Goal: Task Accomplishment & Management: Use online tool/utility

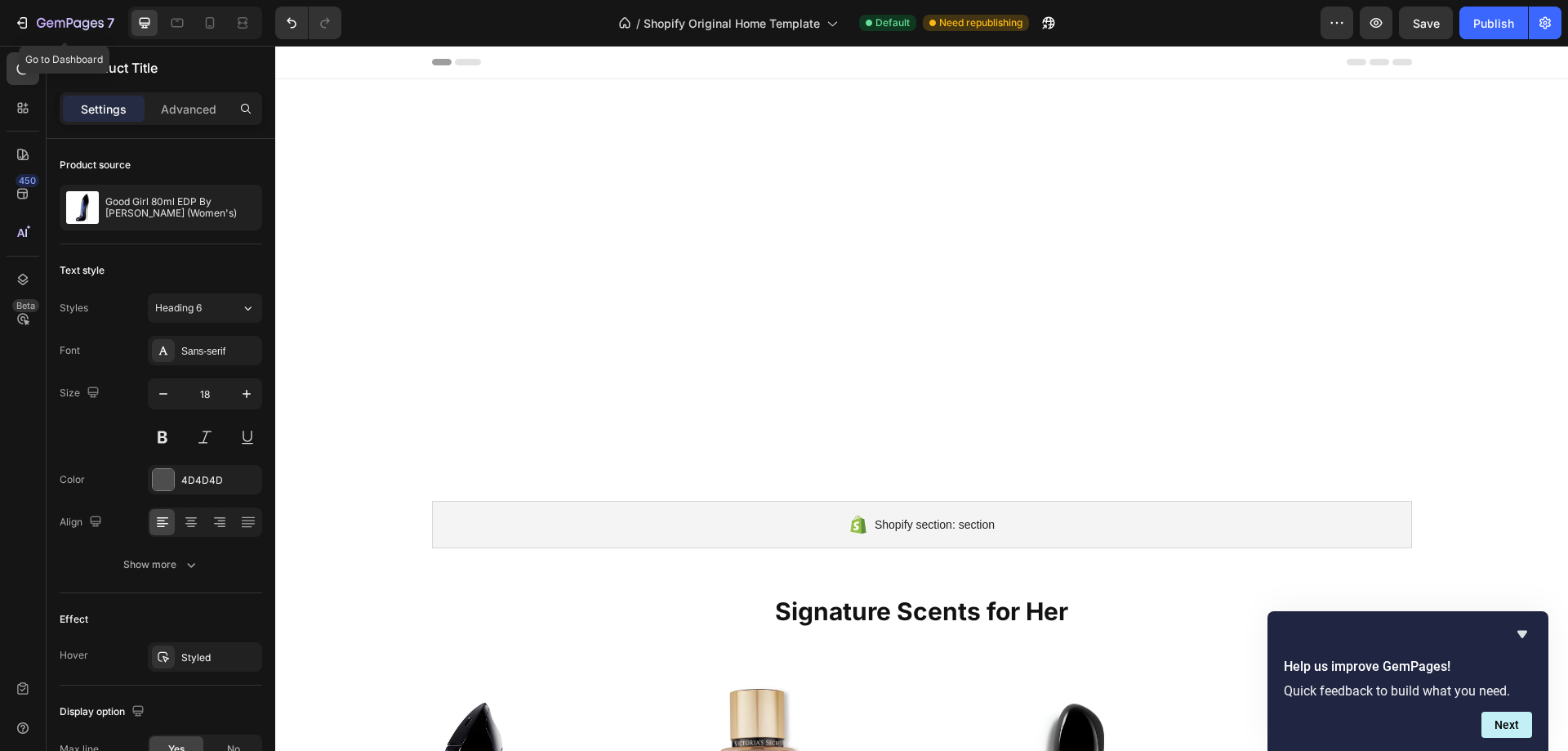
click at [76, 26] on icon "button" at bounding box center [70, 24] width 67 height 14
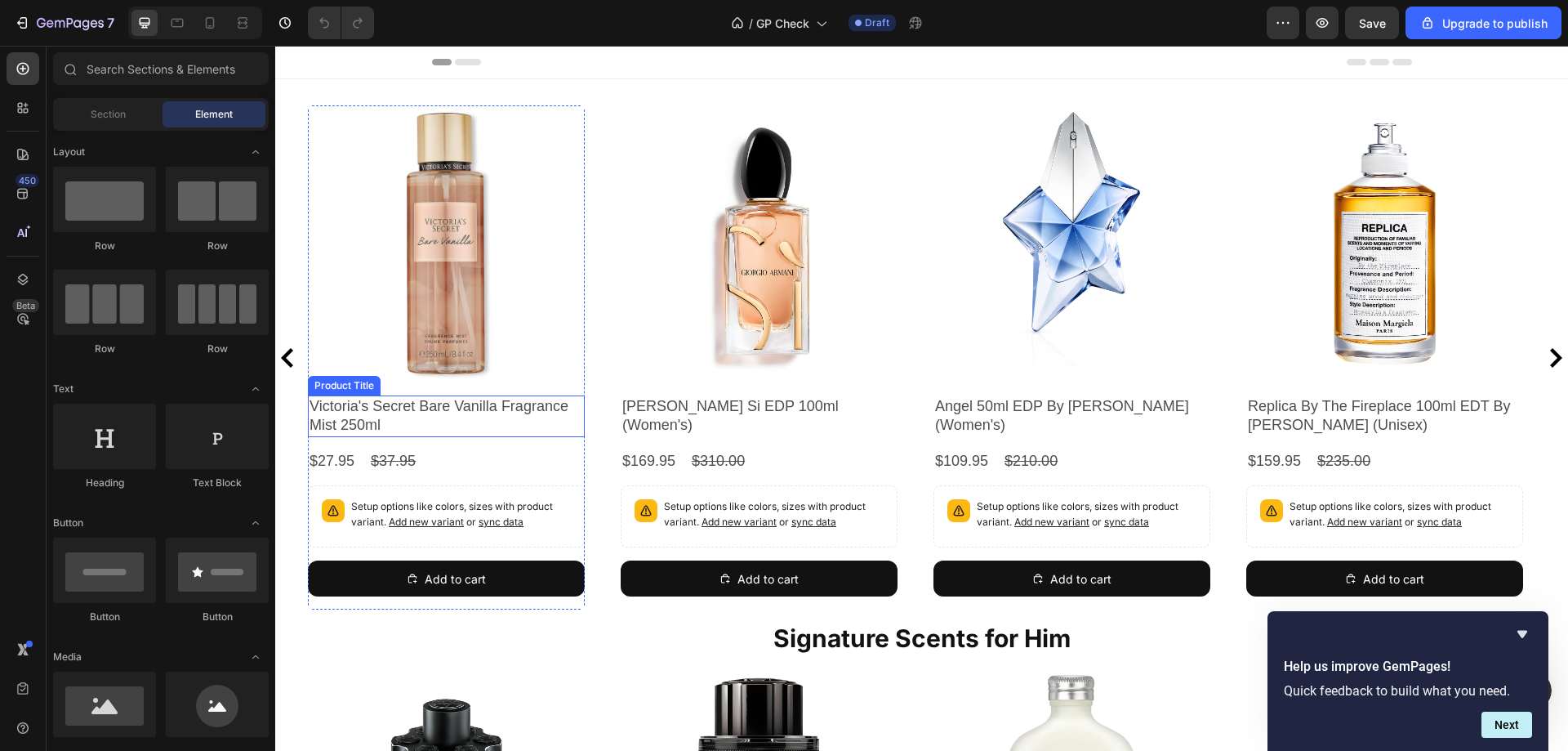
click at [457, 419] on h2 "Victoria's Secret Bare Vanilla Fragrance Mist 250ml" at bounding box center [446, 416] width 277 height 42
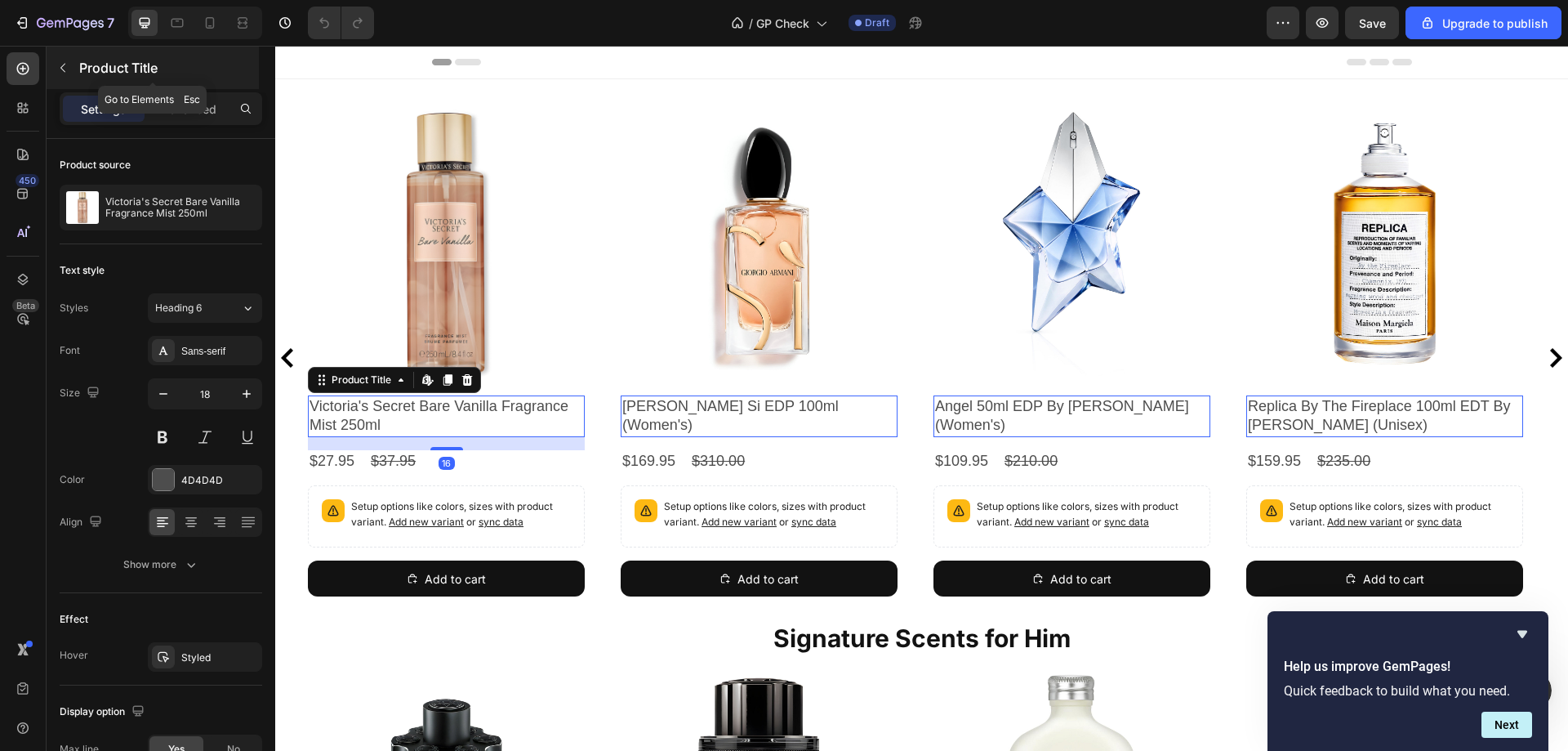
click at [57, 68] on icon "button" at bounding box center [63, 67] width 13 height 13
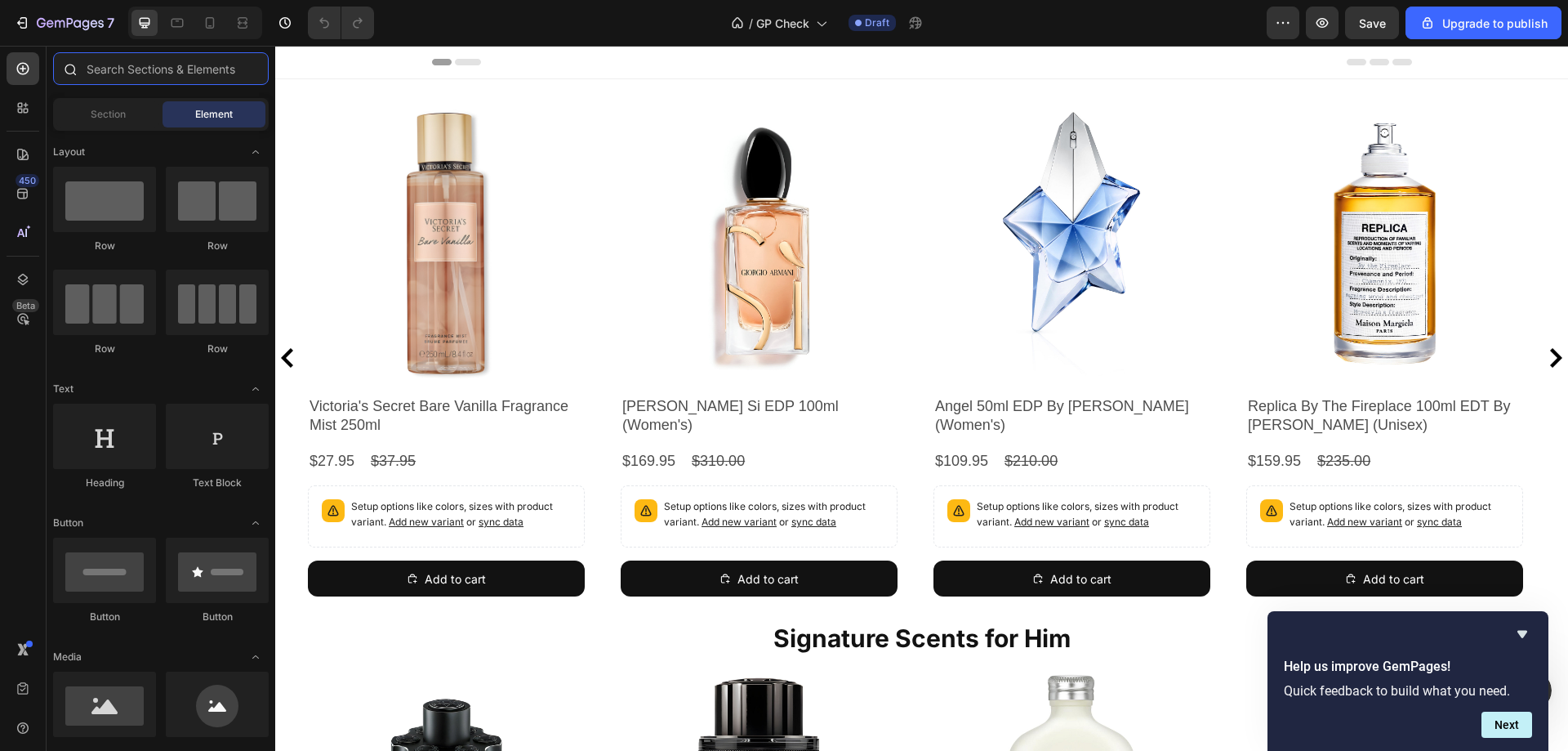
click at [196, 76] on input "text" at bounding box center [160, 68] width 216 height 33
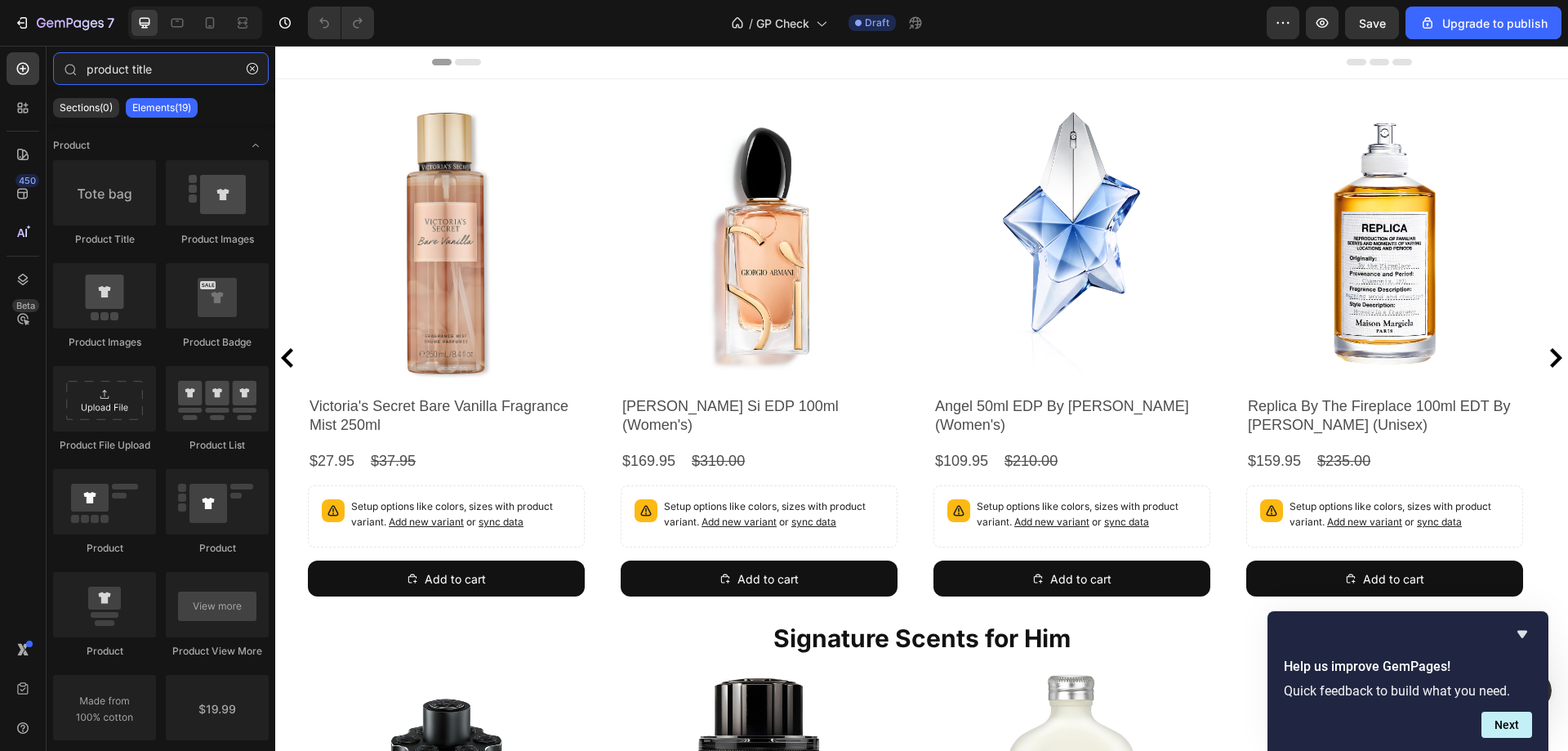
type input "product title"
click at [830, 584] on div "Add to cart Product Cart Button" at bounding box center [759, 584] width 277 height 49
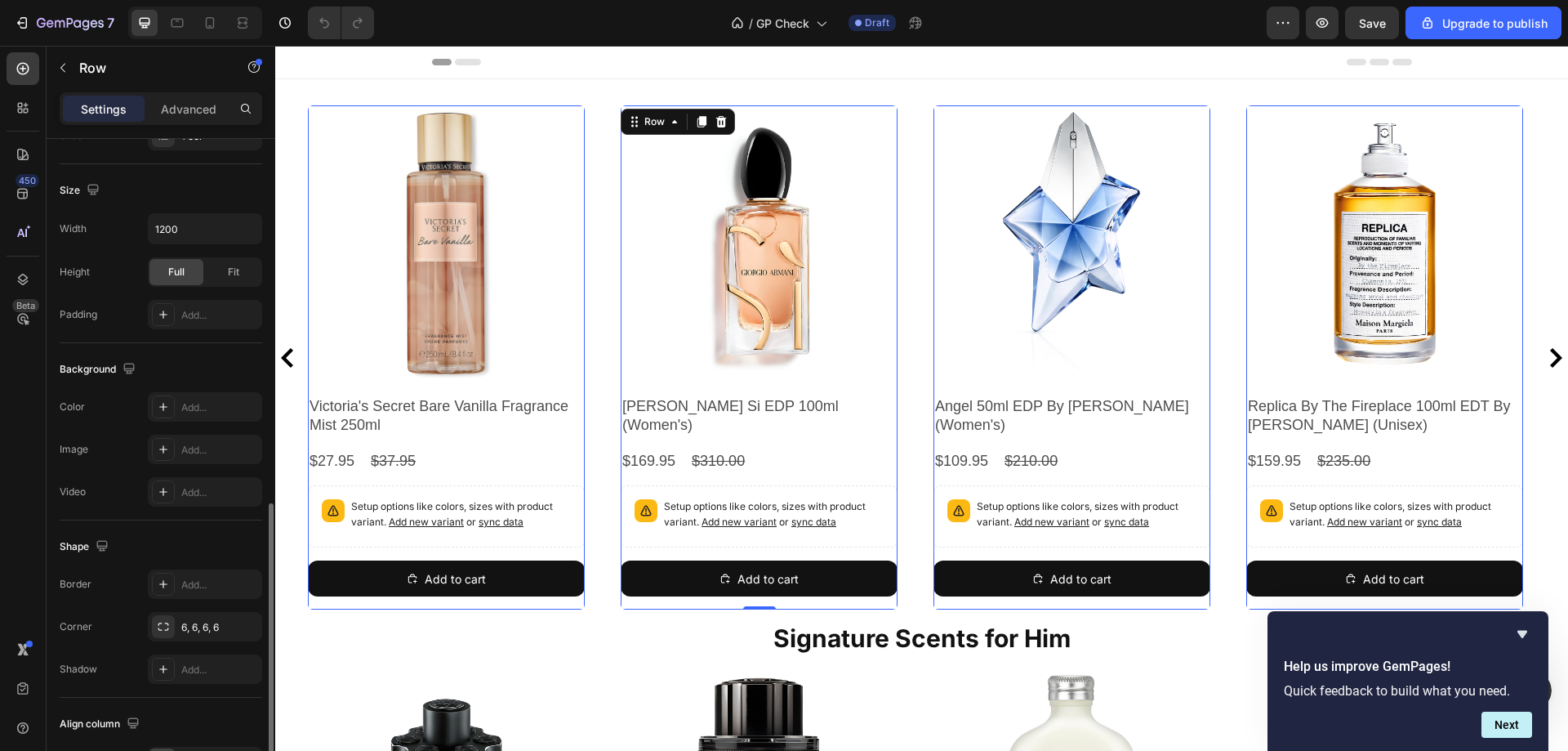
scroll to position [431, 0]
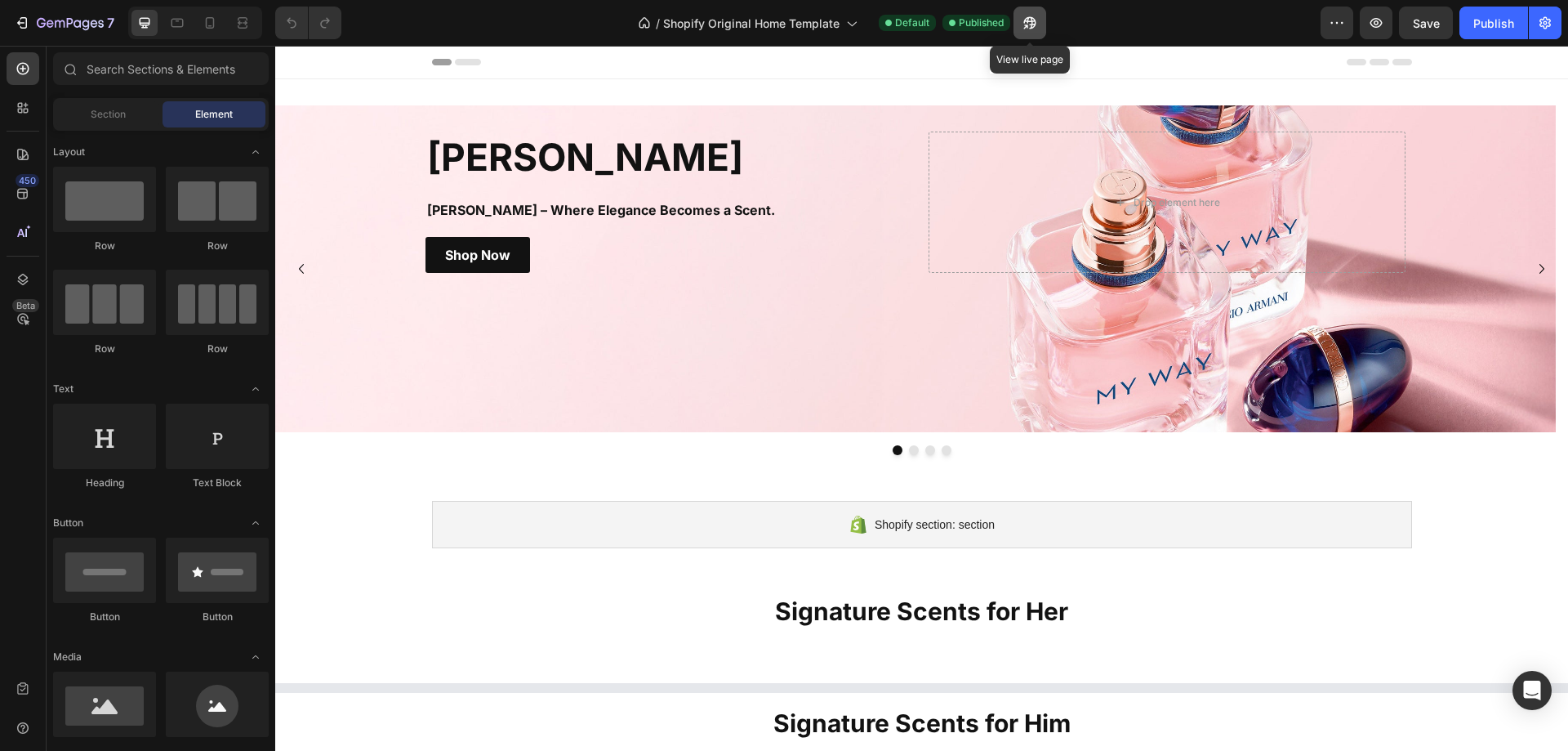
click at [1030, 25] on icon "button" at bounding box center [1029, 23] width 16 height 16
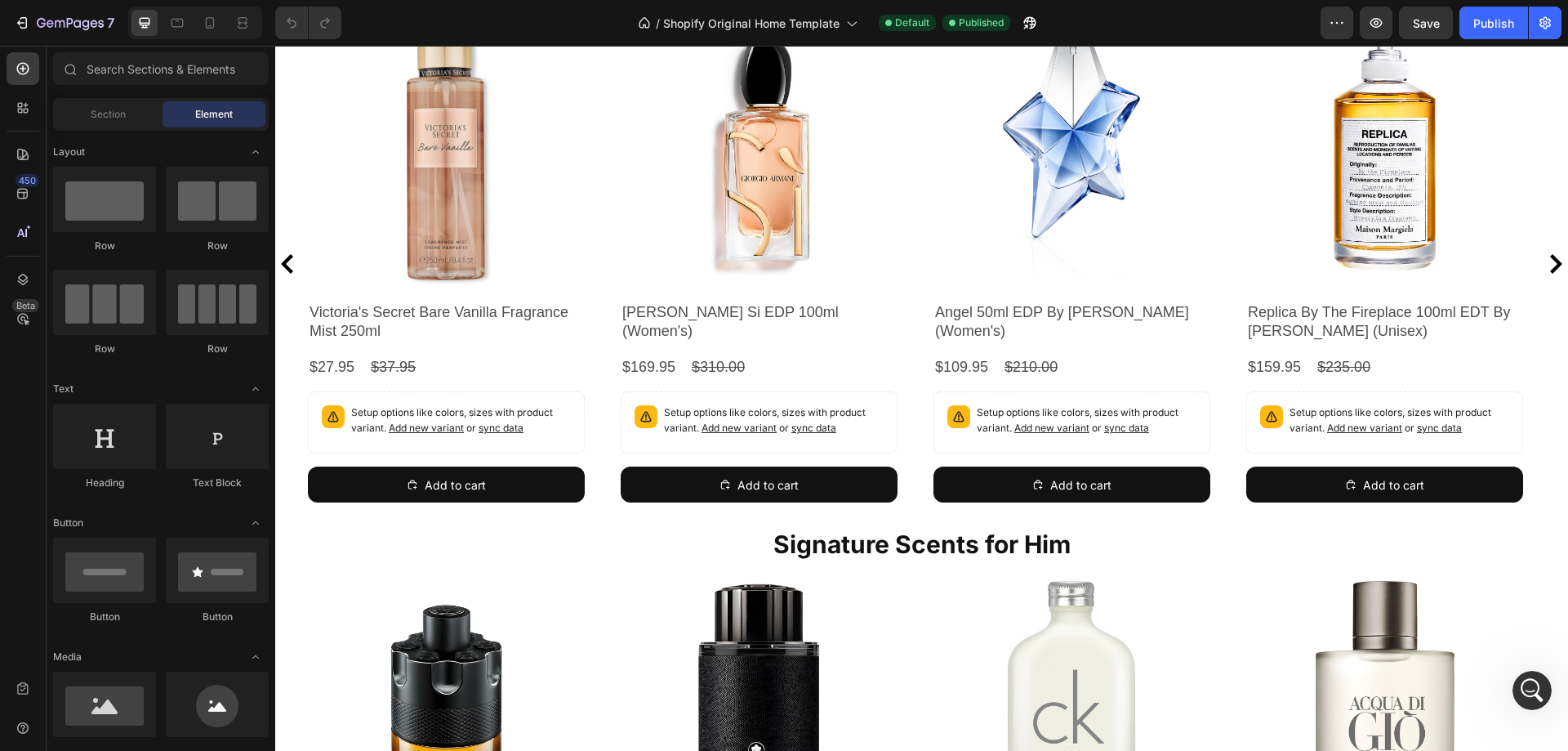
scroll to position [817, 0]
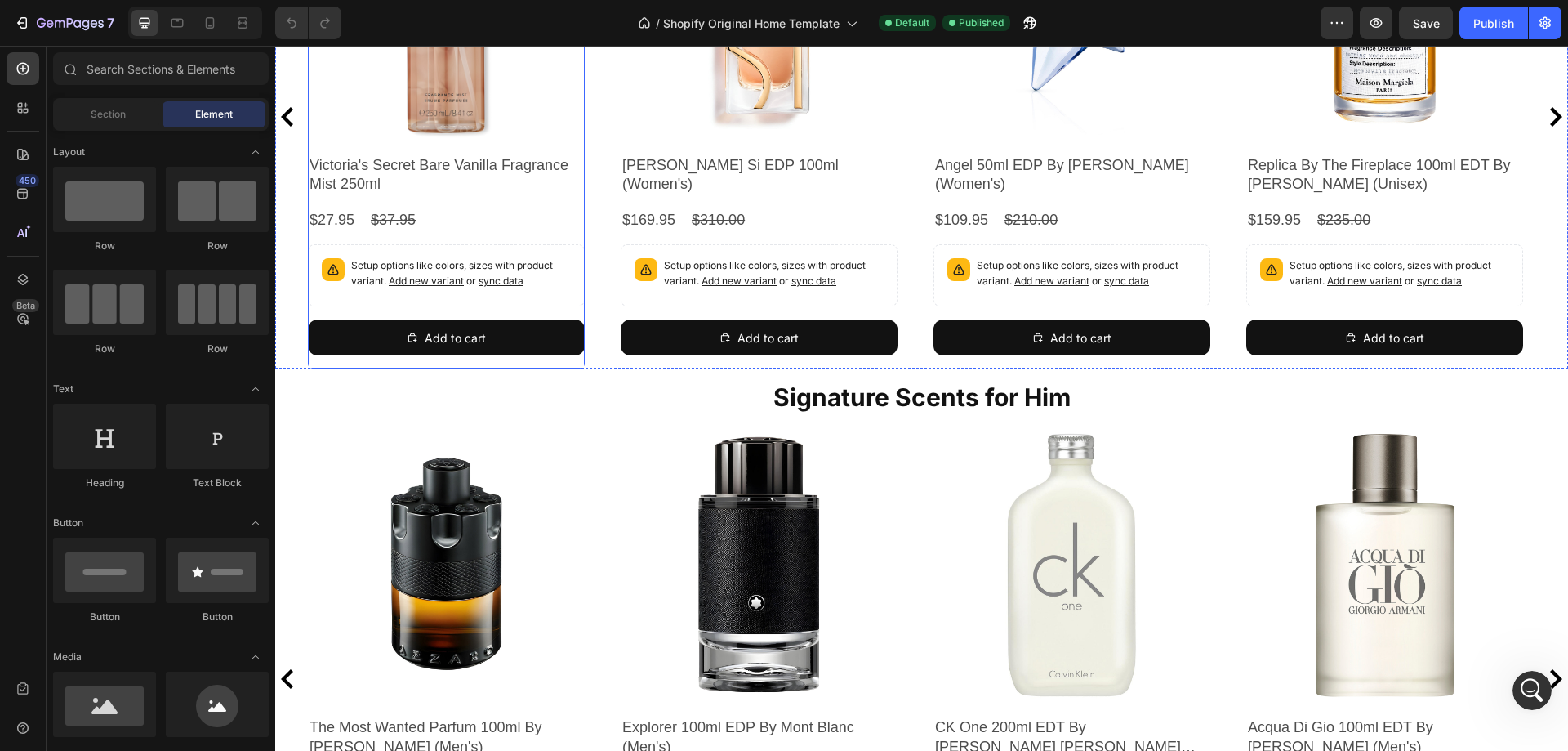
click at [566, 311] on div "Product Images Victoria's Secret Bare Vanilla Fragrance Mist 250ml Product Titl…" at bounding box center [446, 117] width 277 height 504
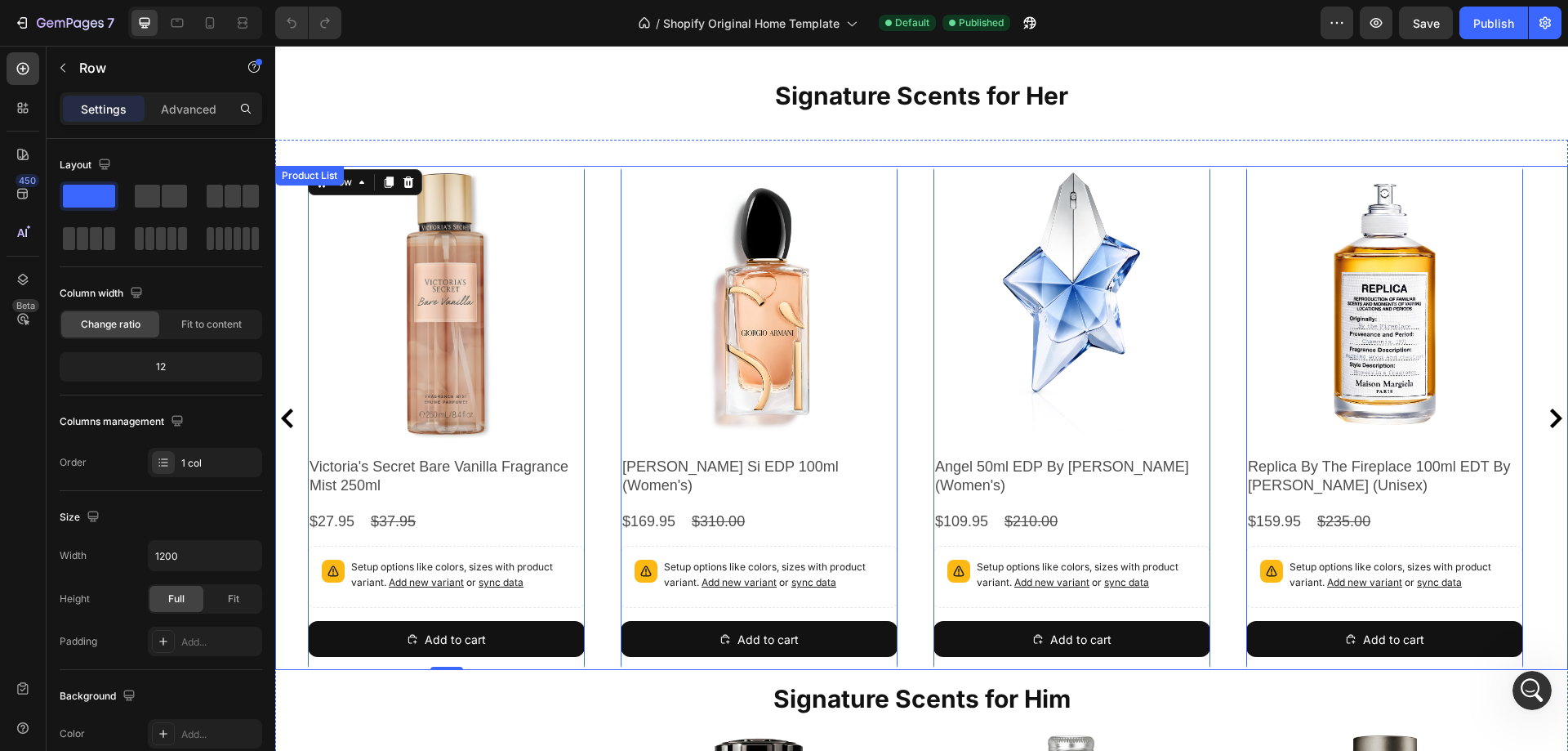
scroll to position [409, 0]
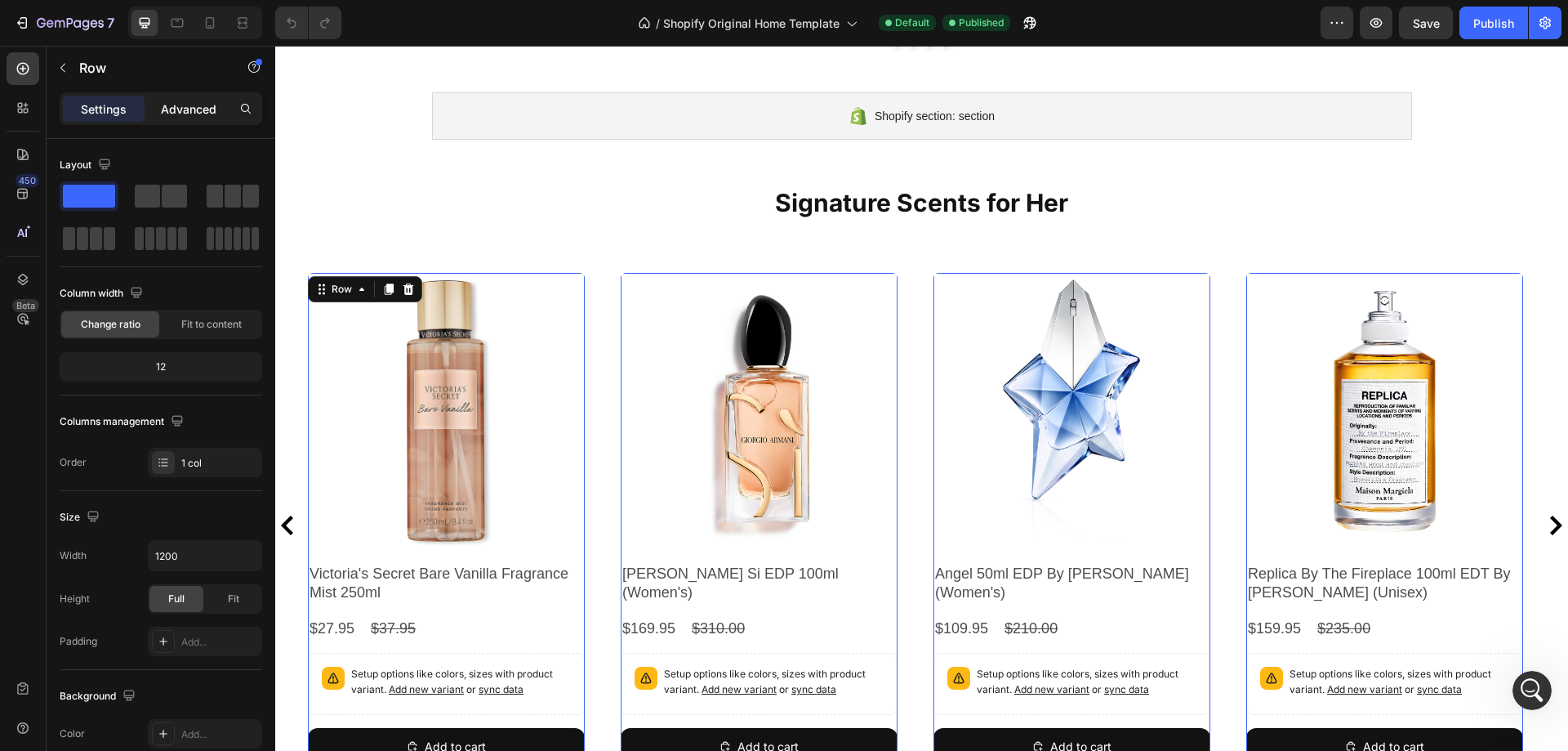
click at [171, 112] on p "Advanced" at bounding box center [188, 108] width 56 height 17
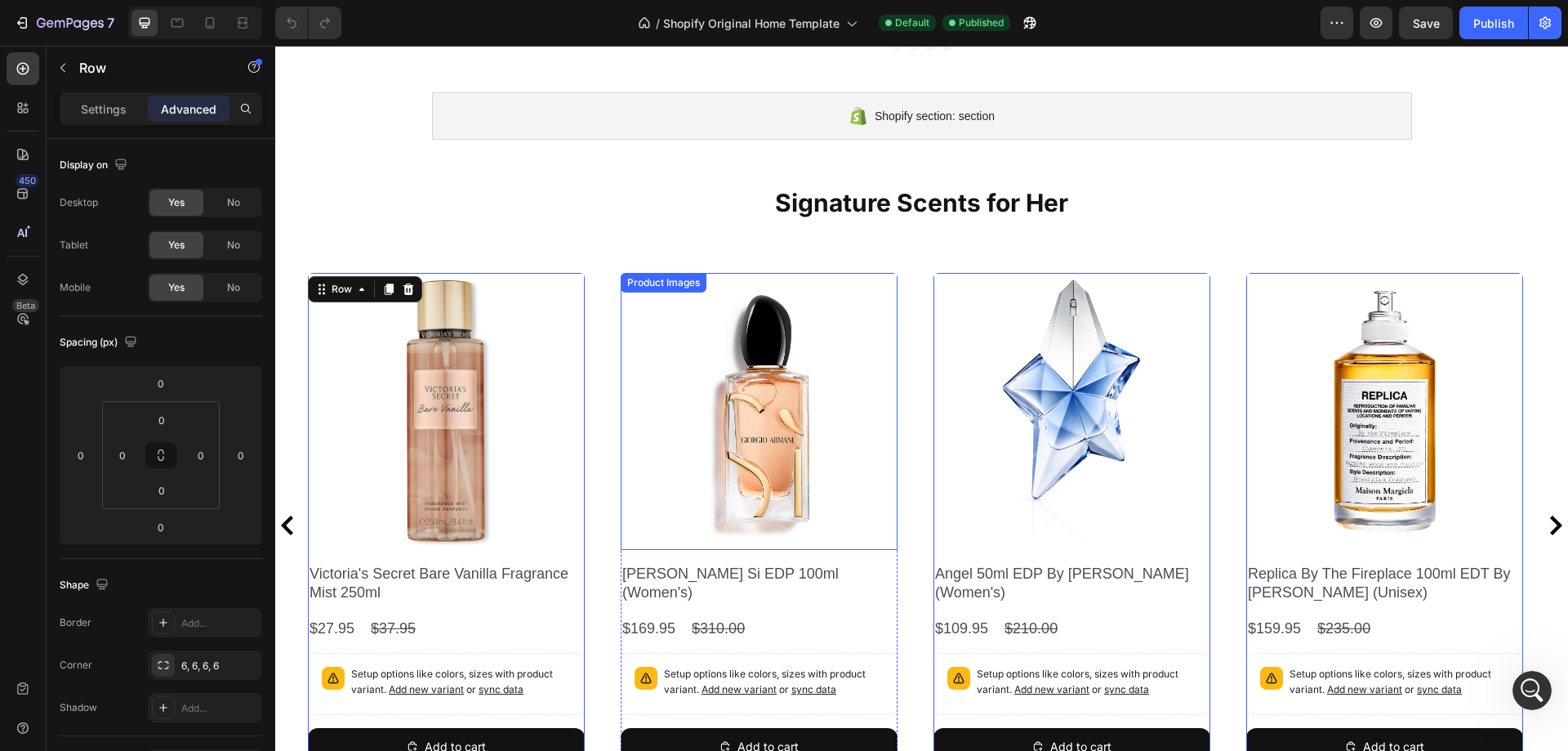
click at [666, 321] on img at bounding box center [759, 411] width 277 height 277
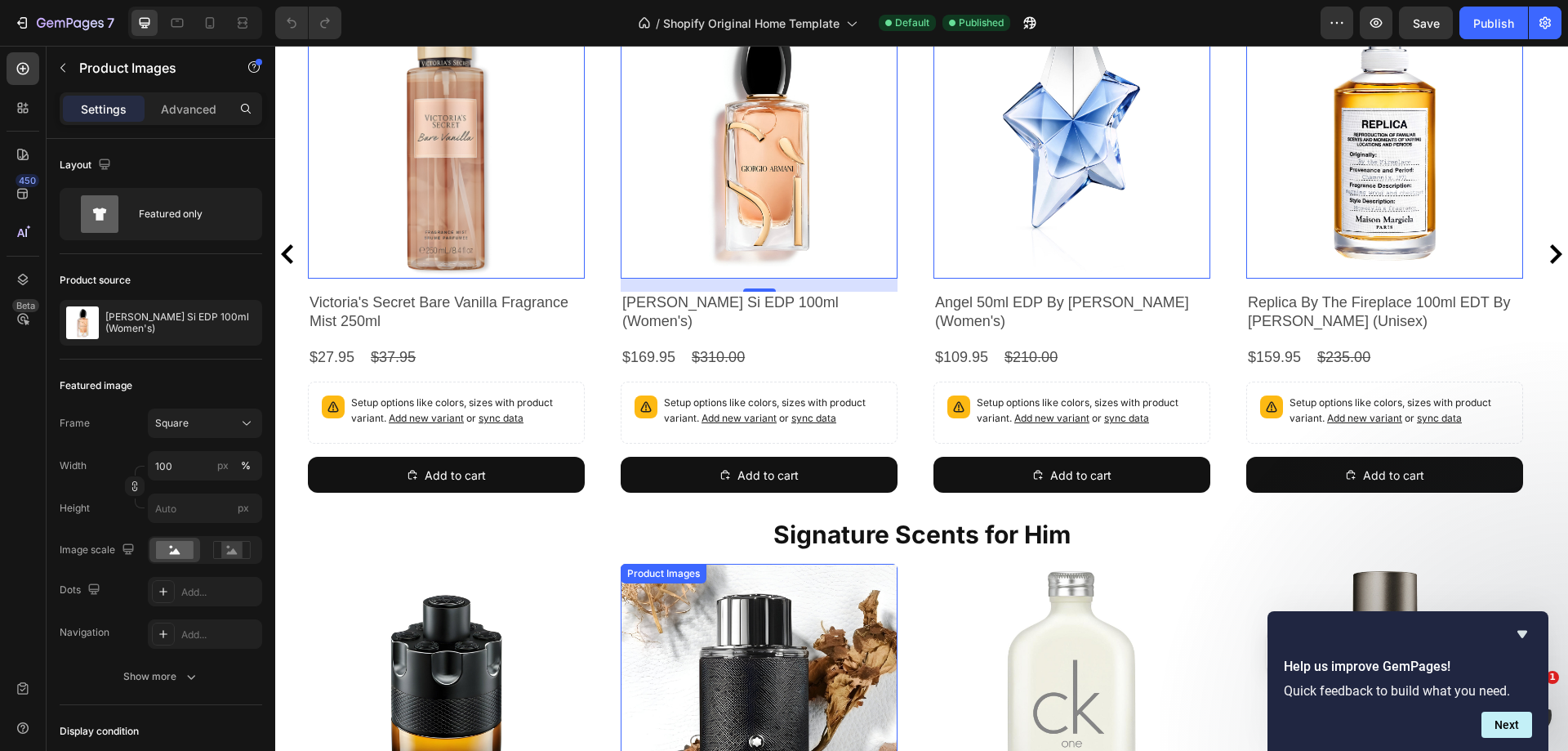
scroll to position [654, 0]
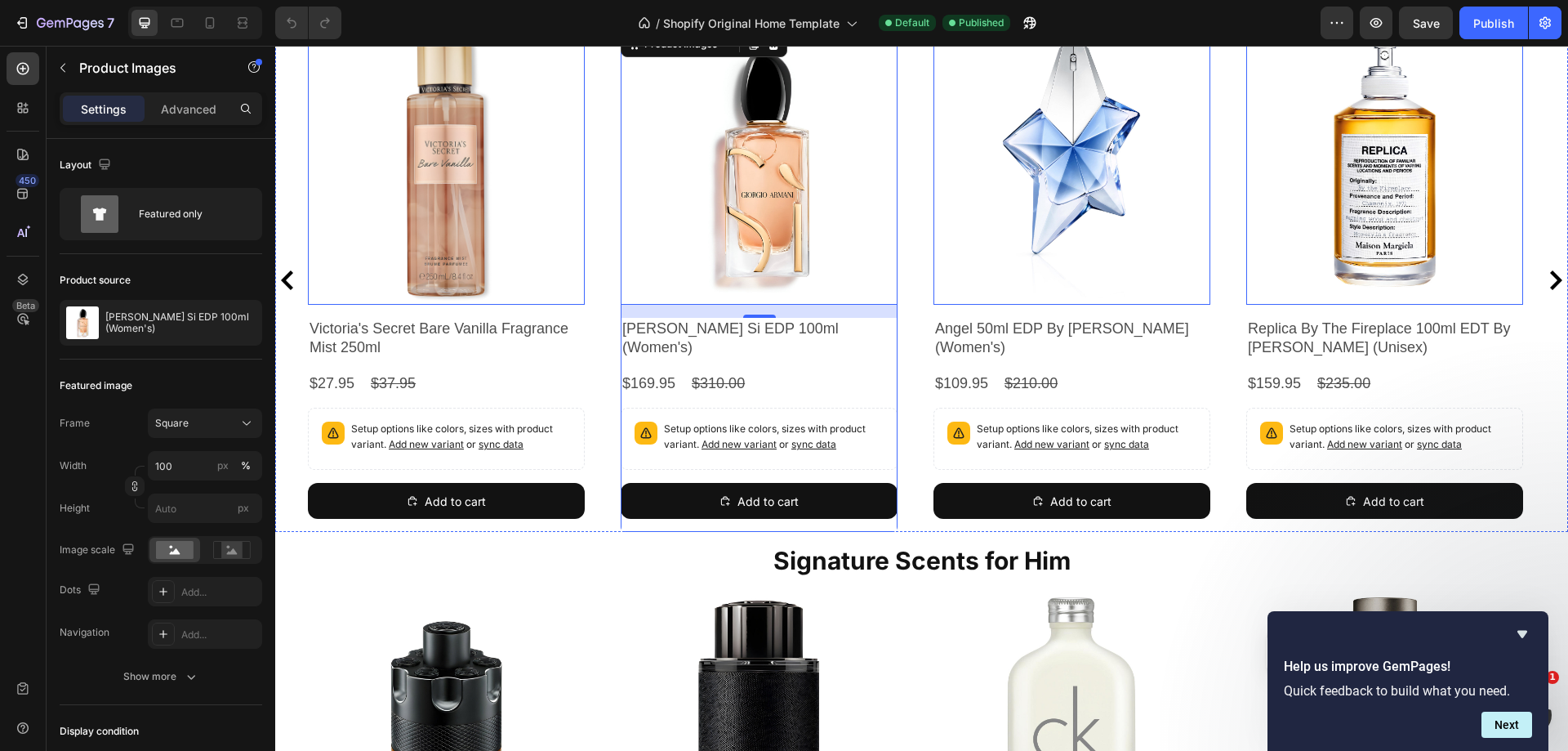
click at [828, 502] on div "Add to cart Product Cart Button" at bounding box center [759, 507] width 277 height 49
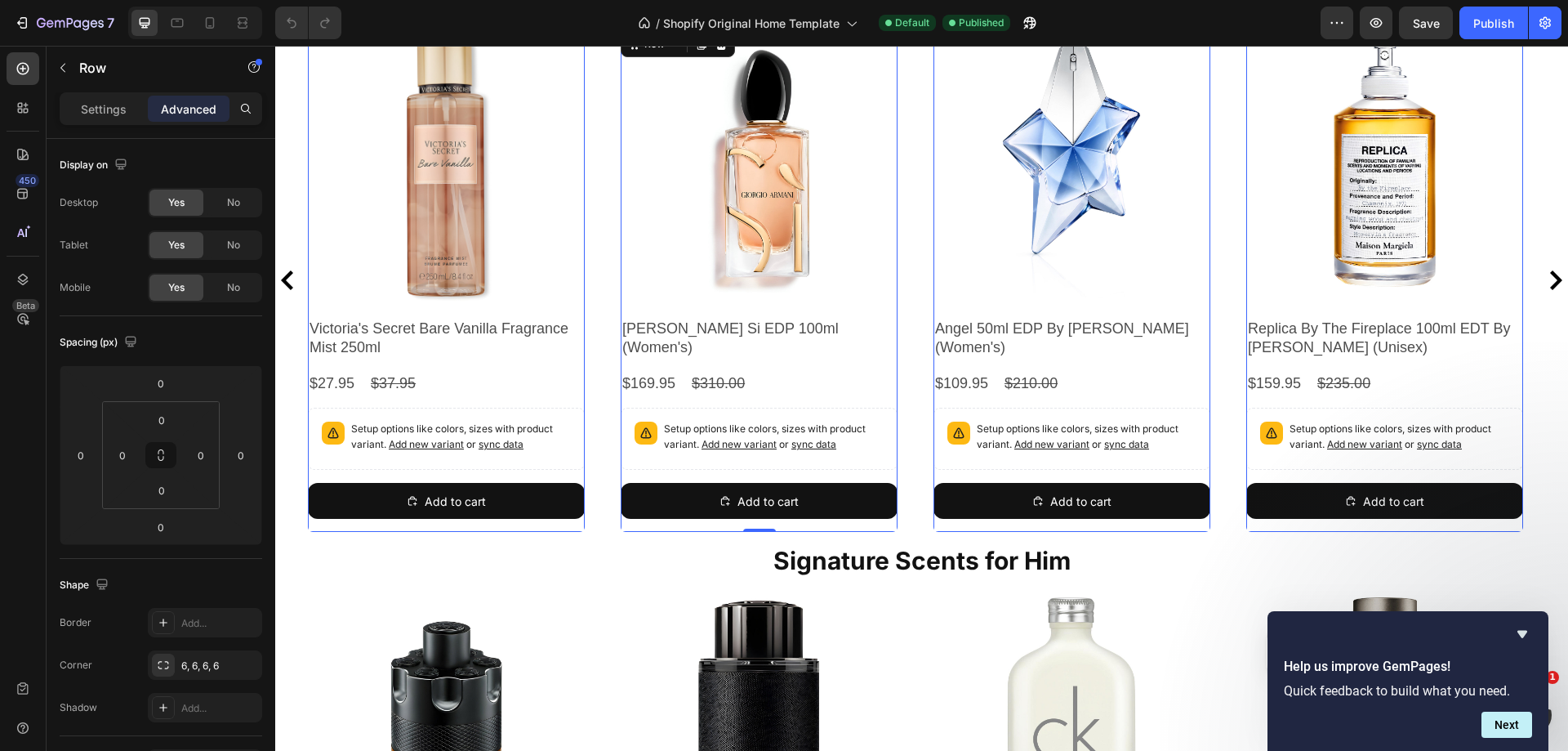
click at [544, 526] on div "Add to cart Product Cart Button" at bounding box center [446, 507] width 277 height 49
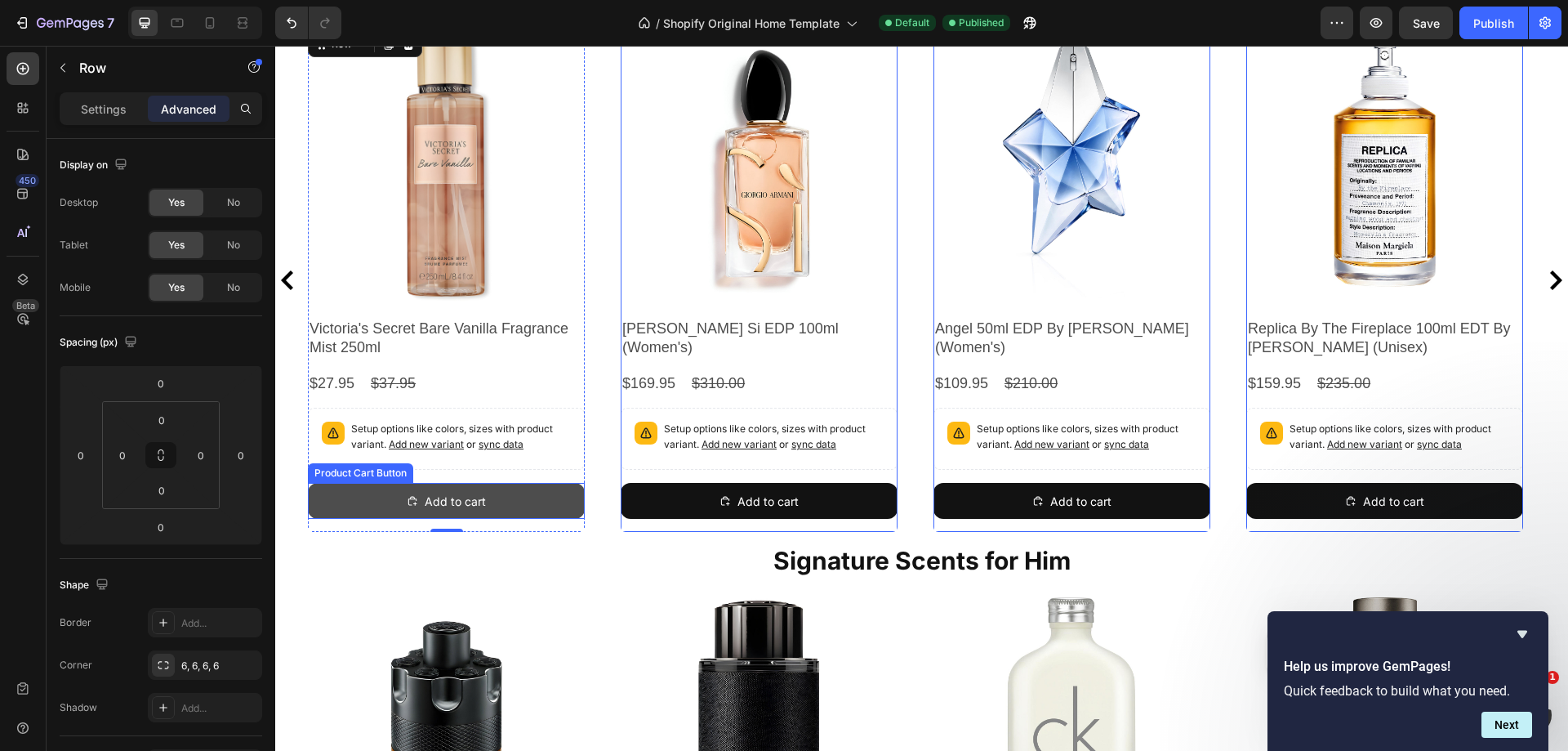
click at [561, 497] on button "Add to cart" at bounding box center [446, 500] width 277 height 36
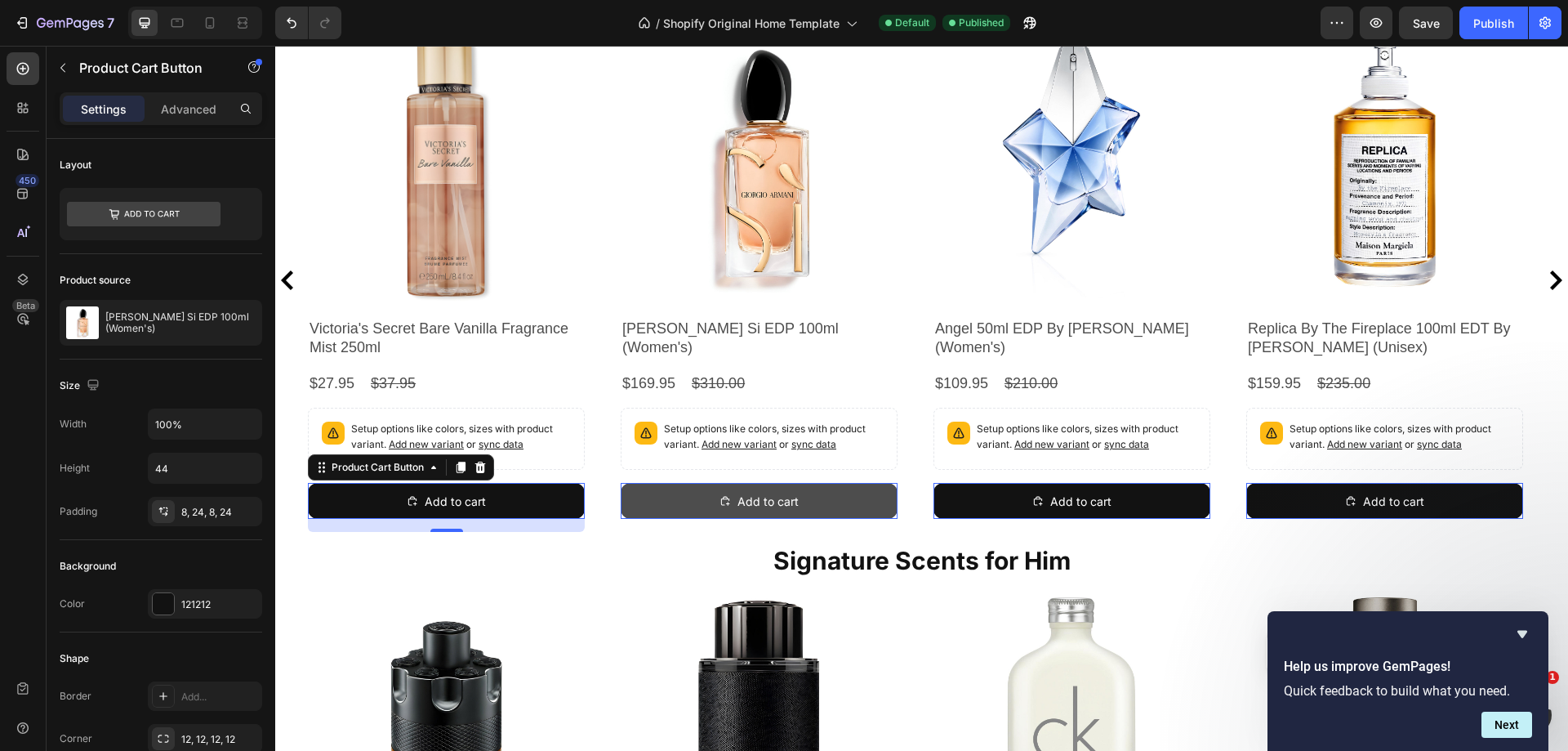
click at [684, 482] on button "Add to cart" at bounding box center [759, 500] width 277 height 36
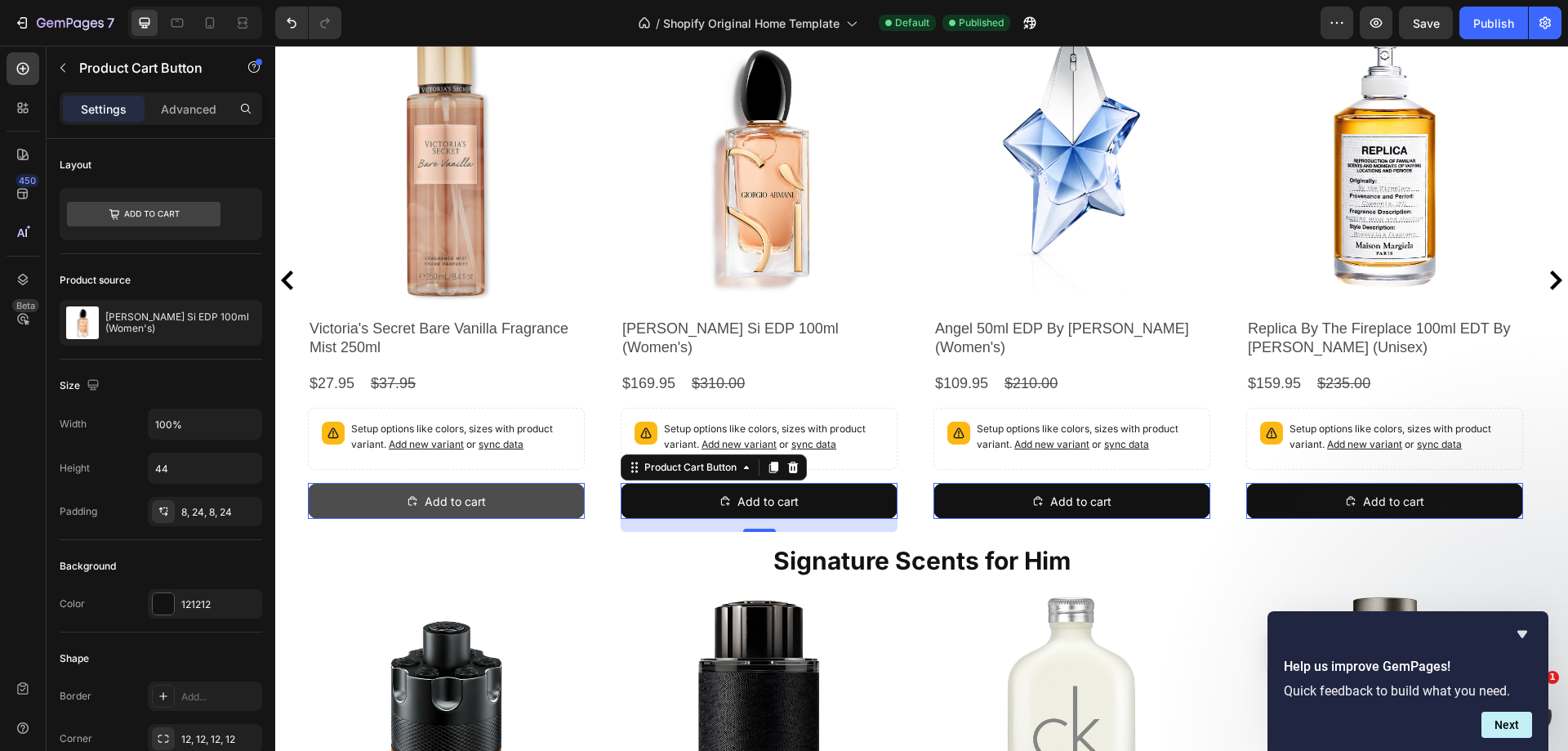
click at [517, 501] on button "Add to cart" at bounding box center [446, 500] width 277 height 36
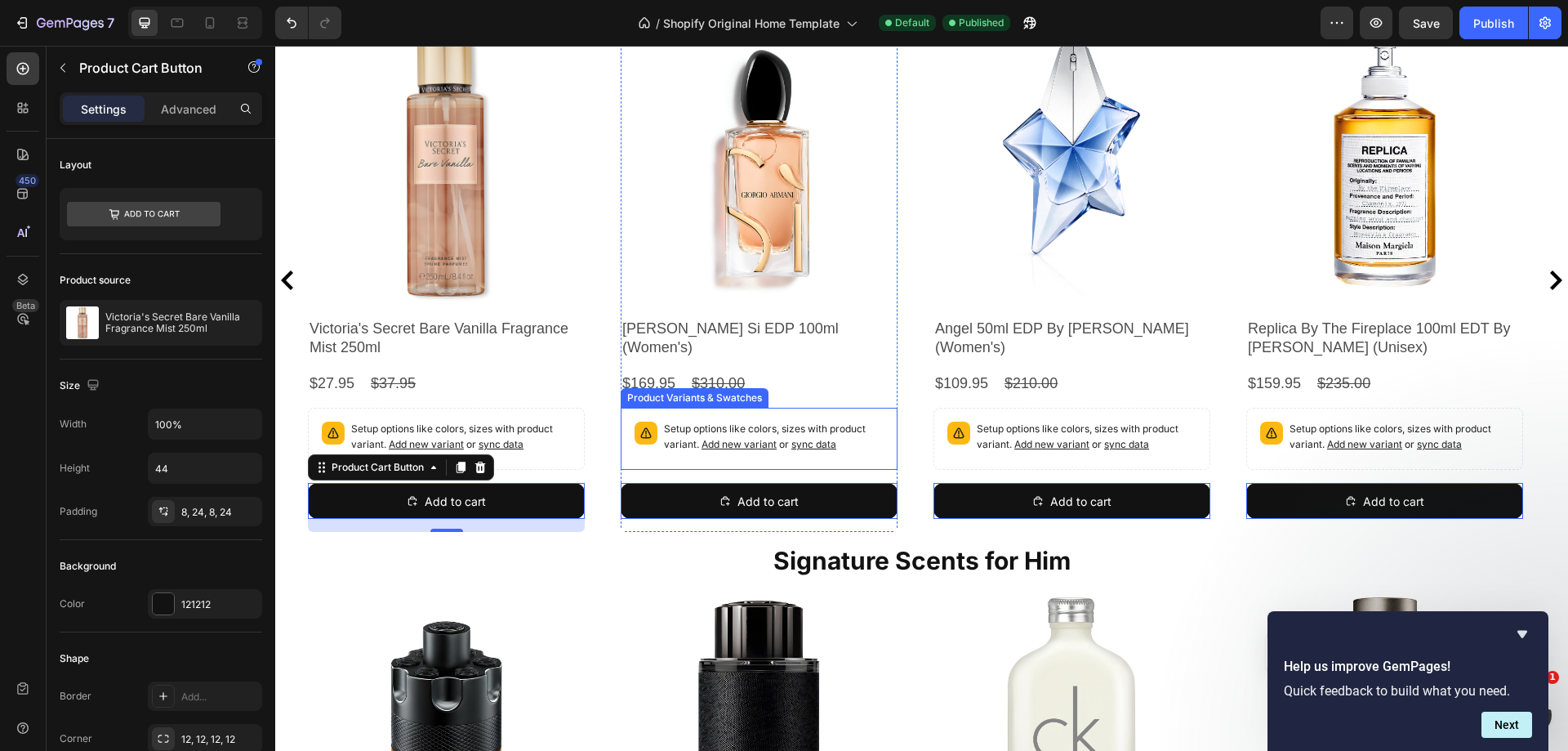
click at [658, 441] on div "Setup options like colors, sizes with product variant. Add new variant or sync …" at bounding box center [759, 439] width 262 height 47
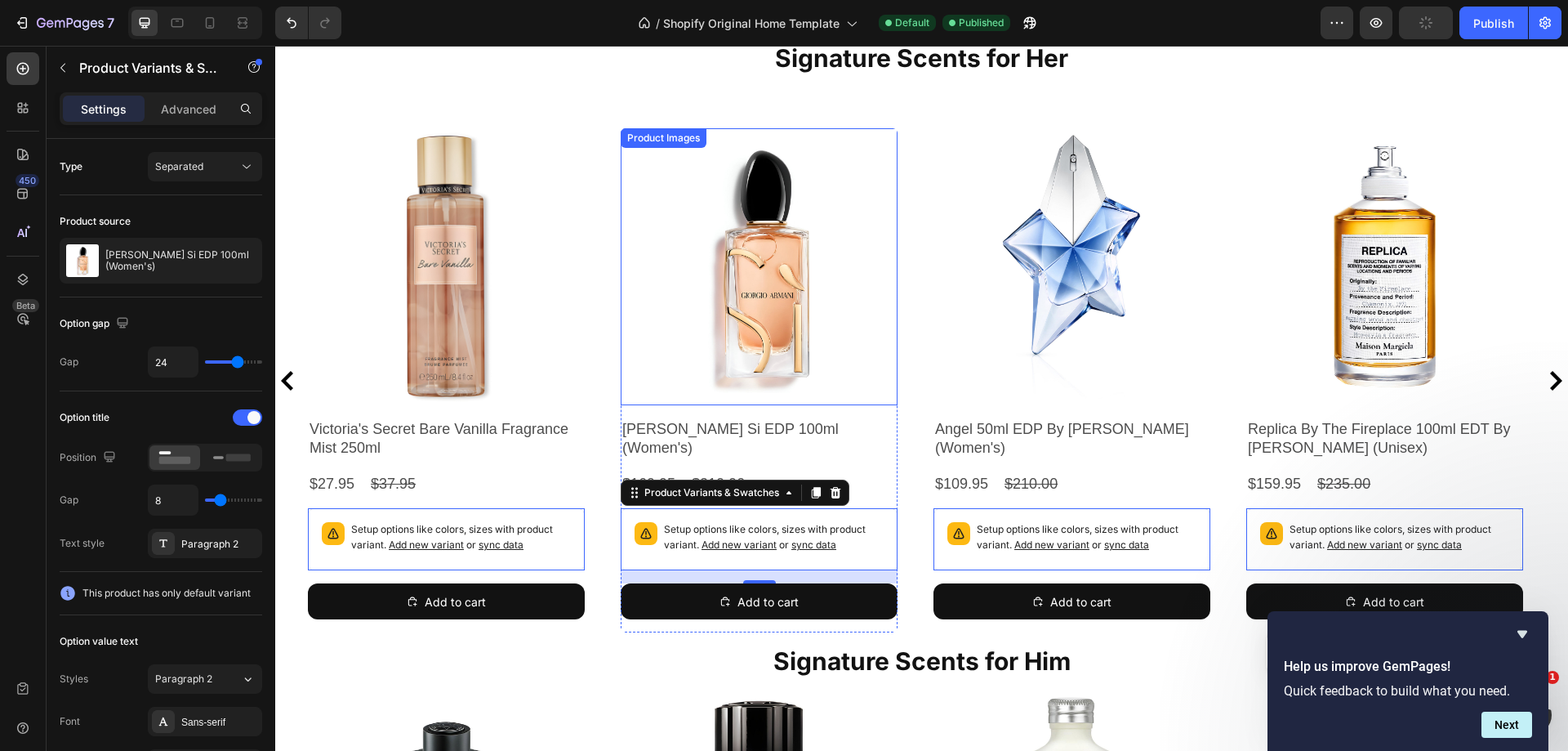
scroll to position [572, 0]
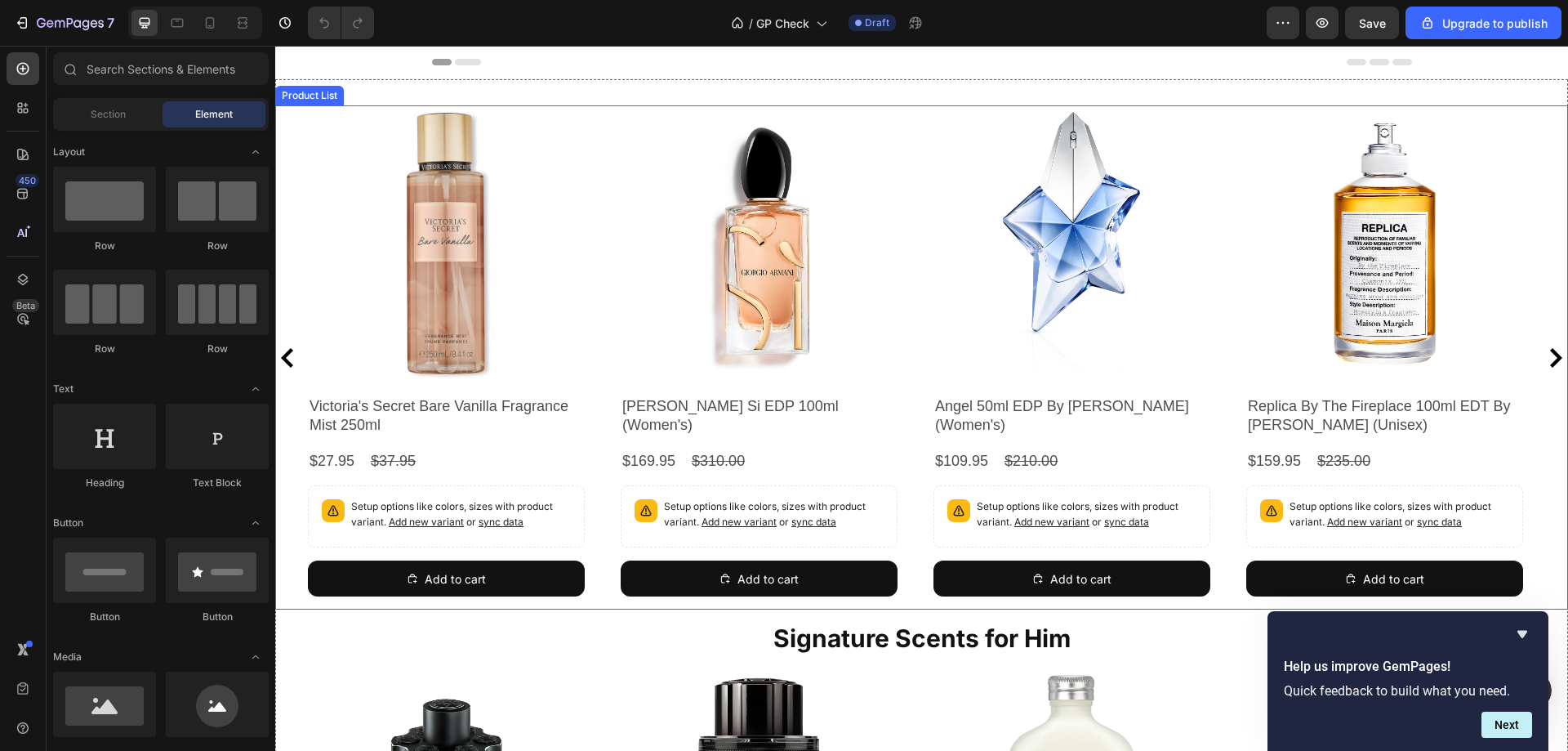
click at [602, 581] on div "Product Images Victoria's Secret Bare Vanilla Fragrance Mist 250ml Product Titl…" at bounding box center [921, 358] width 1228 height 504
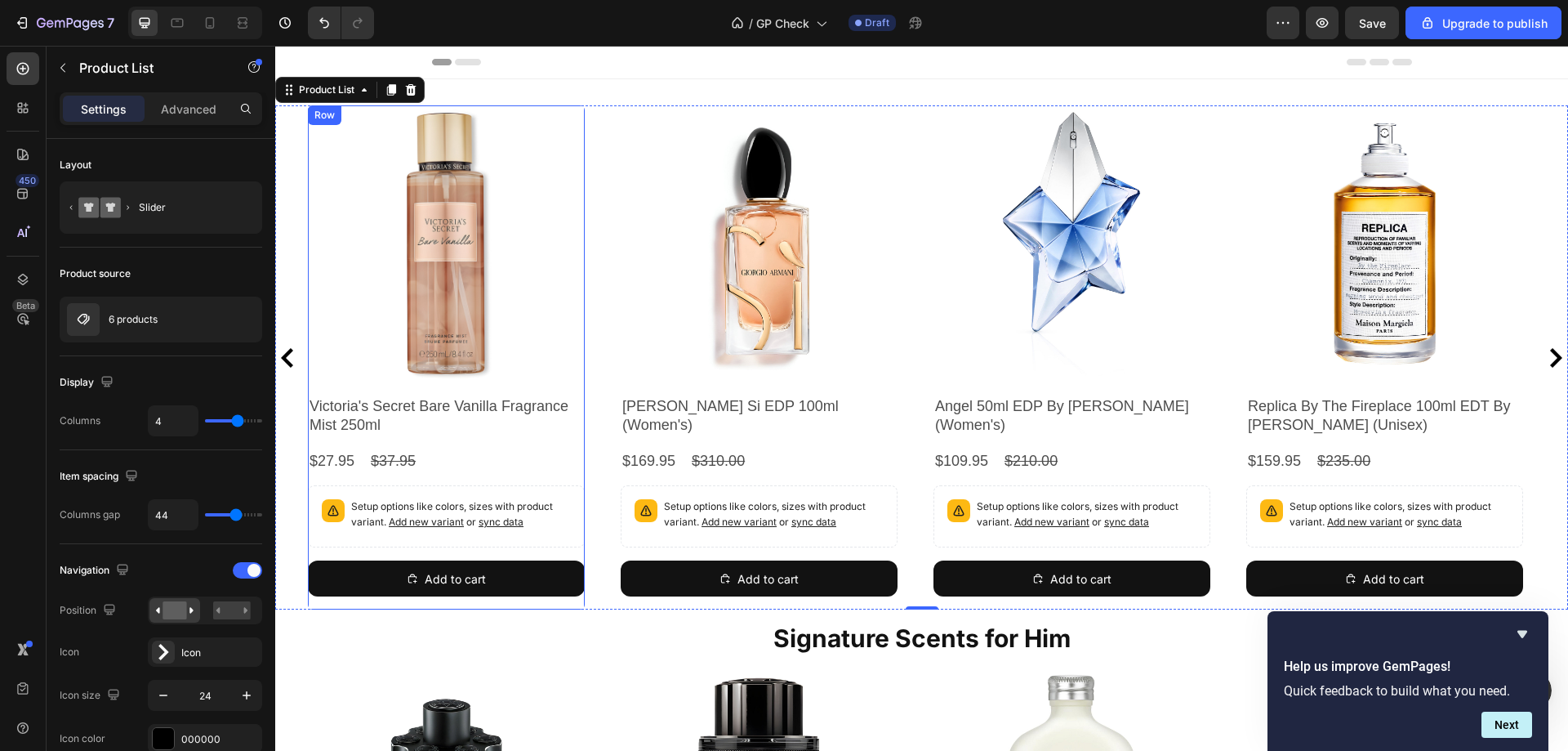
click at [321, 549] on div "Product Images Victoria's Secret Bare Vanilla Fragrance Mist 250ml Product Titl…" at bounding box center [446, 358] width 277 height 504
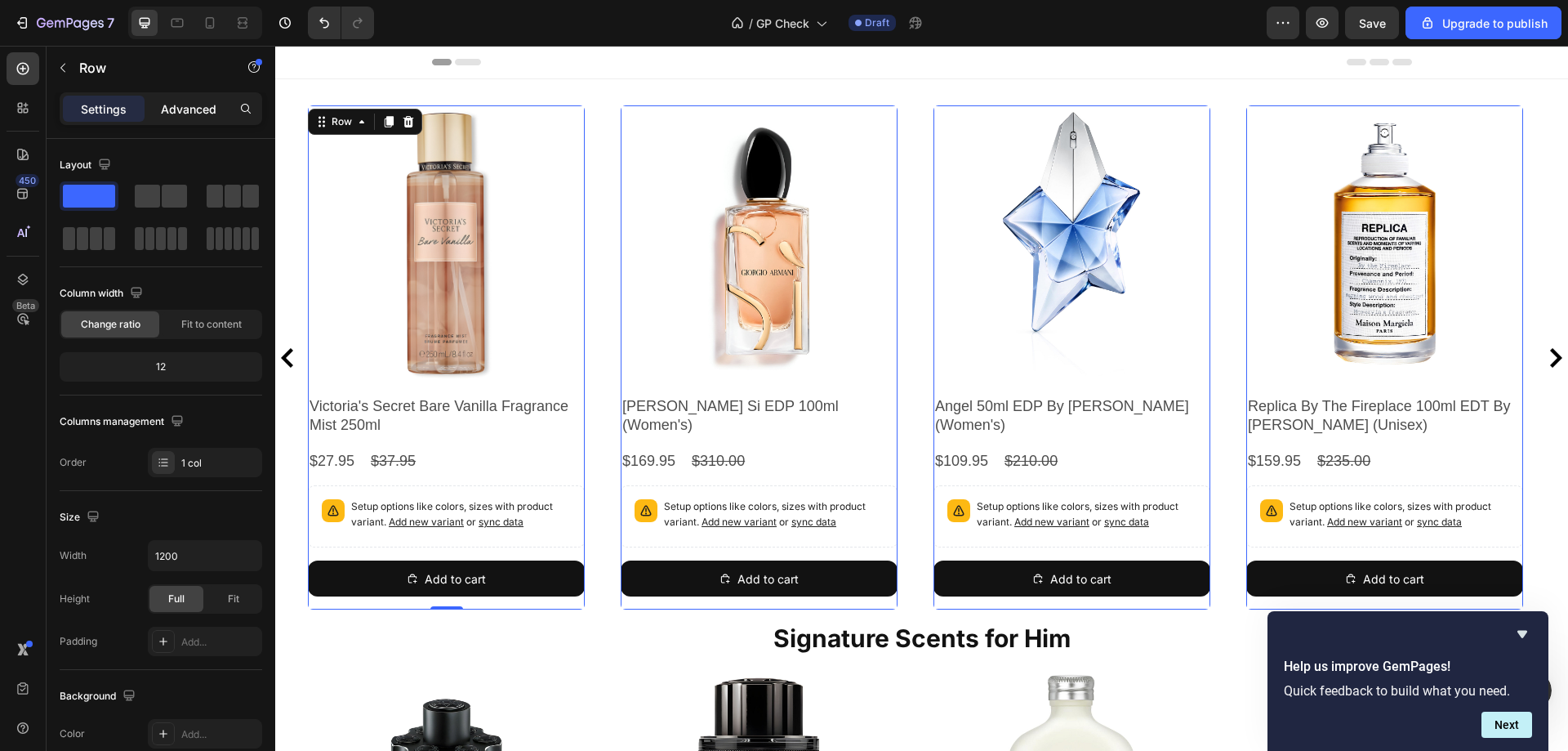
click at [191, 115] on p "Advanced" at bounding box center [188, 108] width 56 height 17
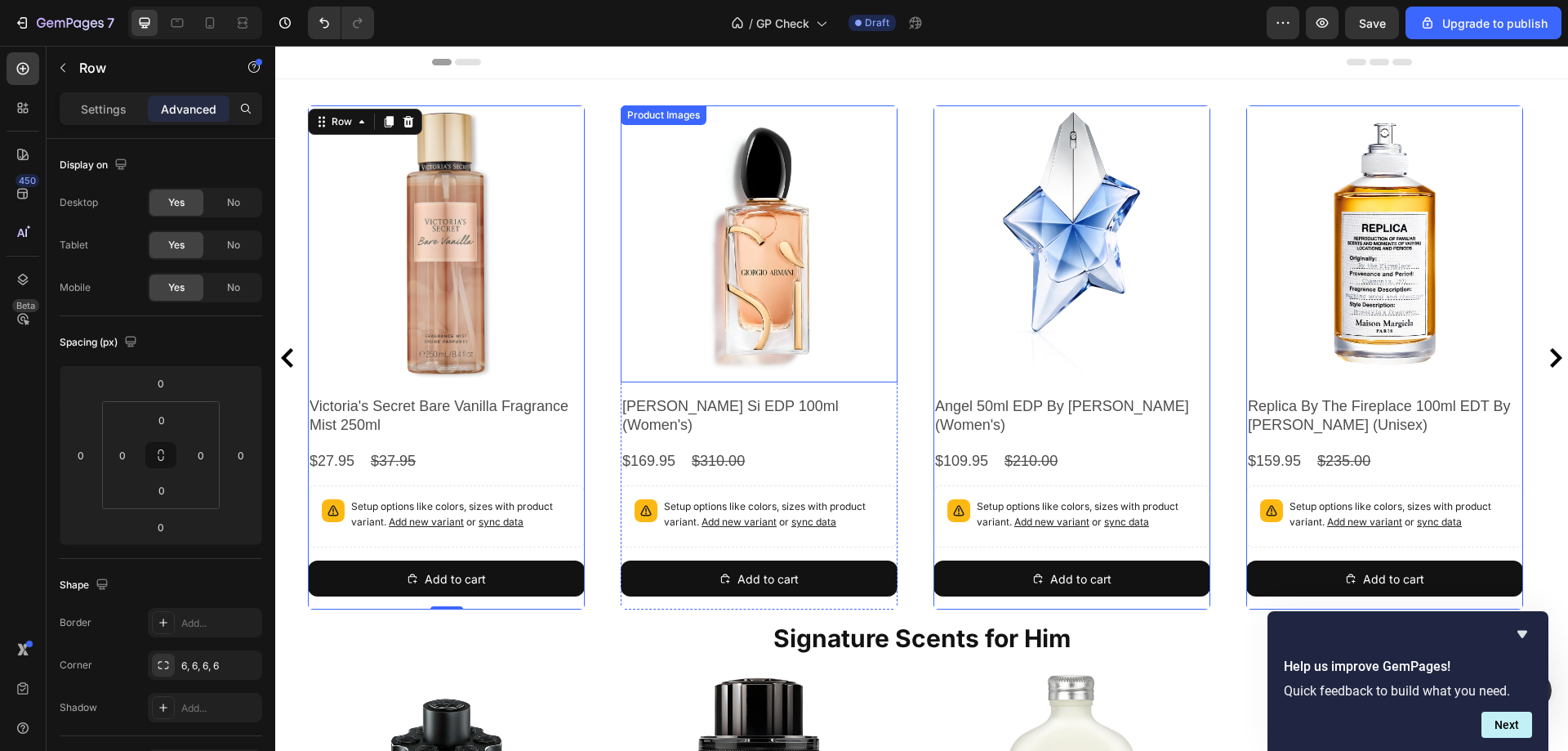
click at [635, 114] on div "Product Images" at bounding box center [663, 115] width 79 height 15
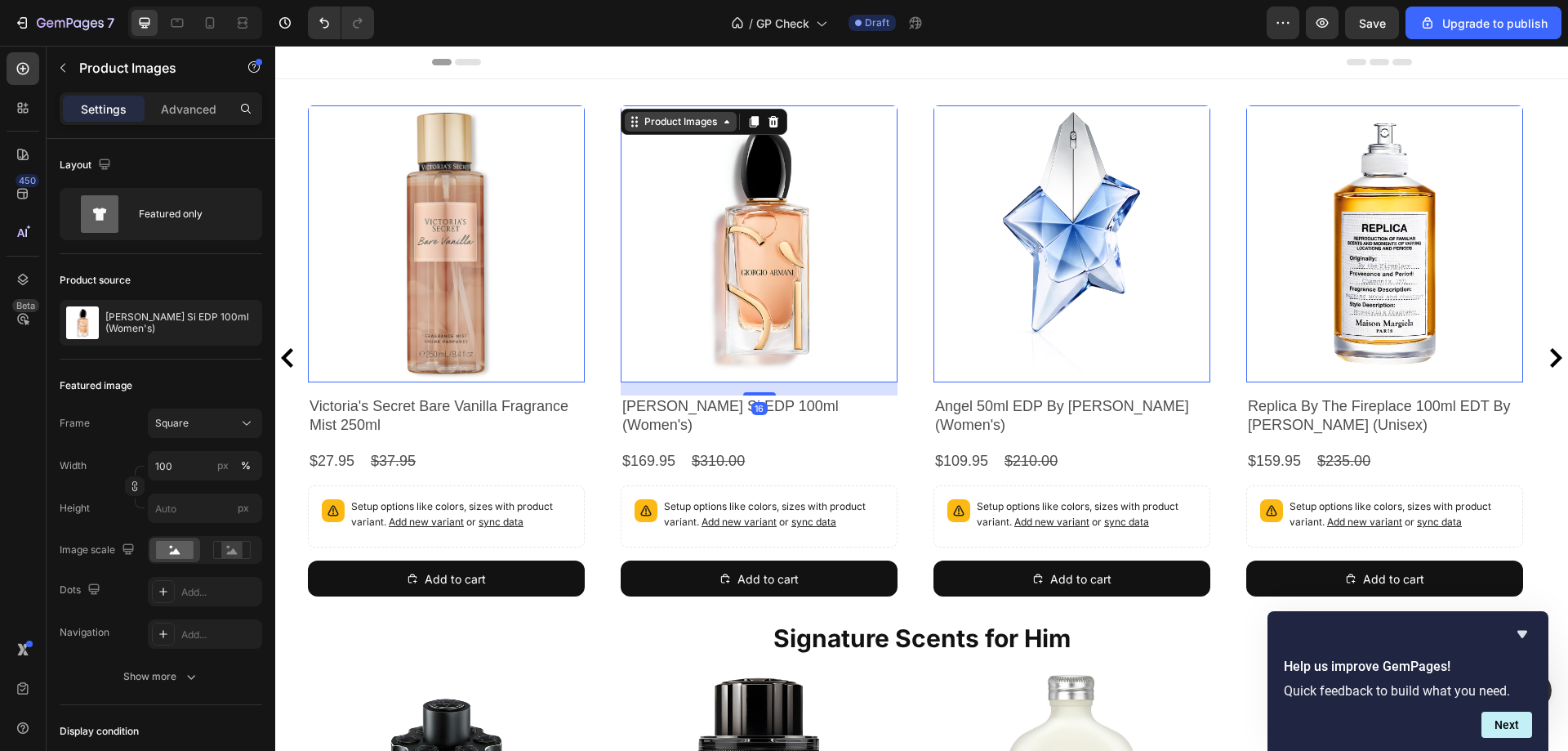
click at [635, 124] on icon at bounding box center [634, 122] width 13 height 13
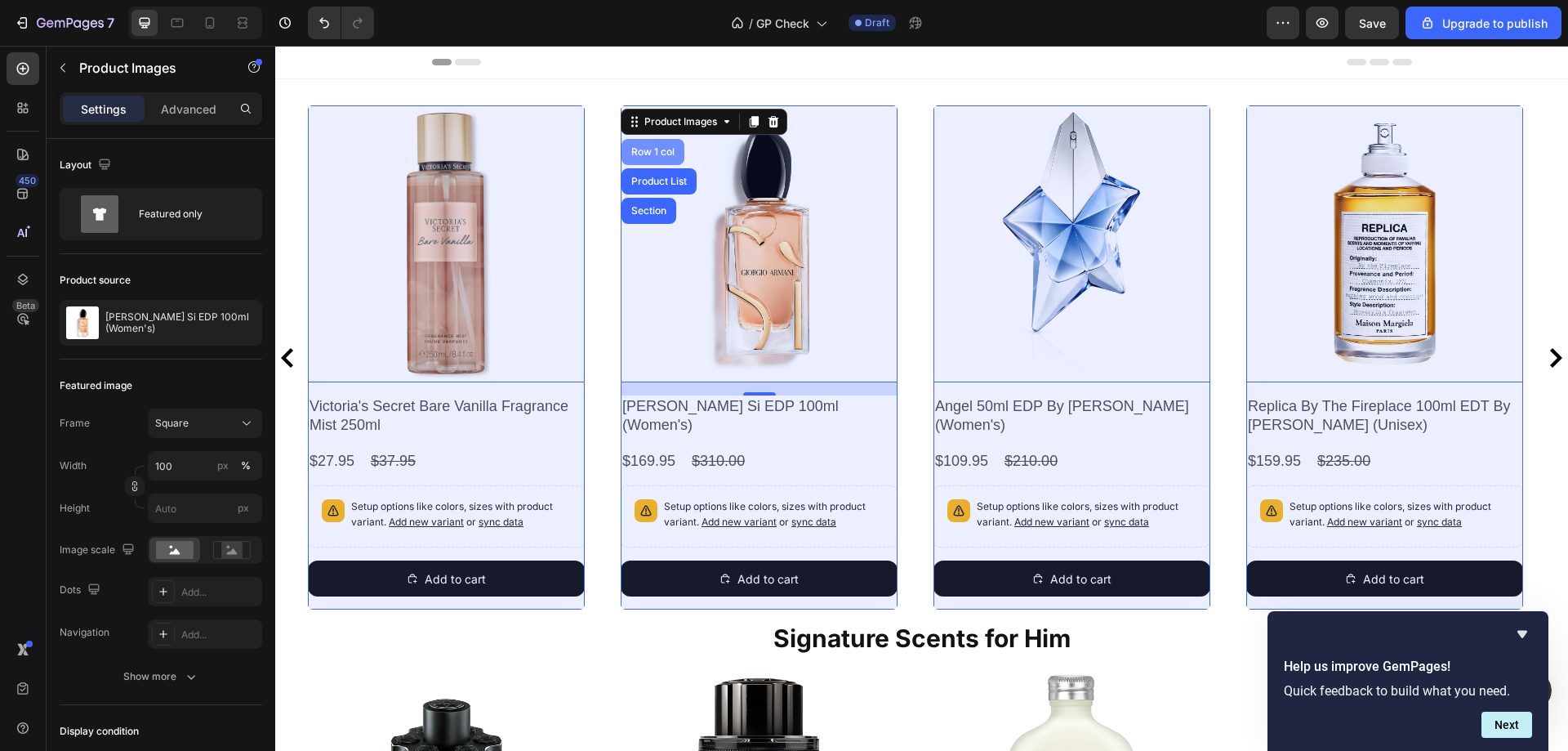
click at [652, 153] on div "Row 1 col" at bounding box center [652, 152] width 50 height 10
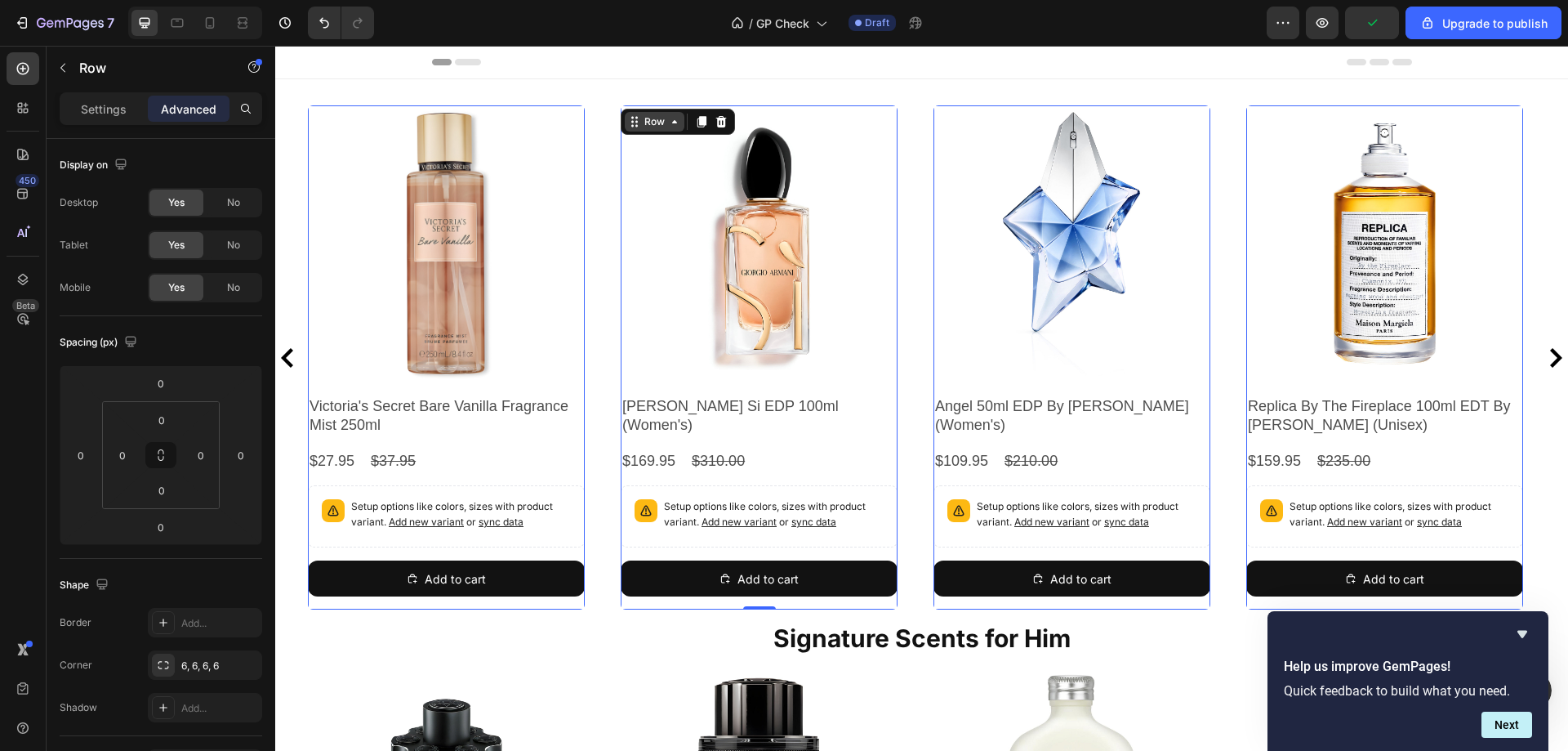
click at [634, 125] on icon at bounding box center [634, 122] width 13 height 13
click at [112, 117] on div "Settings" at bounding box center [104, 108] width 82 height 26
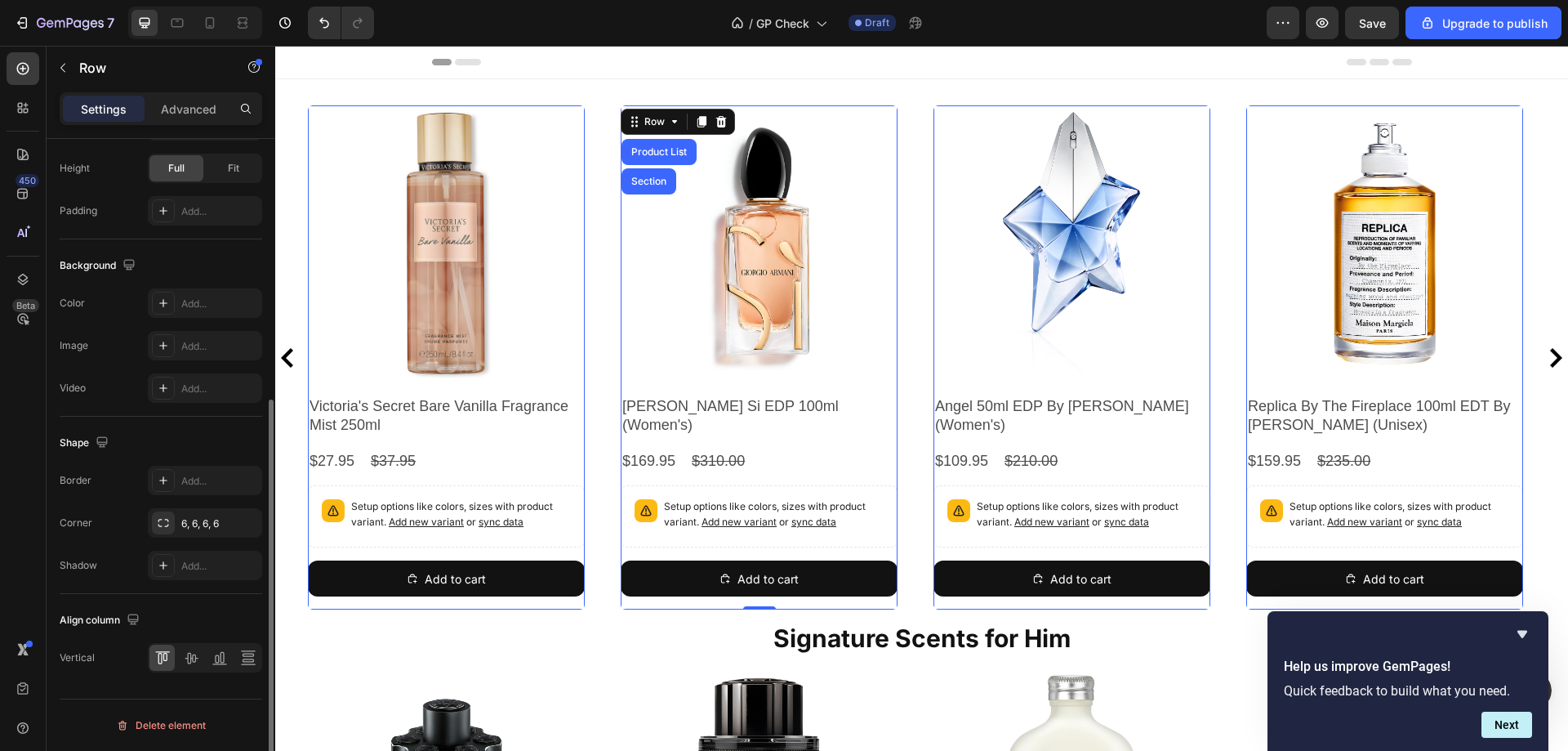
scroll to position [104, 0]
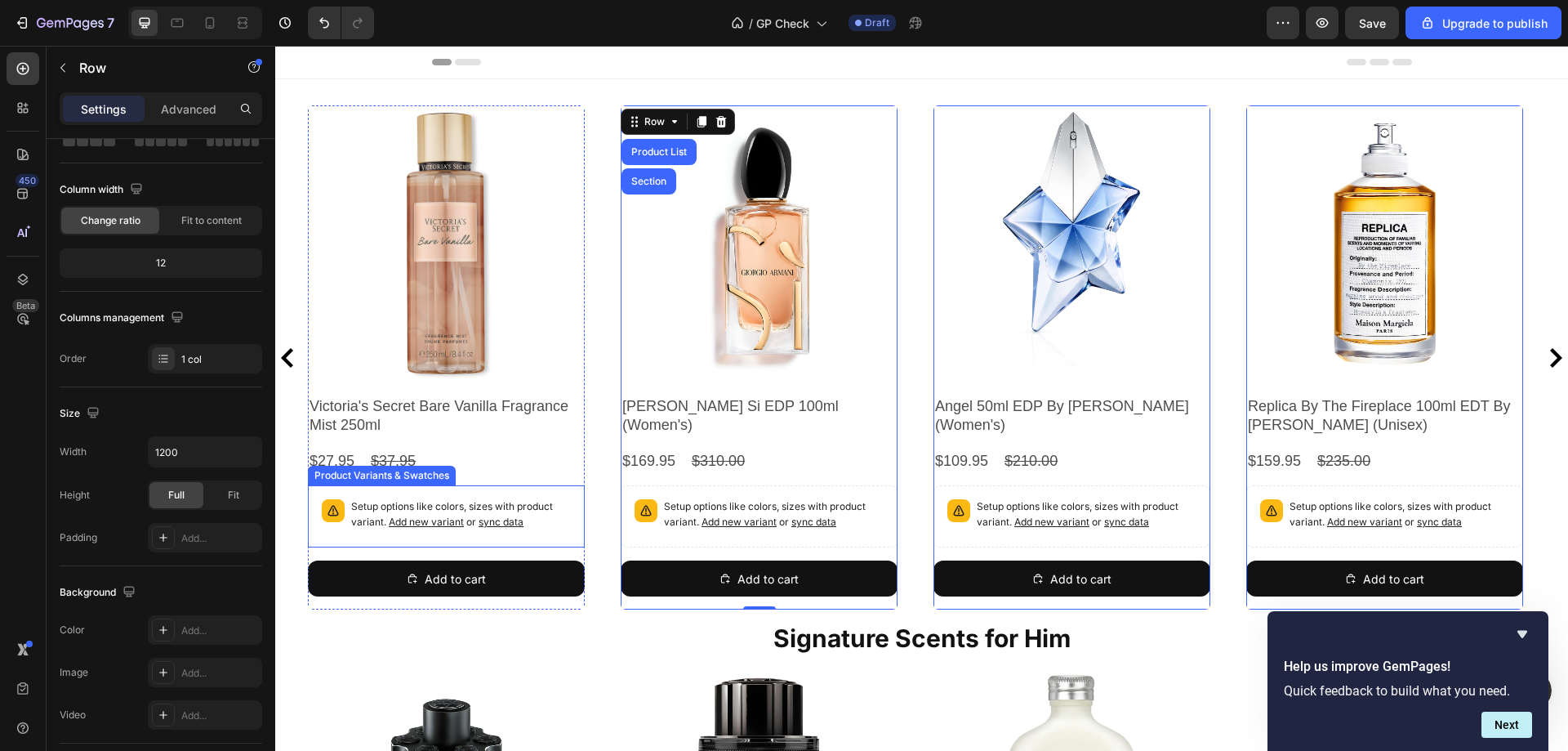
click at [560, 523] on p "Setup options like colors, sizes with product variant. Add new variant or sync …" at bounding box center [460, 514] width 219 height 31
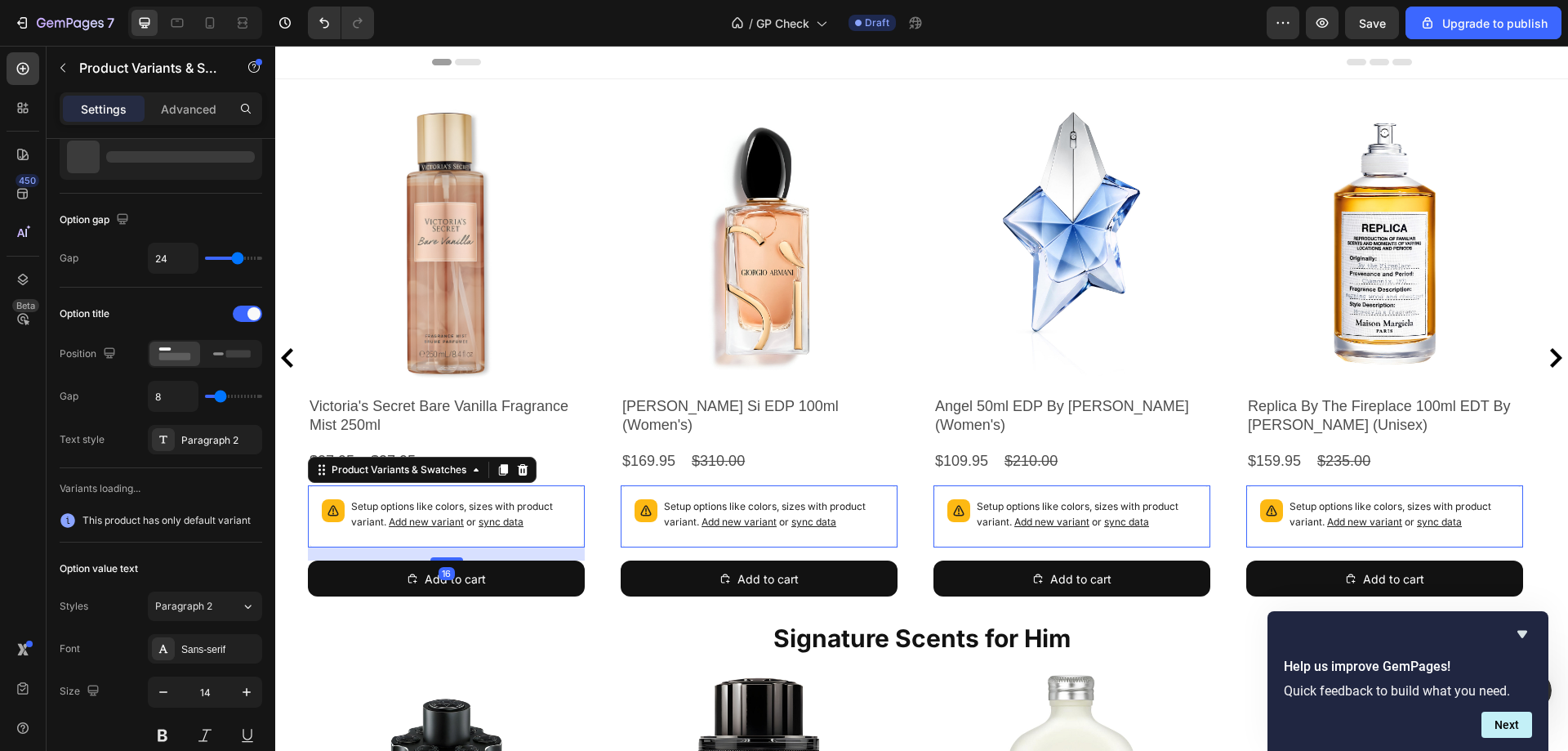
scroll to position [0, 0]
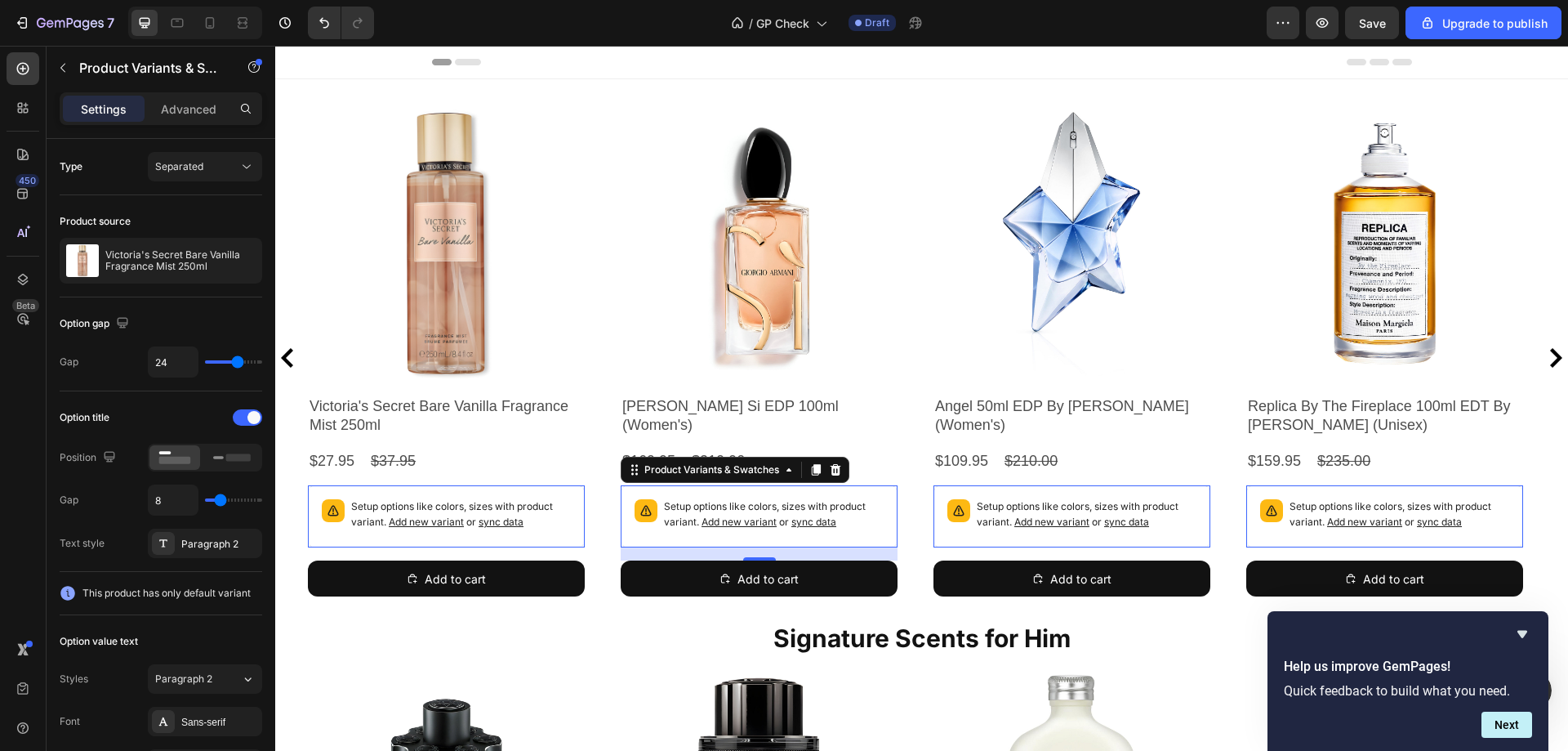
click at [648, 521] on div "Setup options like colors, sizes with product variant. Add new variant or sync …" at bounding box center [759, 516] width 277 height 62
click at [168, 115] on p "Advanced" at bounding box center [188, 108] width 56 height 17
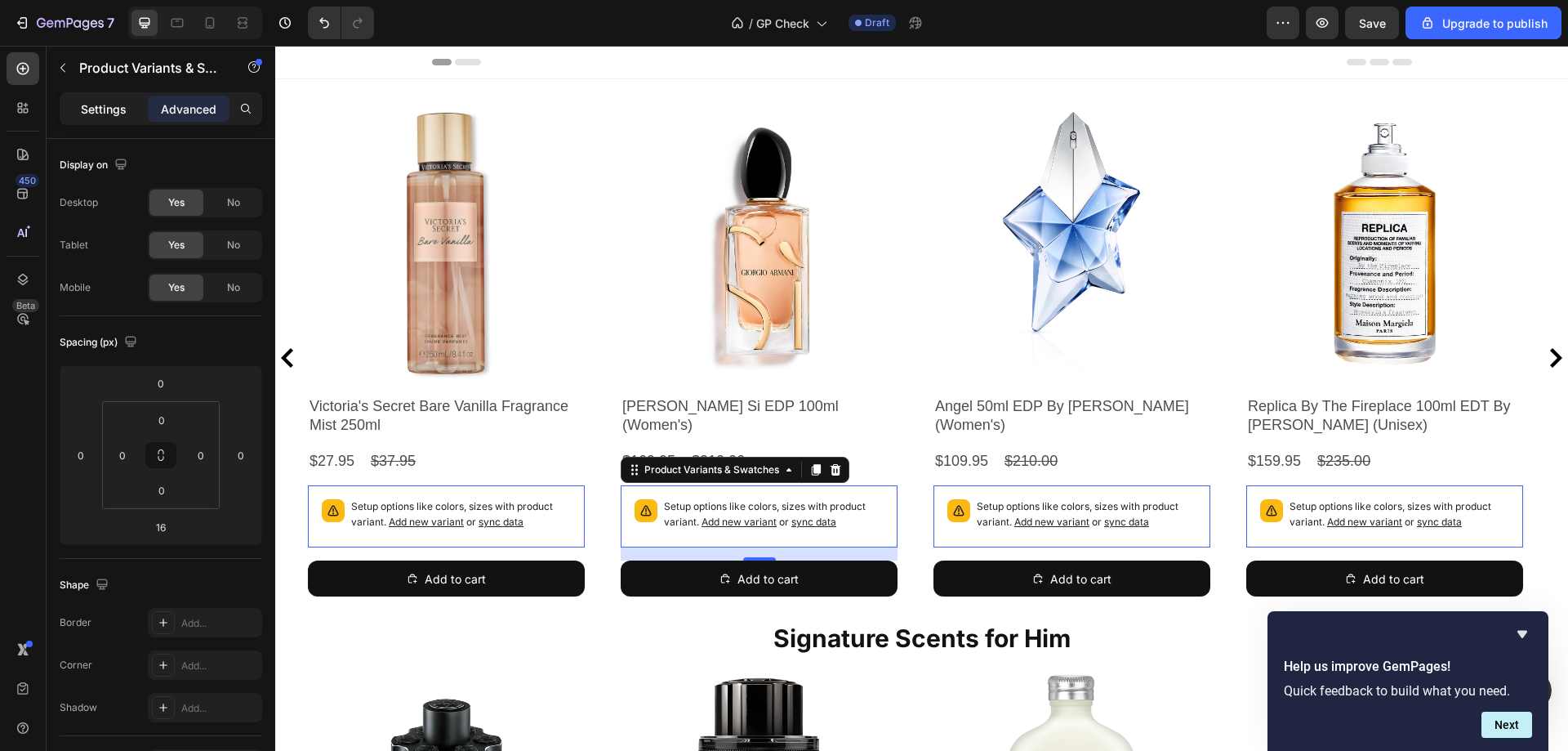
click at [107, 100] on p "Settings" at bounding box center [104, 108] width 46 height 17
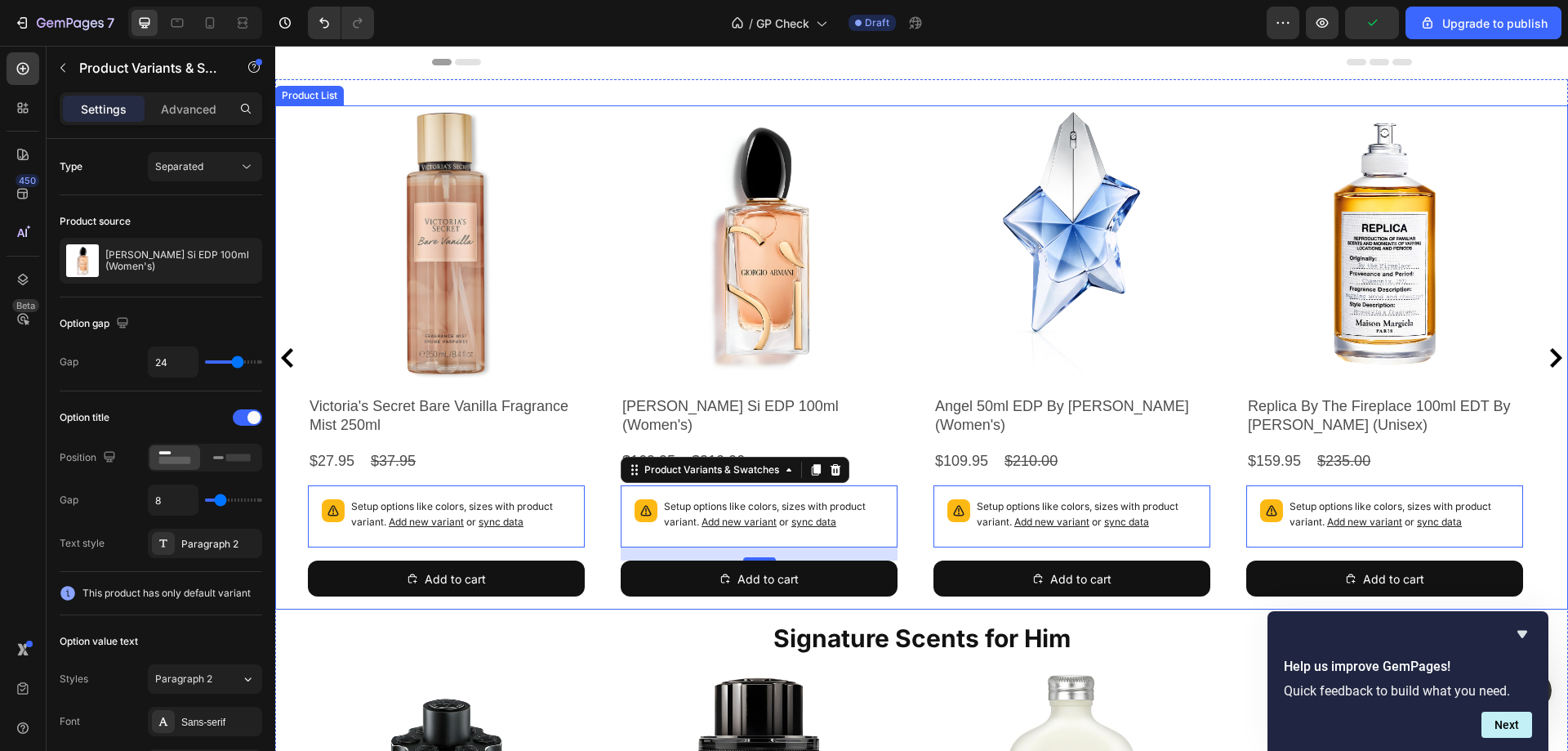
click at [642, 596] on div "Product Images Giorgio Armani Si EDP 100ml (Women's) Product Title $169.95 Prod…" at bounding box center [759, 358] width 277 height 504
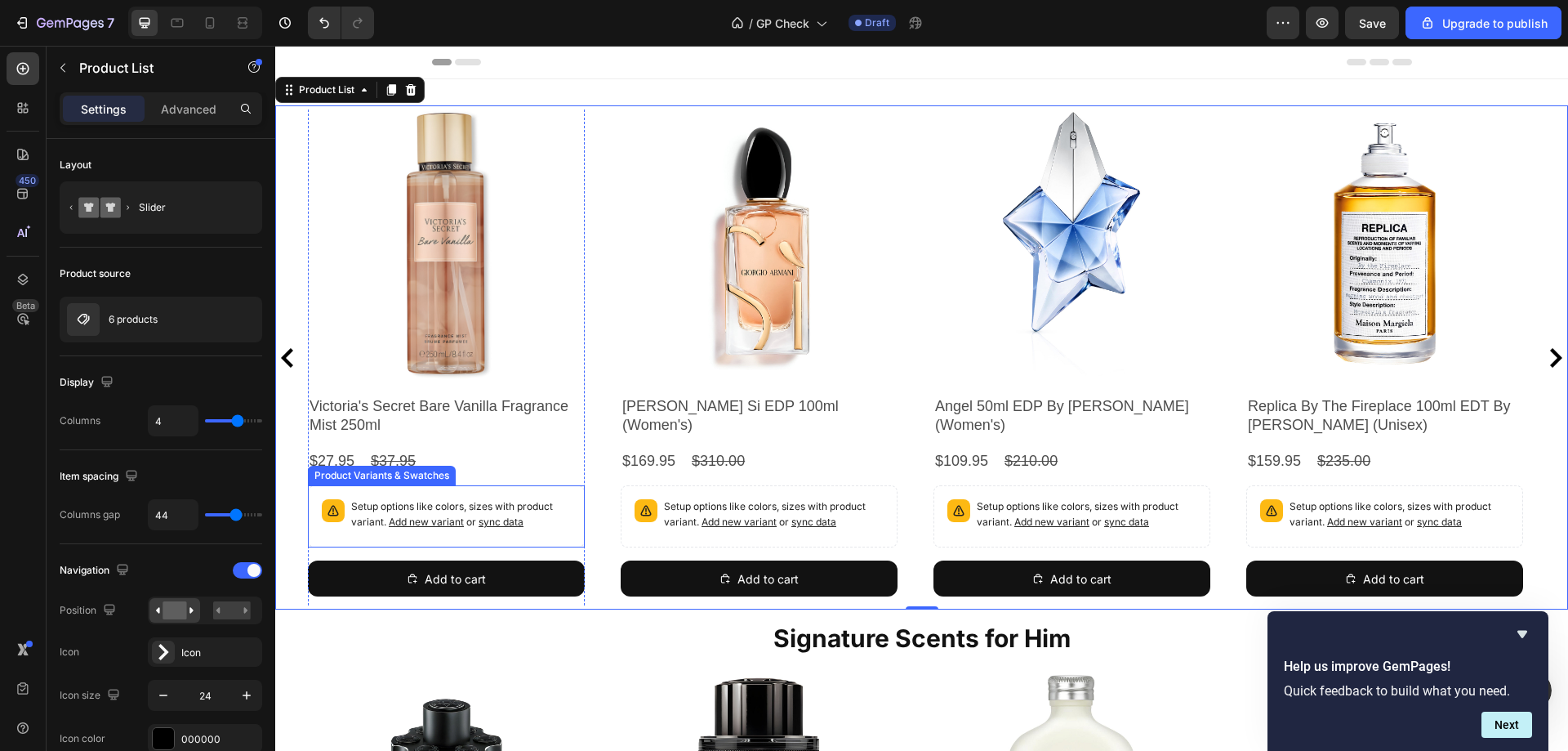
click at [572, 533] on div "Setup options like colors, sizes with product variant. Add new variant or sync …" at bounding box center [446, 516] width 262 height 47
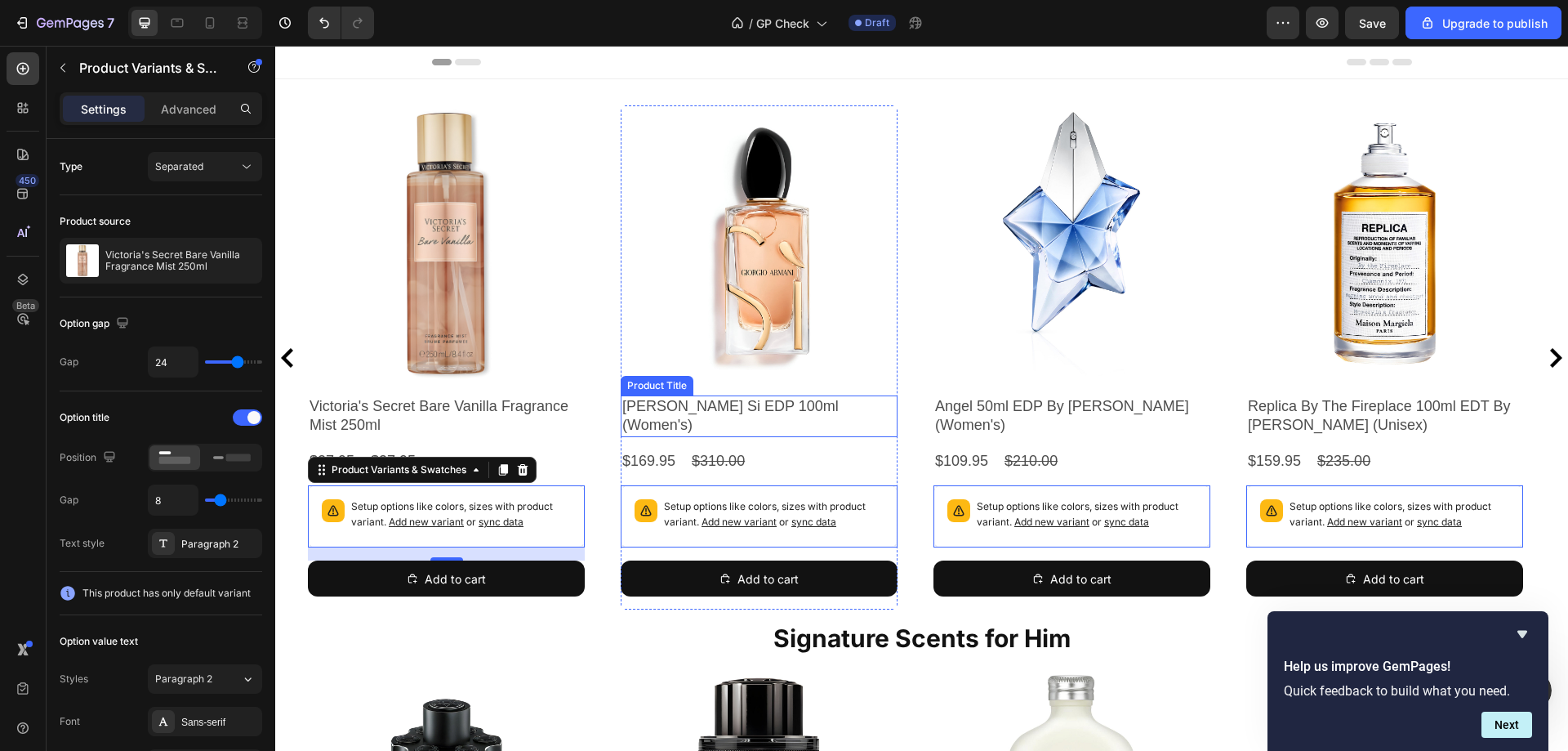
click at [689, 410] on h2 "[PERSON_NAME] Si EDP 100ml (Women's)" at bounding box center [759, 416] width 277 height 42
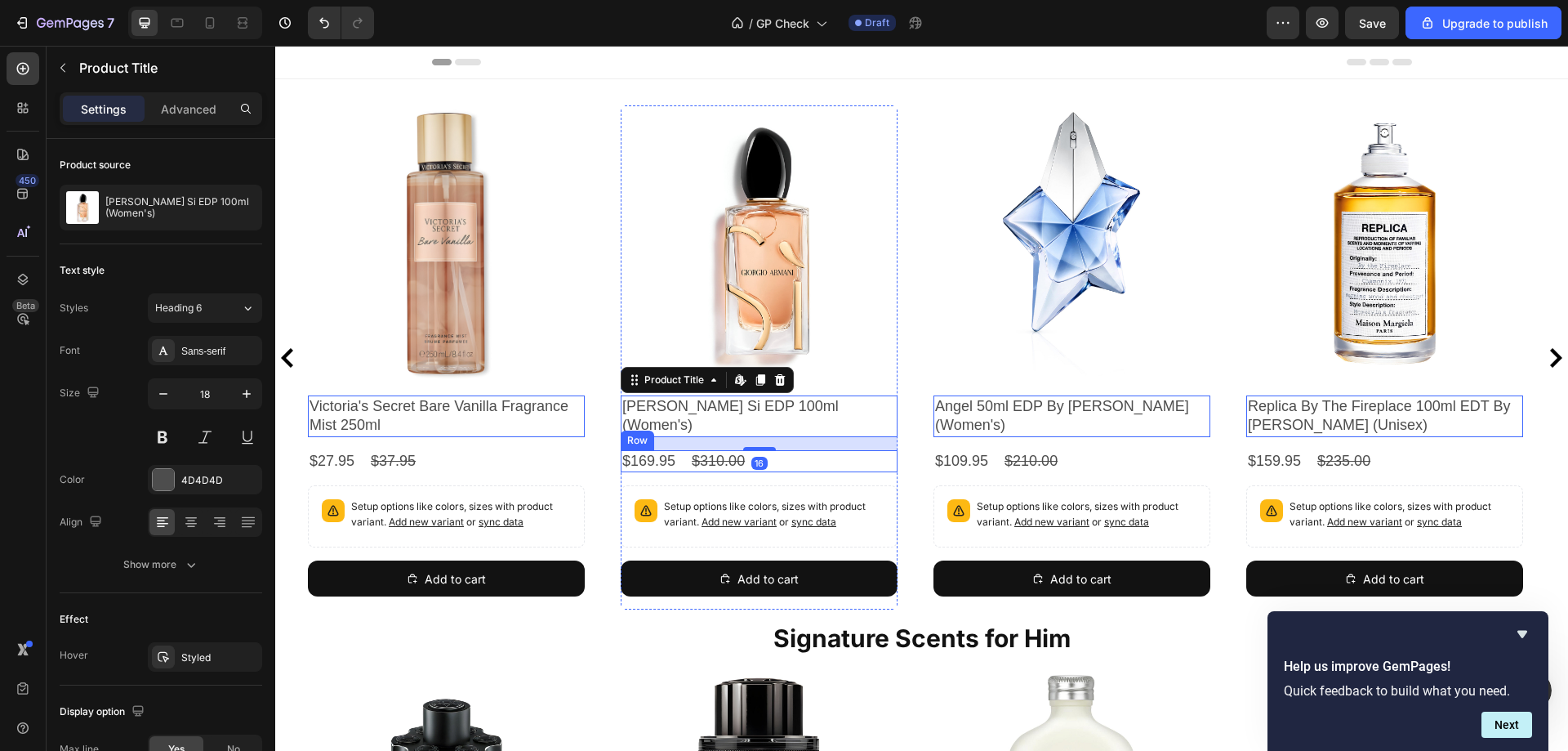
click at [812, 450] on div "$169.95 Product Price Product Price $310.00 Product Price Product Price Row" at bounding box center [759, 461] width 277 height 22
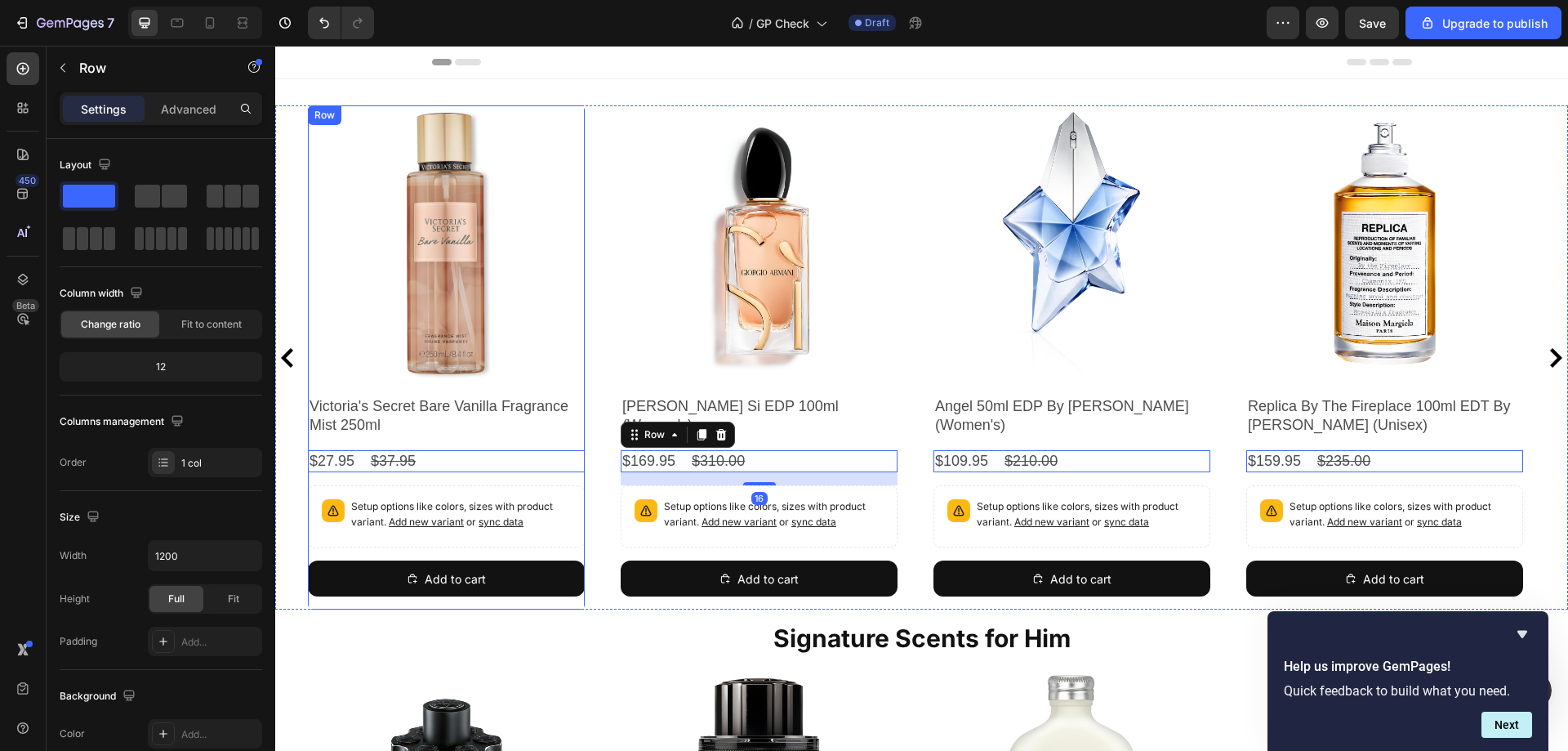
click at [515, 440] on div "Product Images Victoria's Secret Bare Vanilla Fragrance Mist 250ml Product Titl…" at bounding box center [446, 358] width 277 height 504
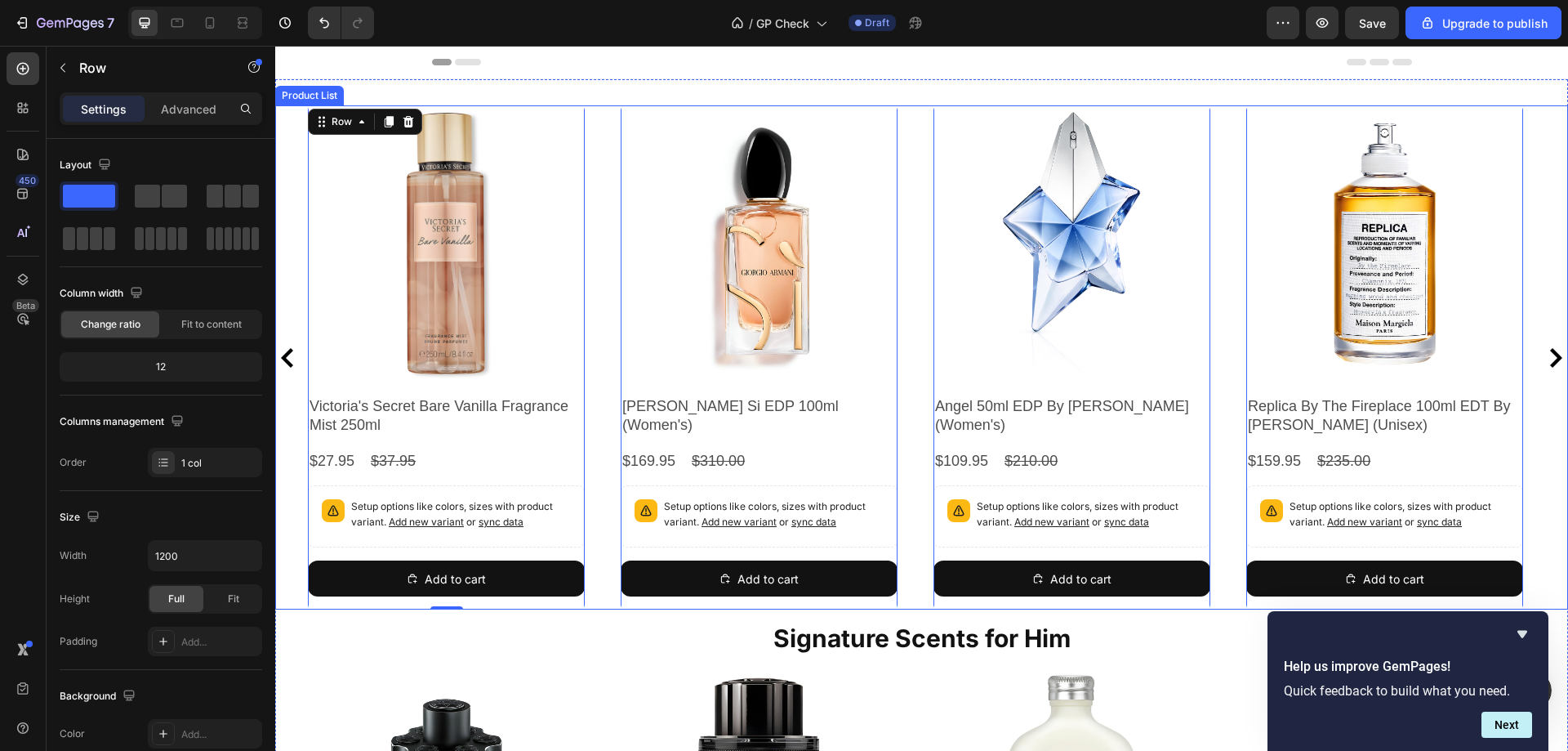
click at [645, 599] on div "Product Images Giorgio Armani Si EDP 100ml (Women's) Product Title $169.95 Prod…" at bounding box center [759, 358] width 277 height 504
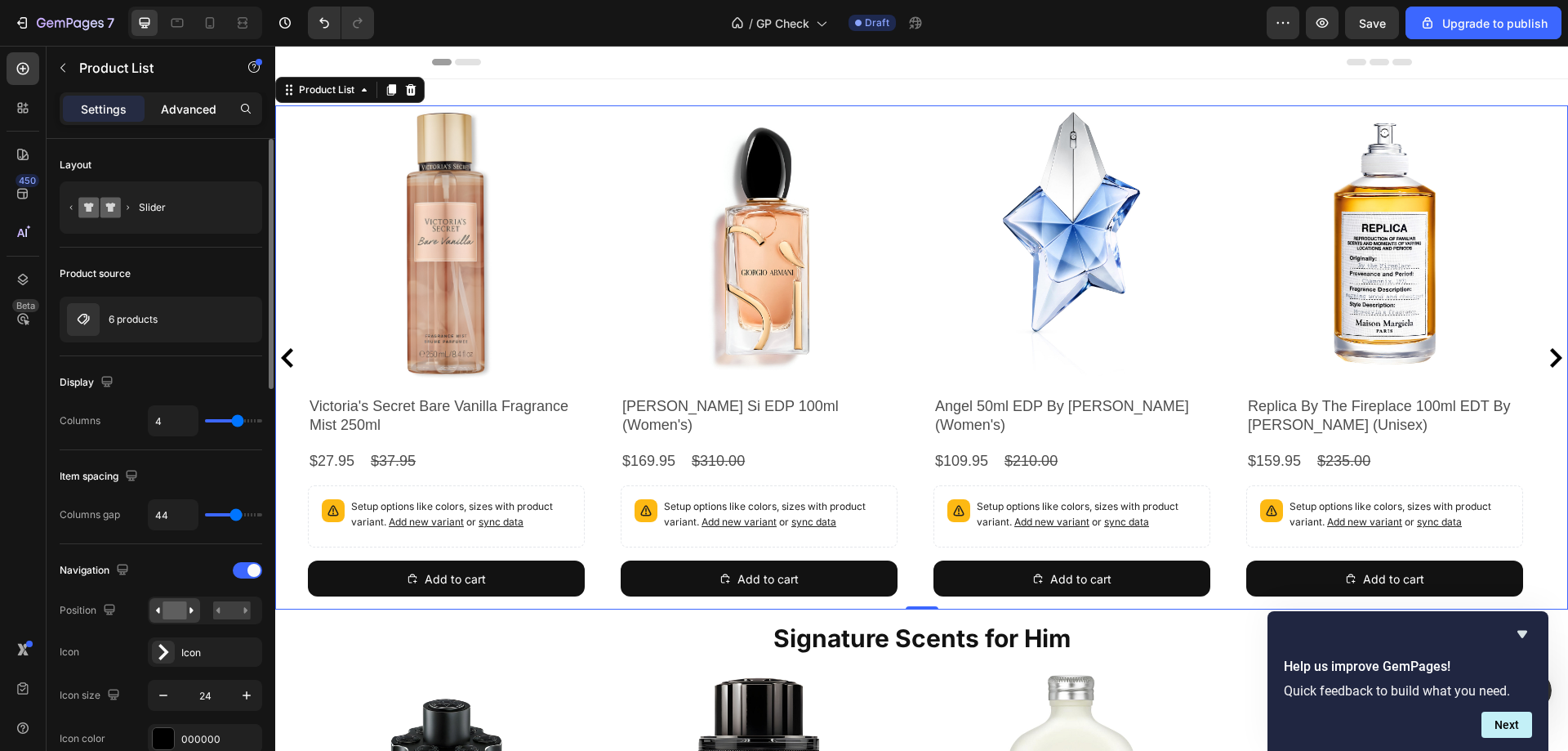
click at [180, 107] on p "Advanced" at bounding box center [188, 108] width 56 height 17
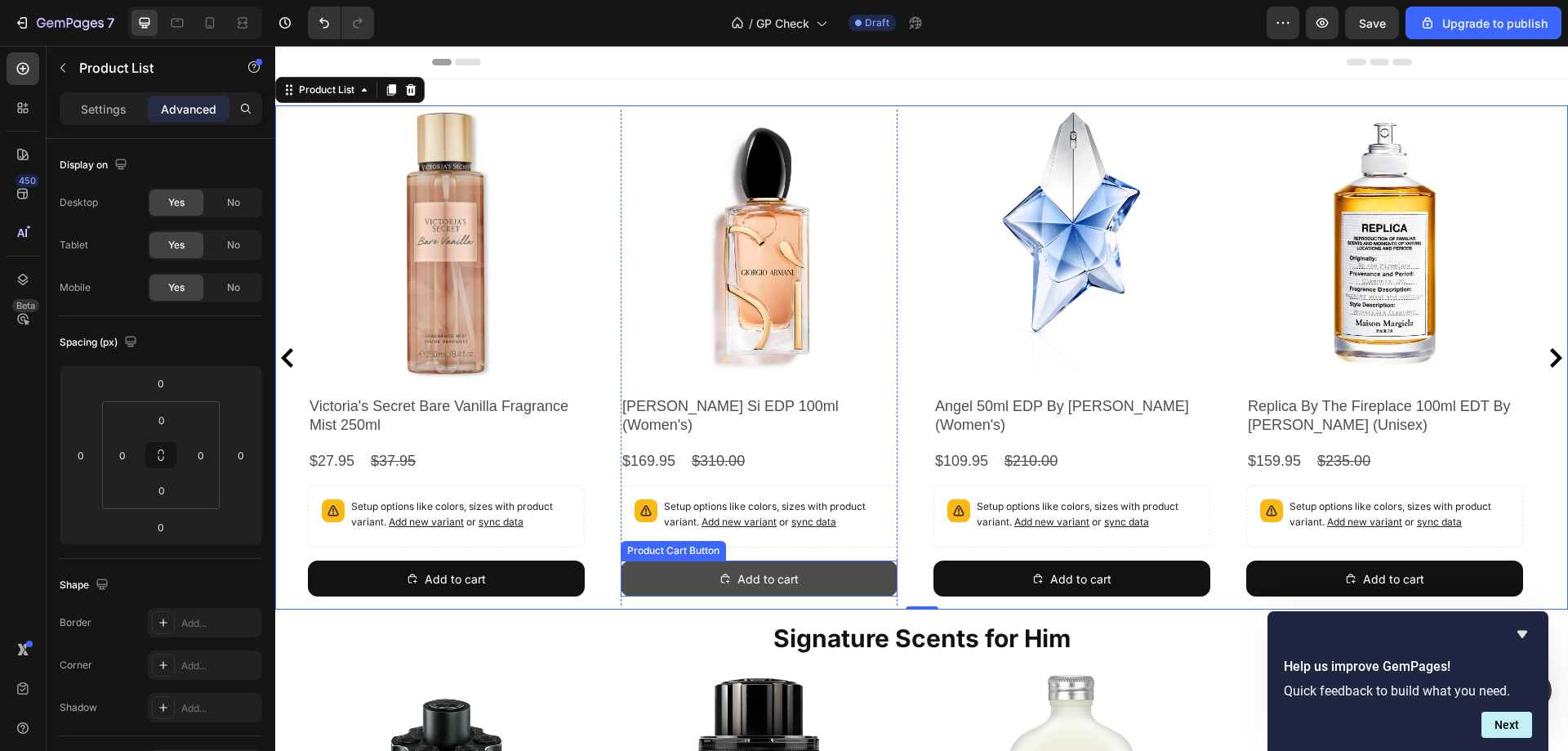
click at [687, 567] on button "Add to cart" at bounding box center [759, 577] width 277 height 36
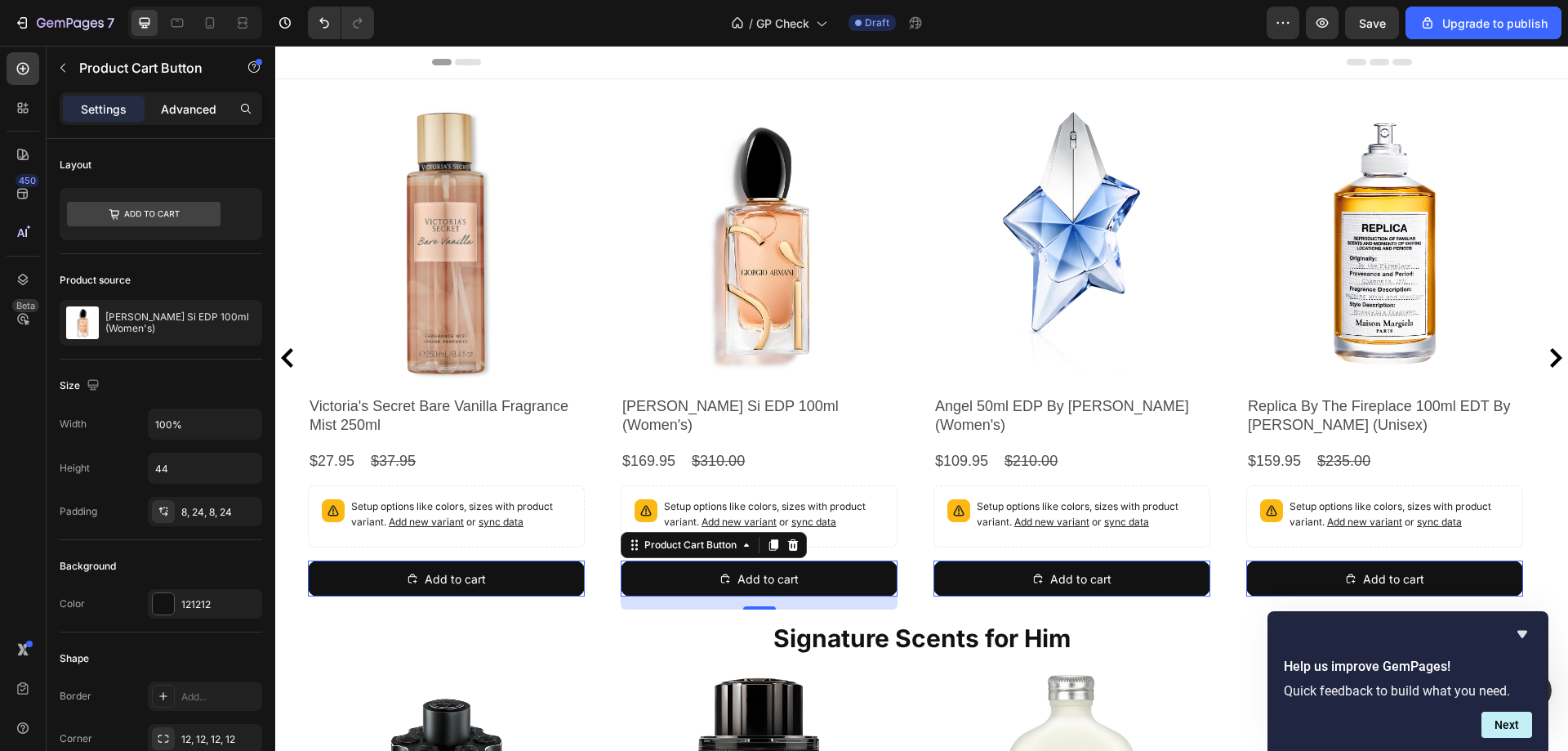
click at [178, 103] on p "Advanced" at bounding box center [188, 108] width 56 height 17
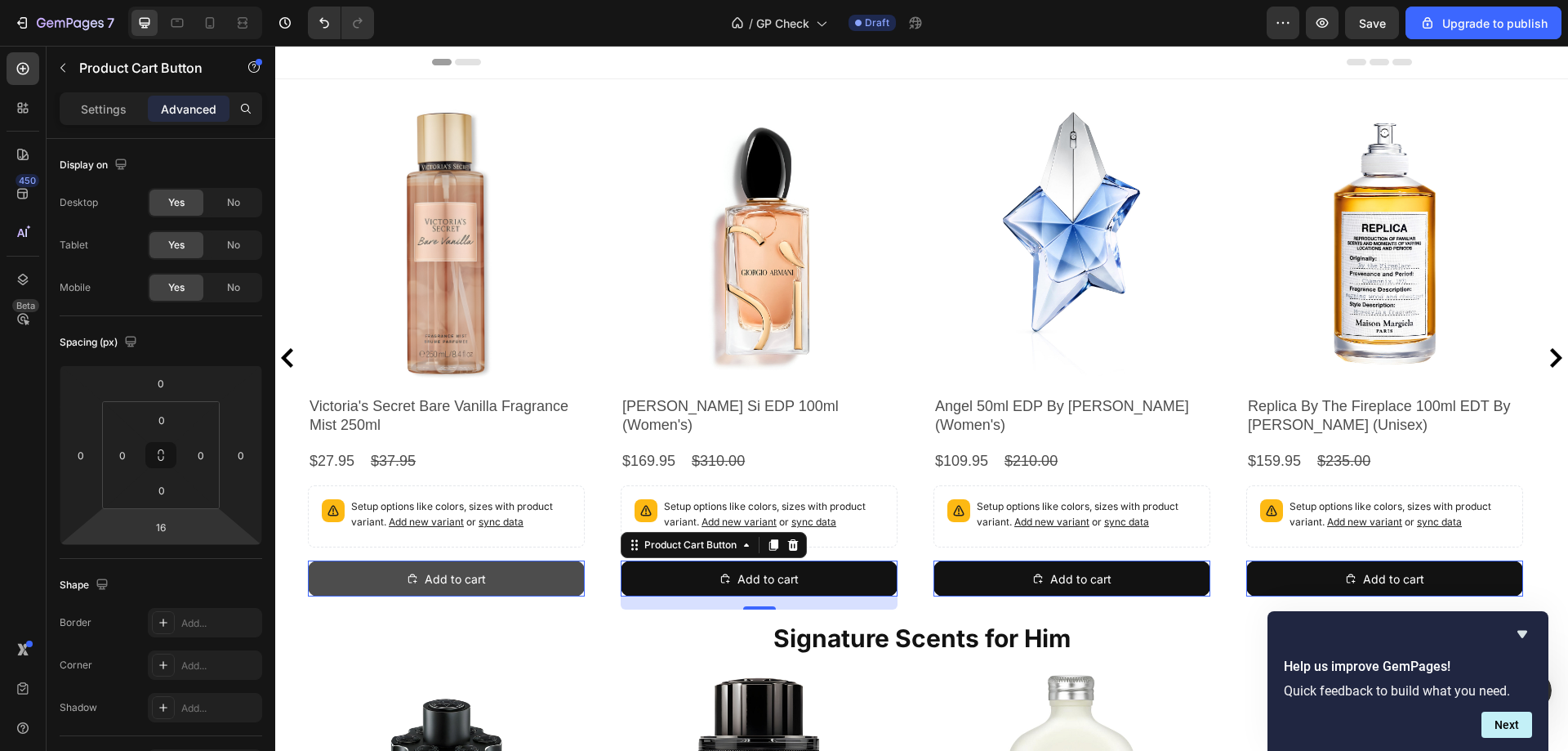
click at [526, 582] on button "Add to cart" at bounding box center [446, 577] width 277 height 36
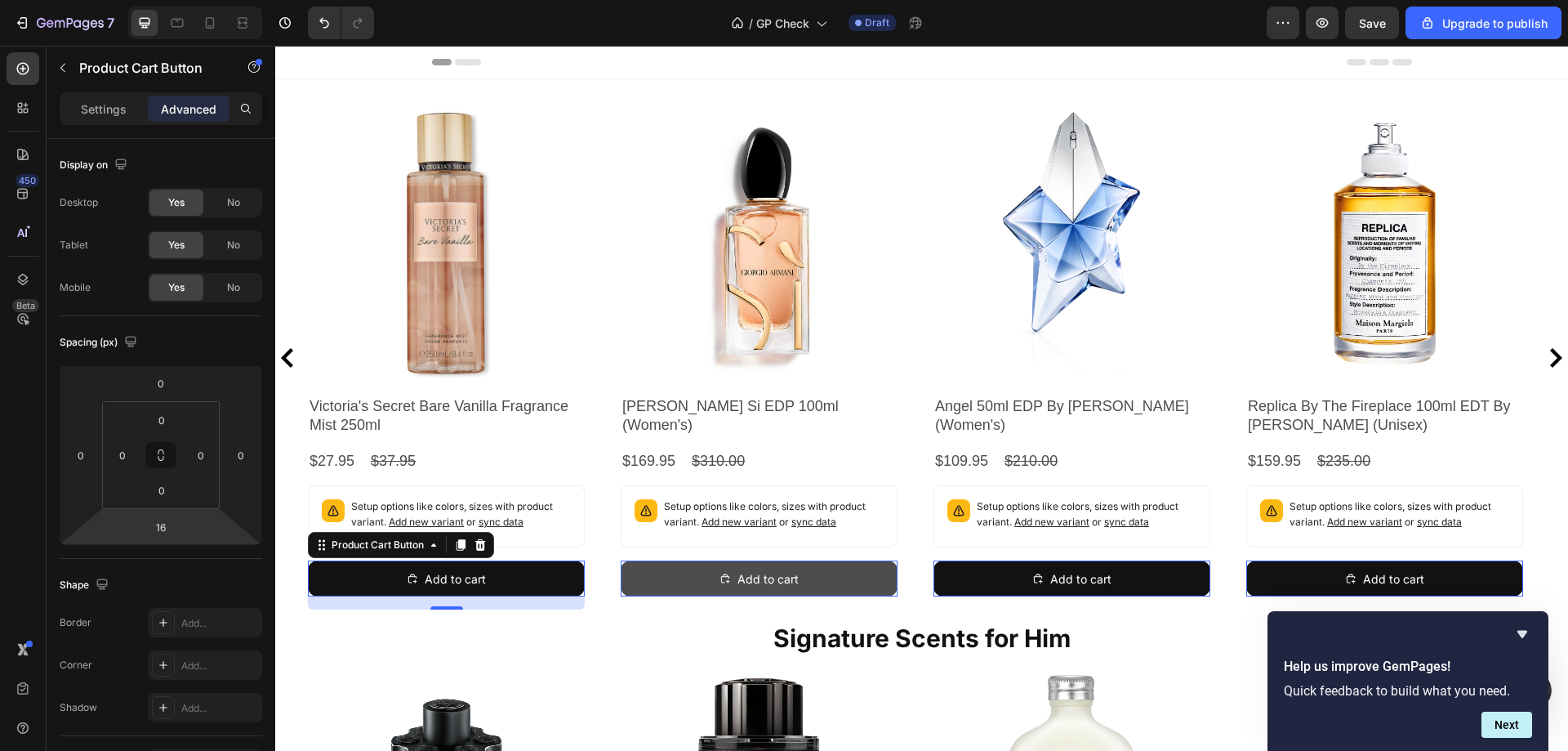
click at [808, 564] on button "Add to cart" at bounding box center [759, 577] width 277 height 36
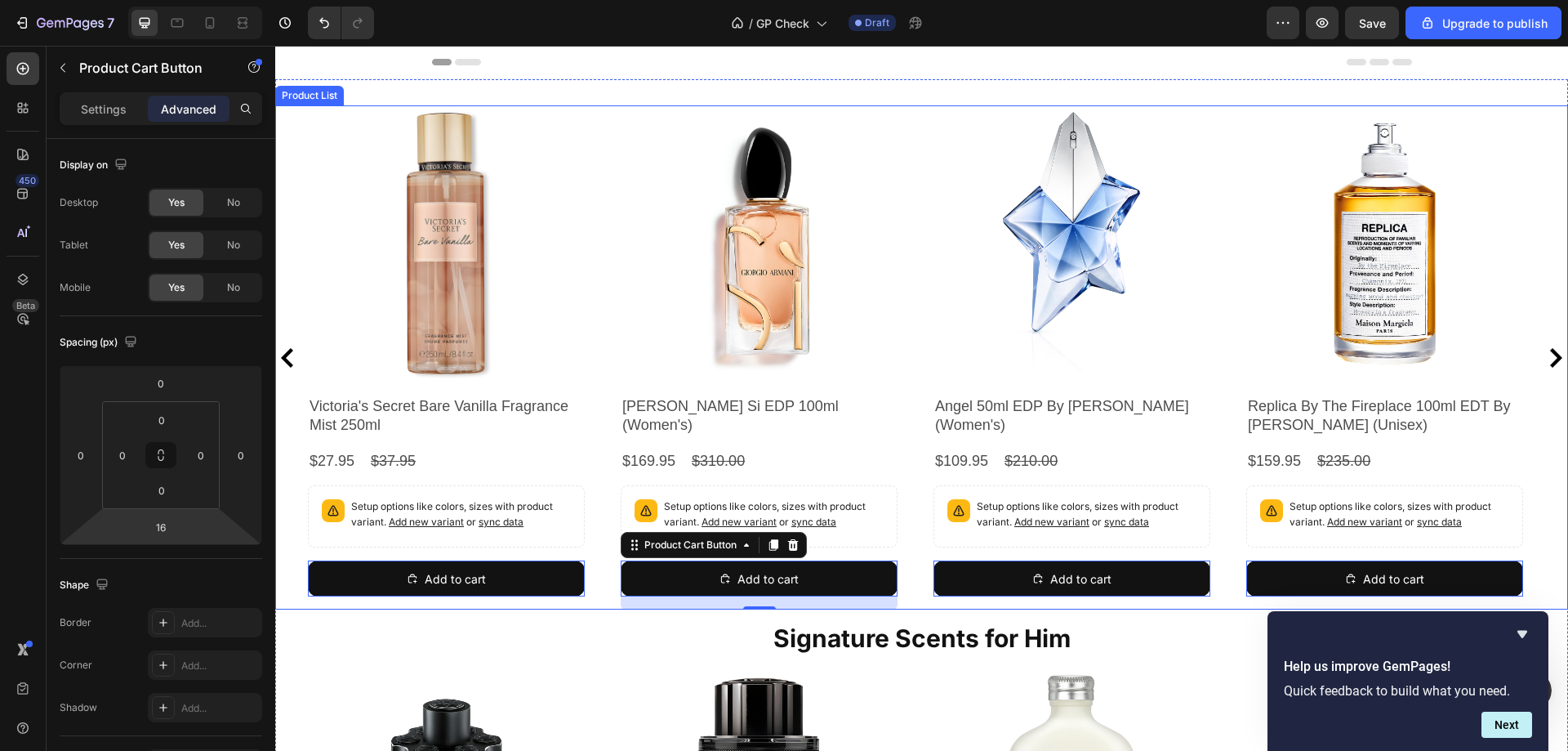
click at [791, 602] on div "Product Images Giorgio Armani Si EDP 100ml (Women's) Product Title $169.95 Prod…" at bounding box center [759, 358] width 277 height 504
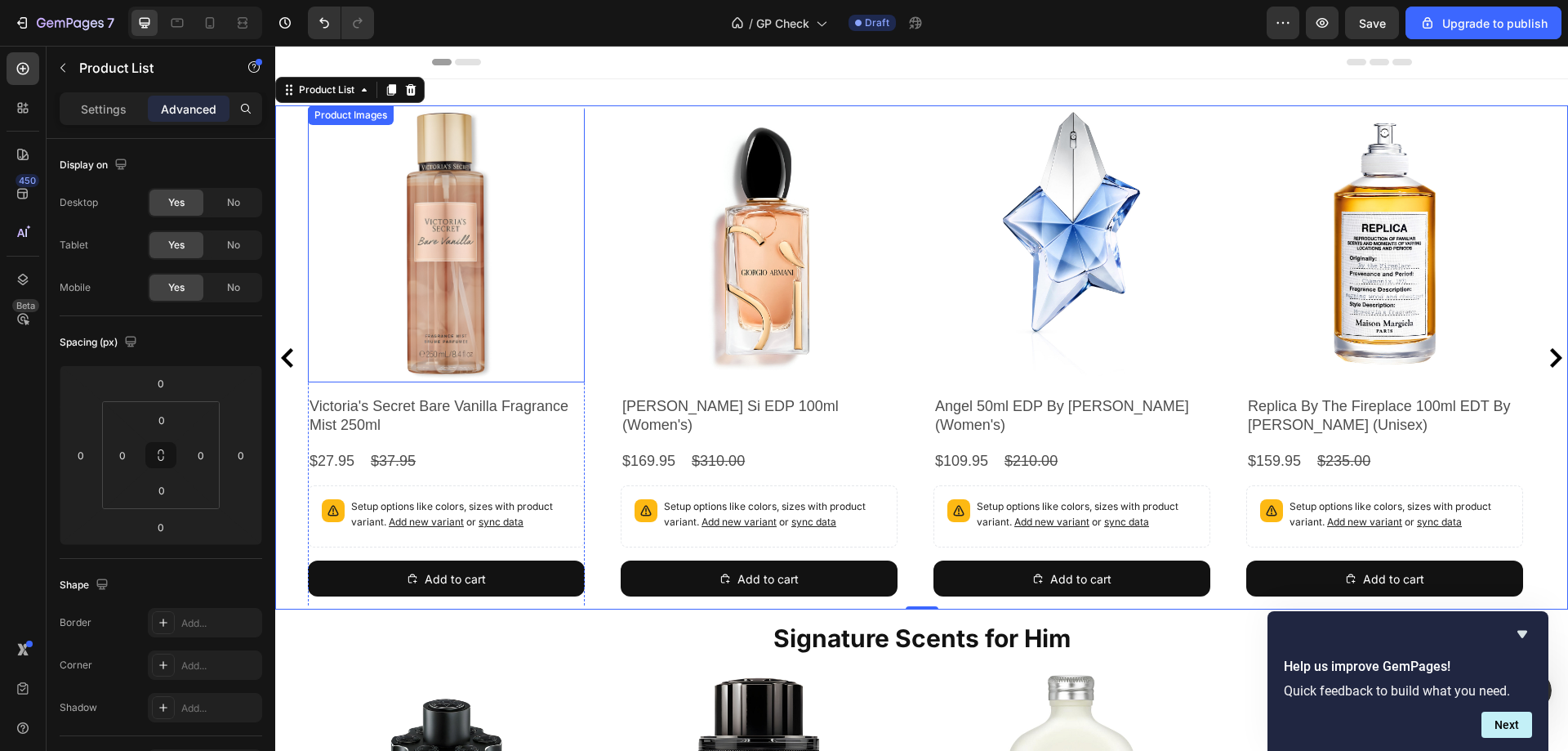
click at [329, 292] on img at bounding box center [446, 244] width 277 height 277
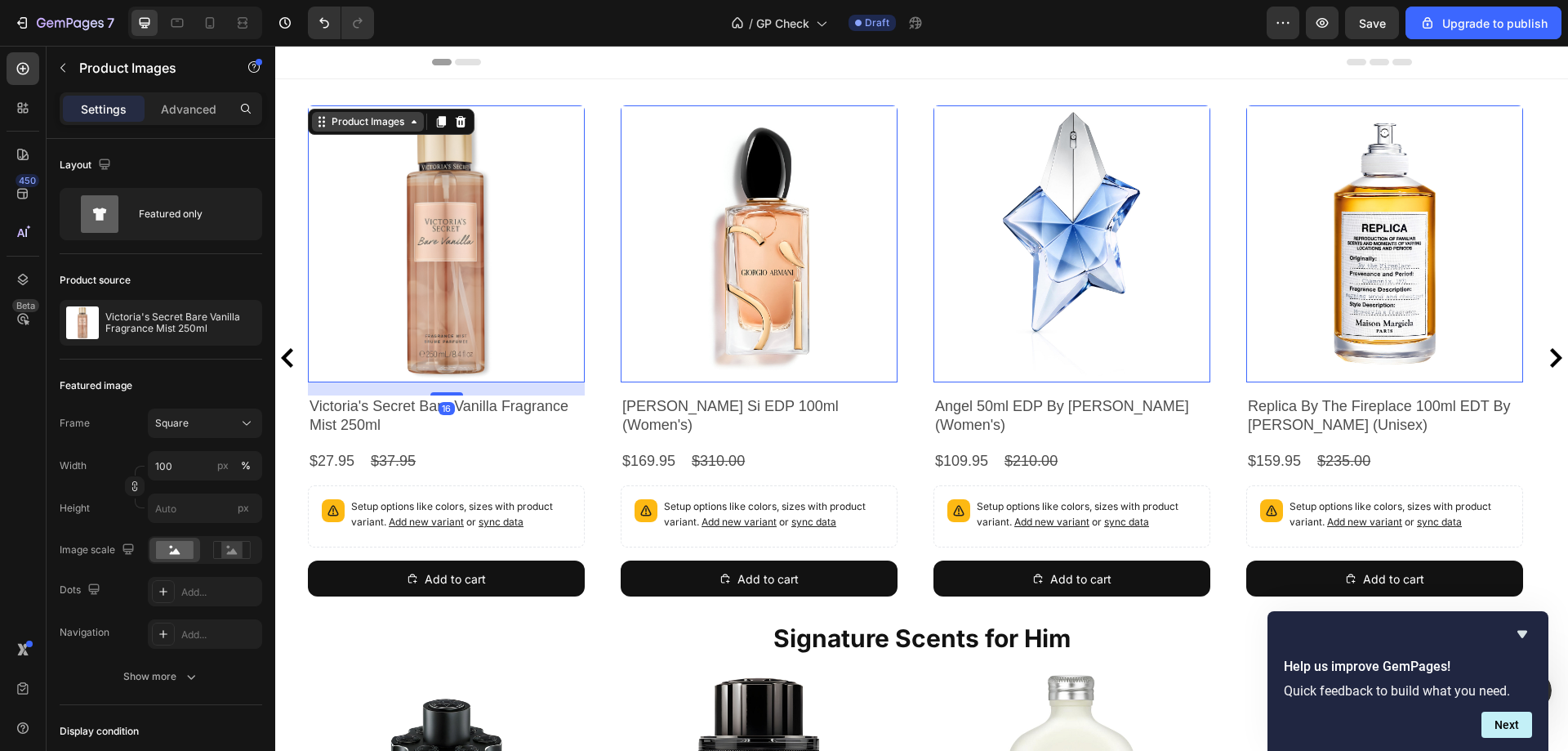
click at [319, 117] on icon at bounding box center [321, 122] width 13 height 13
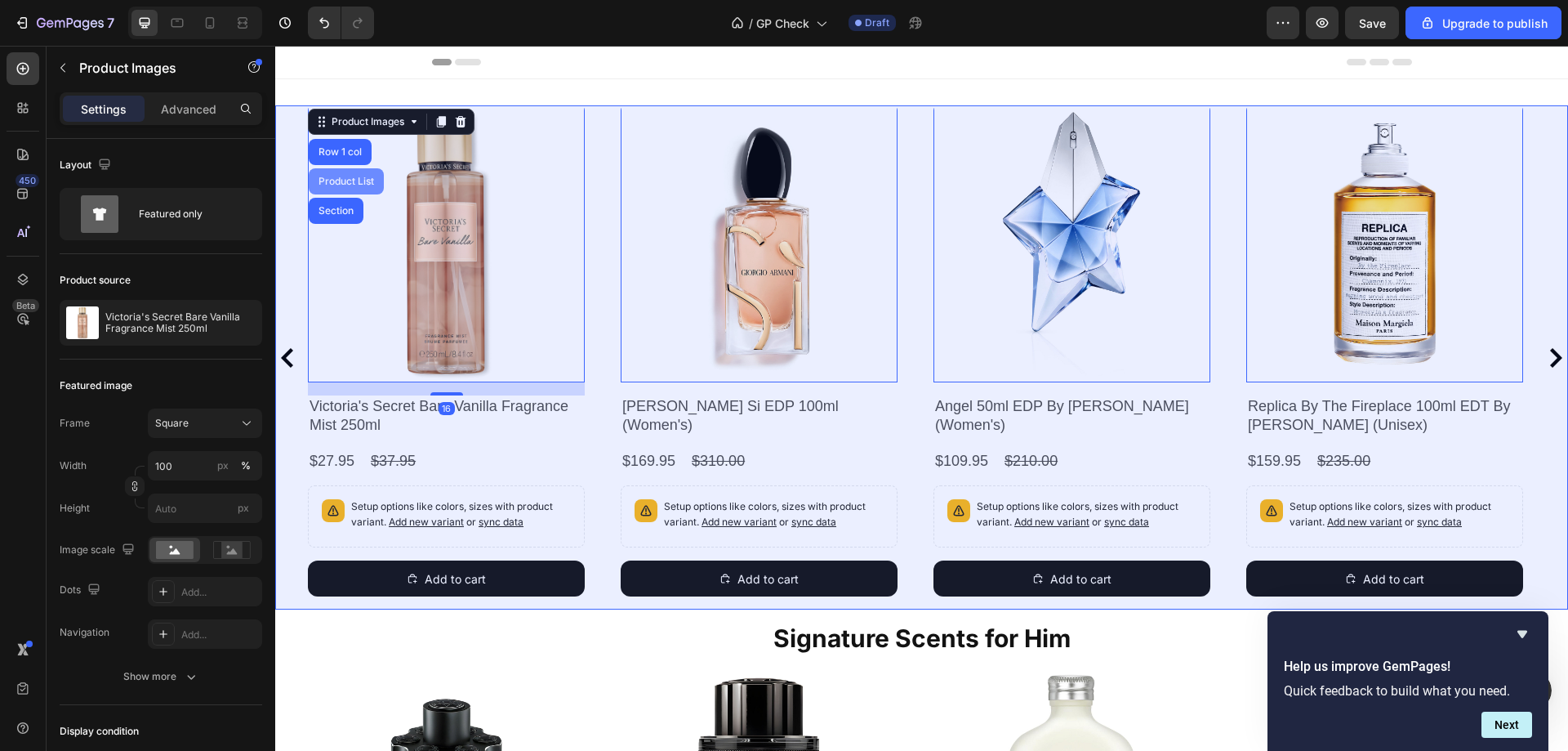
click at [336, 176] on div "Product List" at bounding box center [346, 181] width 76 height 26
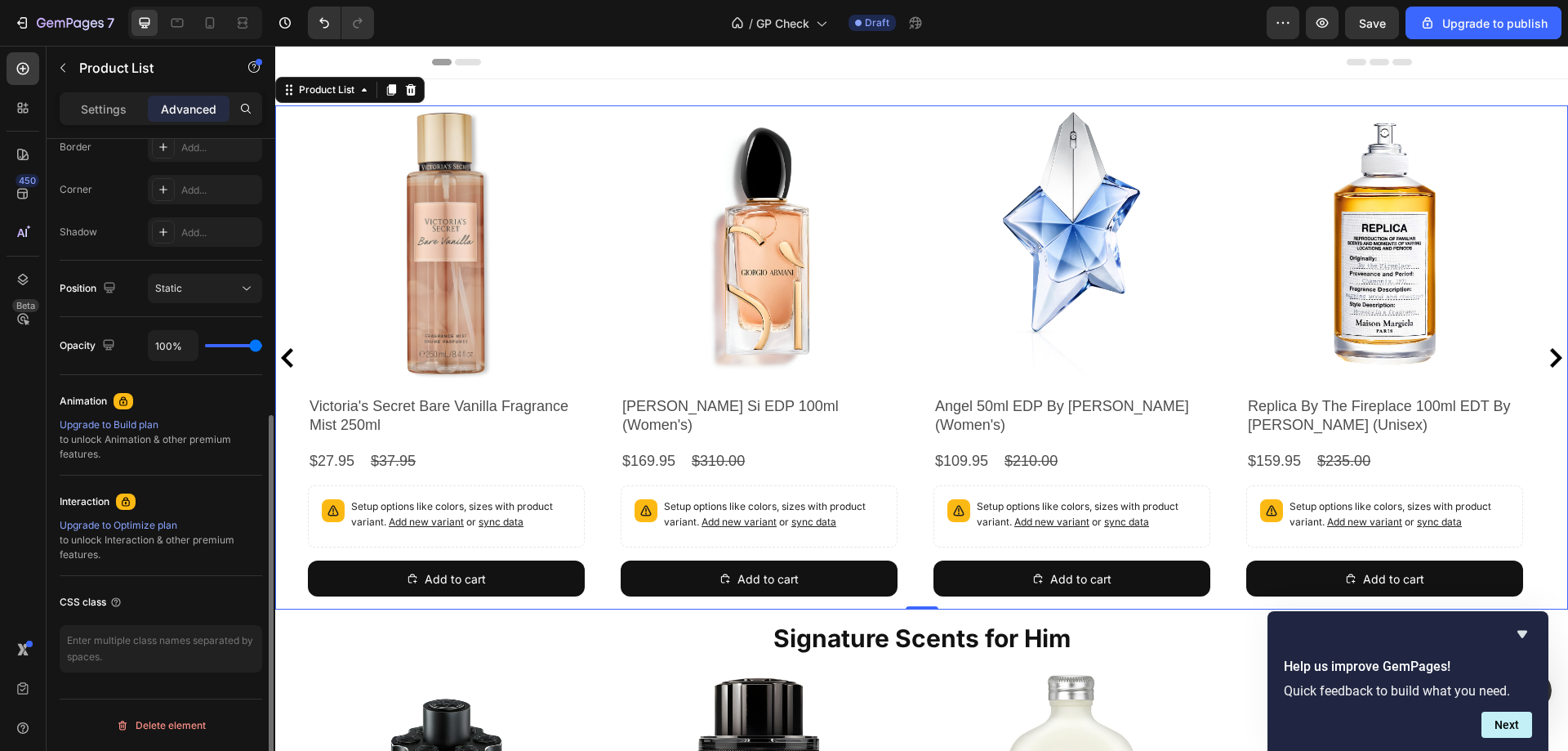
scroll to position [67, 0]
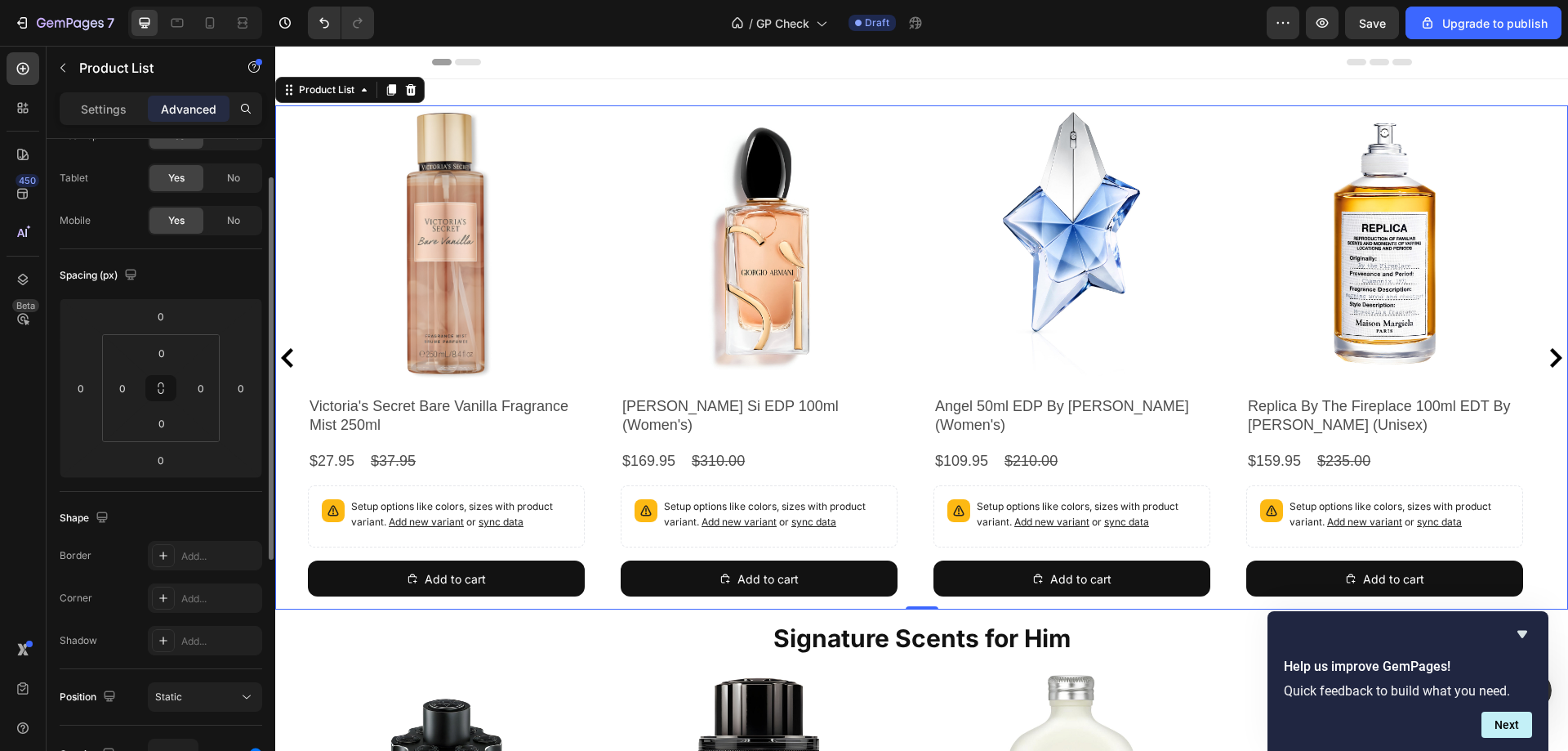
click at [90, 107] on p "Settings" at bounding box center [104, 108] width 46 height 17
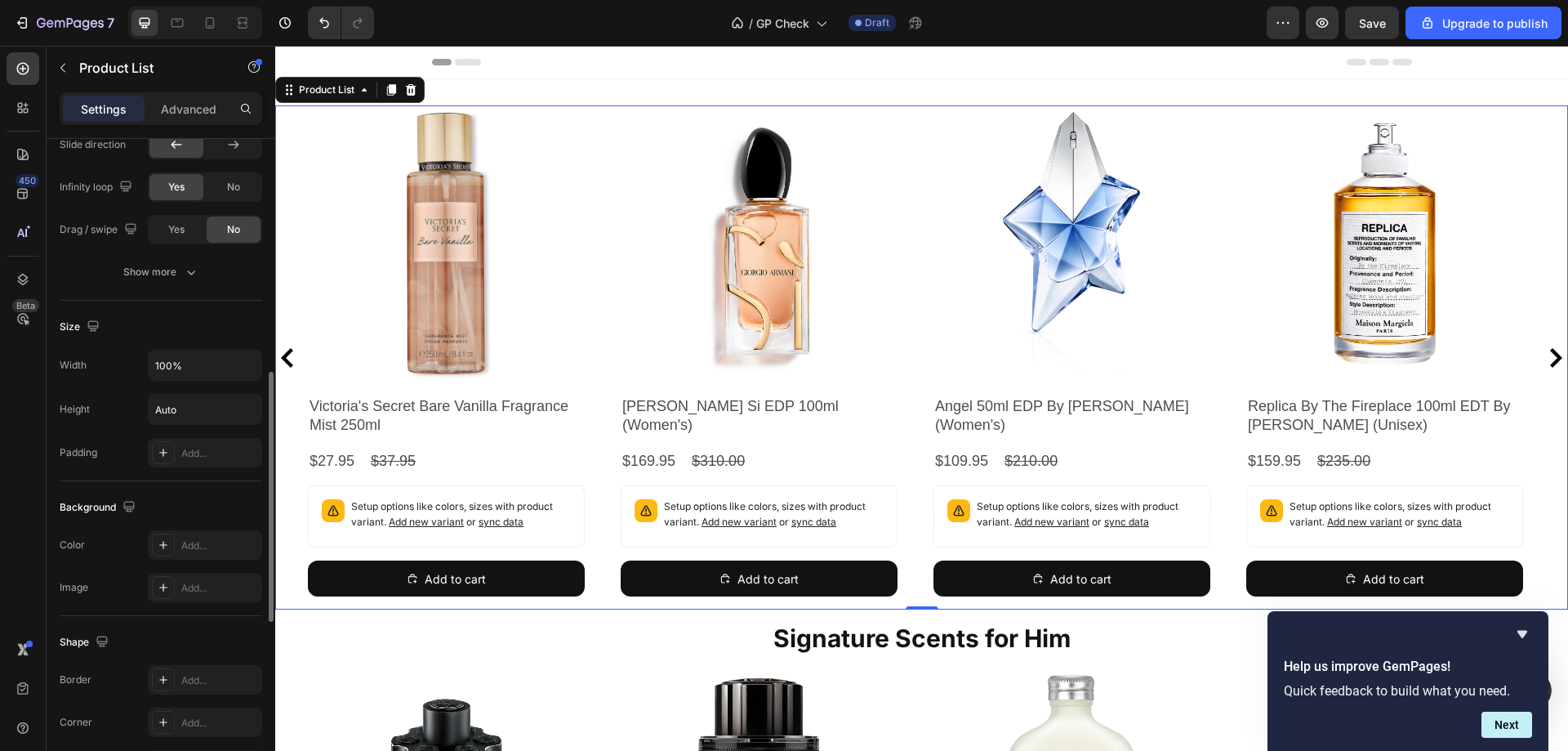
scroll to position [665, 0]
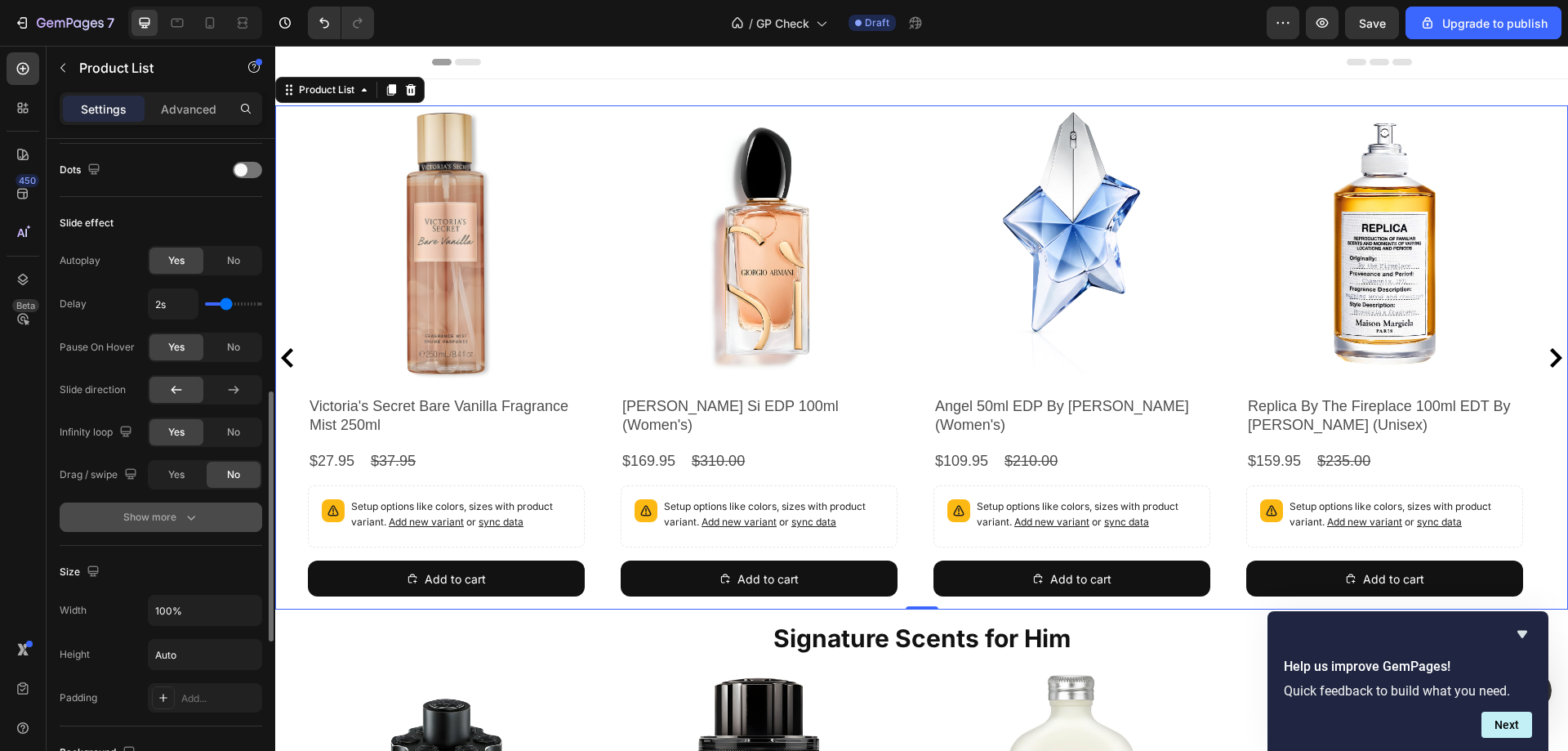
click at [131, 502] on button "Show more" at bounding box center [160, 517] width 203 height 29
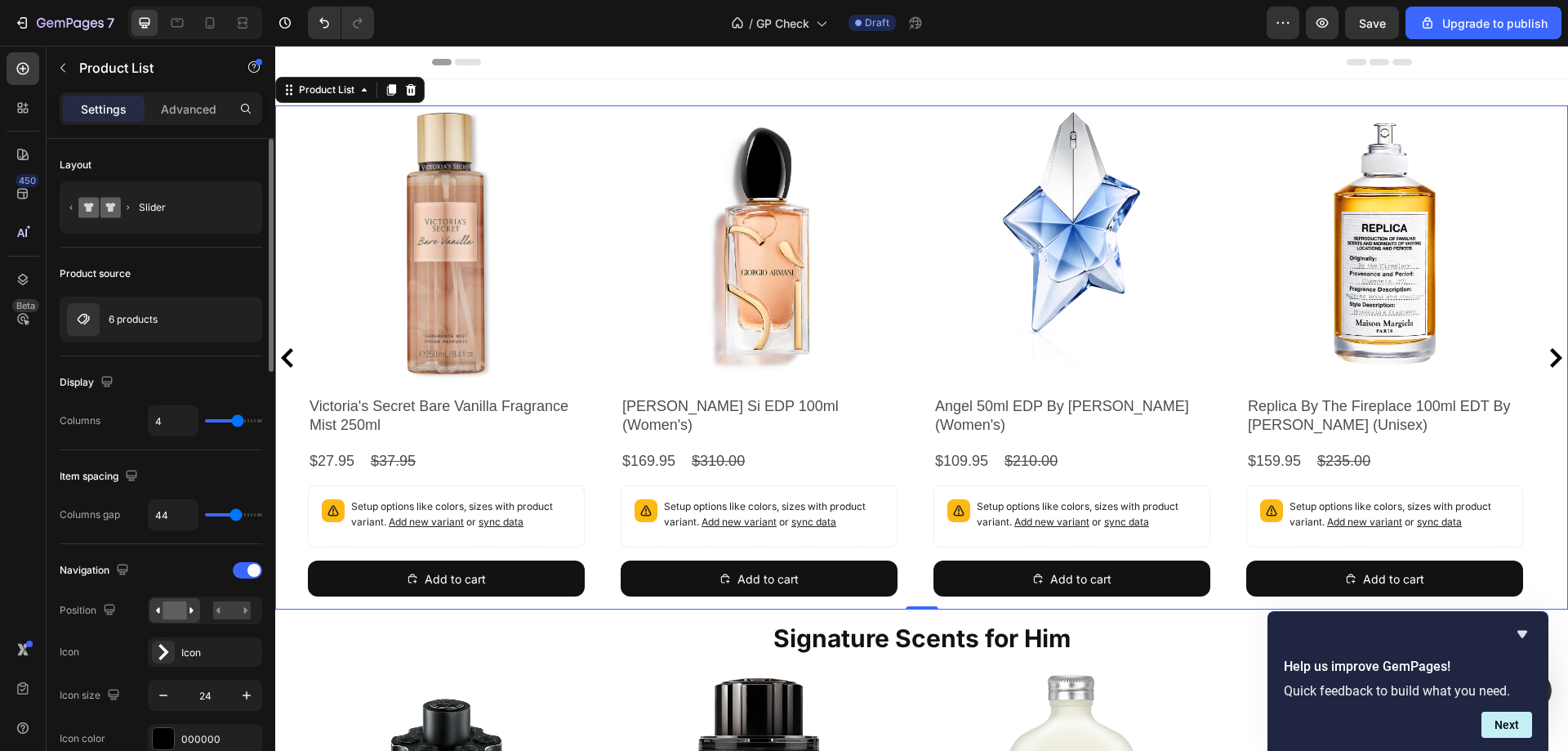
scroll to position [245, 0]
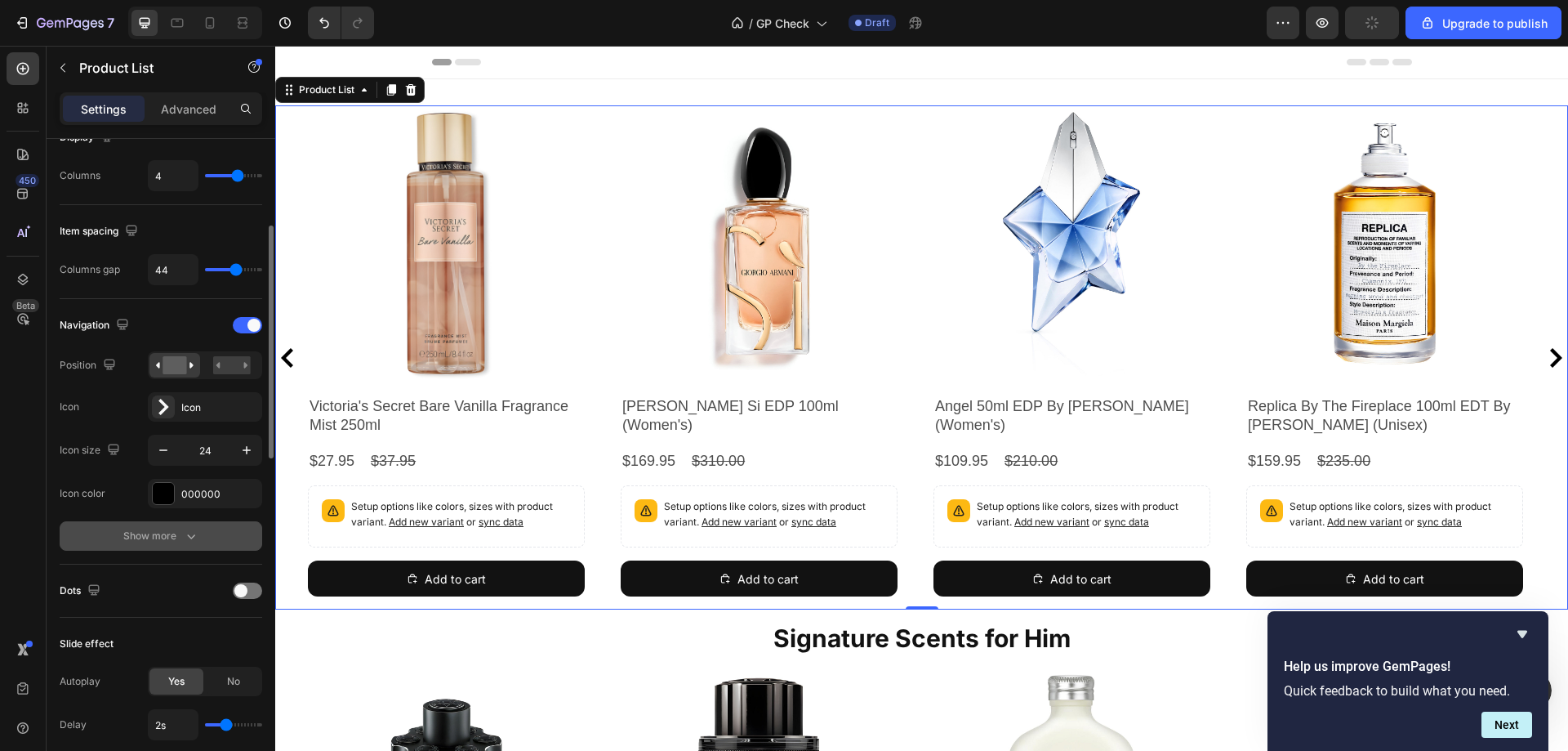
click at [116, 536] on button "Show more" at bounding box center [160, 535] width 203 height 29
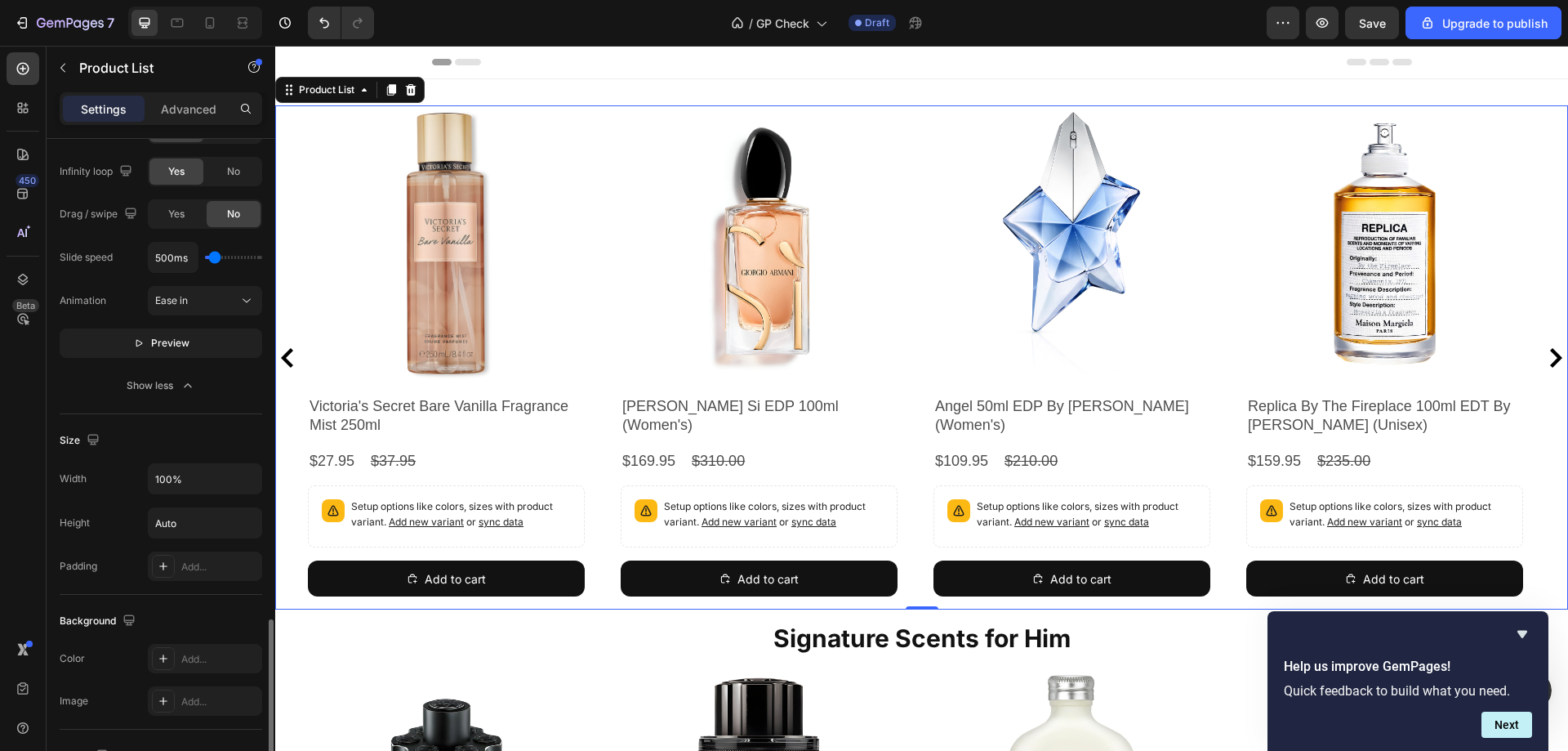
scroll to position [1307, 0]
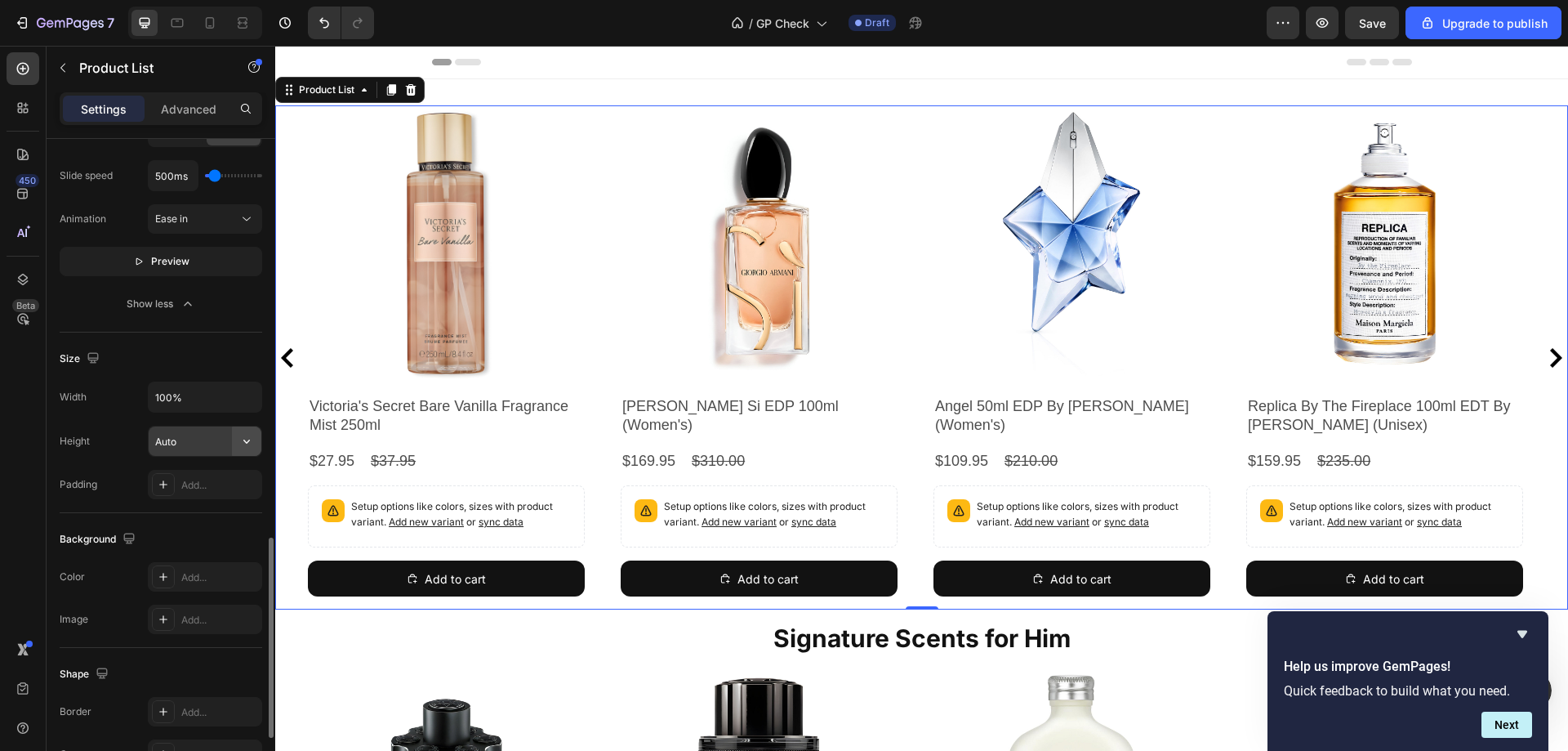
click at [242, 441] on icon "button" at bounding box center [247, 441] width 16 height 16
click at [218, 483] on p "Fit content" at bounding box center [201, 482] width 93 height 15
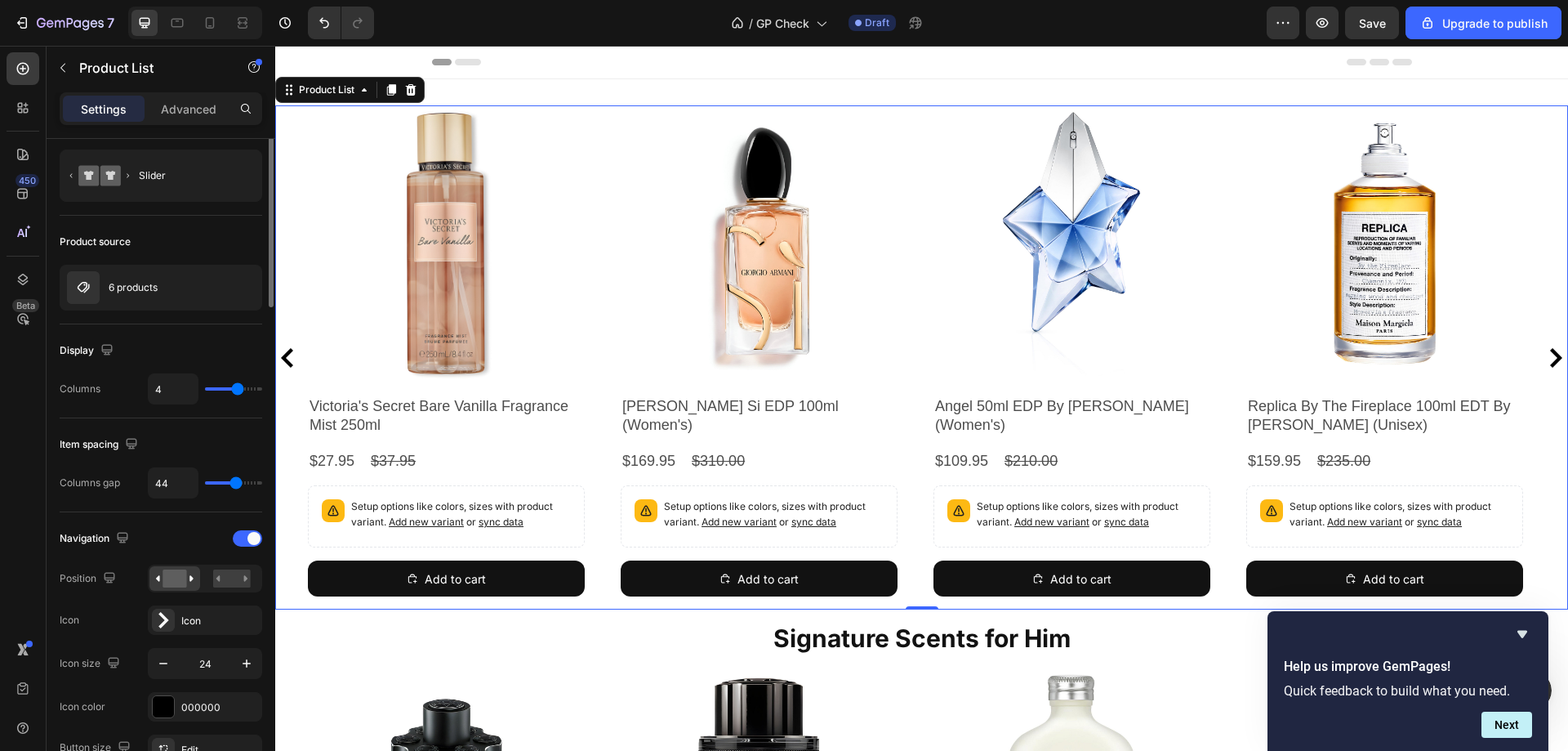
scroll to position [0, 0]
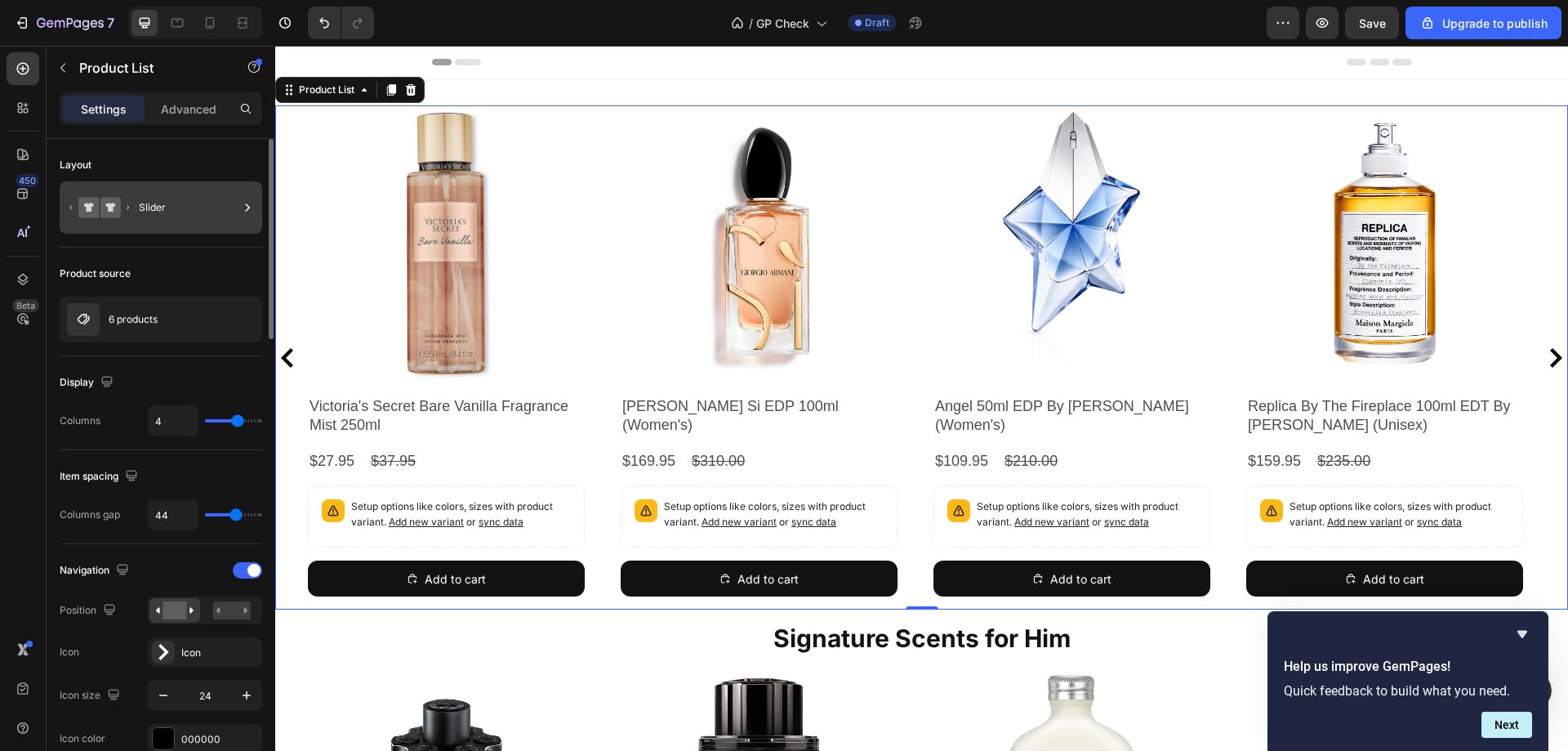
click at [246, 203] on icon at bounding box center [248, 208] width 16 height 16
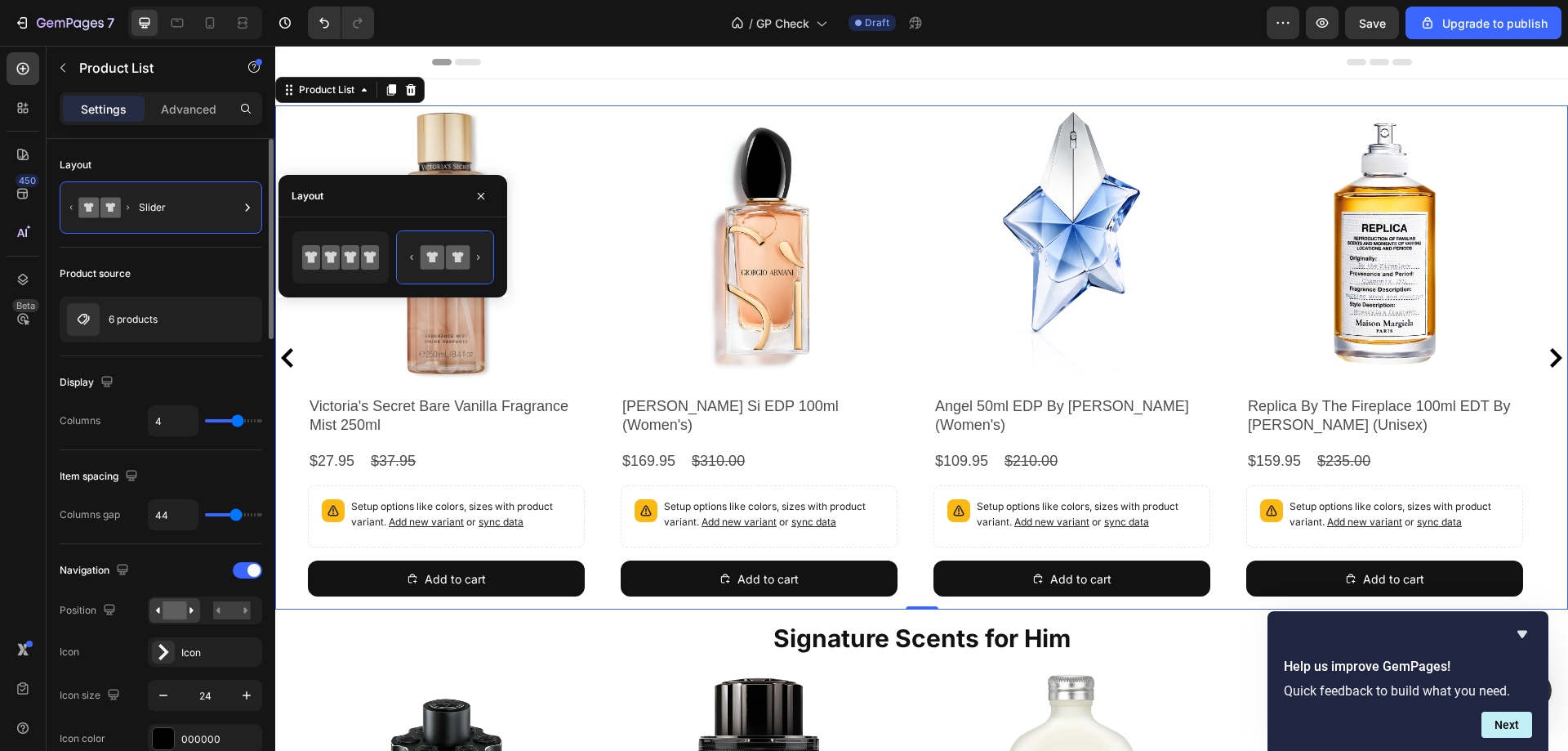
click at [226, 271] on div "Product source" at bounding box center [160, 273] width 203 height 26
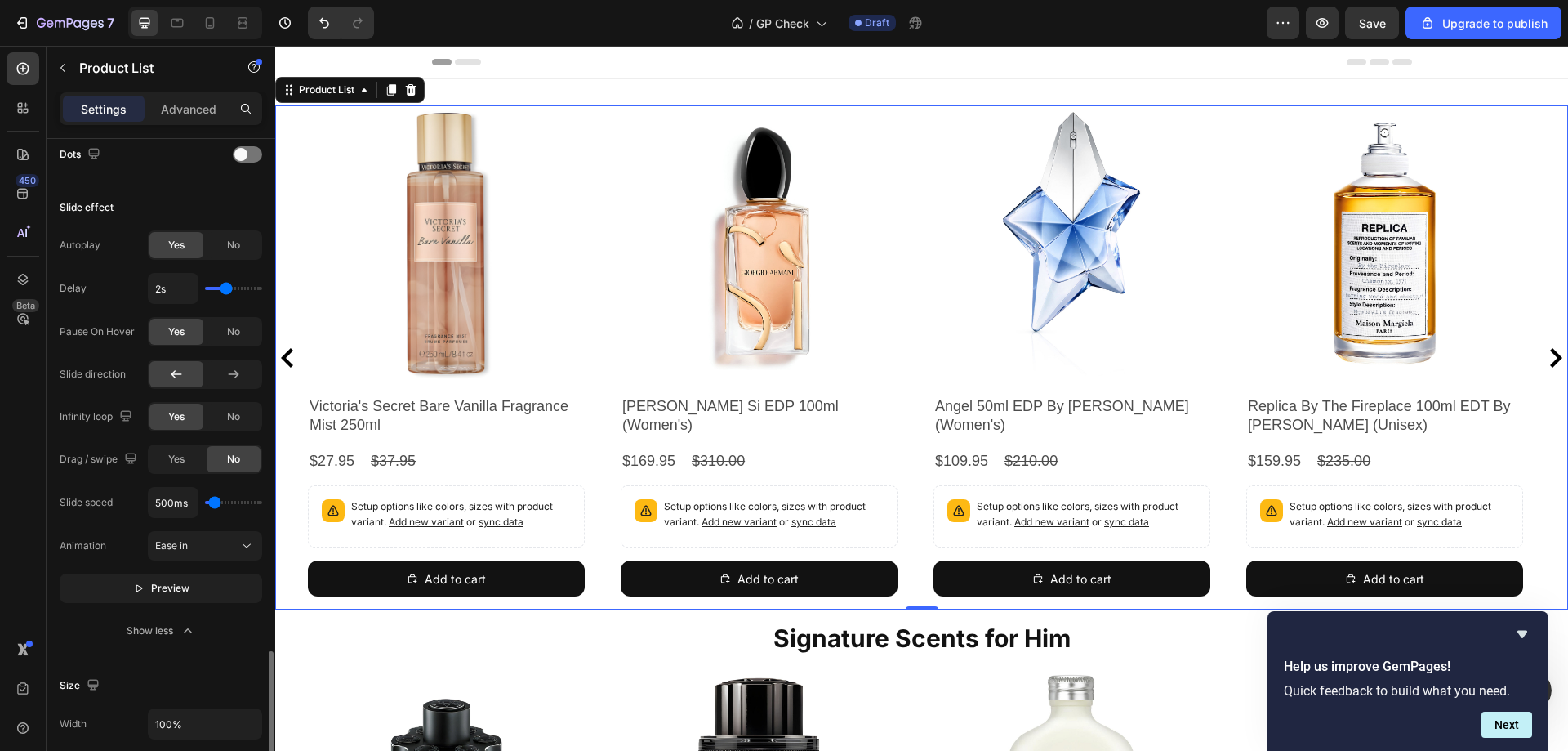
scroll to position [1143, 0]
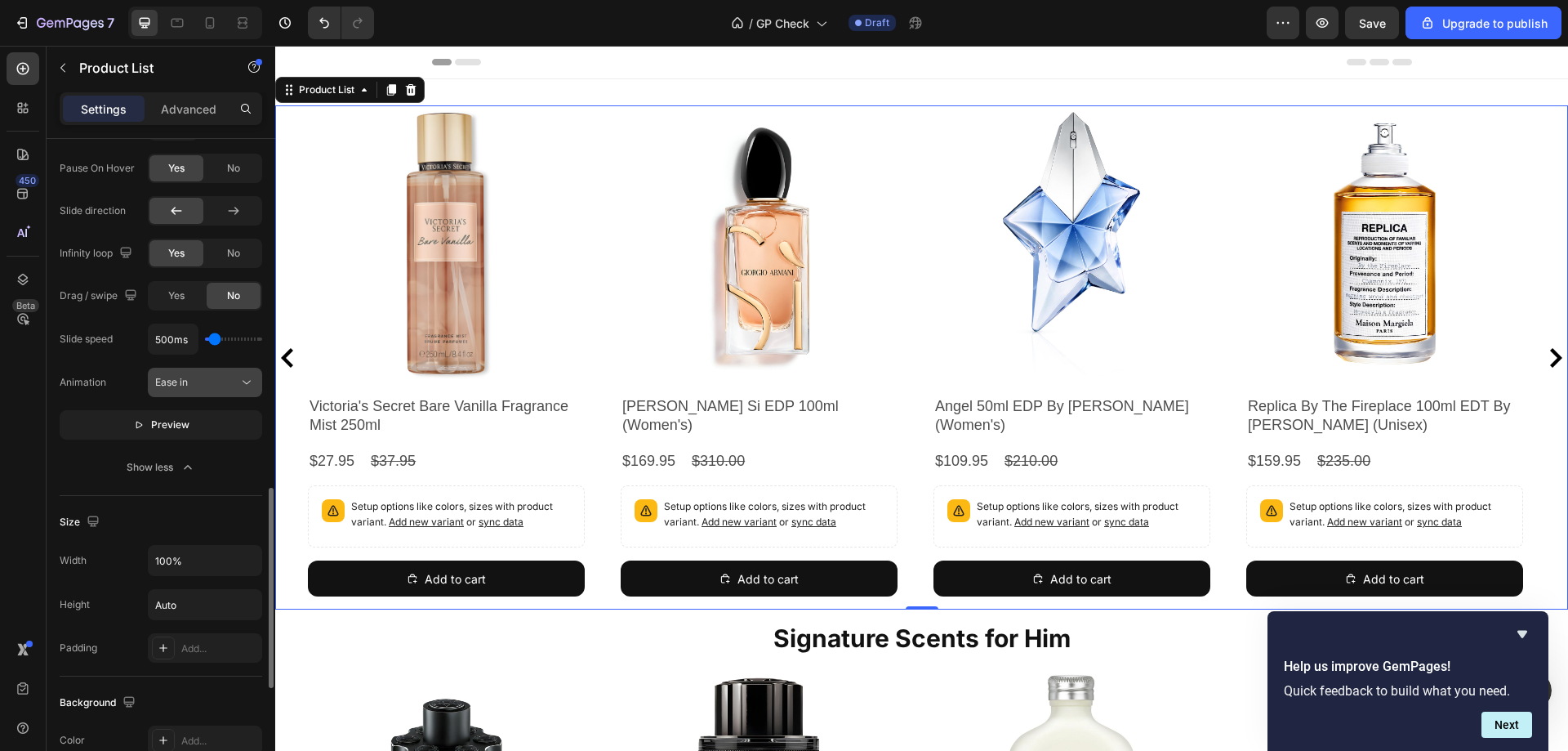
click at [250, 385] on icon at bounding box center [247, 382] width 16 height 16
click at [250, 377] on icon at bounding box center [247, 382] width 16 height 16
click at [252, 563] on icon "button" at bounding box center [247, 561] width 16 height 16
click at [244, 504] on div "Size Width 100% Height Auto Padding Add..." at bounding box center [160, 586] width 203 height 180
click at [247, 608] on icon "button" at bounding box center [247, 604] width 16 height 16
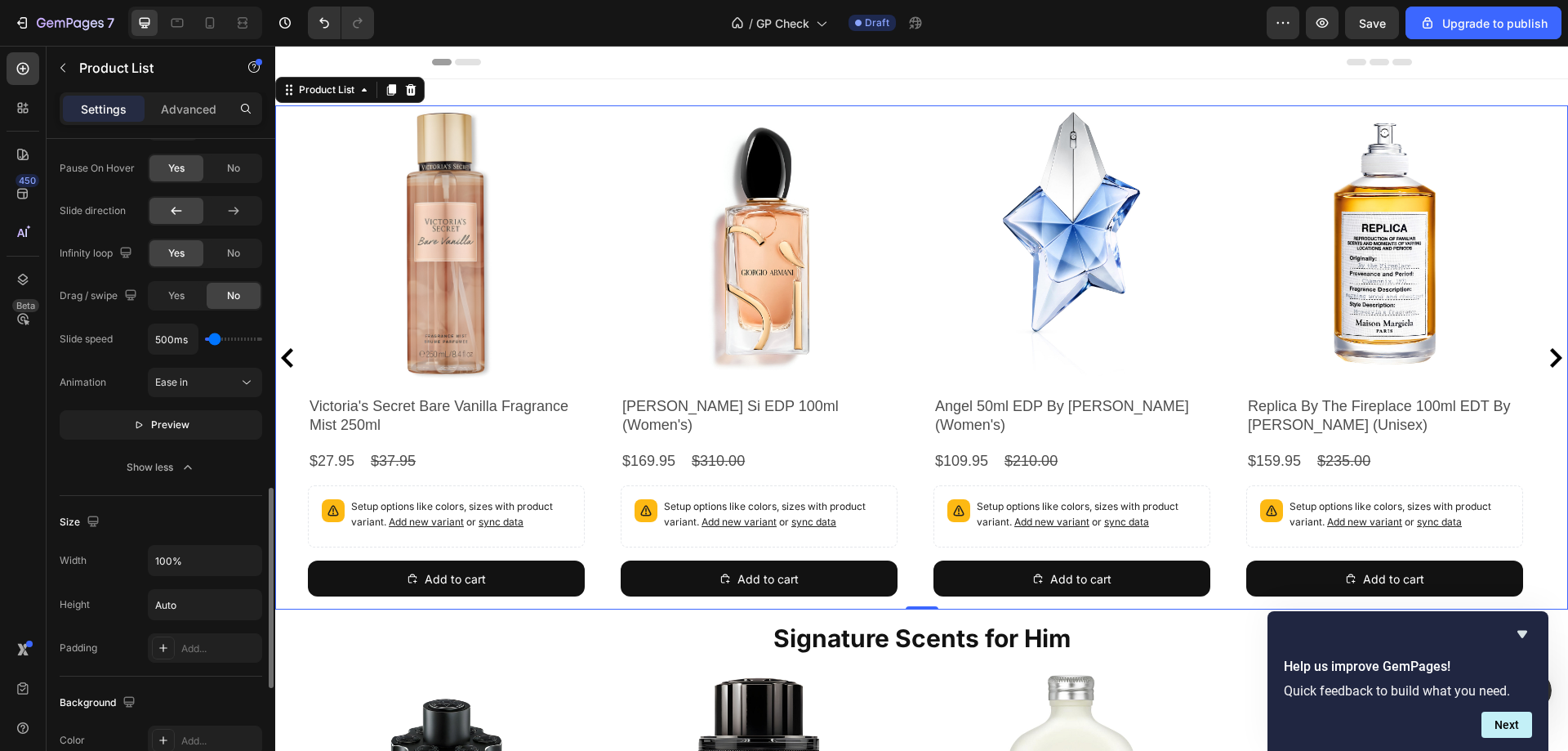
click at [245, 498] on div "Size Width 100% Height Auto Padding Add..." at bounding box center [160, 586] width 203 height 180
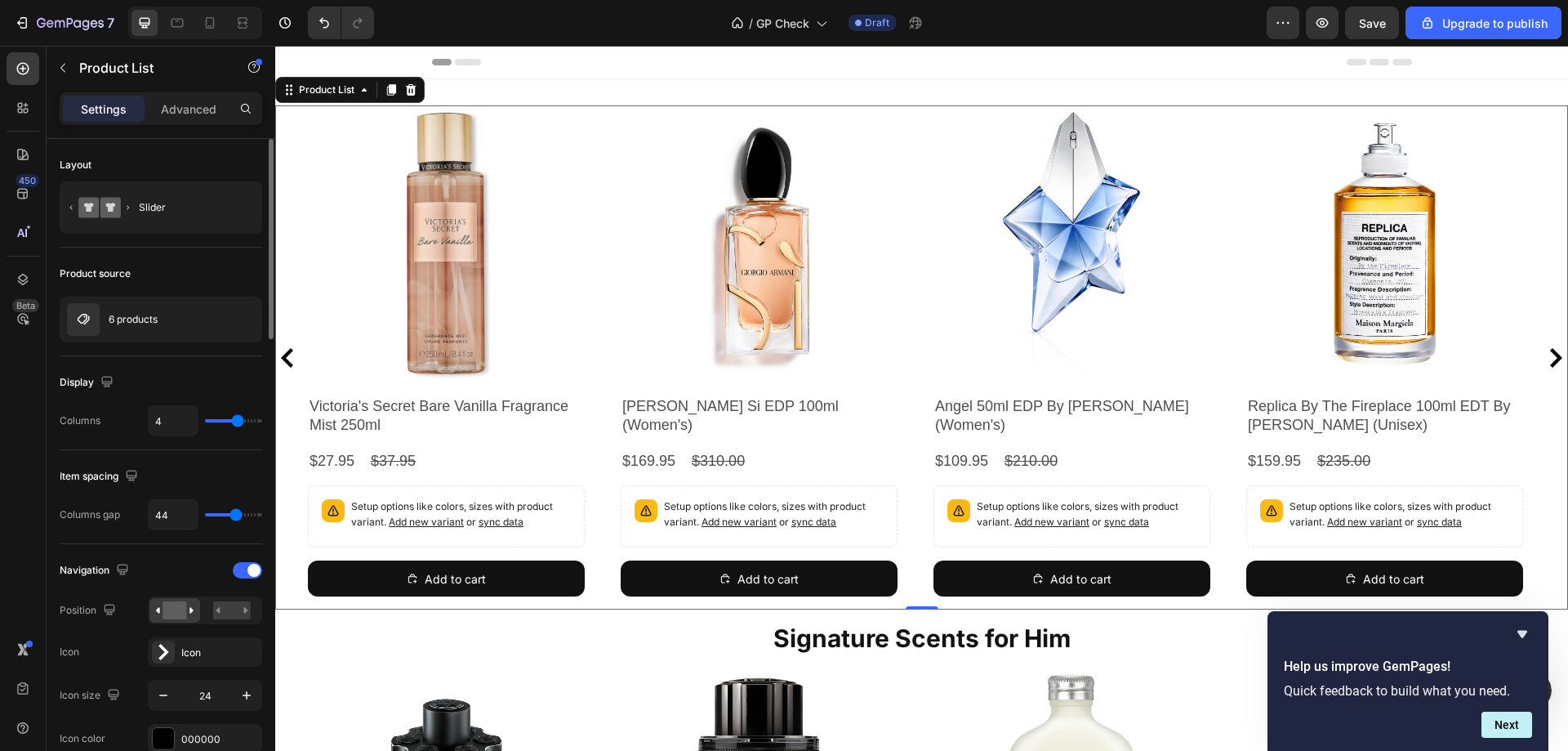
scroll to position [245, 0]
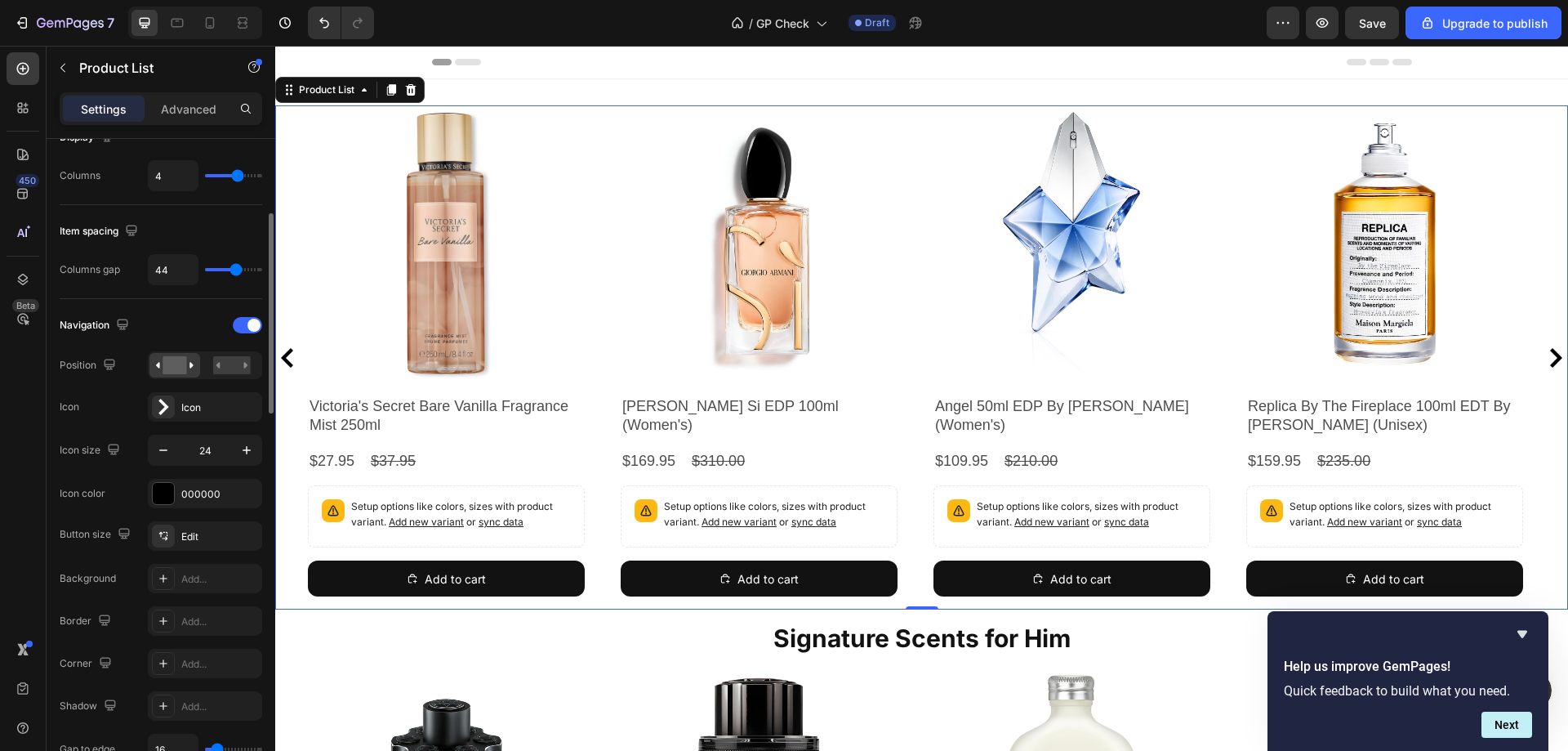
click at [107, 413] on div "Icon Icon" at bounding box center [160, 407] width 203 height 29
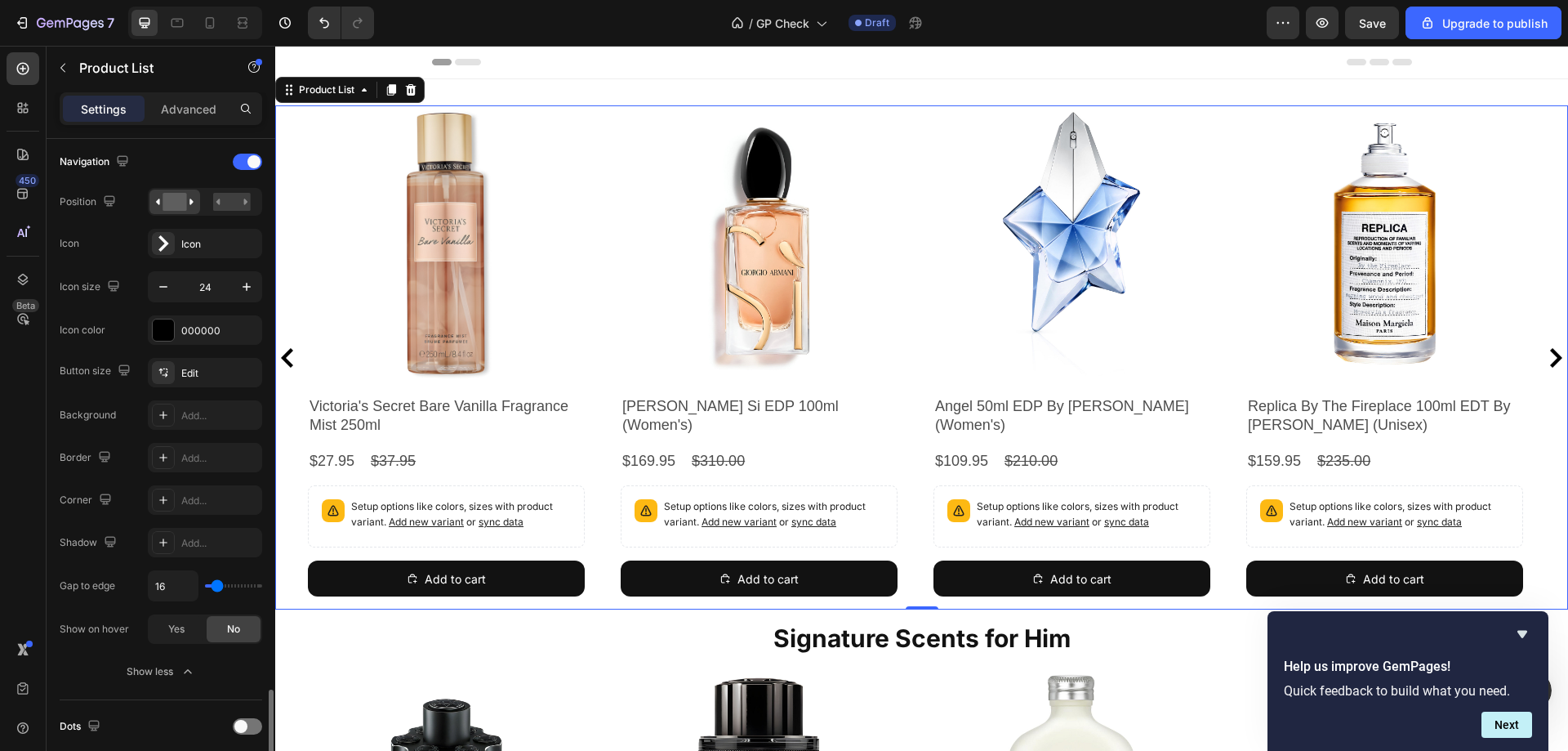
scroll to position [736, 0]
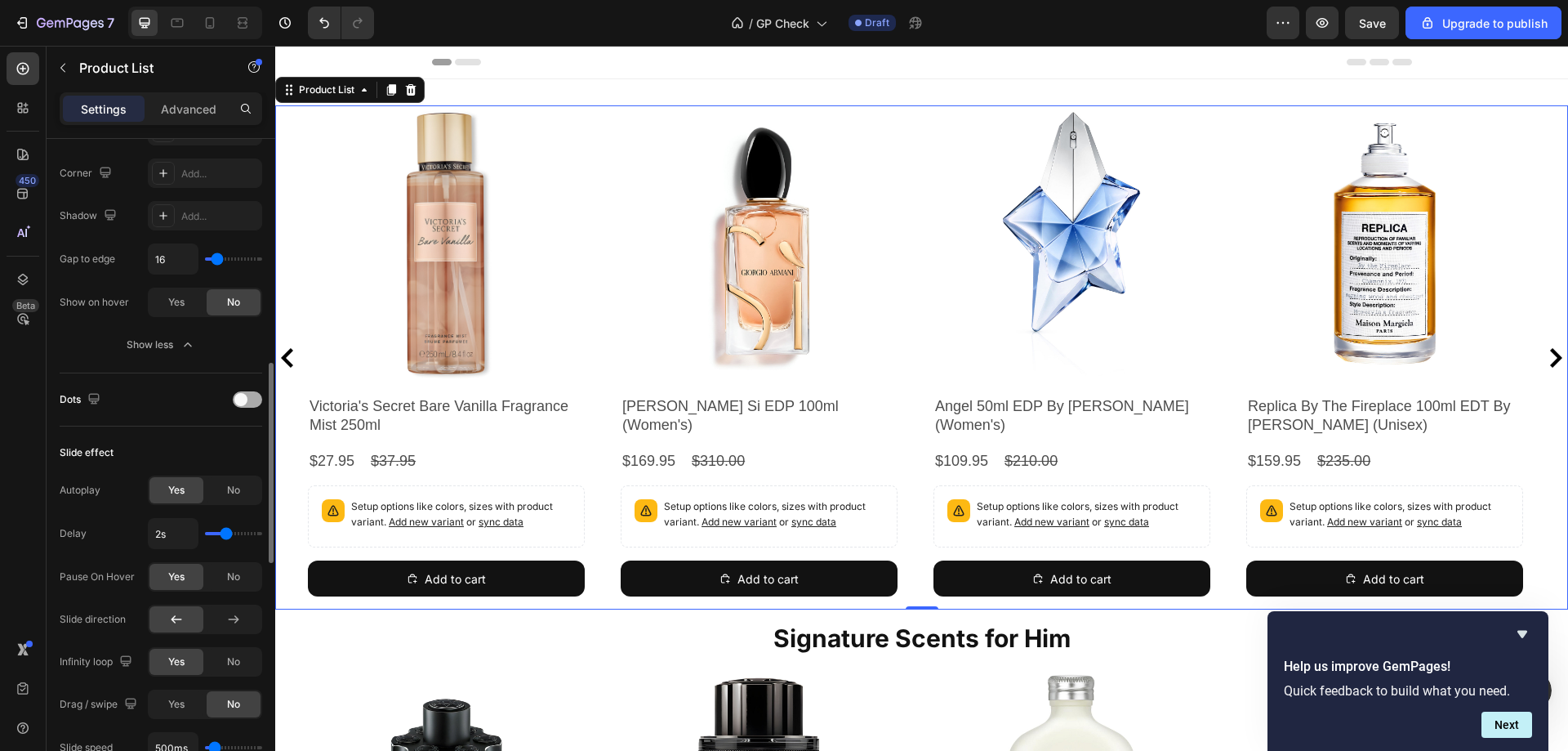
click at [256, 397] on div at bounding box center [248, 400] width 29 height 16
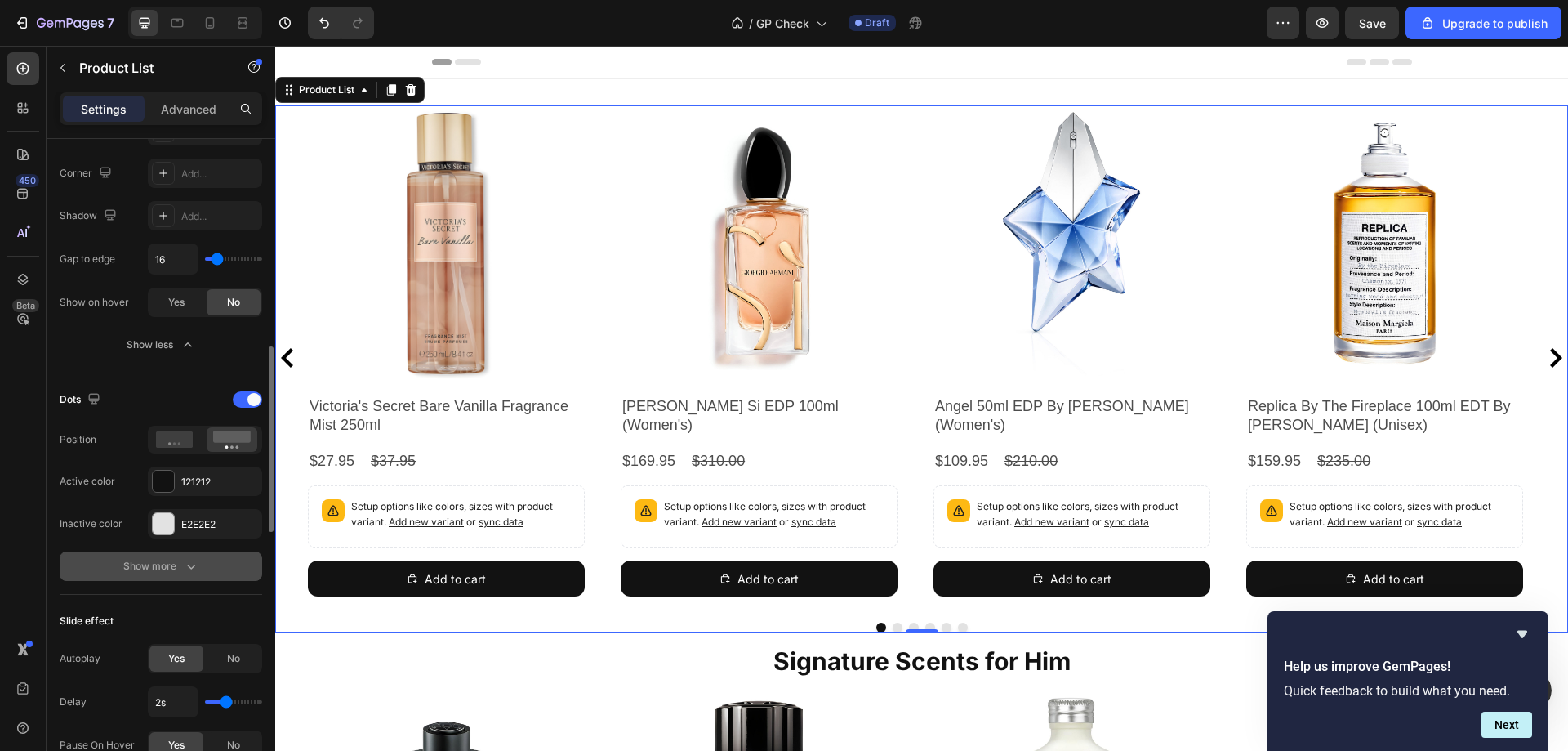
click at [183, 562] on icon "button" at bounding box center [191, 566] width 16 height 16
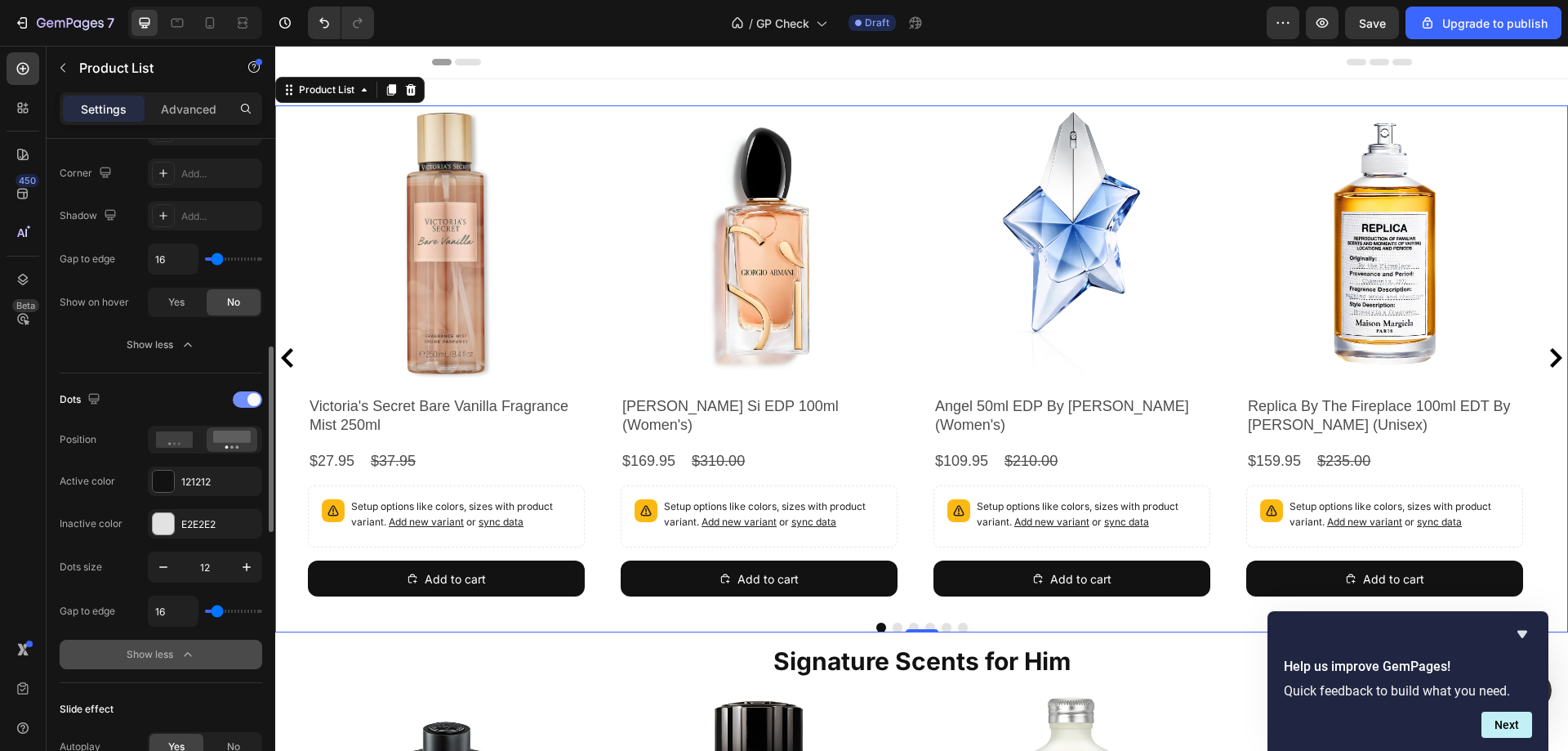
click at [248, 401] on span at bounding box center [254, 400] width 13 height 13
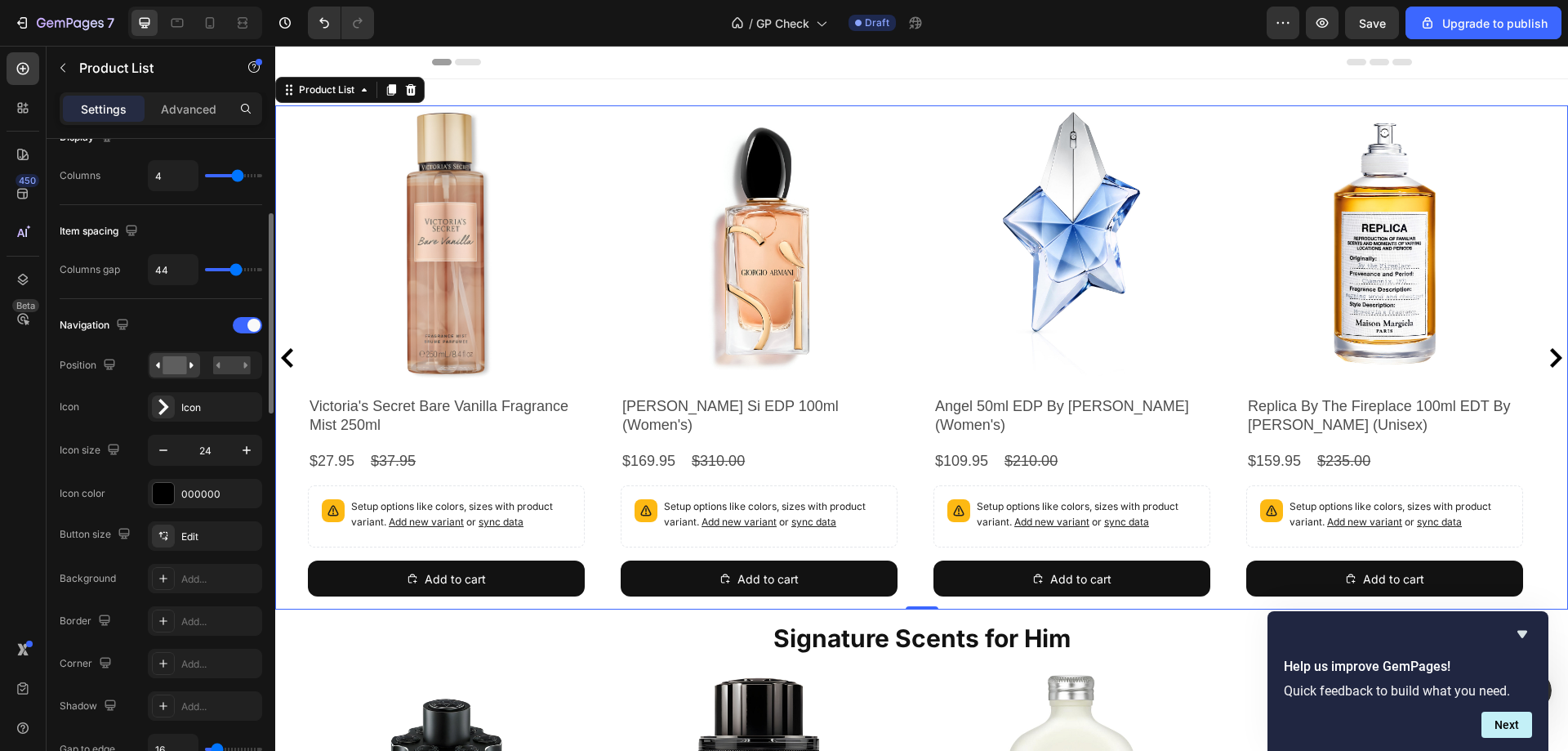
scroll to position [0, 0]
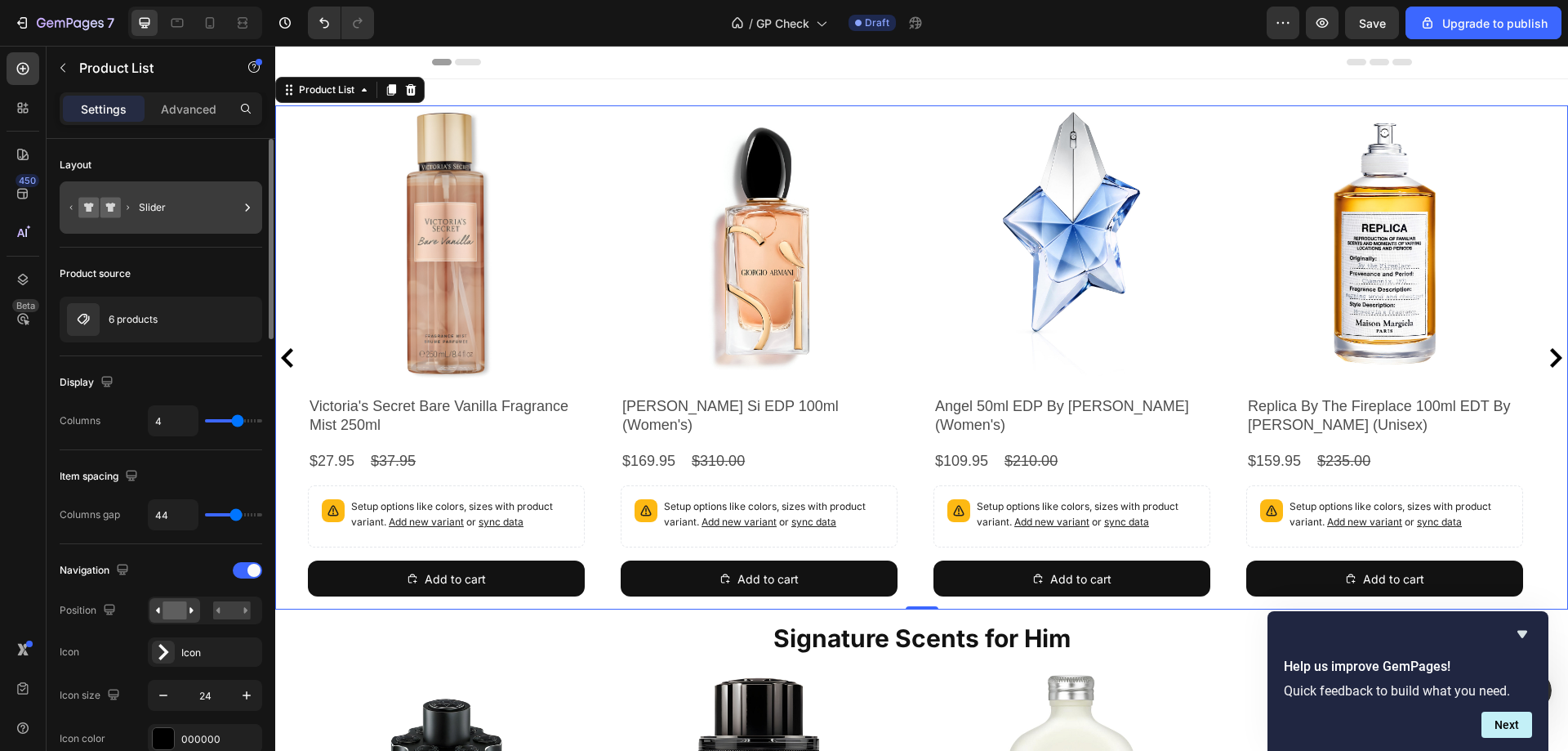
click at [224, 223] on div "Slider" at bounding box center [188, 207] width 99 height 37
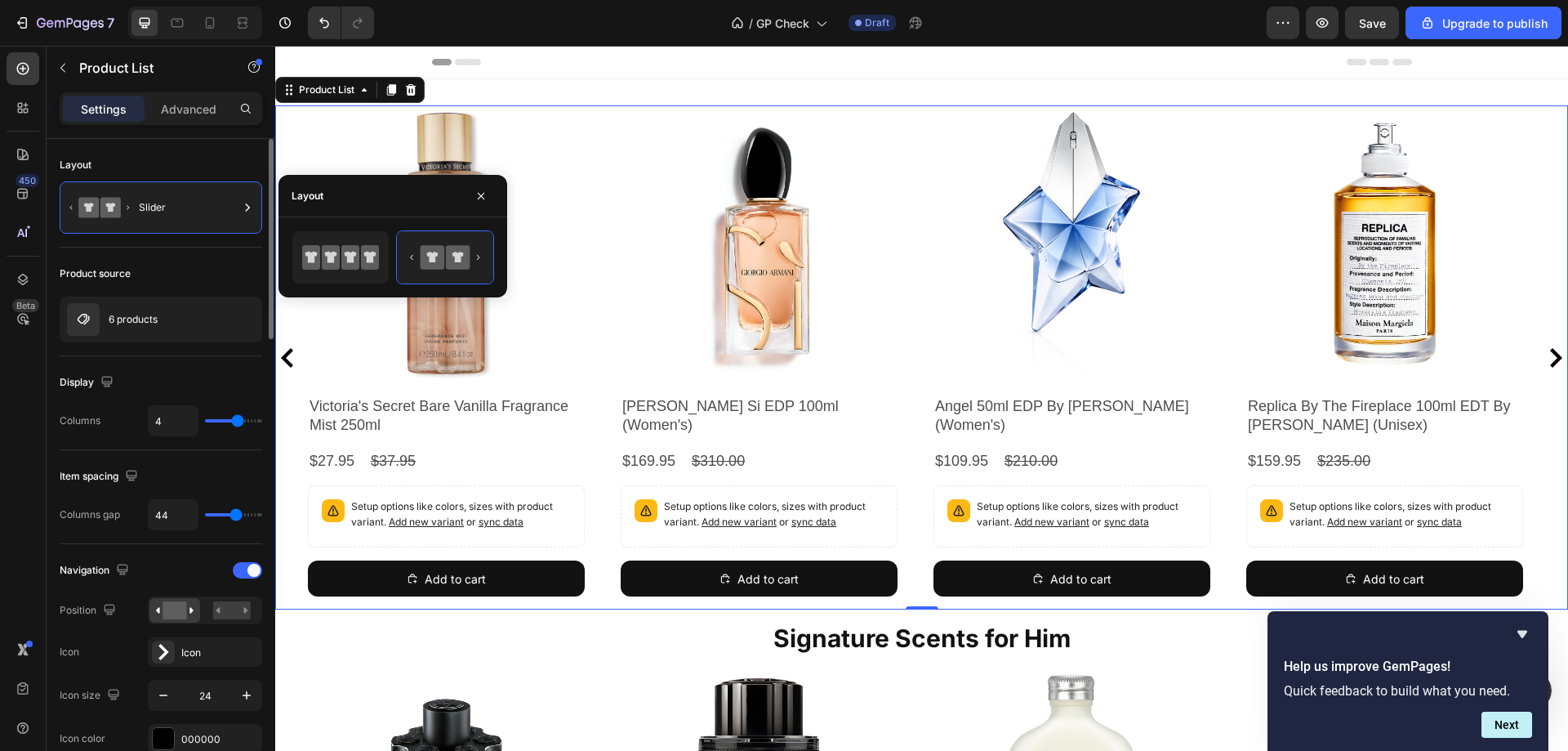
click at [217, 256] on div "Product source 6 products" at bounding box center [160, 301] width 203 height 108
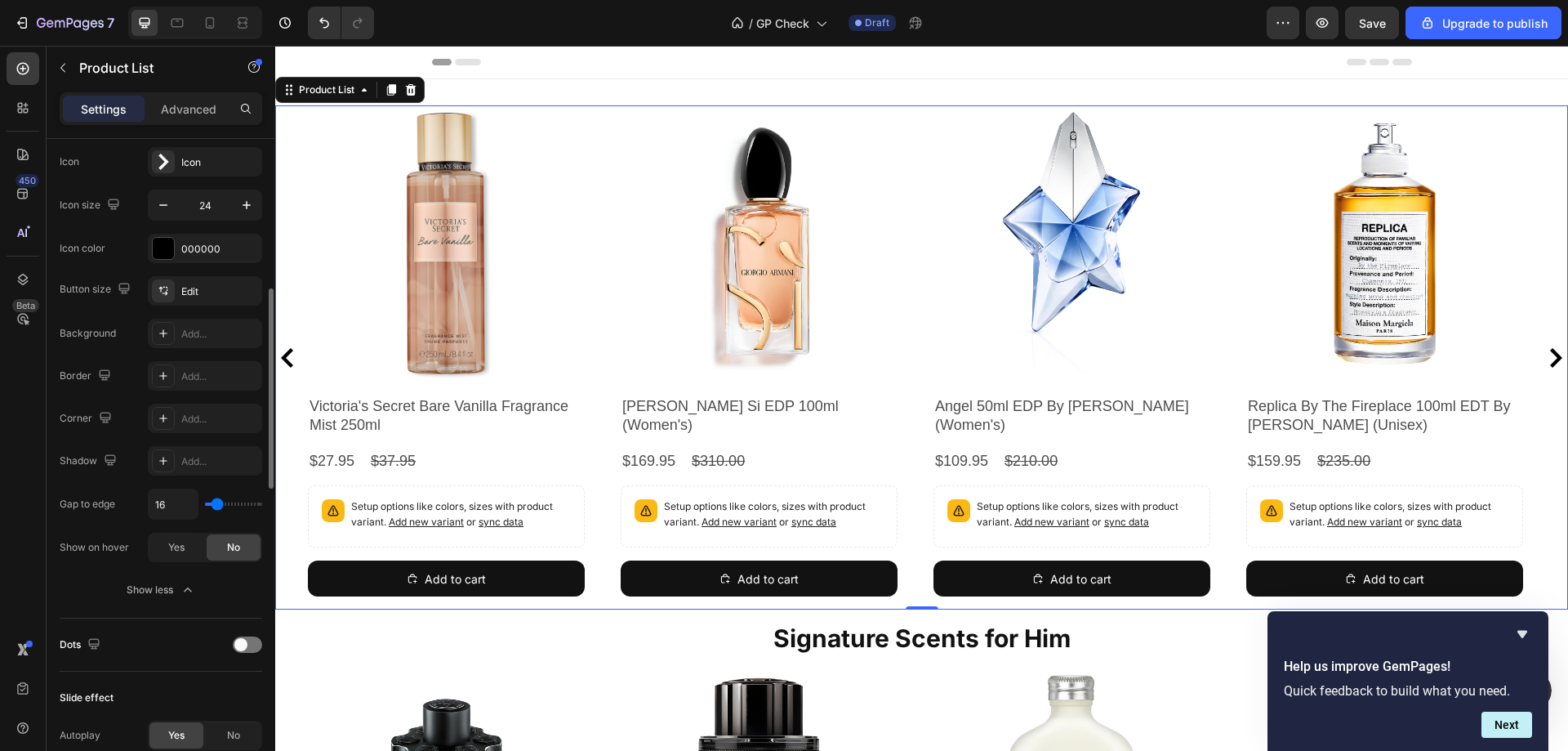
scroll to position [654, 0]
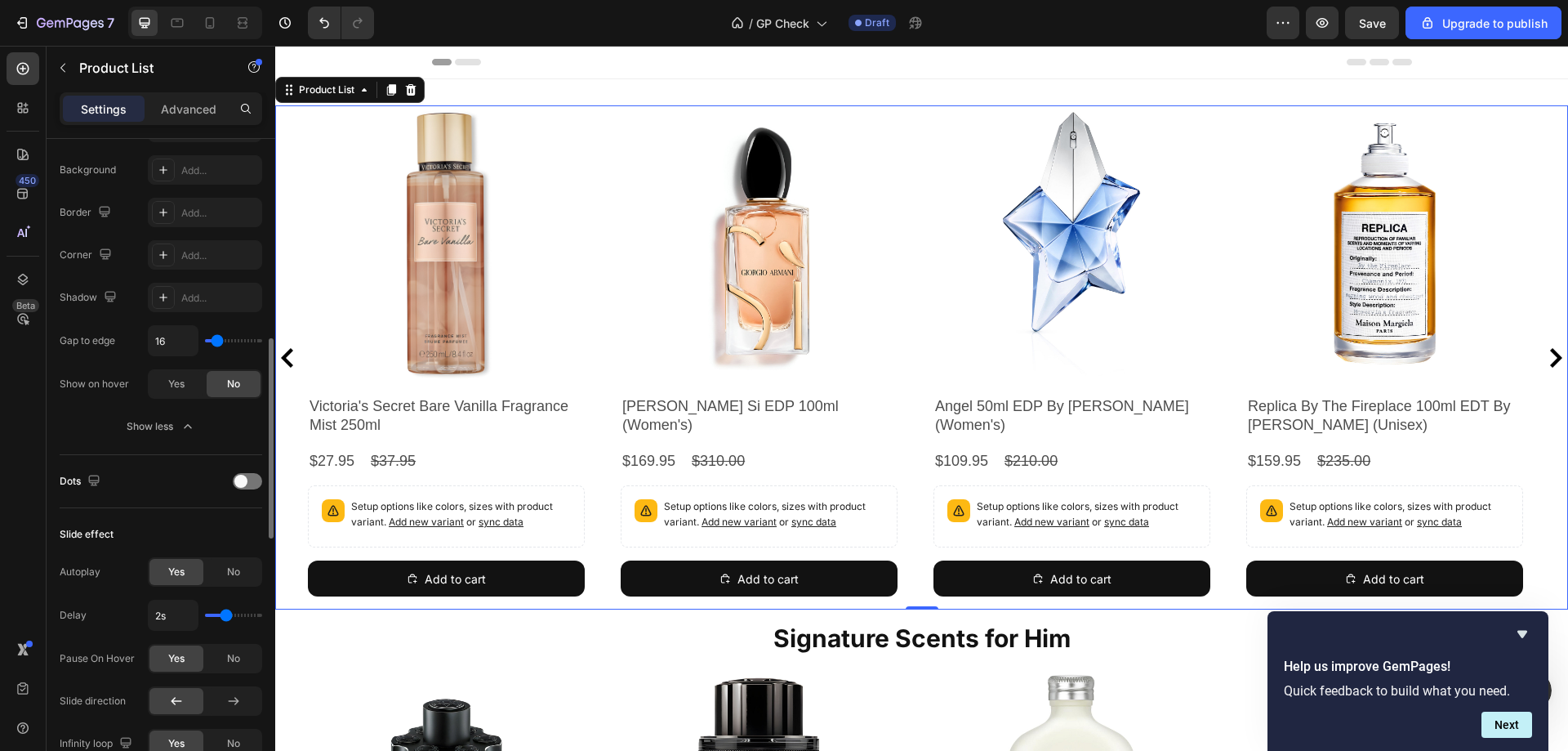
click at [176, 437] on button "Show less" at bounding box center [160, 426] width 203 height 29
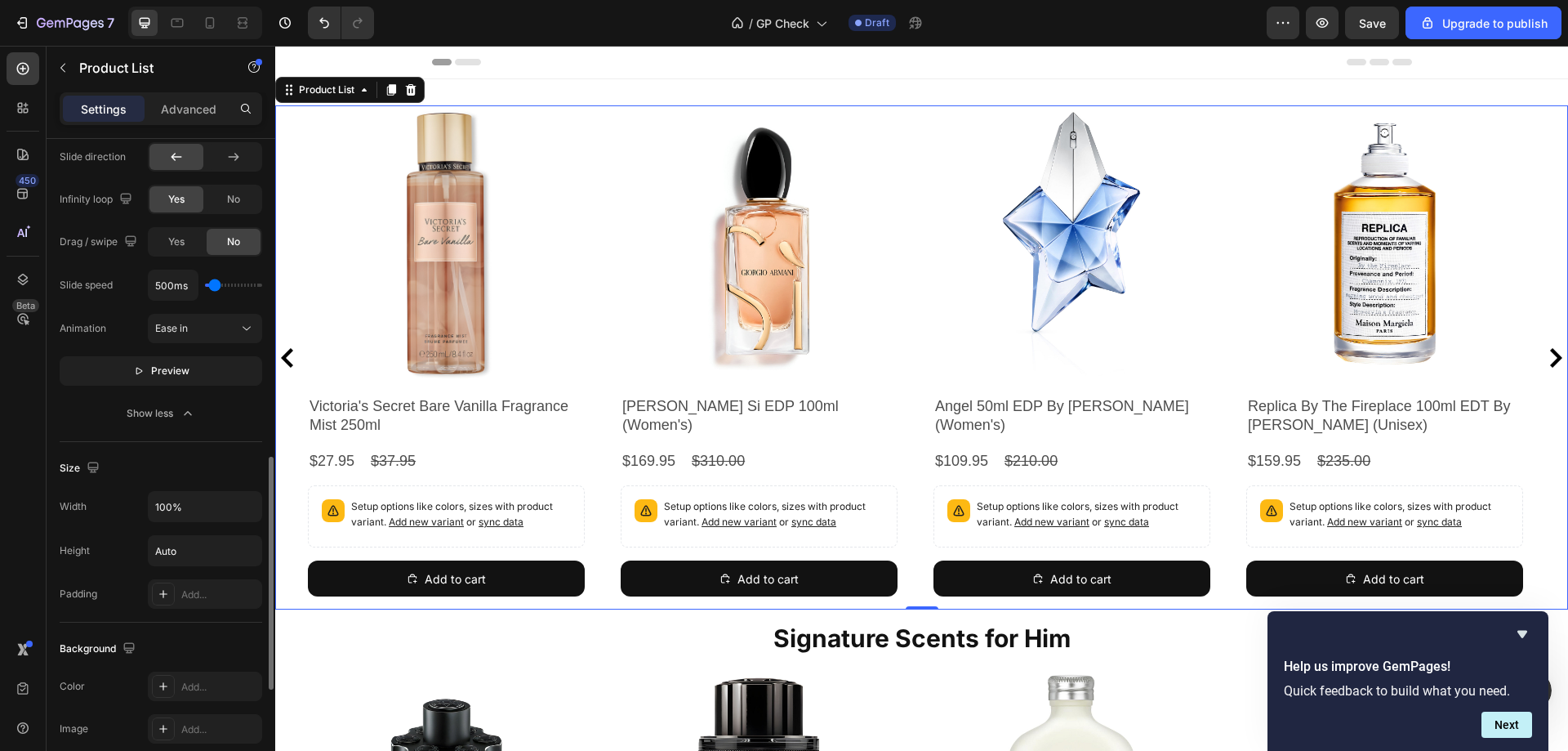
scroll to position [1061, 0]
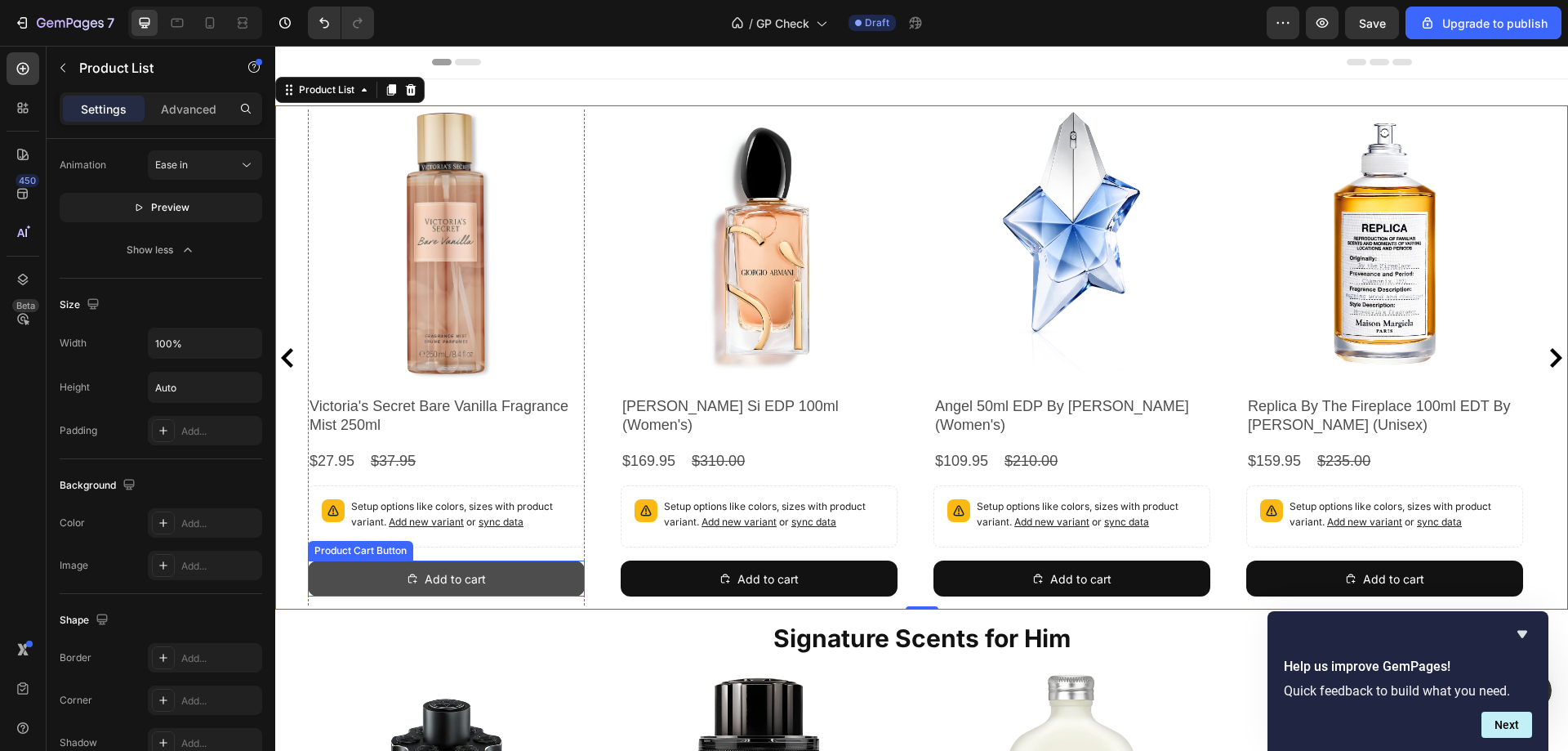
click at [561, 573] on button "Add to cart" at bounding box center [446, 577] width 277 height 36
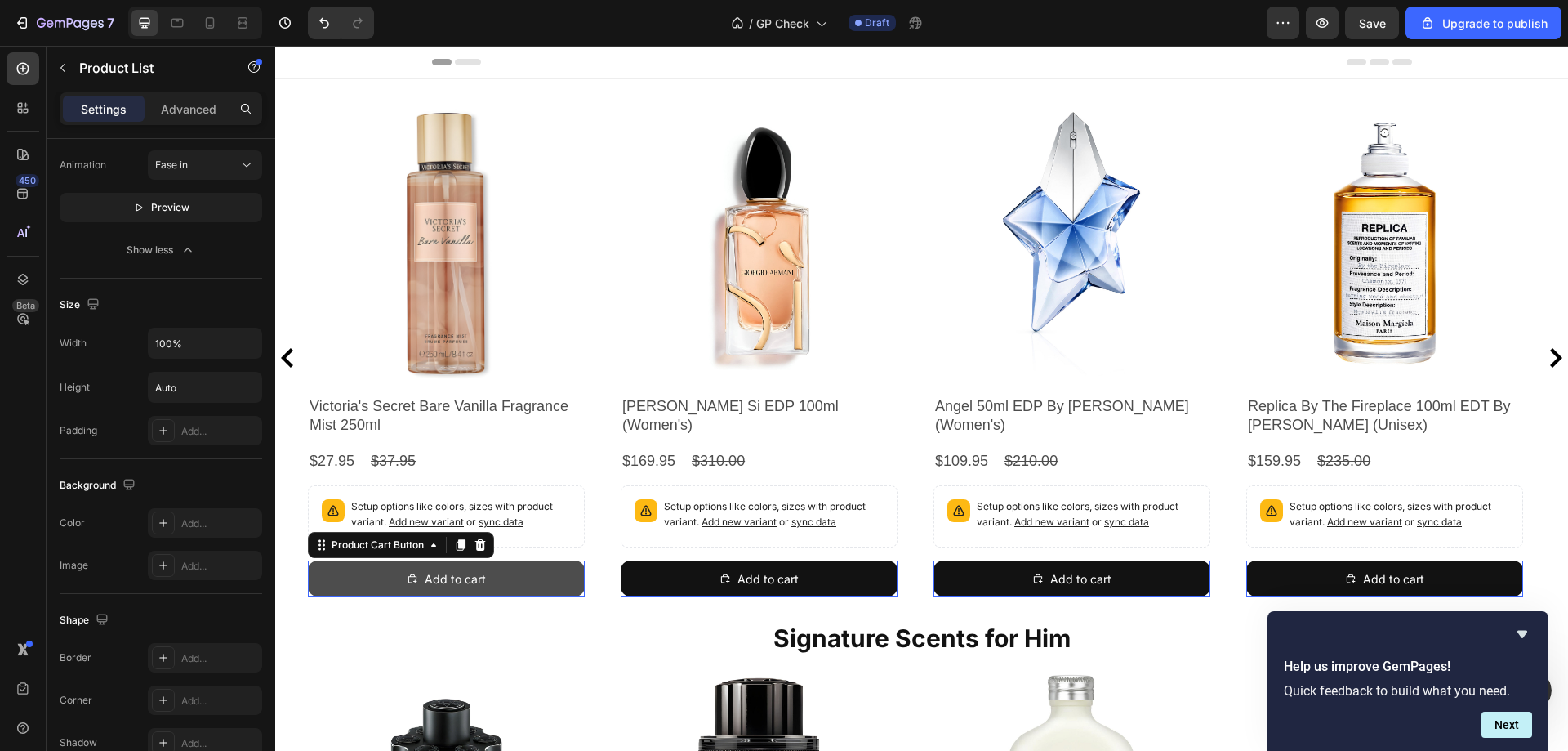
scroll to position [0, 0]
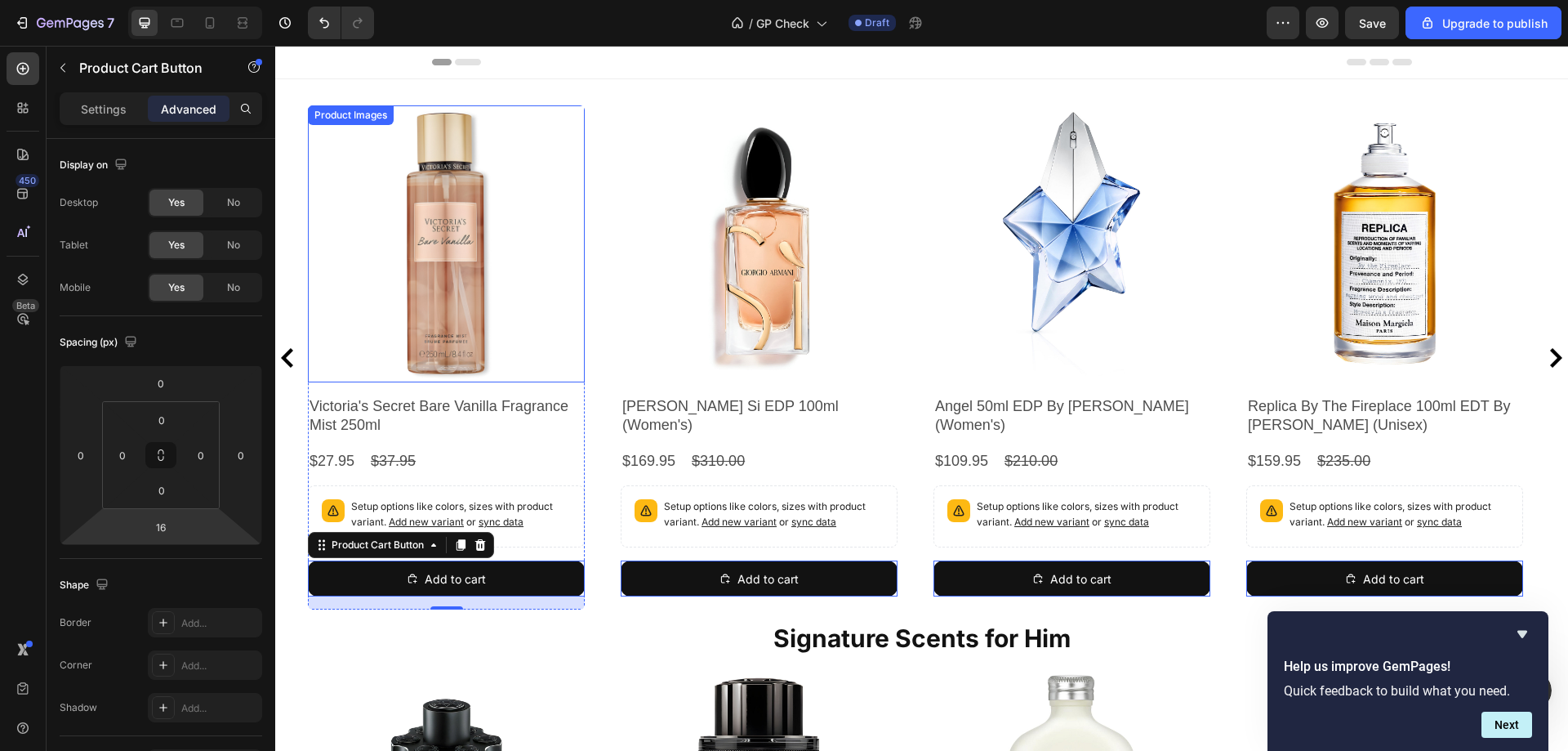
click at [400, 227] on img at bounding box center [446, 244] width 277 height 277
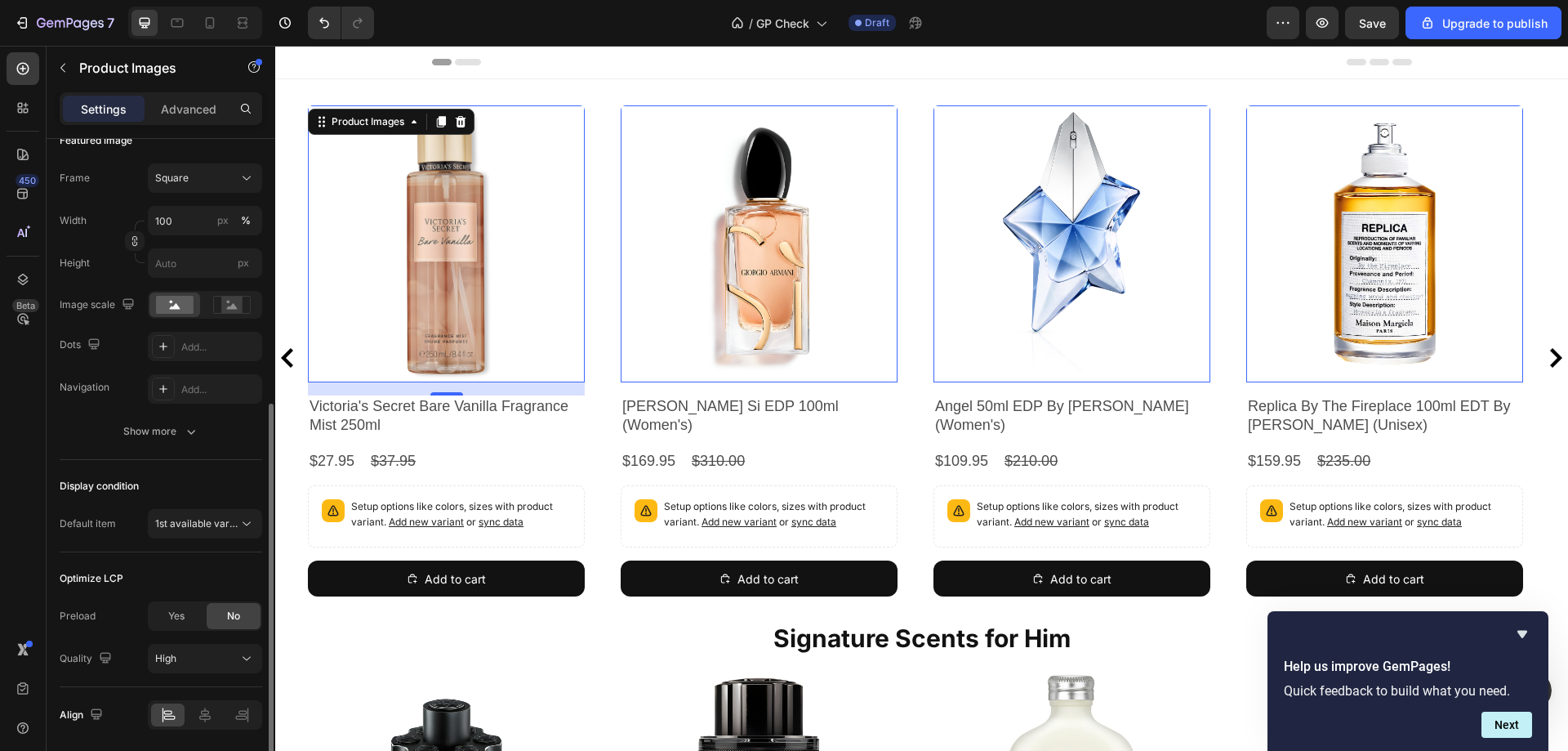
scroll to position [302, 0]
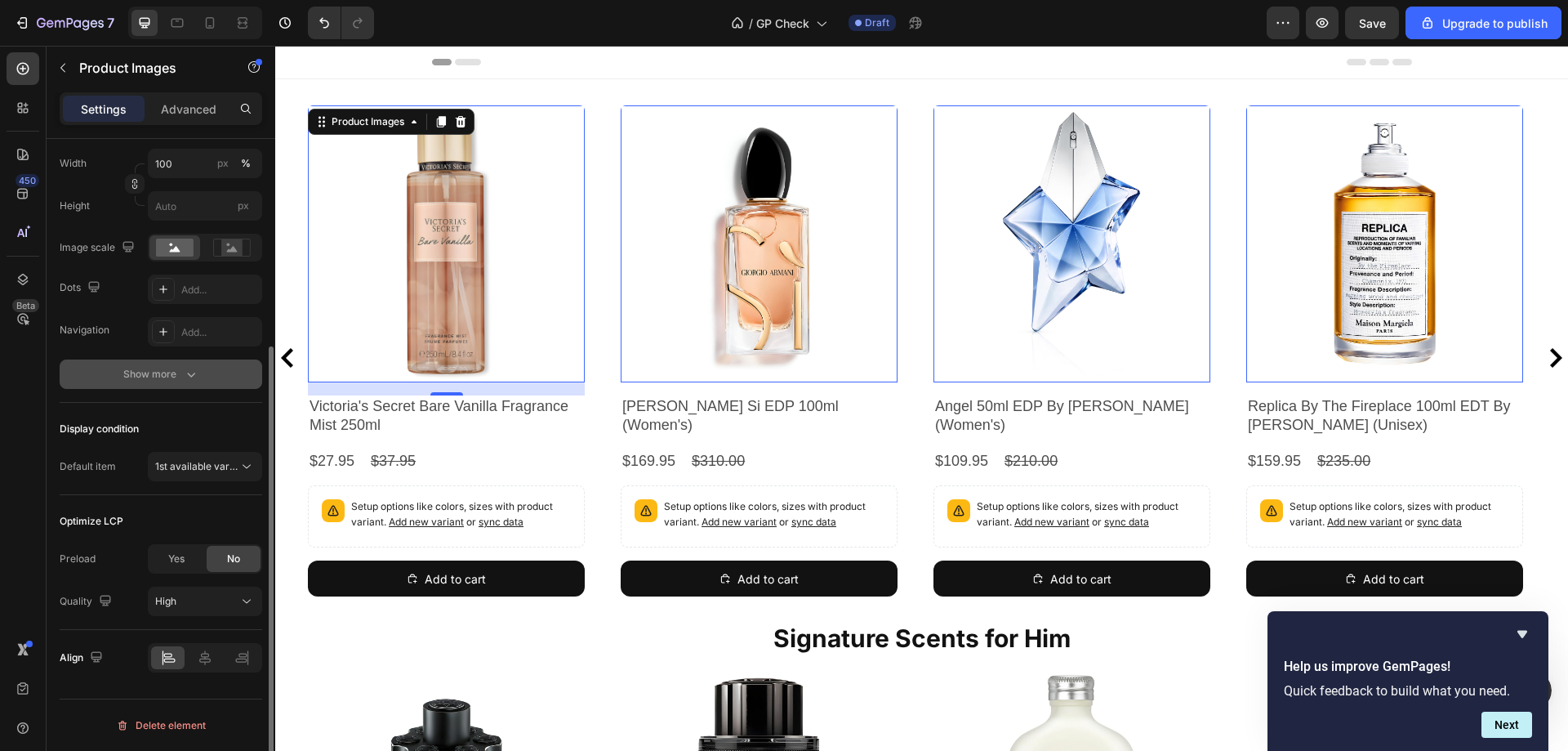
click at [138, 381] on div "Show more" at bounding box center [160, 374] width 76 height 16
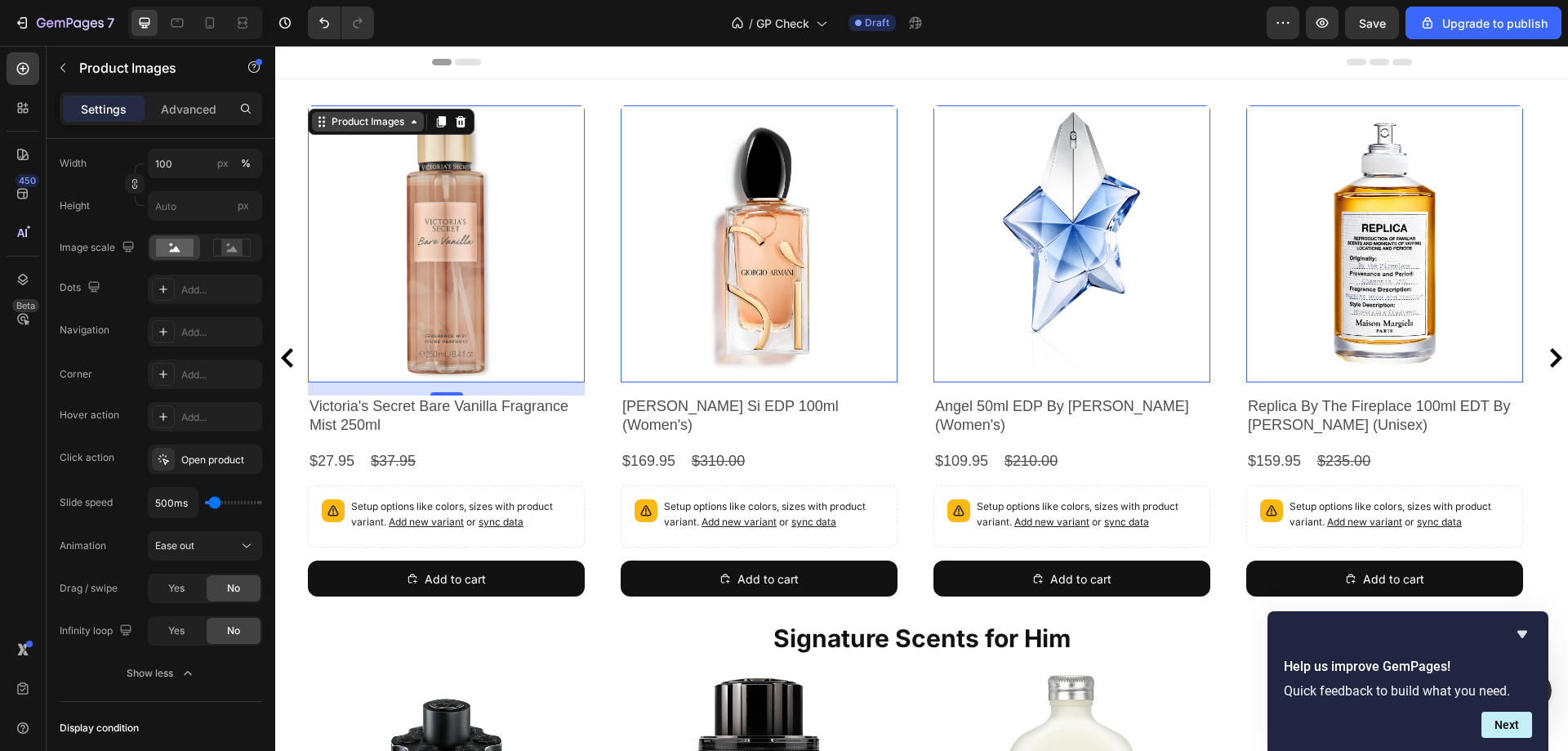
click at [323, 119] on icon at bounding box center [321, 122] width 13 height 13
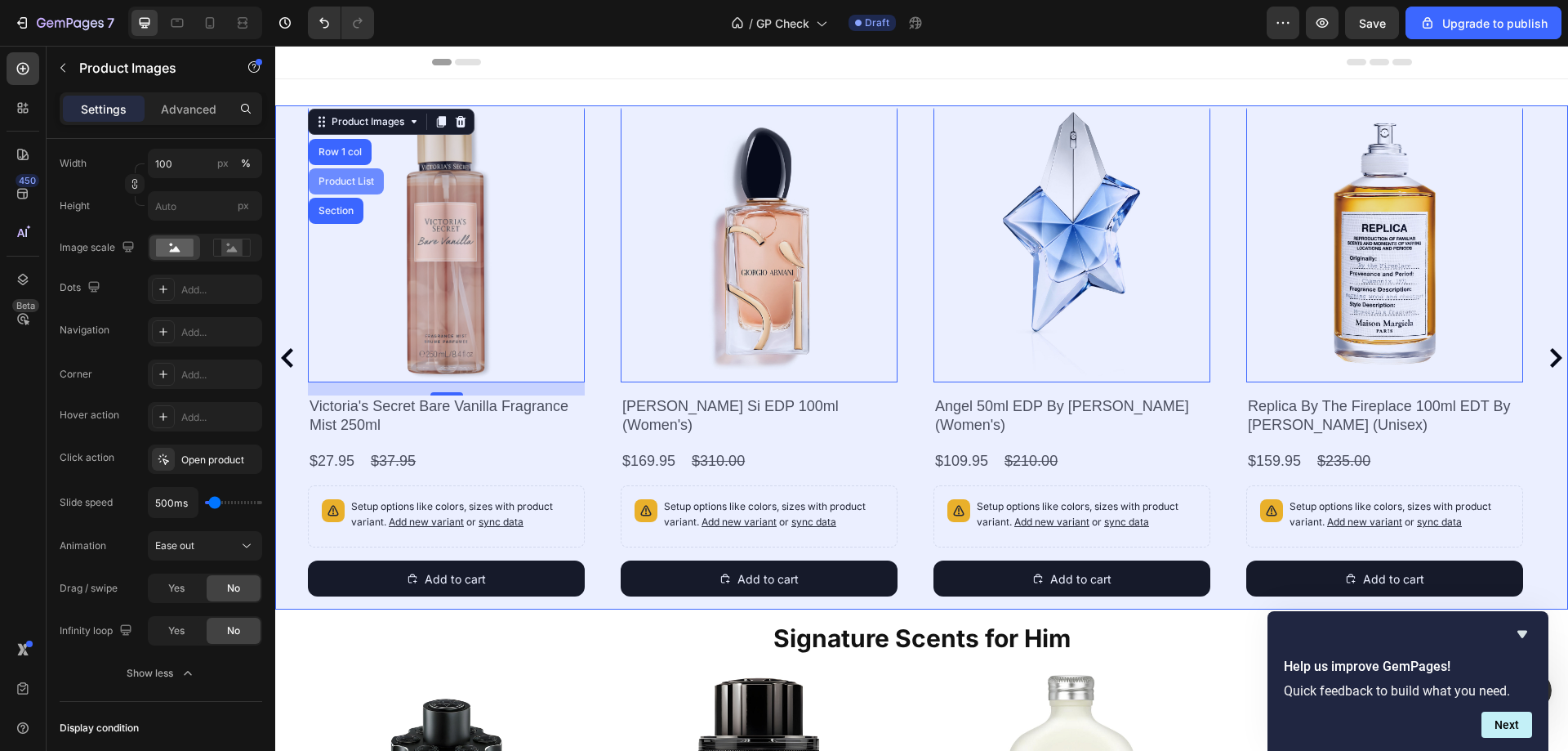
click at [340, 183] on div "Product List" at bounding box center [346, 181] width 62 height 10
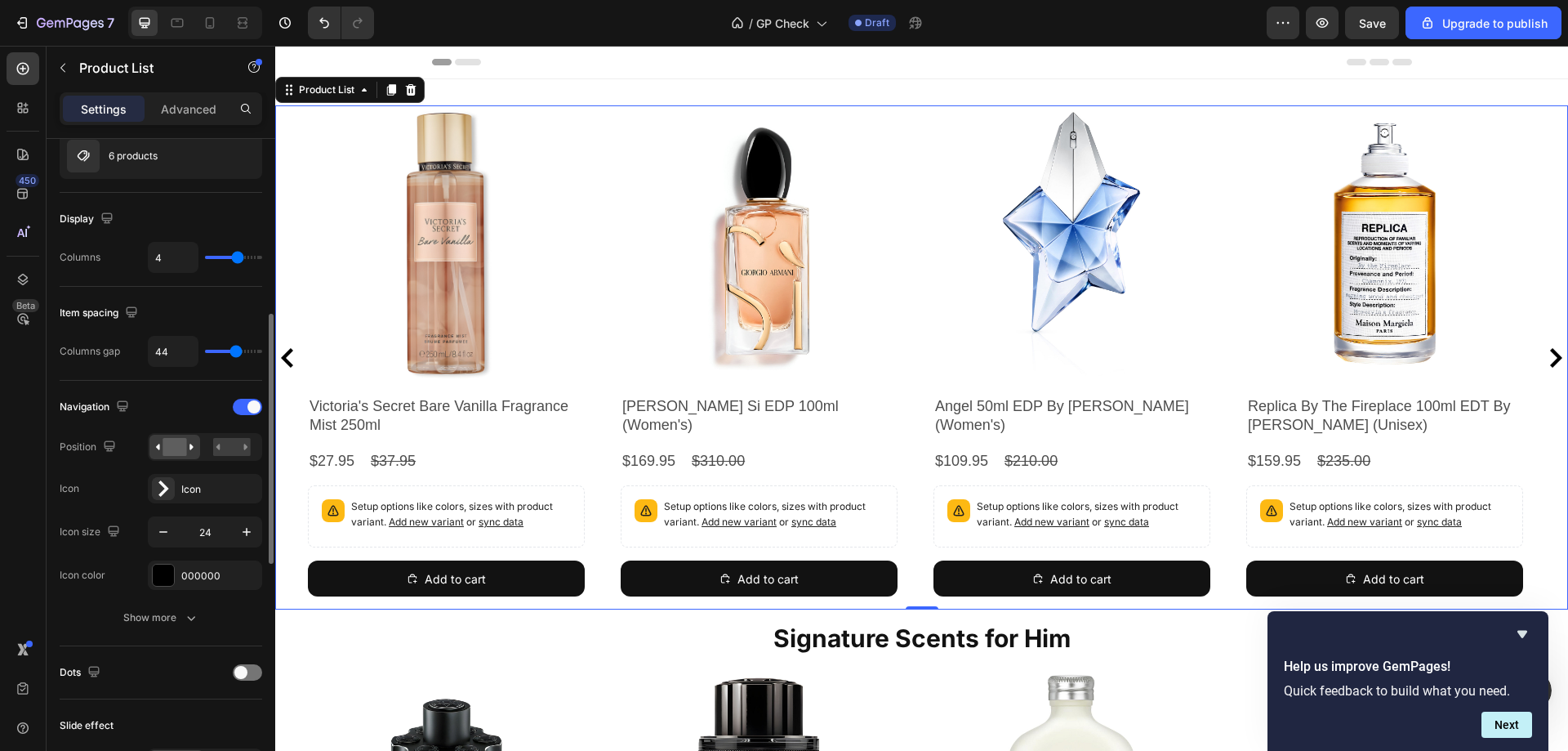
scroll to position [327, 0]
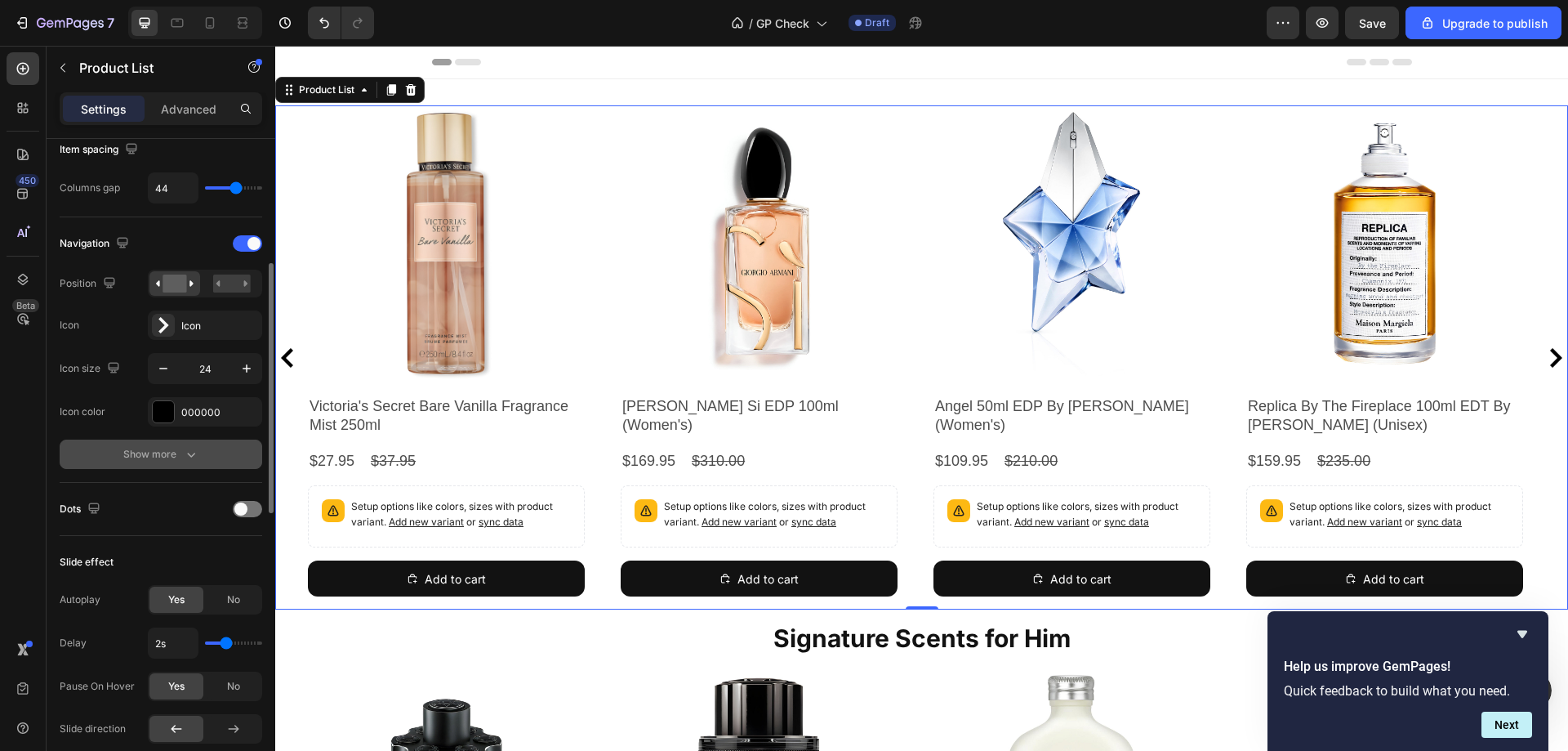
click at [145, 457] on div "Show more" at bounding box center [160, 454] width 76 height 16
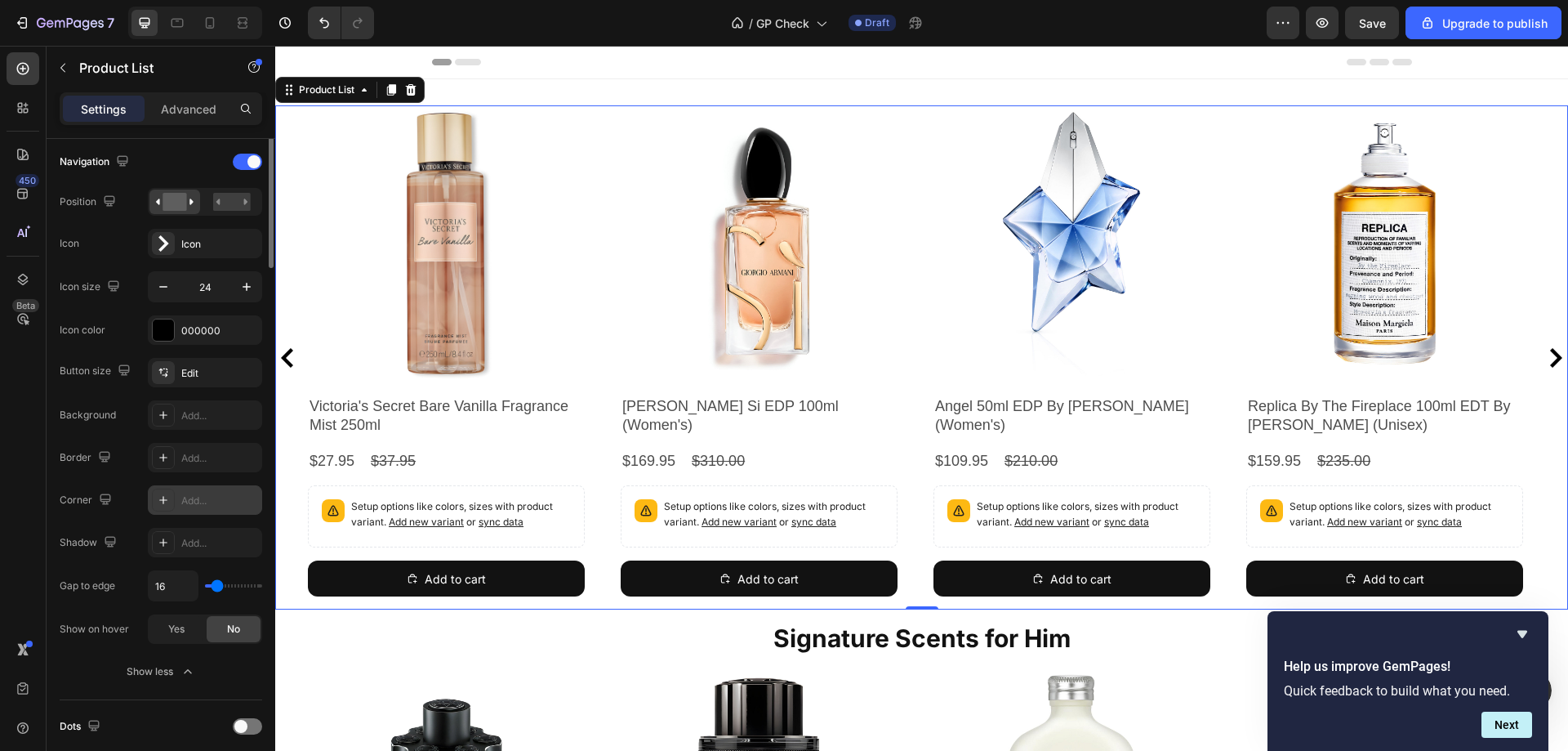
scroll to position [0, 0]
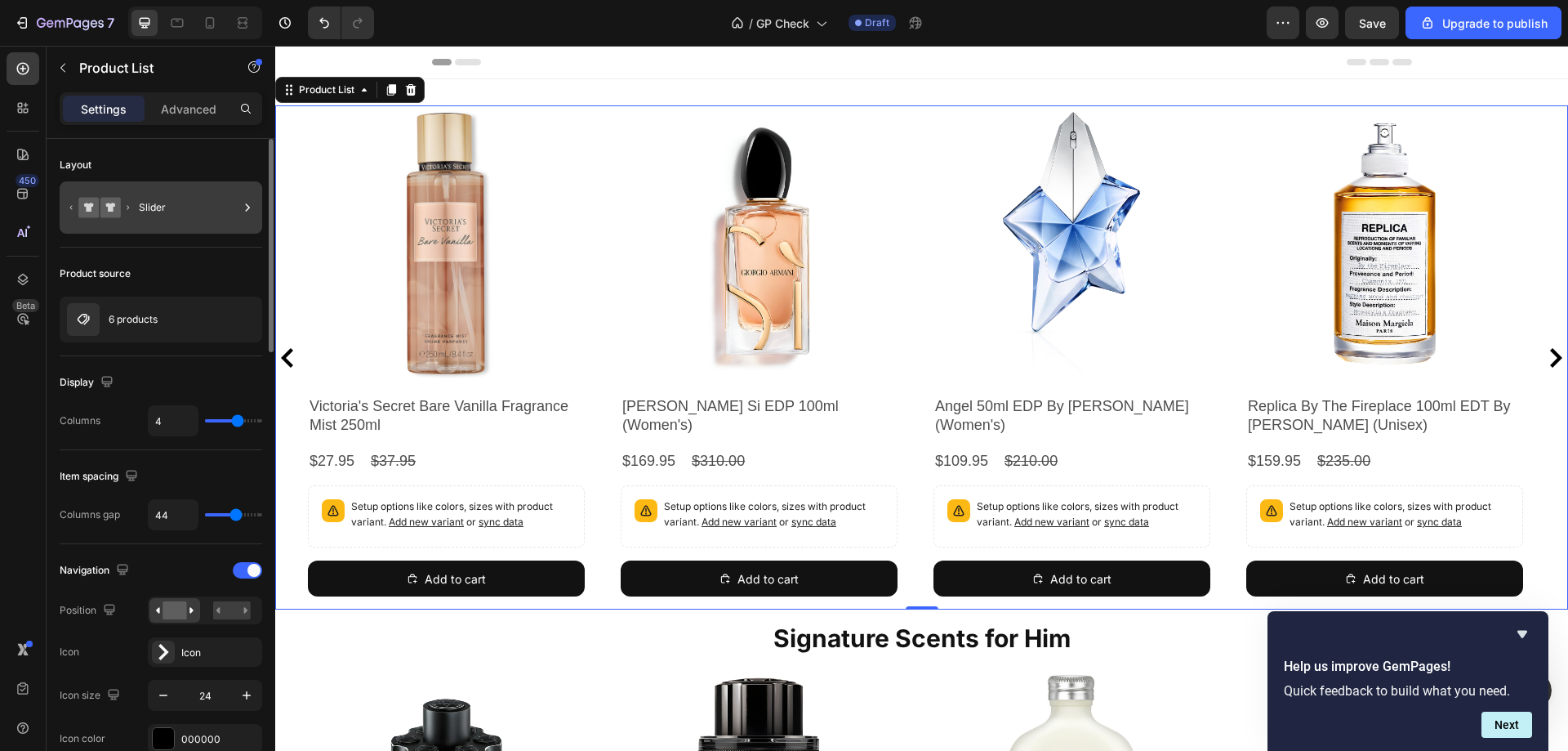
click at [248, 205] on icon at bounding box center [248, 208] width 16 height 16
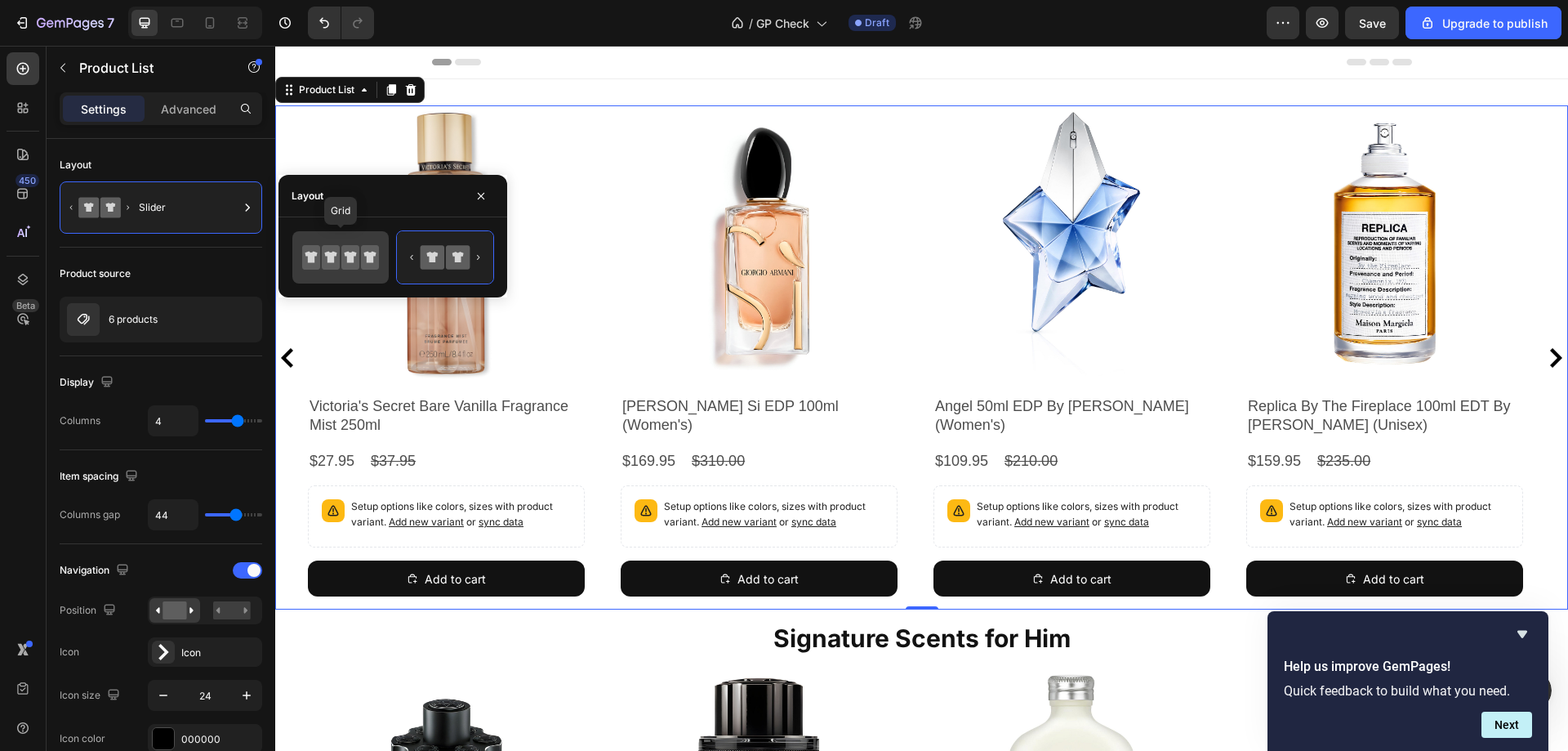
click at [367, 261] on icon at bounding box center [369, 257] width 12 height 12
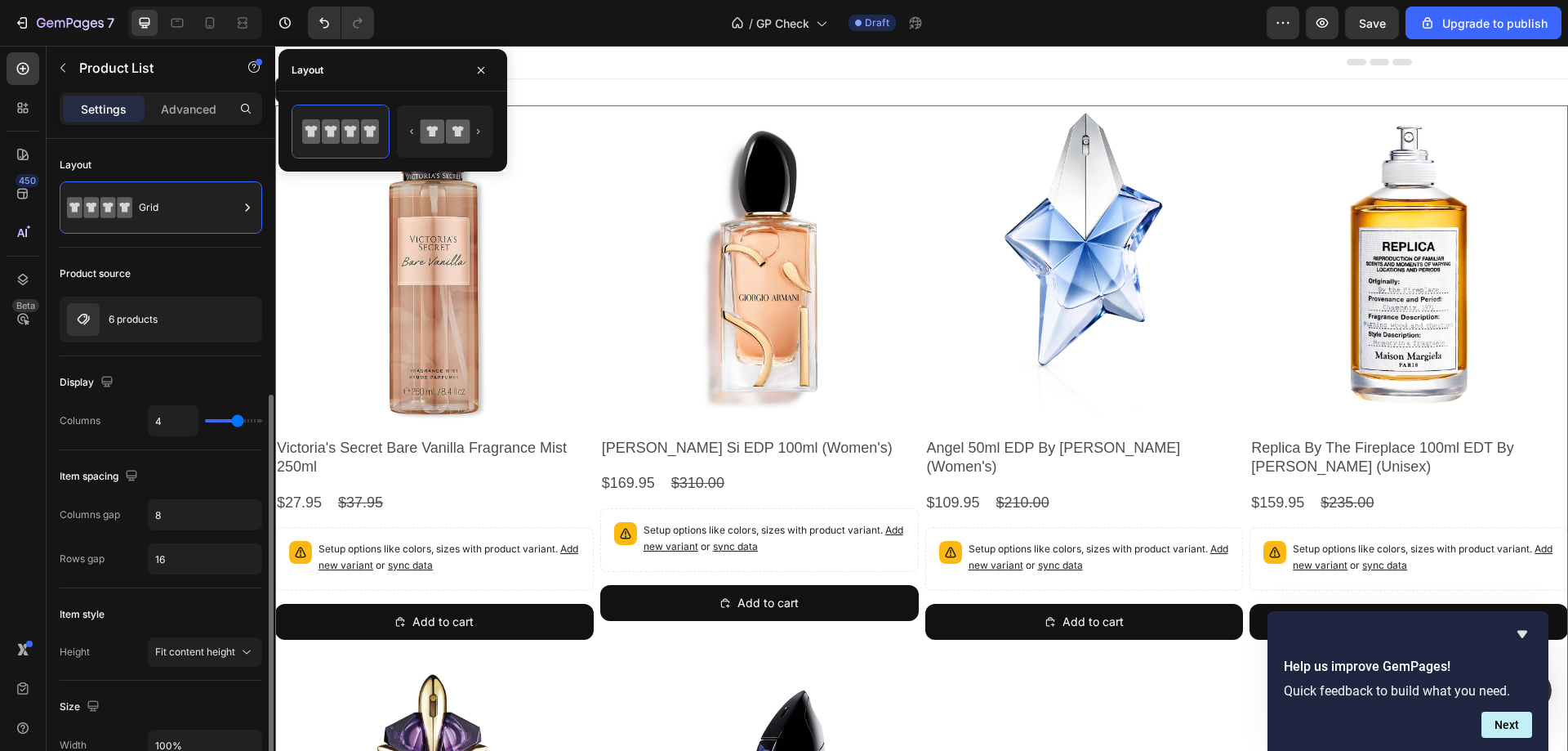
scroll to position [163, 0]
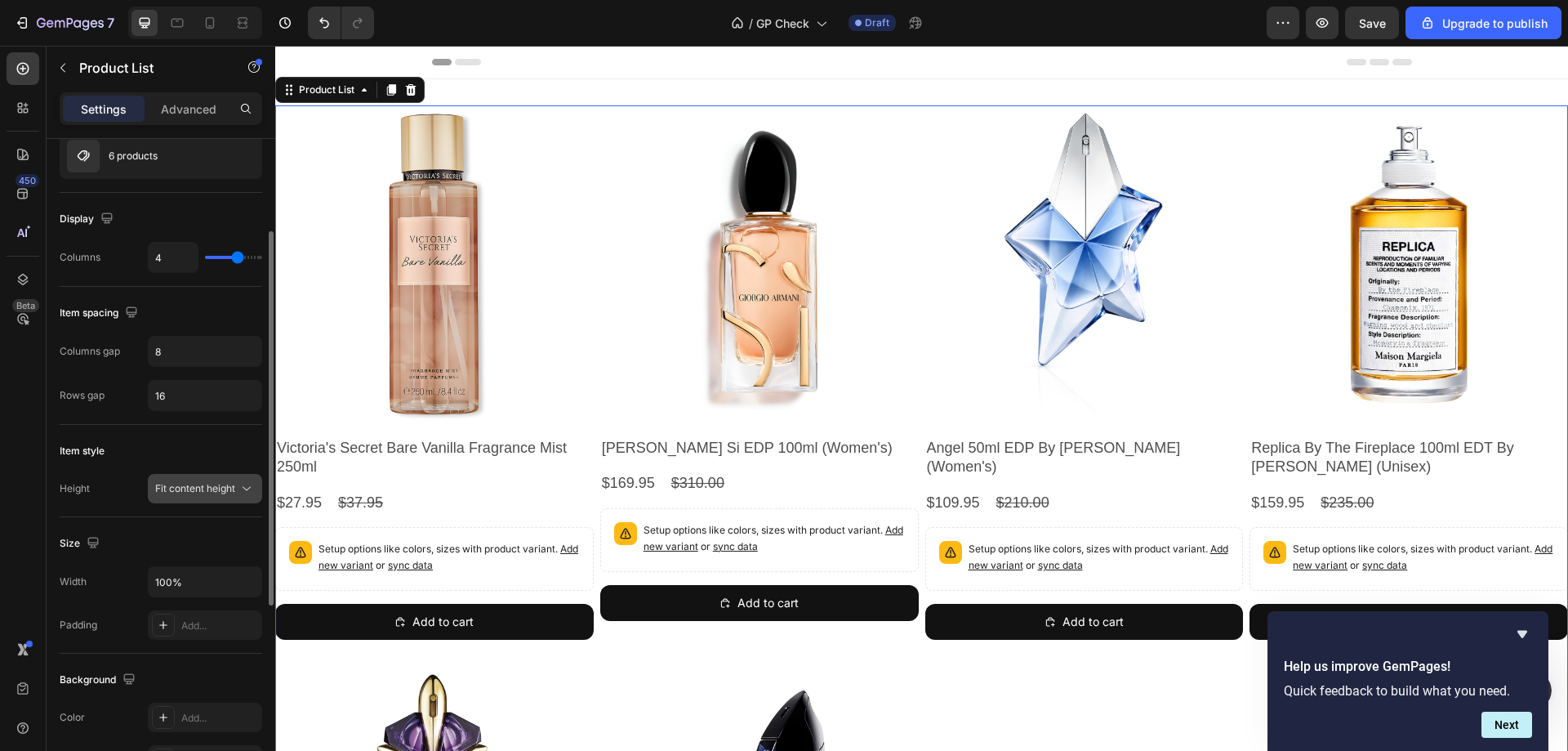
click at [219, 493] on span "Fit content height" at bounding box center [195, 487] width 80 height 12
click at [228, 449] on div "Item style" at bounding box center [160, 451] width 203 height 26
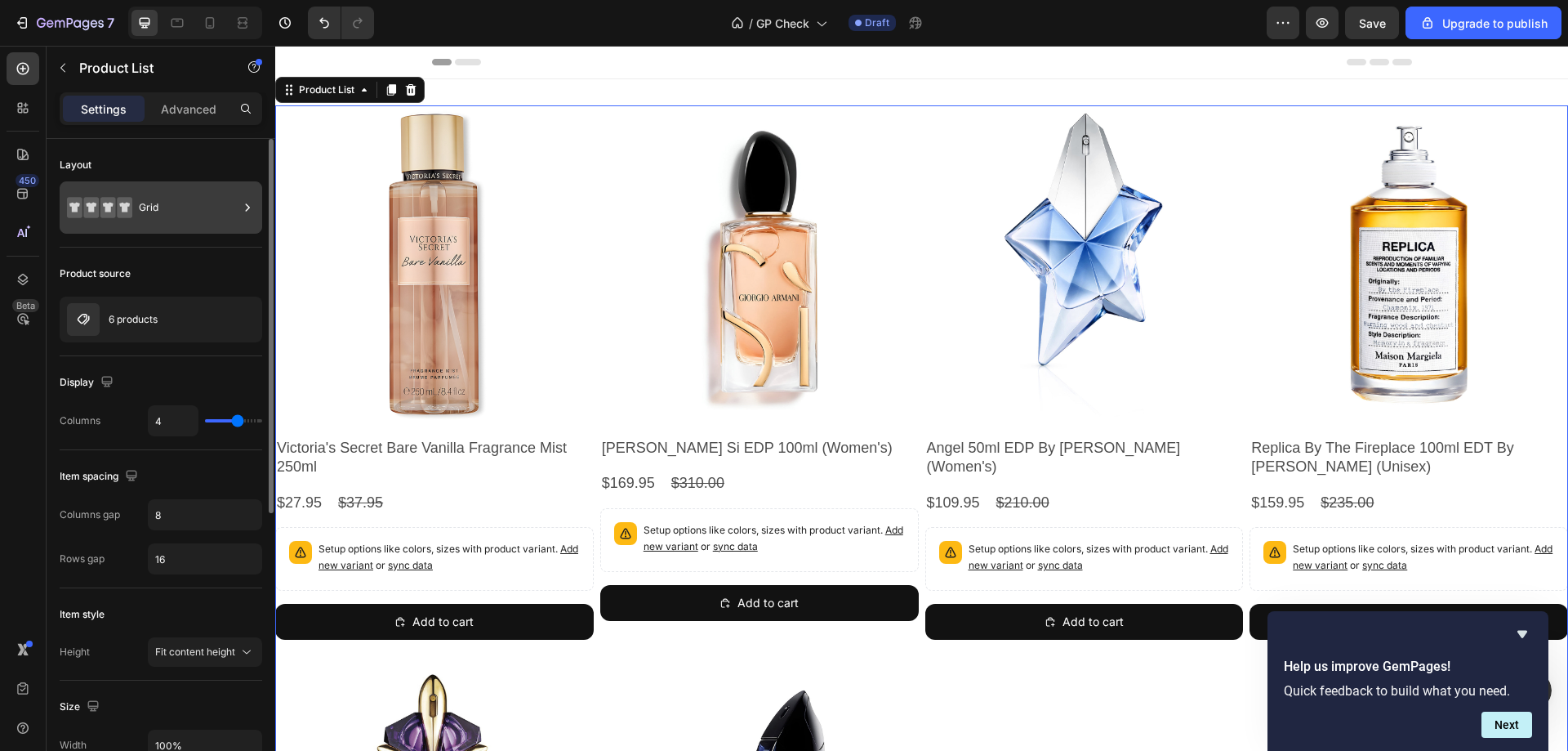
click at [230, 222] on div "Grid" at bounding box center [188, 207] width 99 height 37
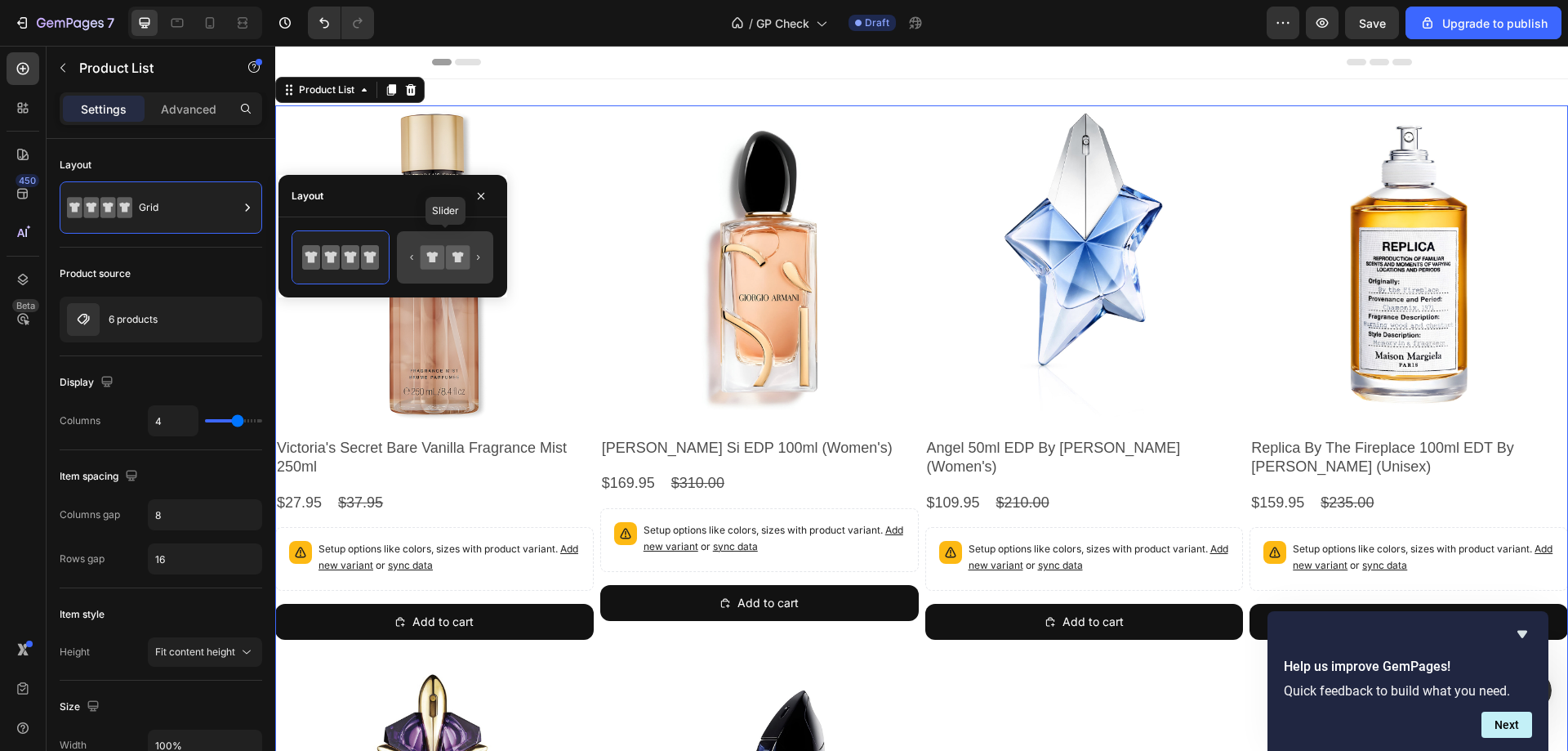
click at [446, 259] on icon at bounding box center [458, 257] width 24 height 24
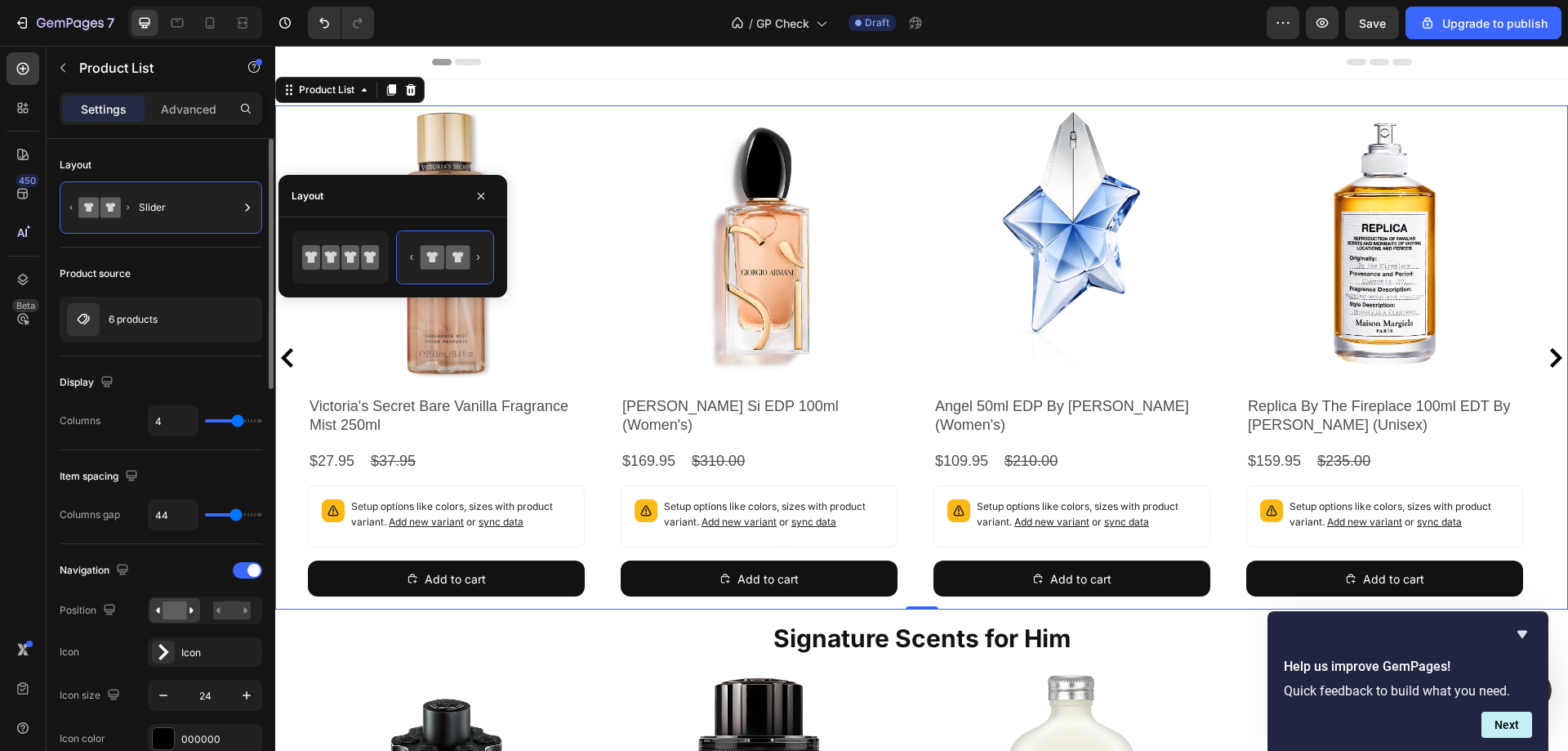
click at [229, 271] on div "Product source" at bounding box center [160, 273] width 203 height 26
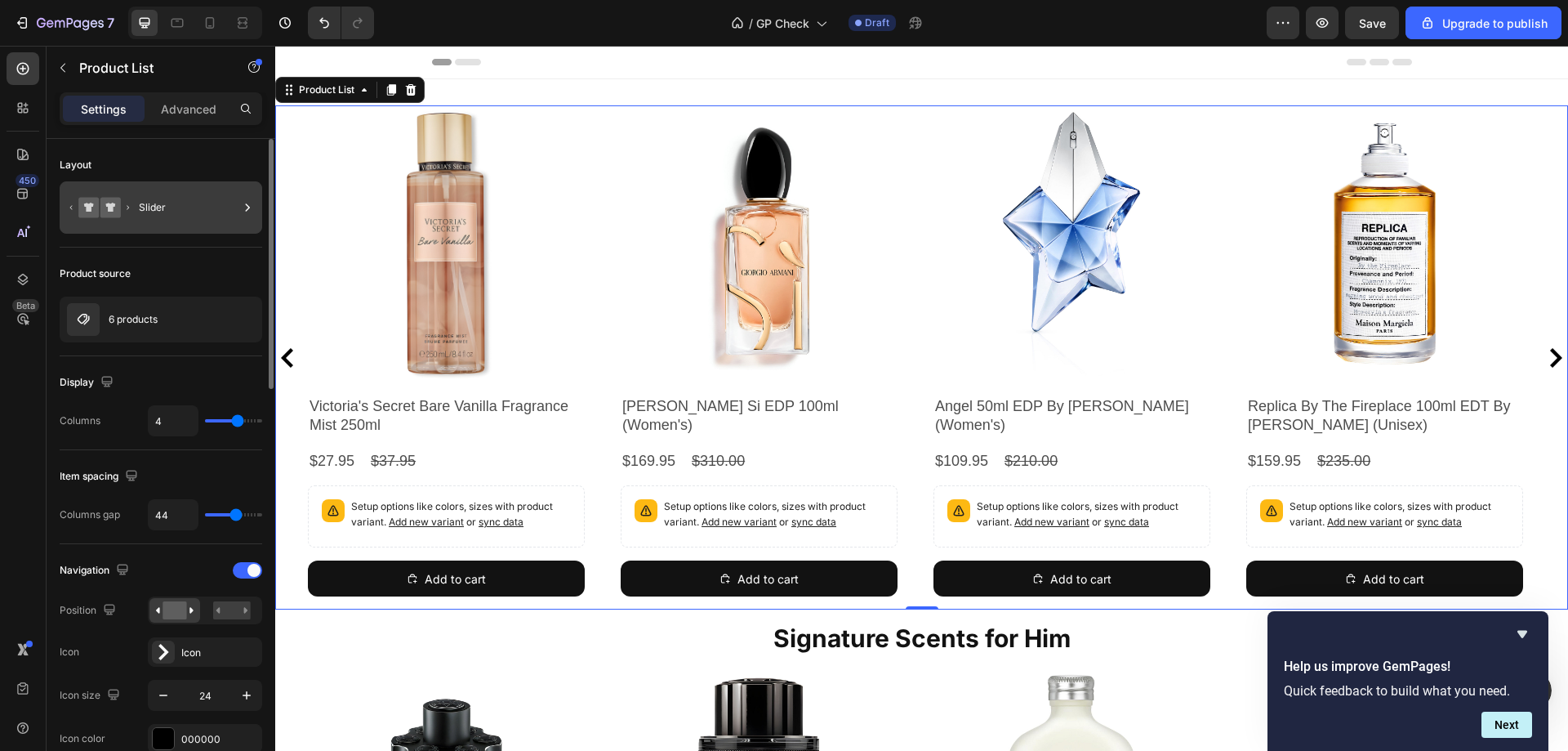
click at [239, 210] on icon at bounding box center [248, 208] width 16 height 16
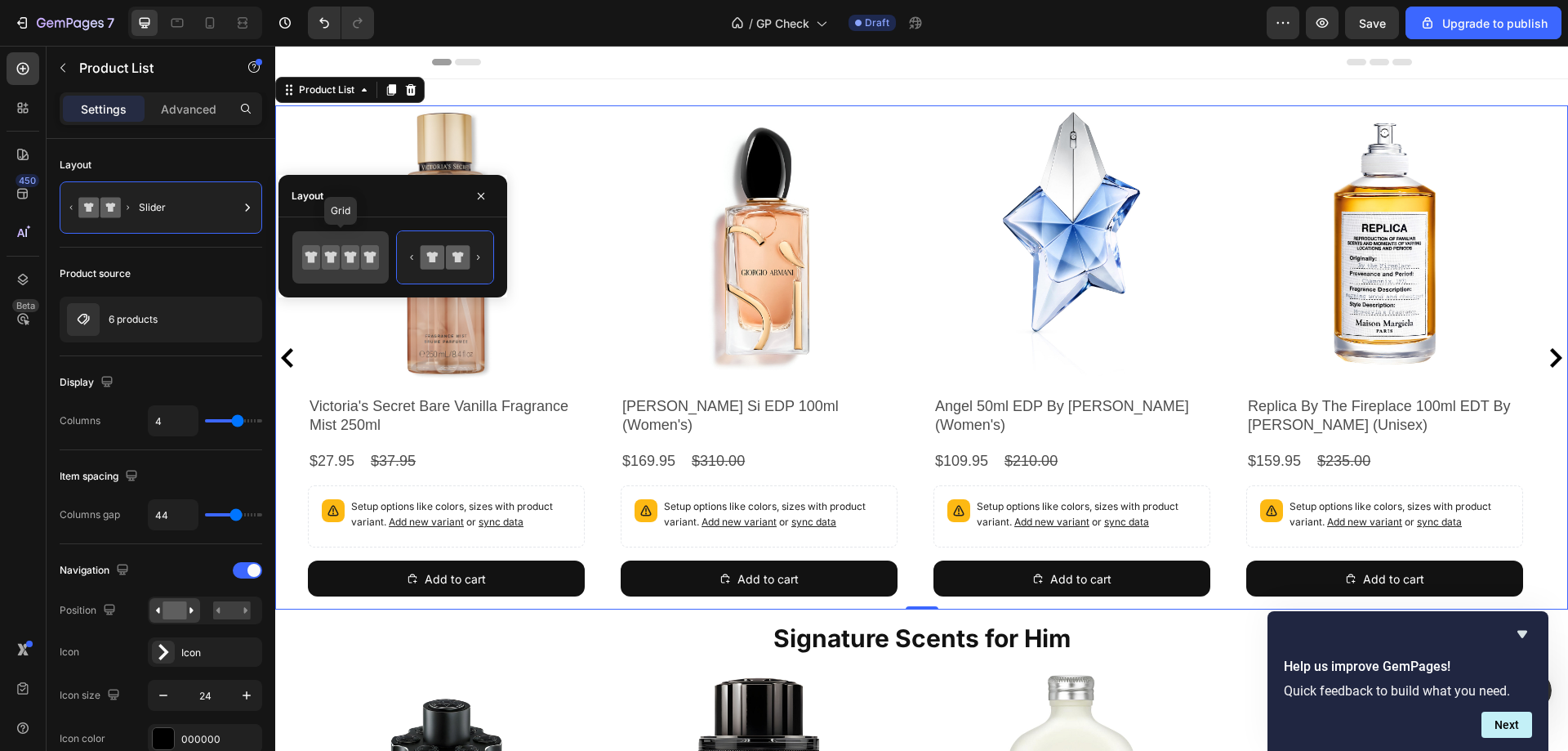
click at [351, 264] on icon at bounding box center [350, 257] width 18 height 25
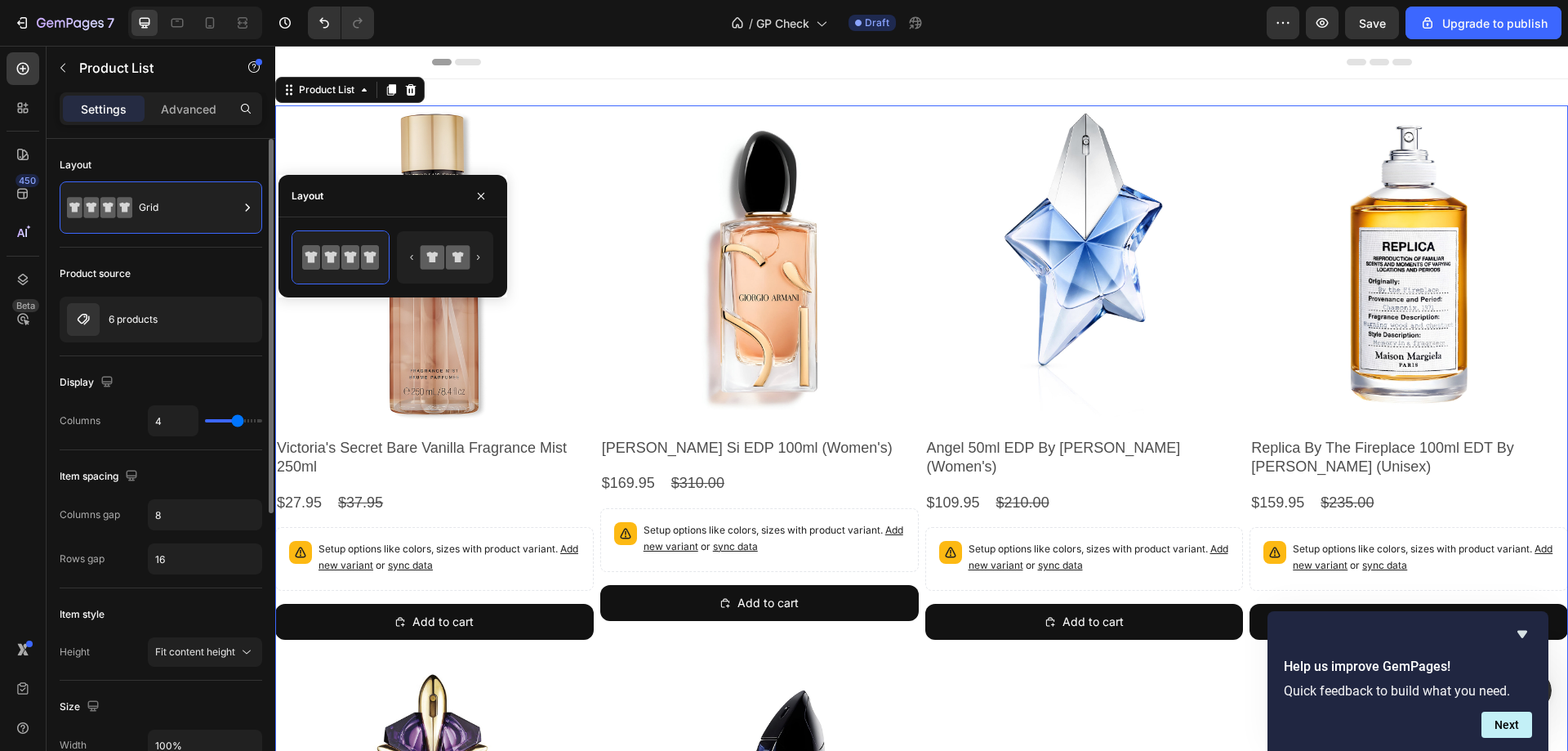
click at [235, 375] on div "Display" at bounding box center [160, 382] width 203 height 26
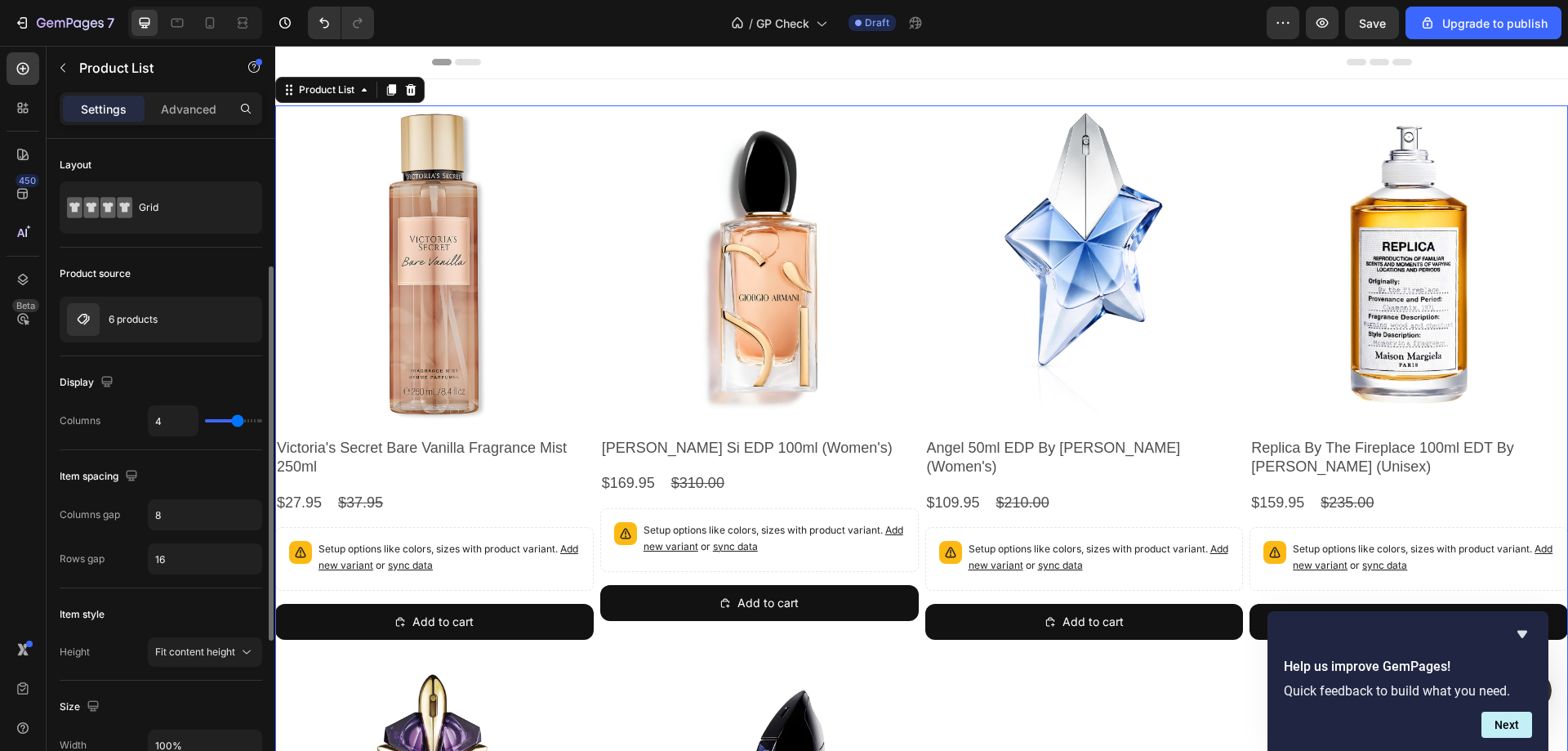
scroll to position [245, 0]
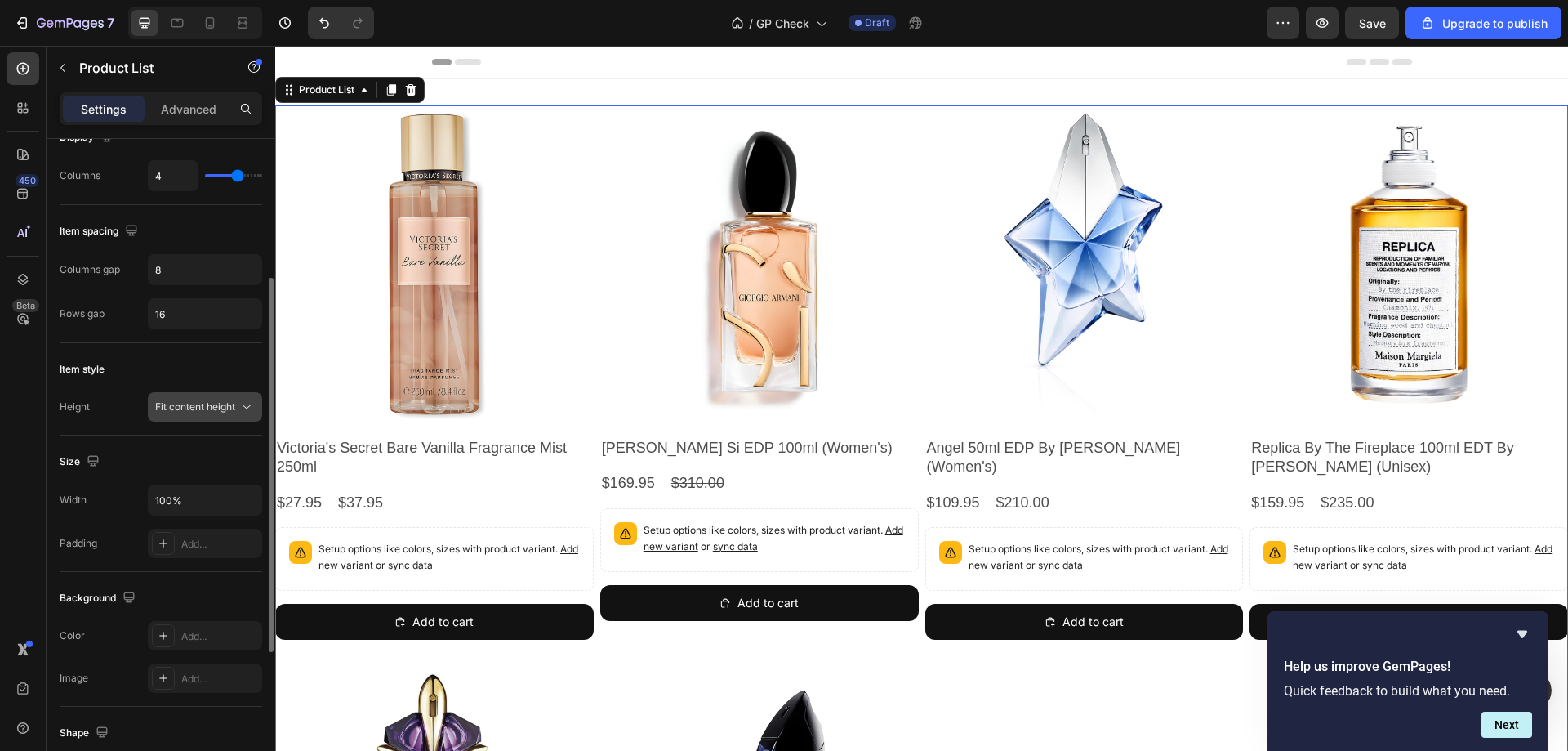
click at [242, 410] on icon at bounding box center [247, 407] width 16 height 16
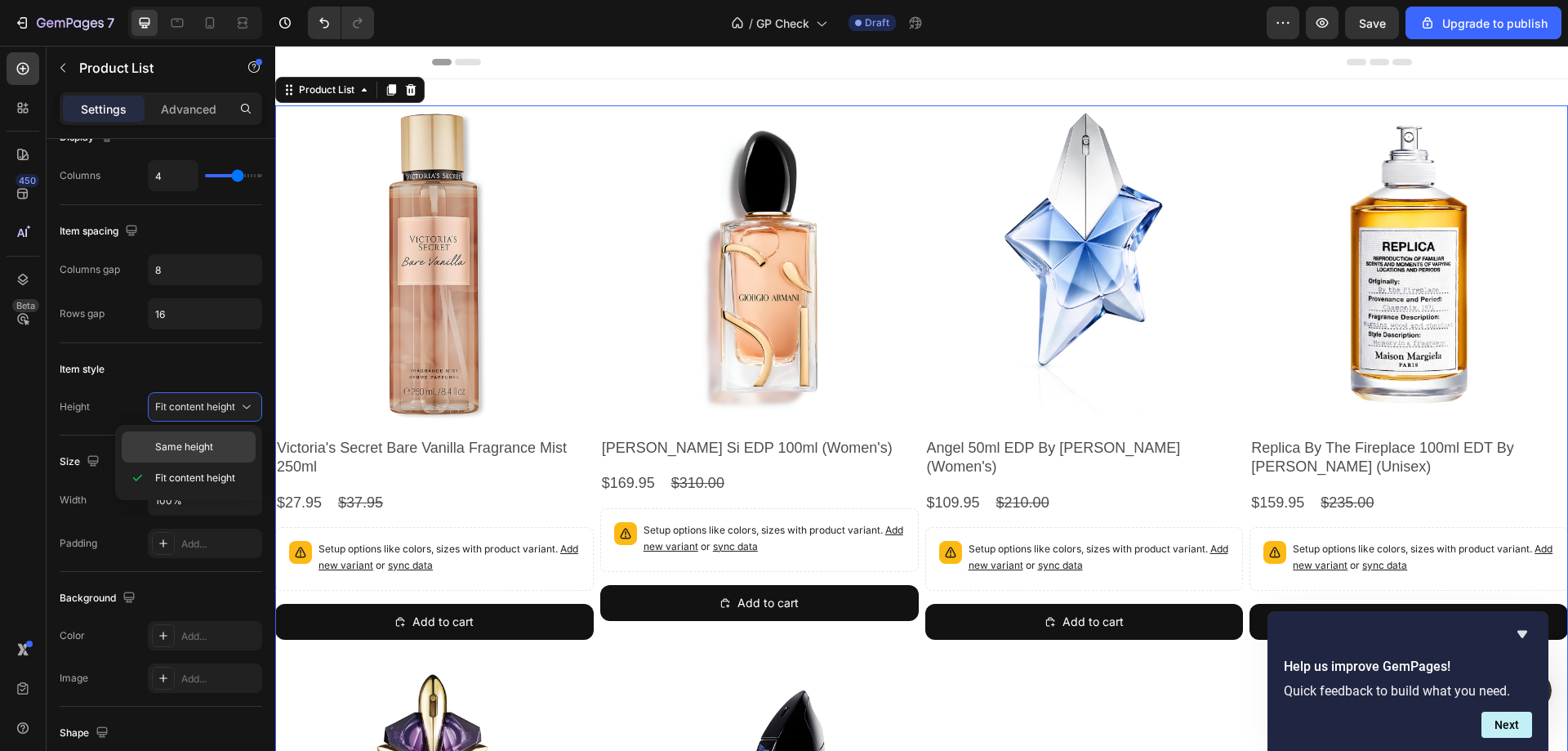
click at [233, 454] on div "Same height" at bounding box center [188, 447] width 134 height 31
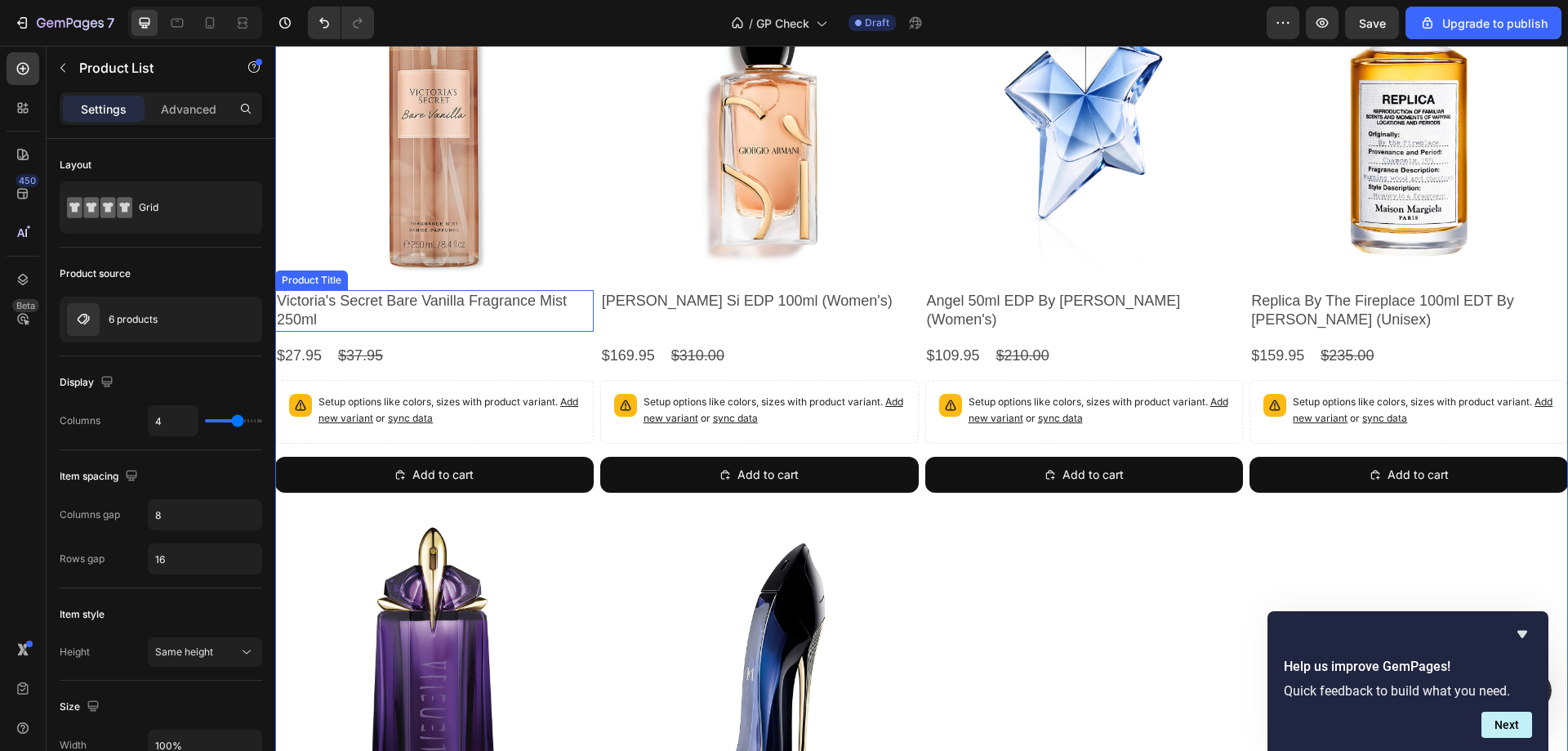
scroll to position [163, 0]
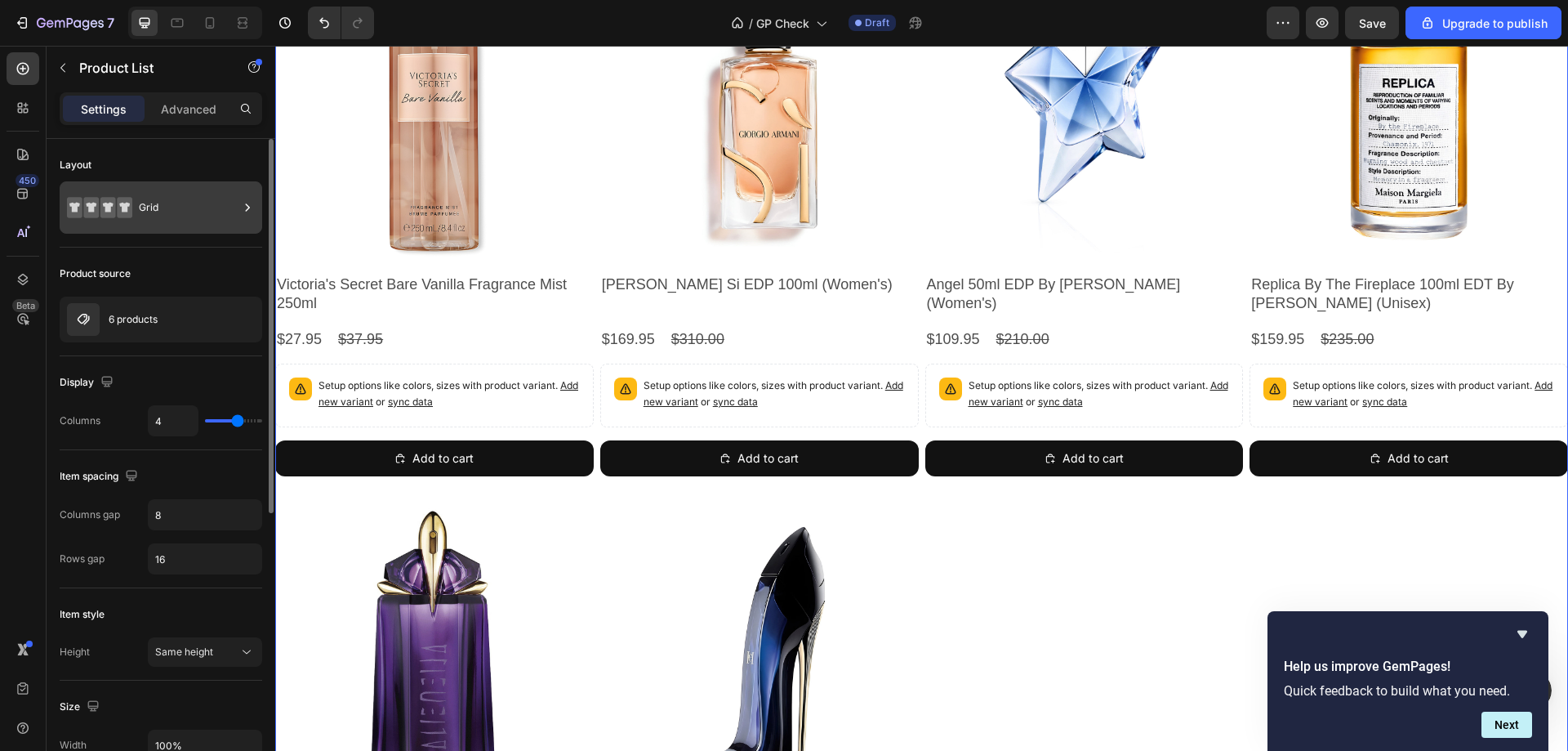
click at [222, 202] on div "Grid" at bounding box center [188, 207] width 99 height 37
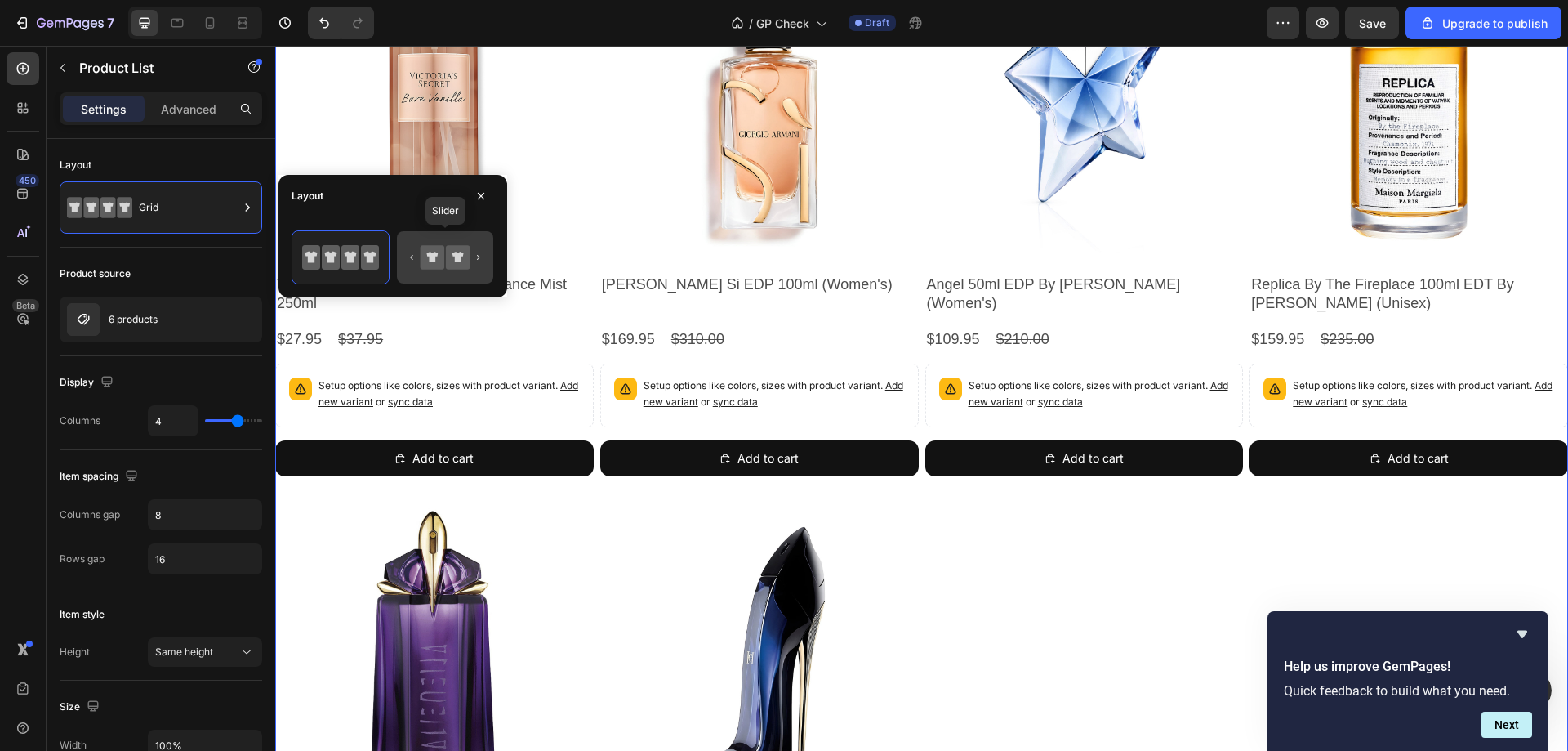
click at [423, 238] on div at bounding box center [445, 257] width 96 height 52
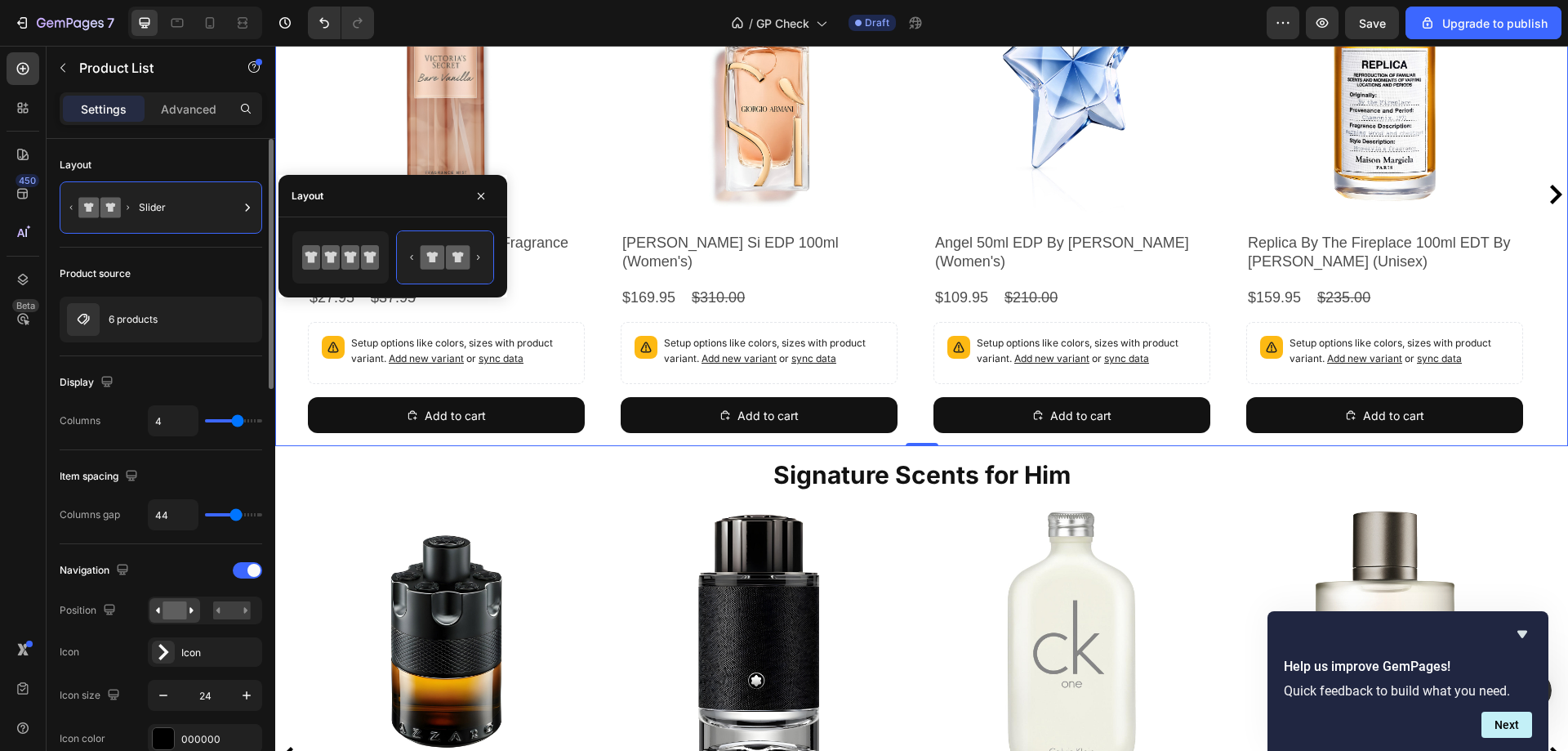
click at [181, 459] on div "Item spacing Columns gap 44" at bounding box center [160, 496] width 203 height 94
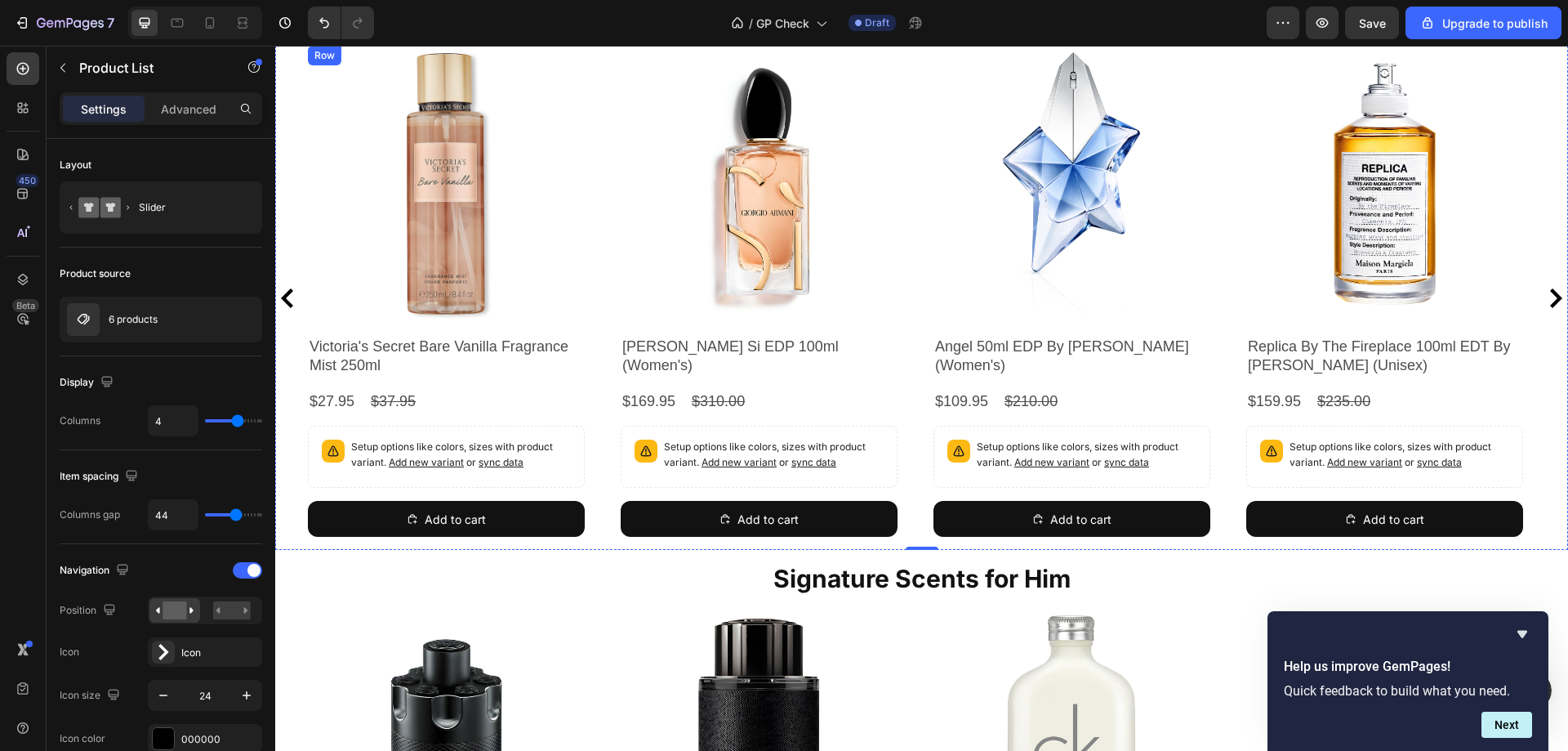
scroll to position [0, 0]
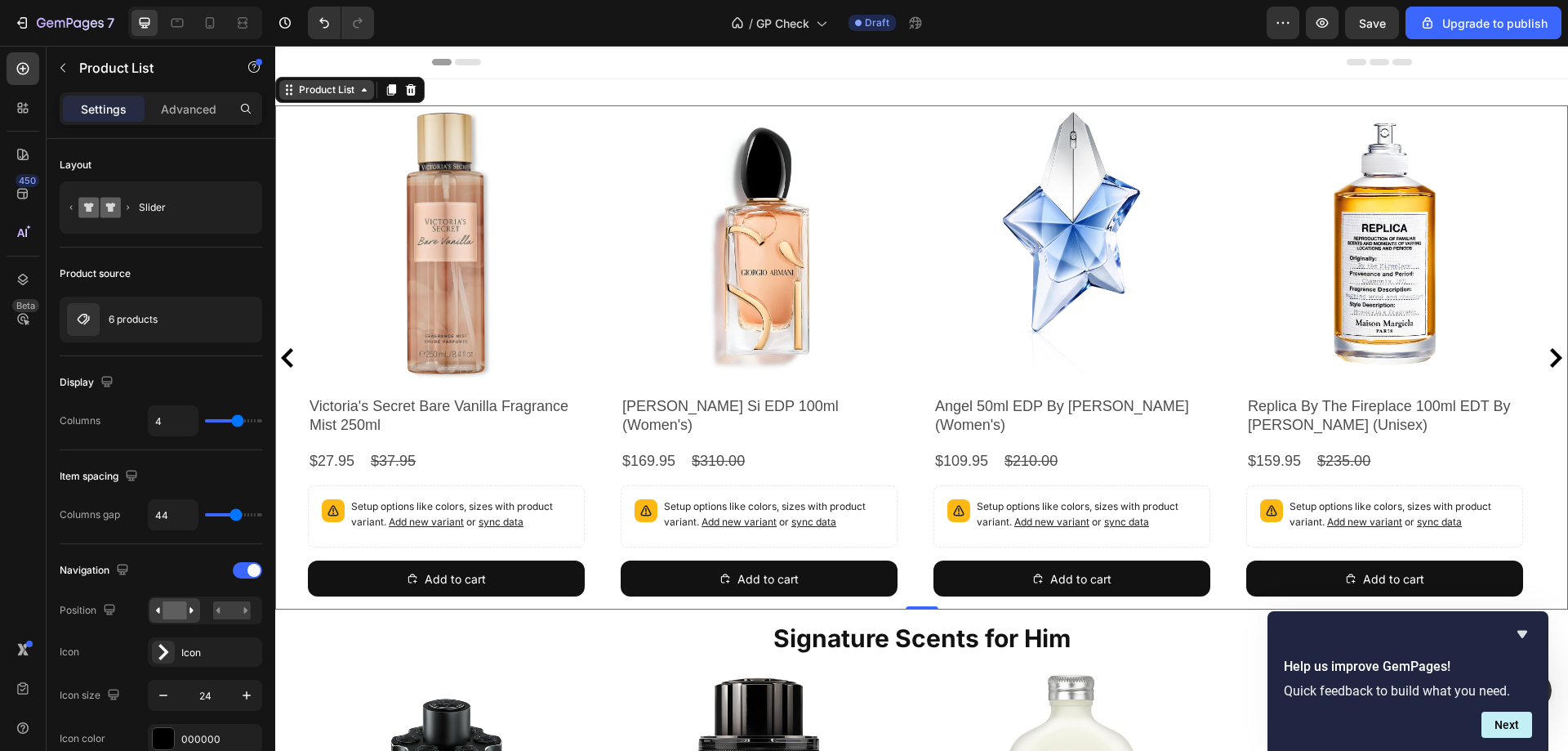
click at [299, 95] on div "Product List" at bounding box center [327, 90] width 62 height 15
click at [304, 145] on div "Product Images Victoria's Secret Bare Vanilla Fragrance Mist 250ml Product Titl…" at bounding box center [921, 358] width 1292 height 504
click at [427, 200] on img at bounding box center [446, 244] width 277 height 277
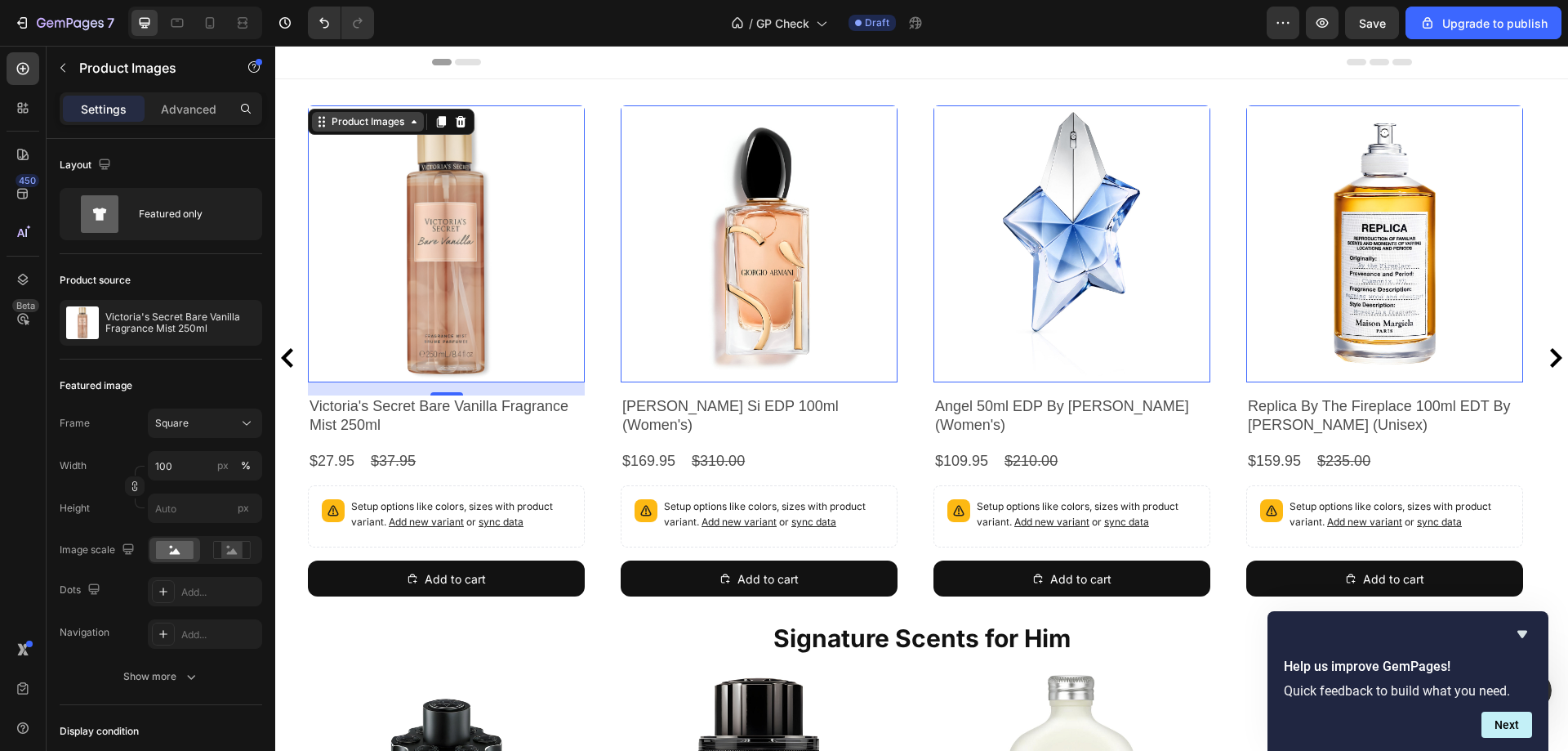
click at [329, 128] on div "Product Images" at bounding box center [368, 122] width 79 height 15
click at [342, 157] on div "Row 1 col" at bounding box center [339, 152] width 63 height 26
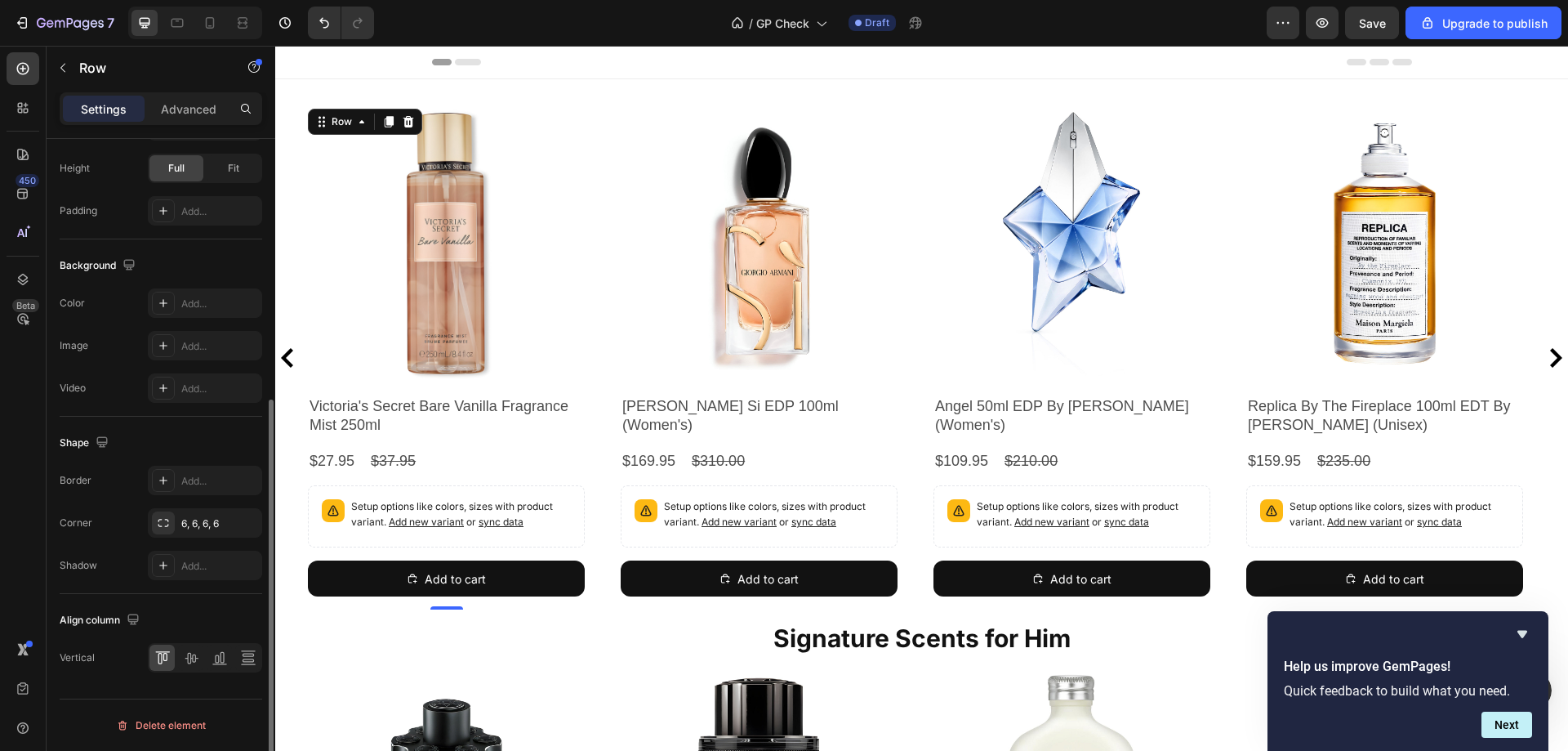
scroll to position [22, 0]
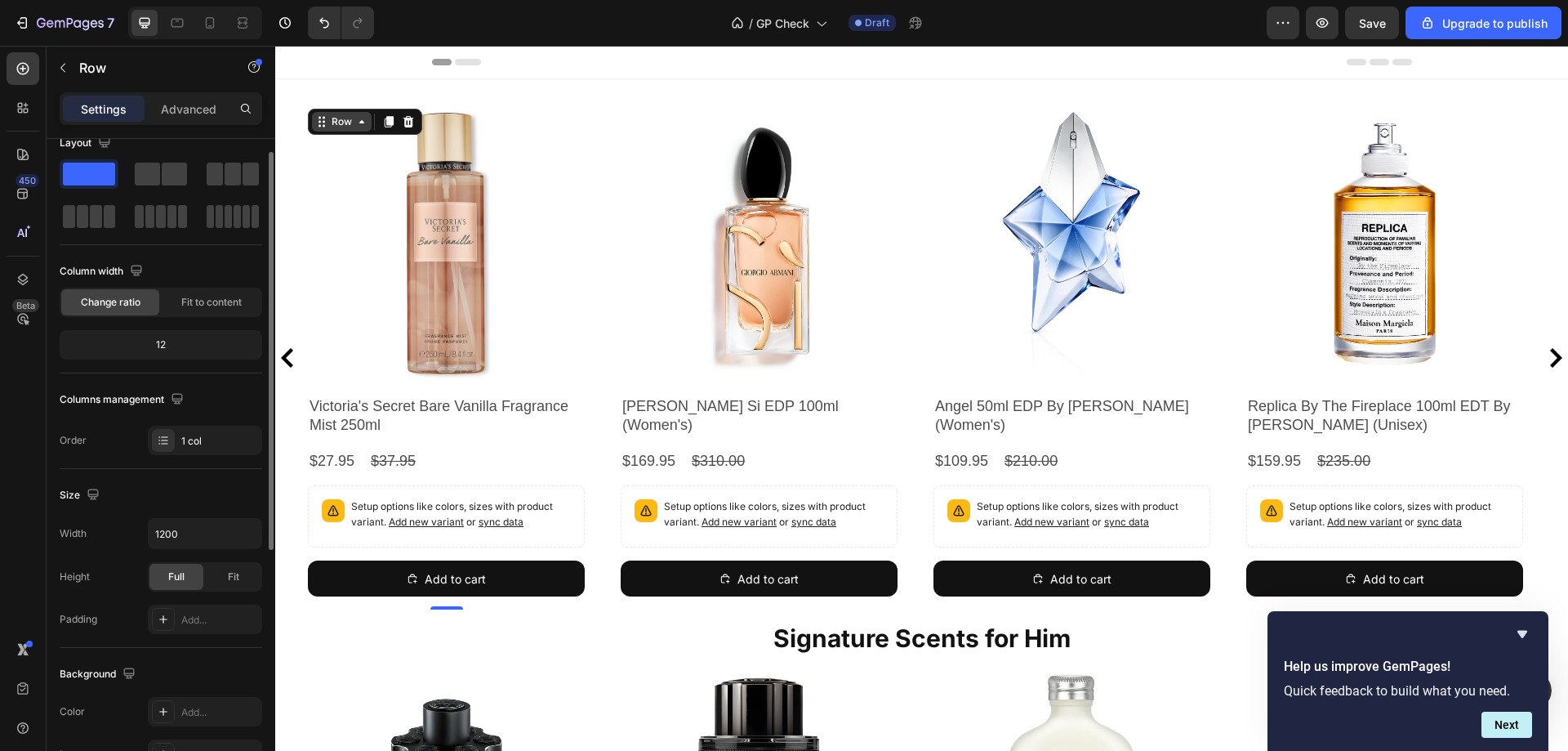
click at [321, 123] on icon at bounding box center [321, 122] width 13 height 13
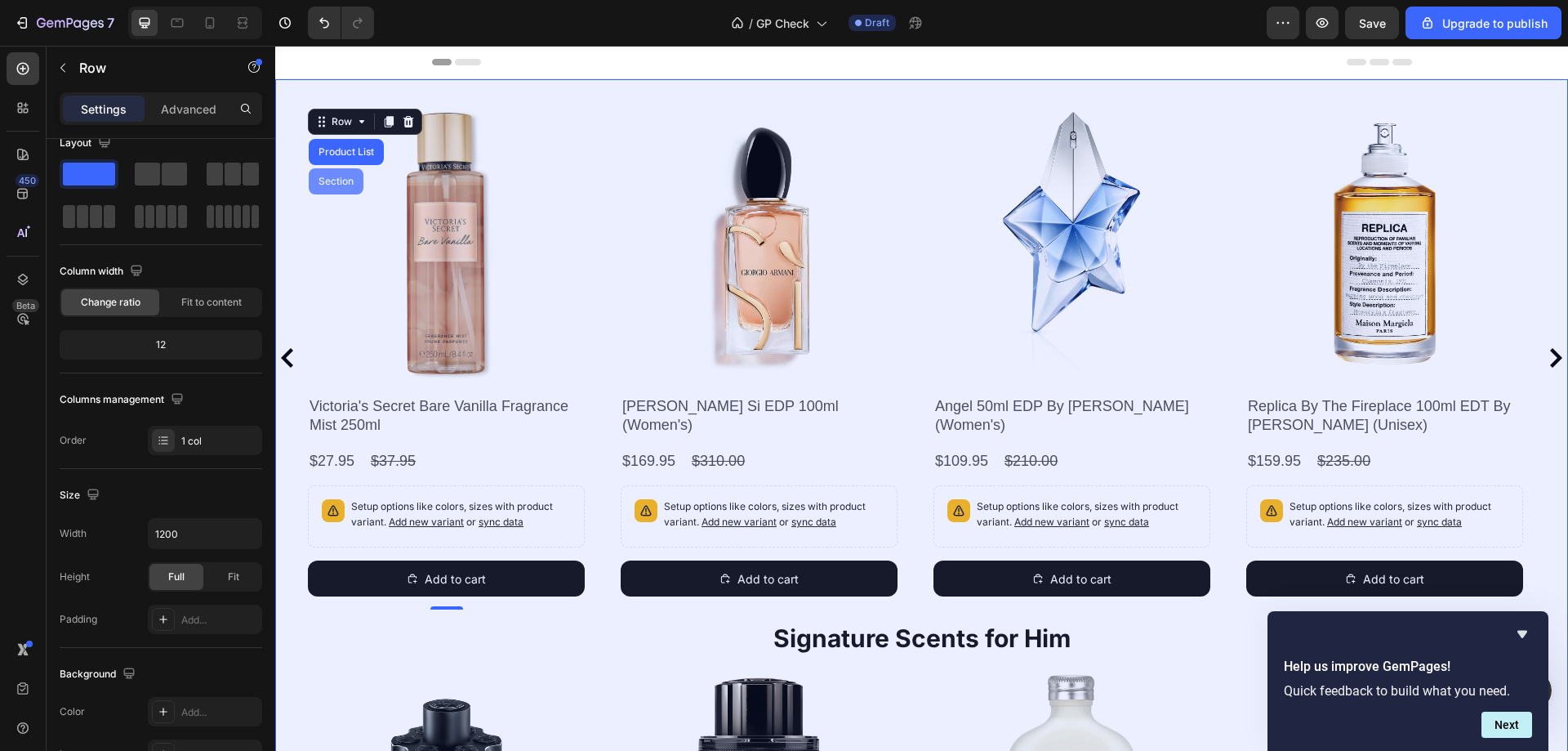
click at [338, 178] on div "Section" at bounding box center [336, 181] width 42 height 10
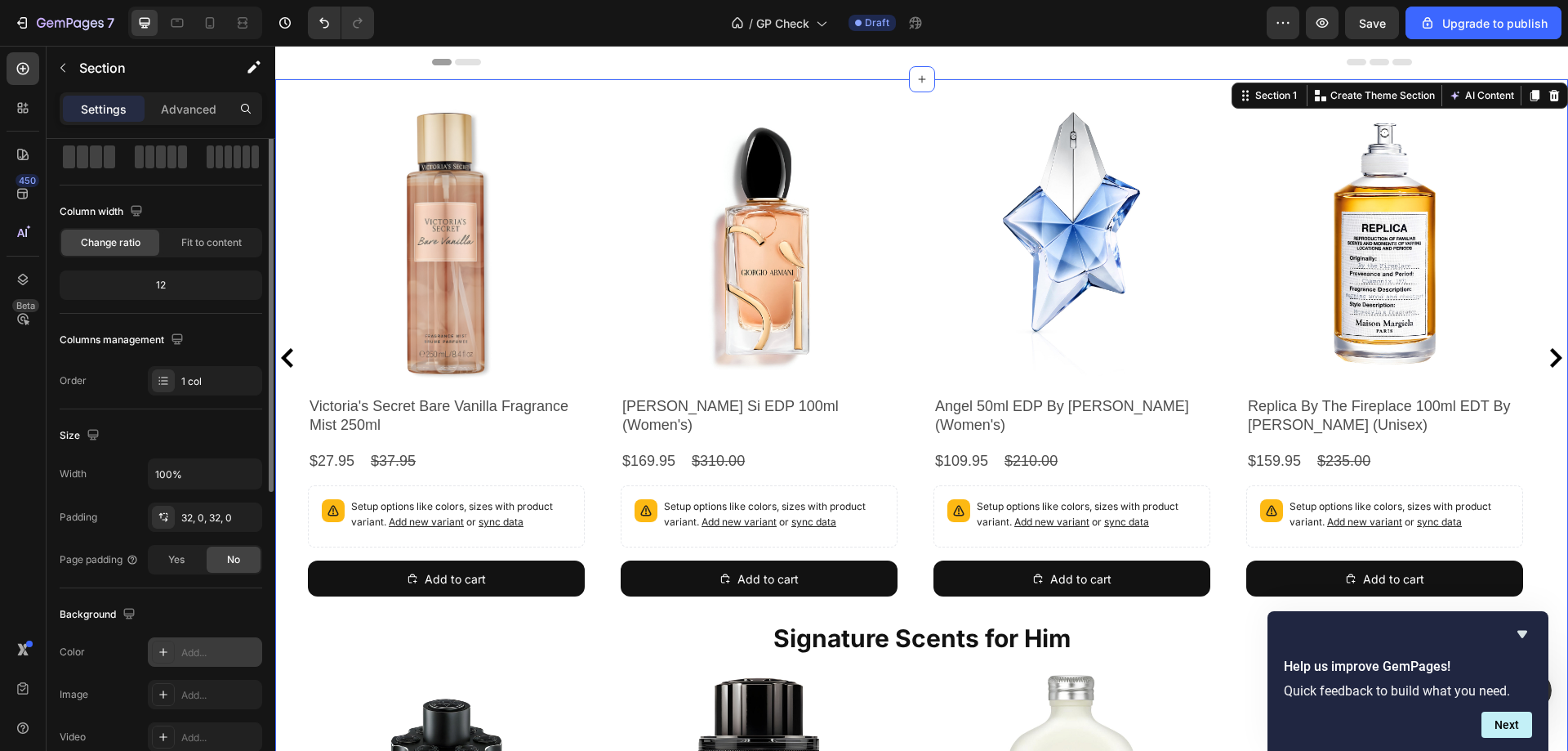
scroll to position [0, 0]
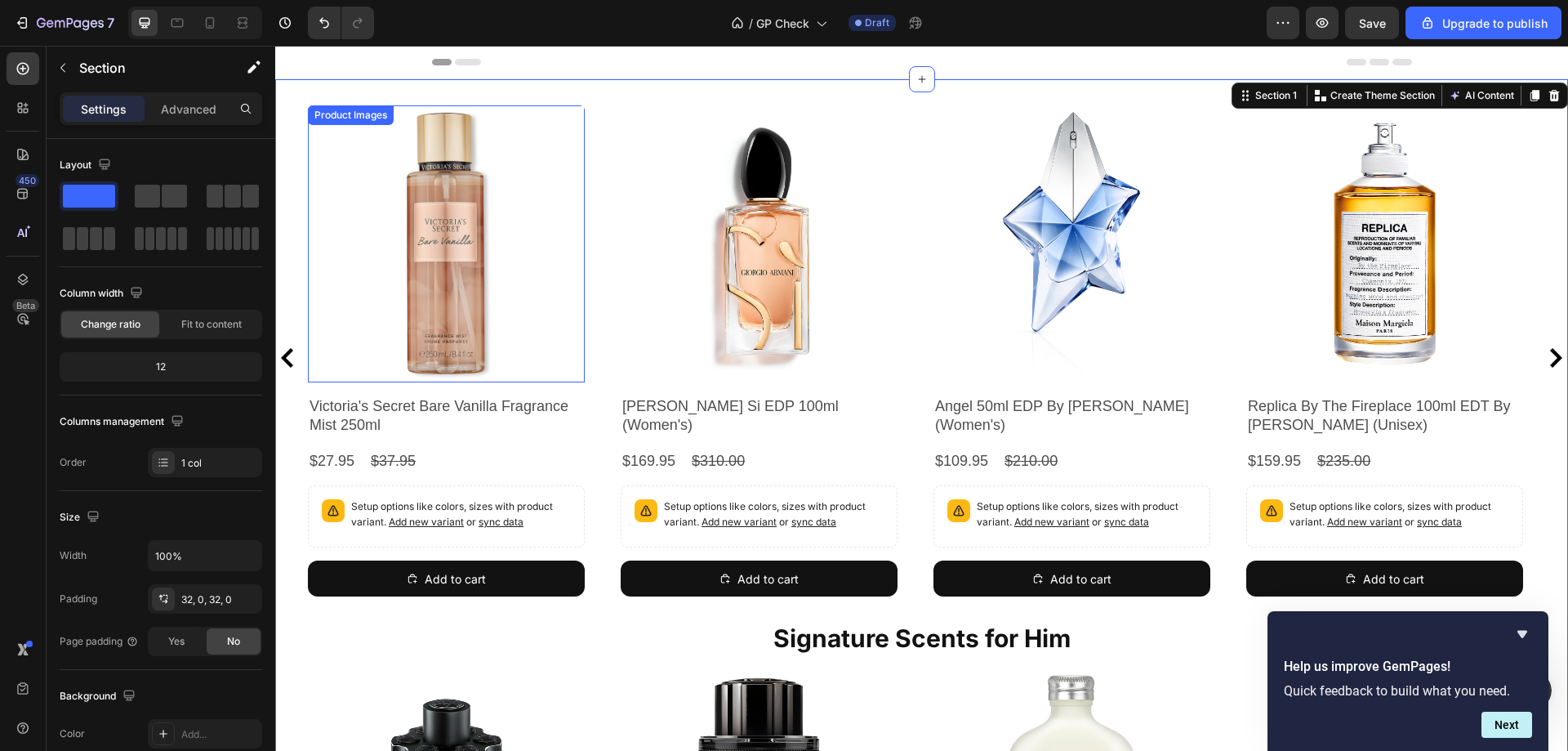
click at [321, 116] on div "Product Images" at bounding box center [350, 115] width 79 height 15
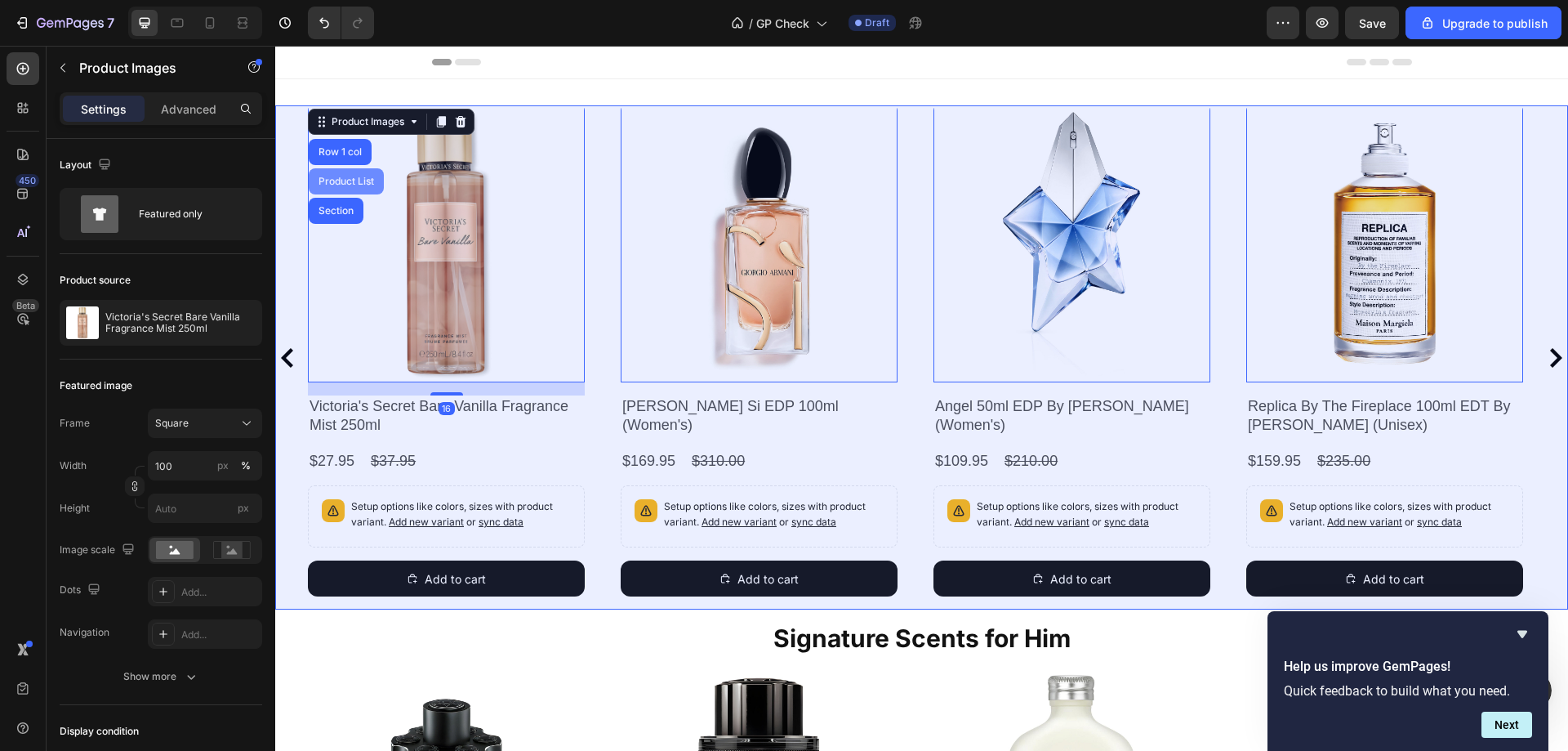
click at [342, 182] on div "Product List" at bounding box center [346, 181] width 62 height 10
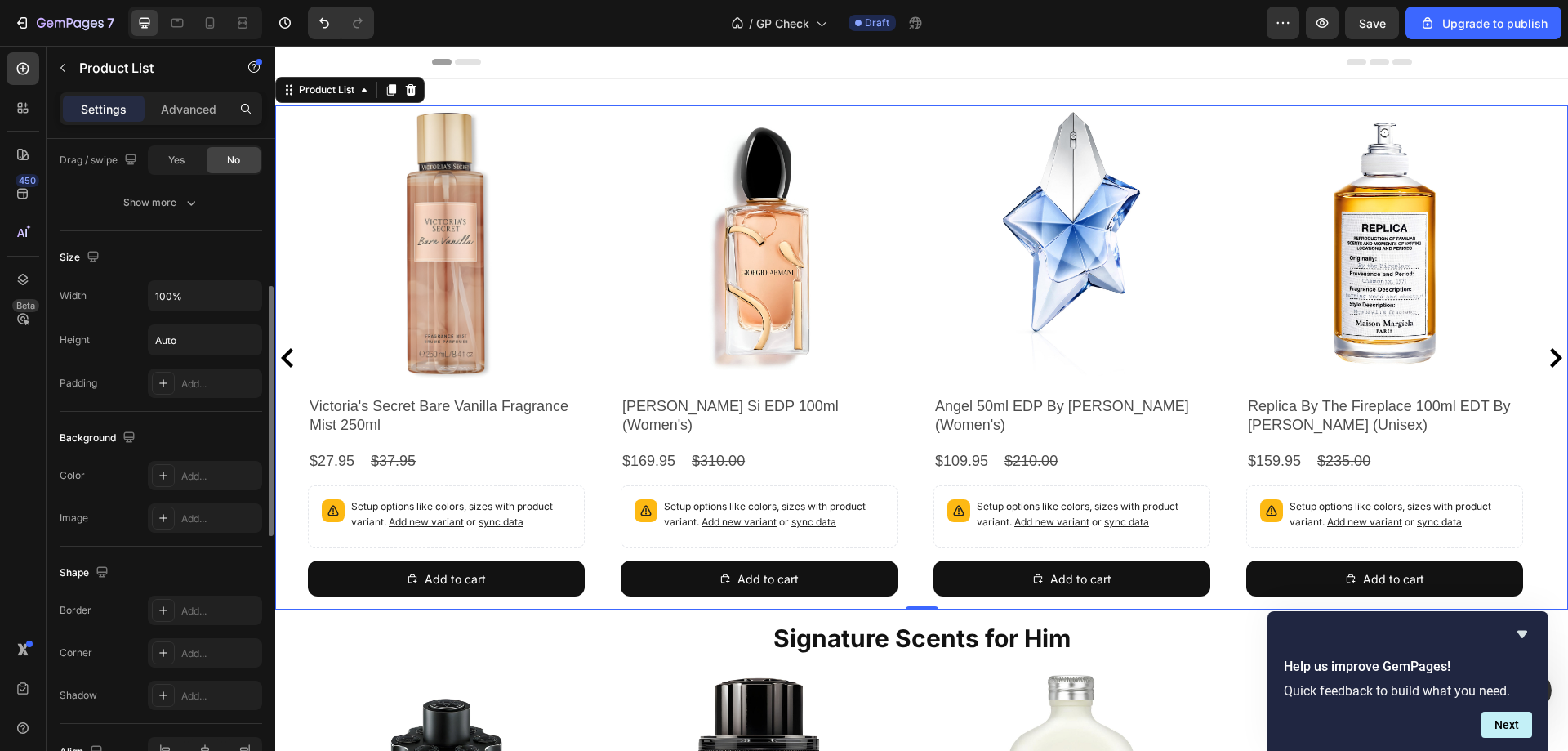
scroll to position [817, 0]
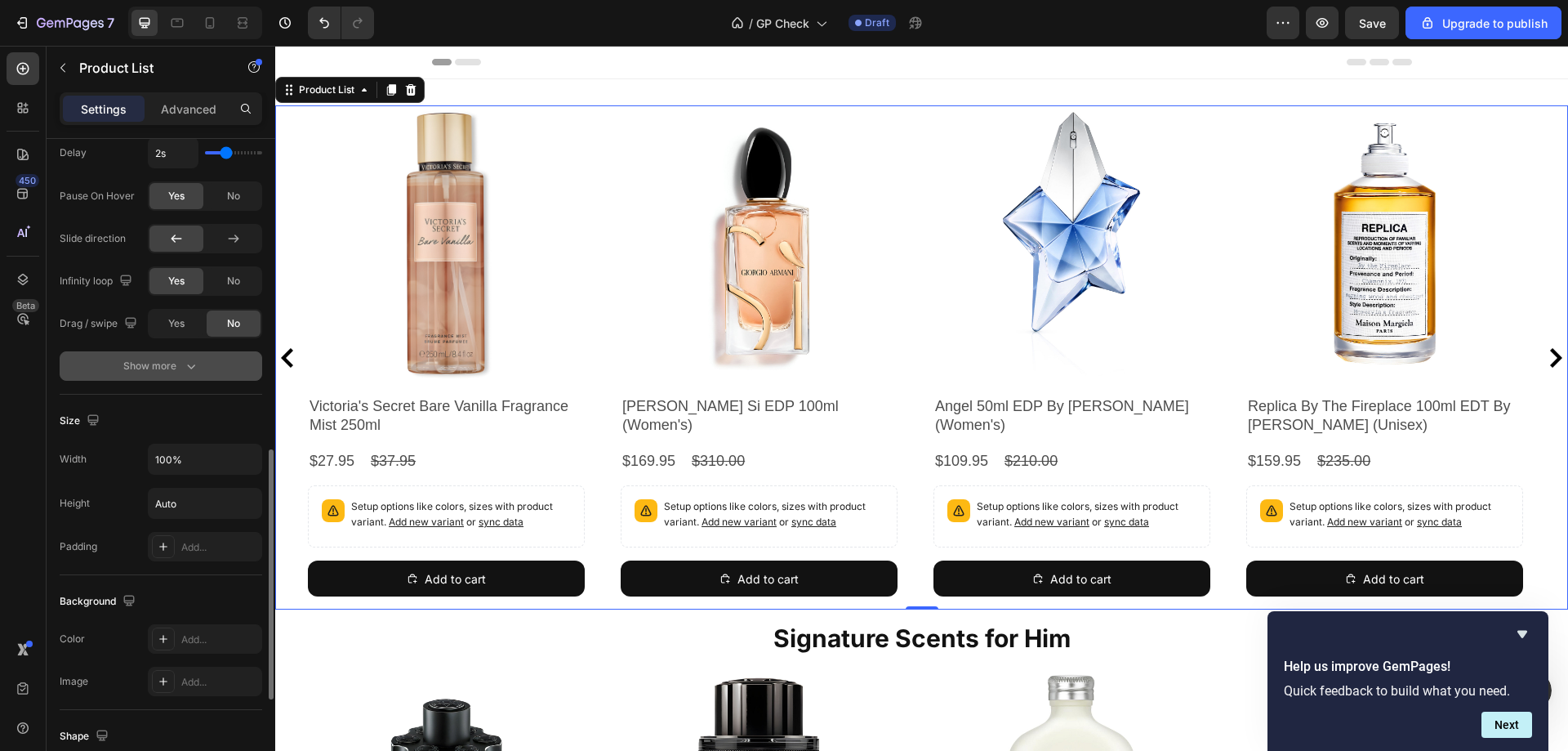
click at [149, 373] on div "Show more" at bounding box center [160, 366] width 76 height 16
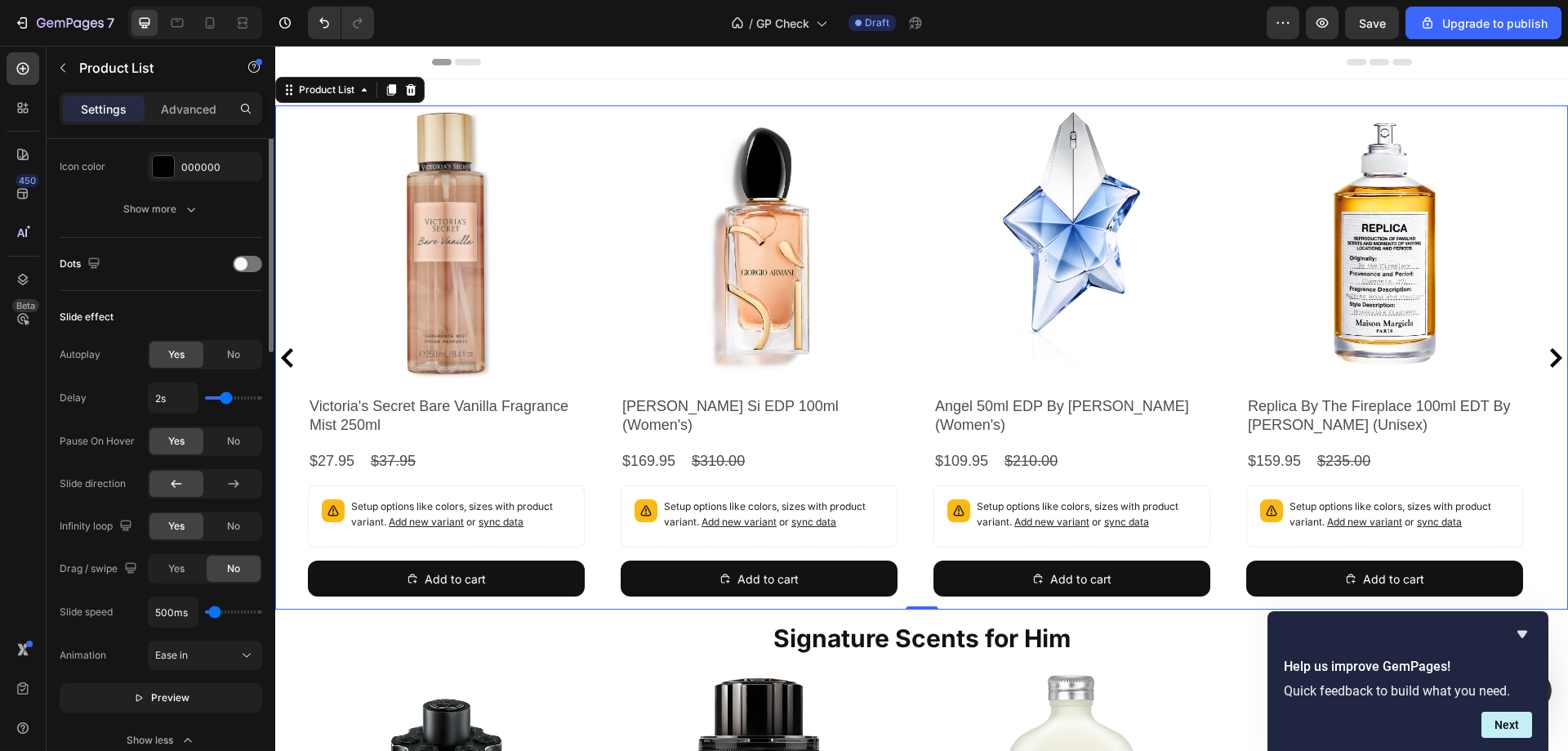
scroll to position [0, 0]
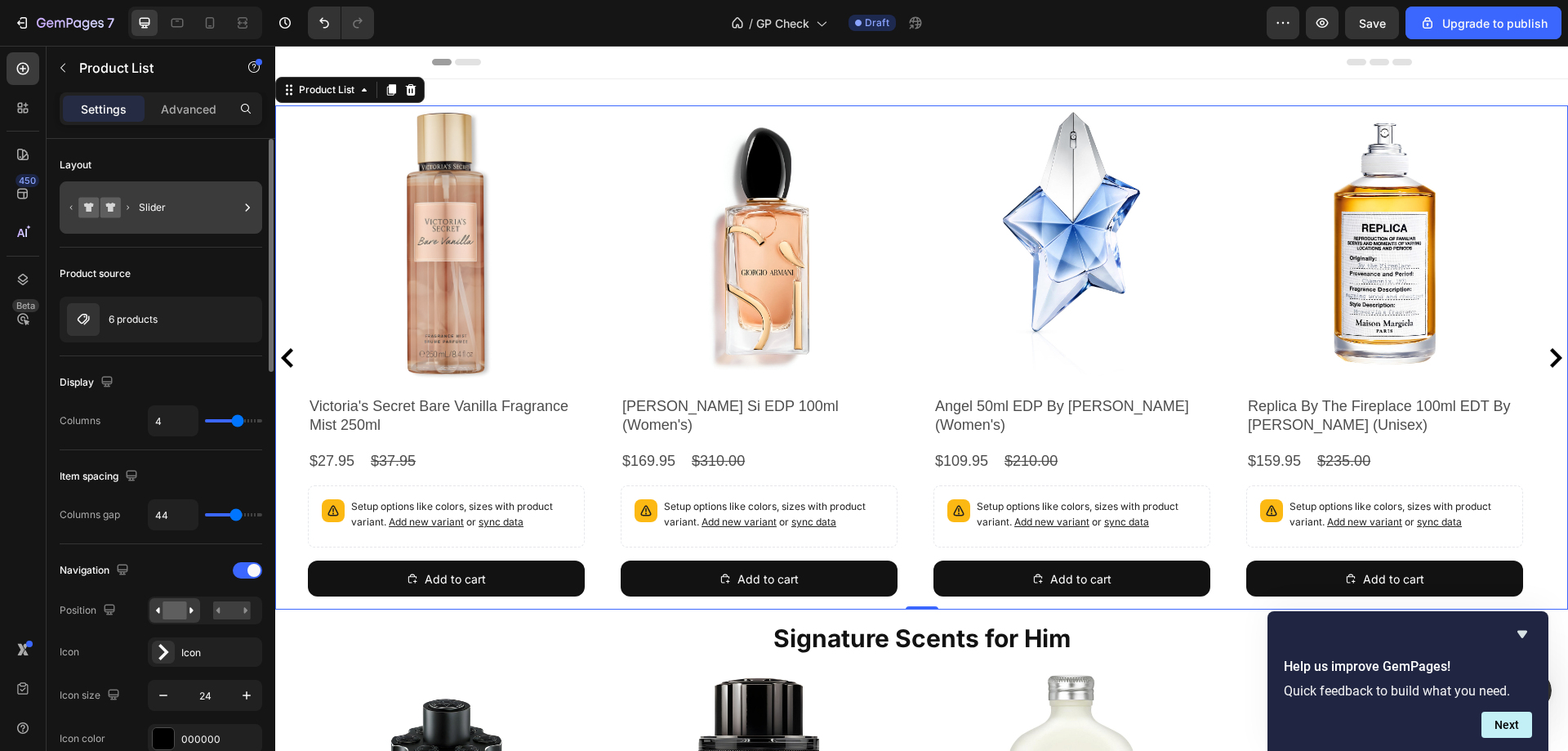
click at [249, 218] on div at bounding box center [248, 207] width 16 height 52
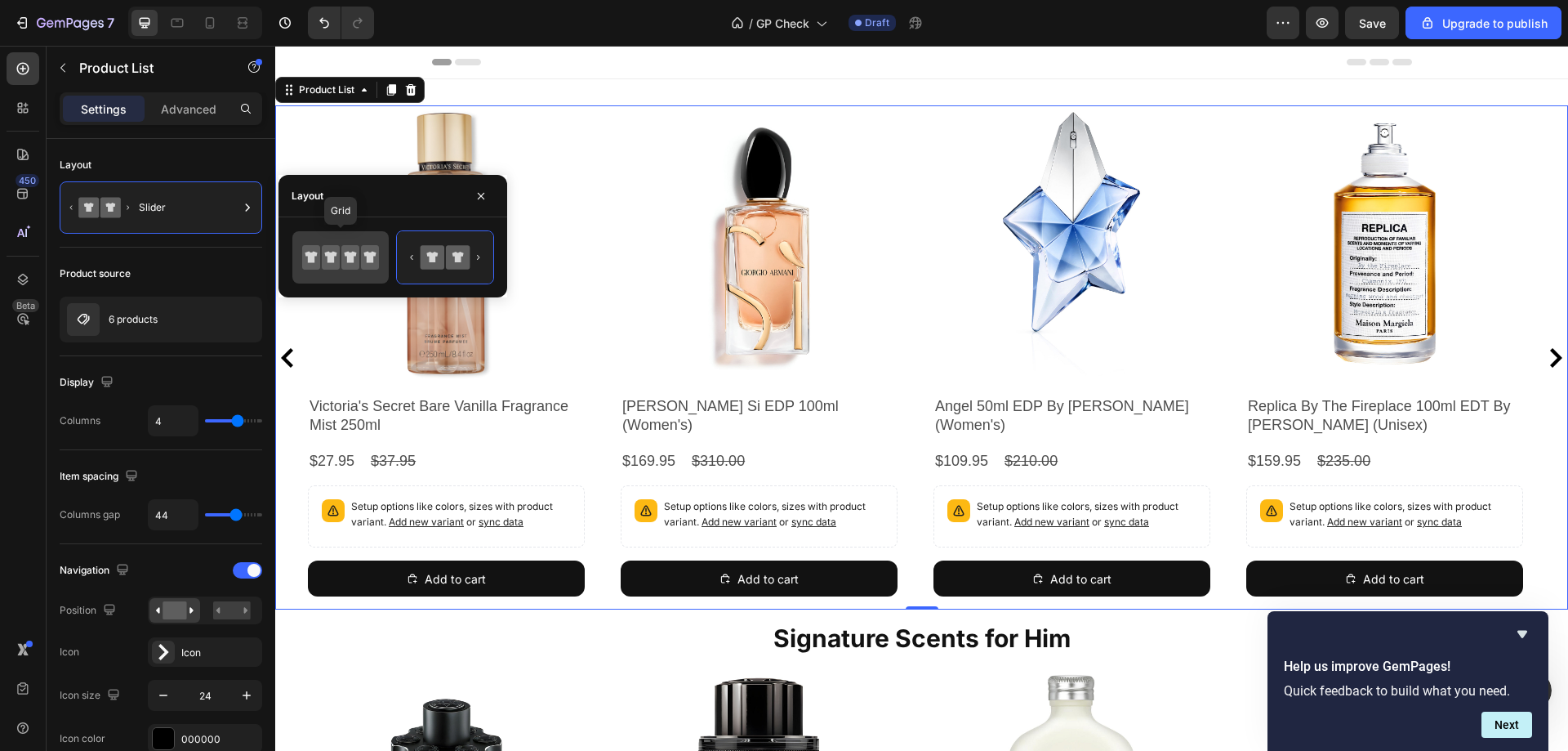
click at [353, 269] on icon at bounding box center [350, 257] width 18 height 25
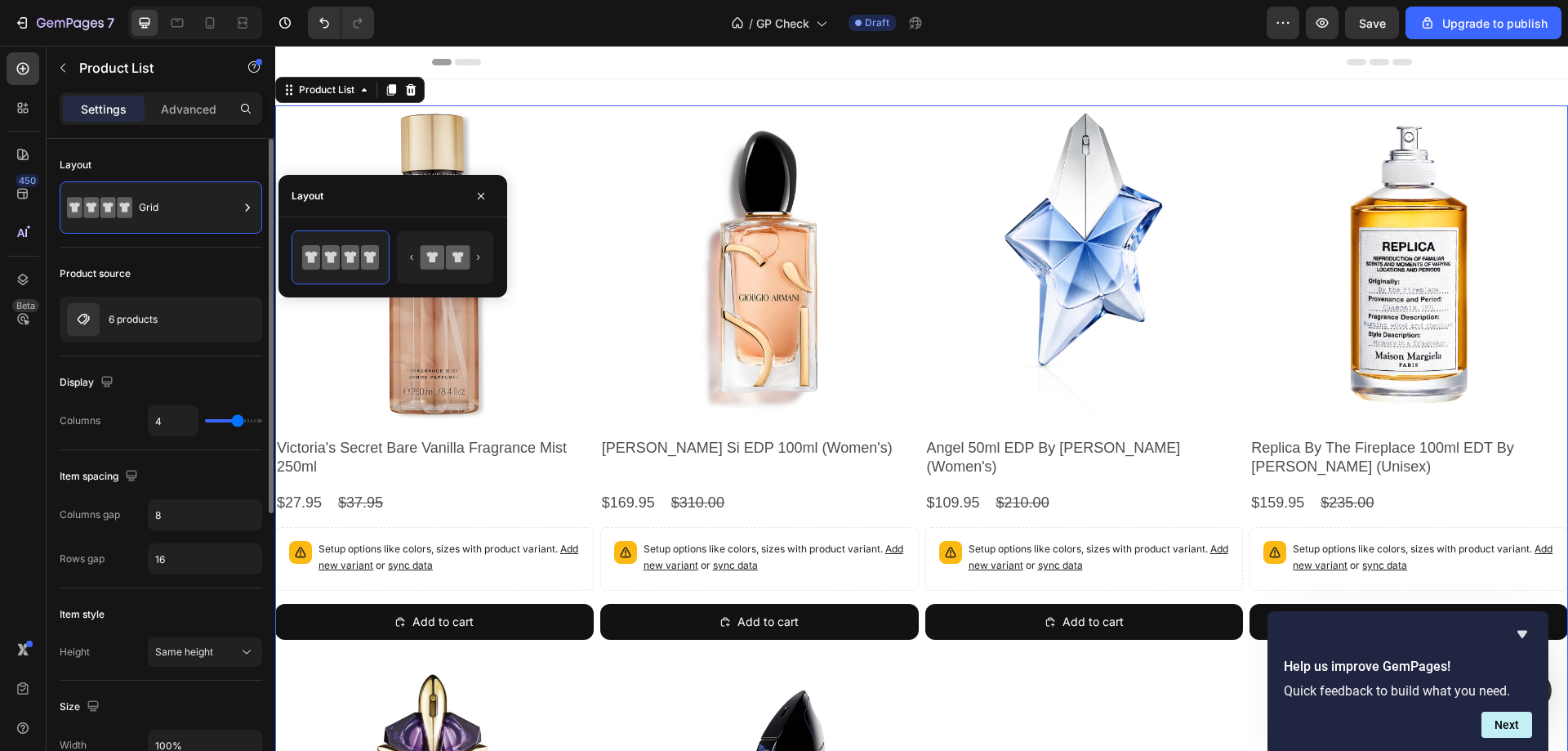
scroll to position [327, 0]
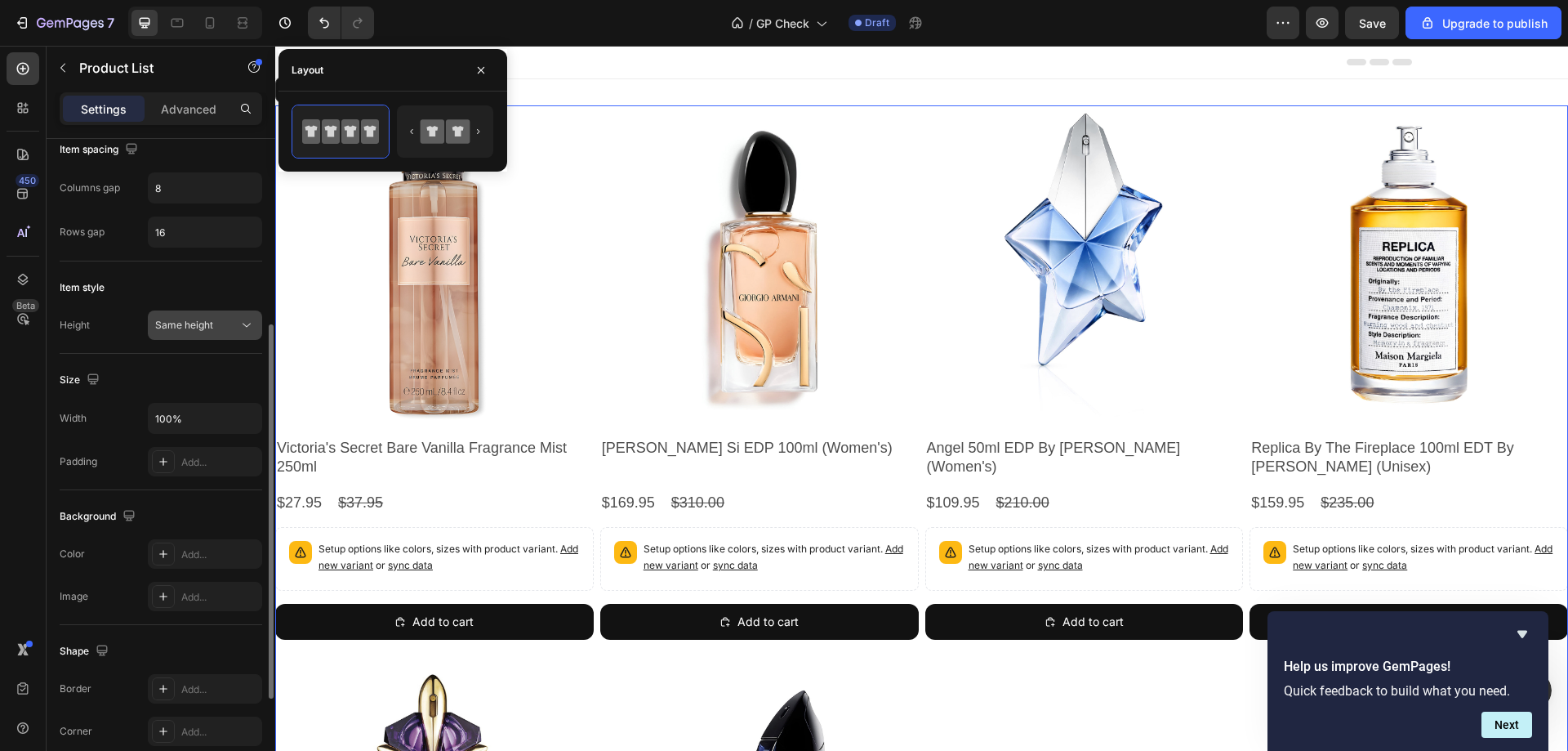
click at [235, 325] on div "Same height" at bounding box center [197, 325] width 84 height 15
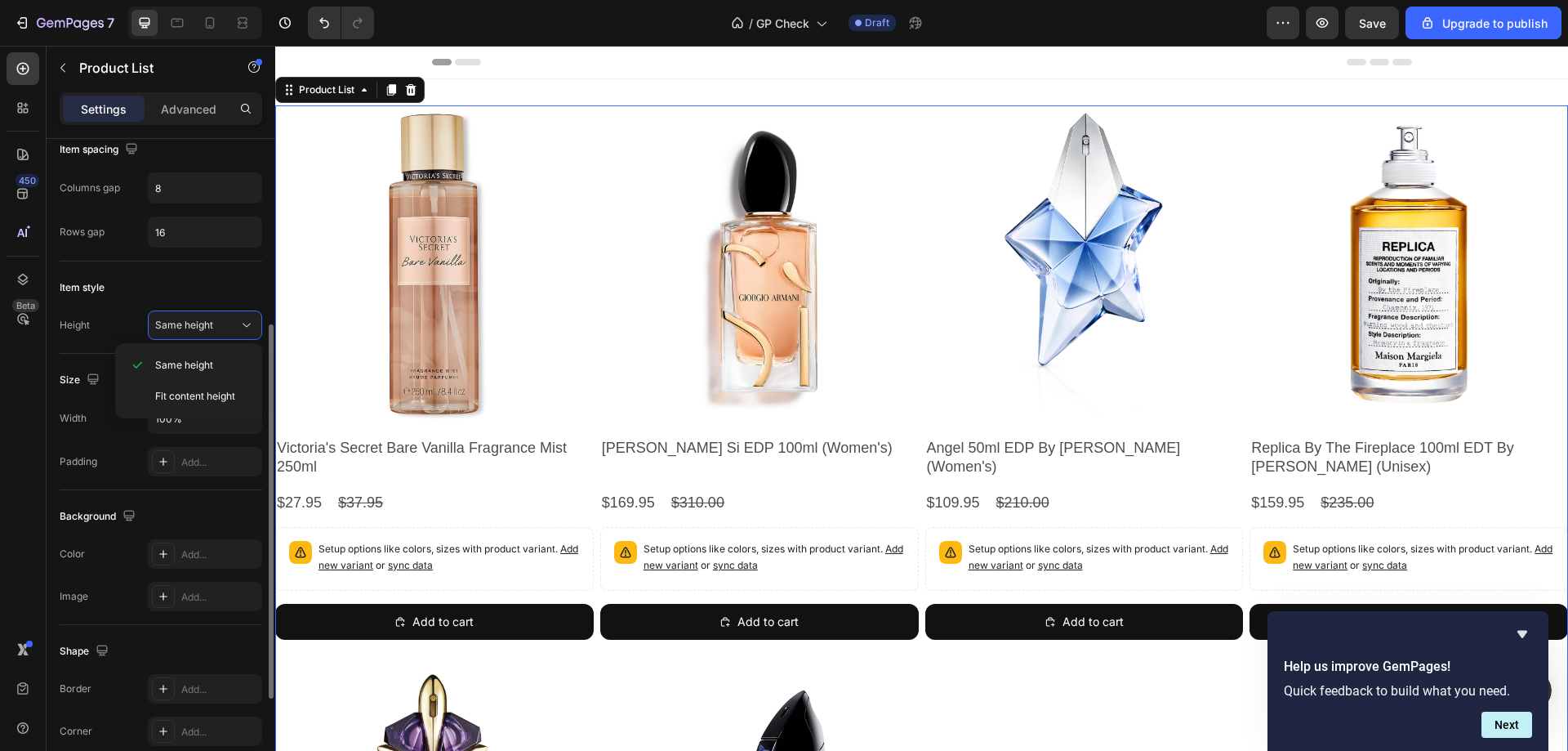
click at [189, 279] on div "Item style" at bounding box center [160, 287] width 203 height 26
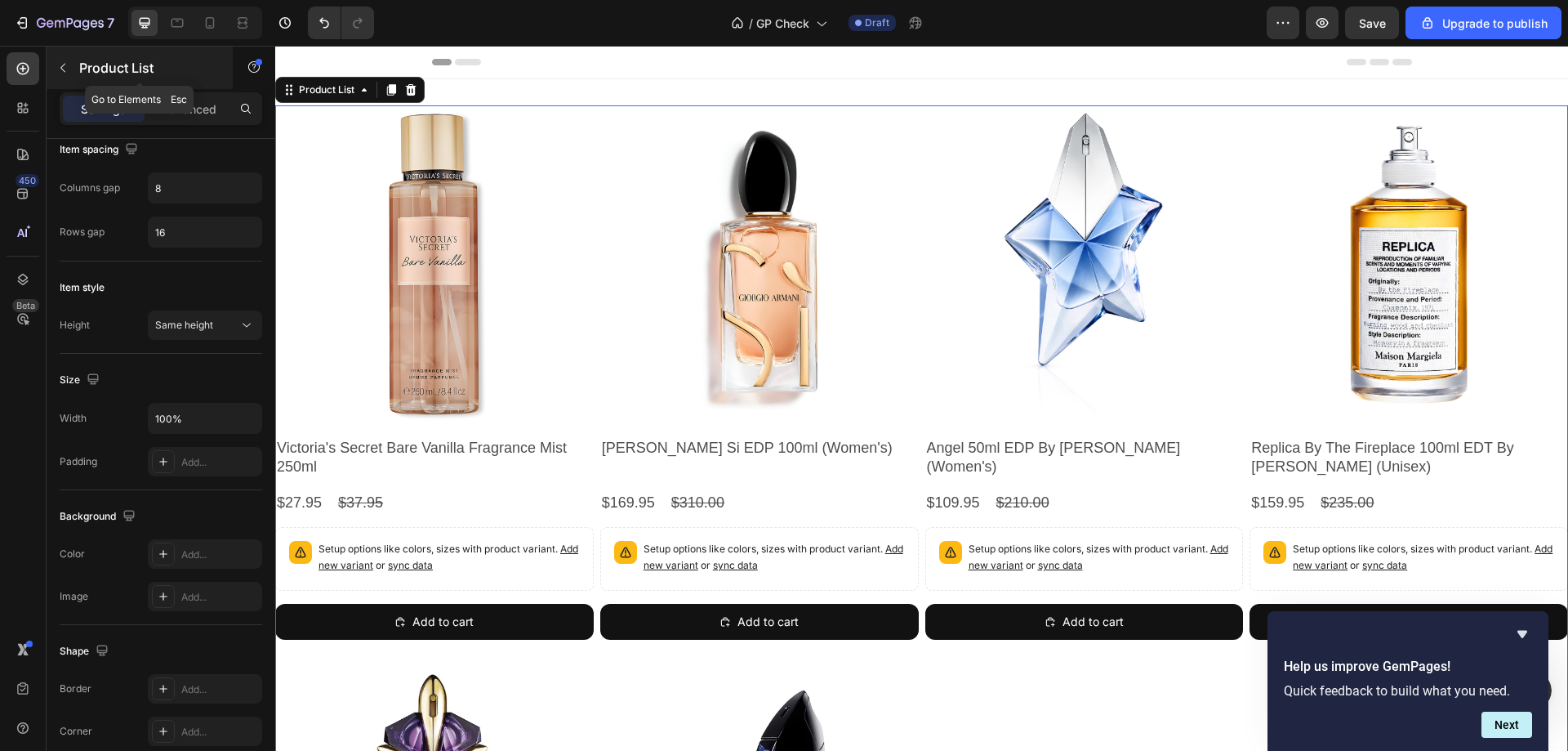
click at [59, 67] on icon "button" at bounding box center [63, 67] width 13 height 13
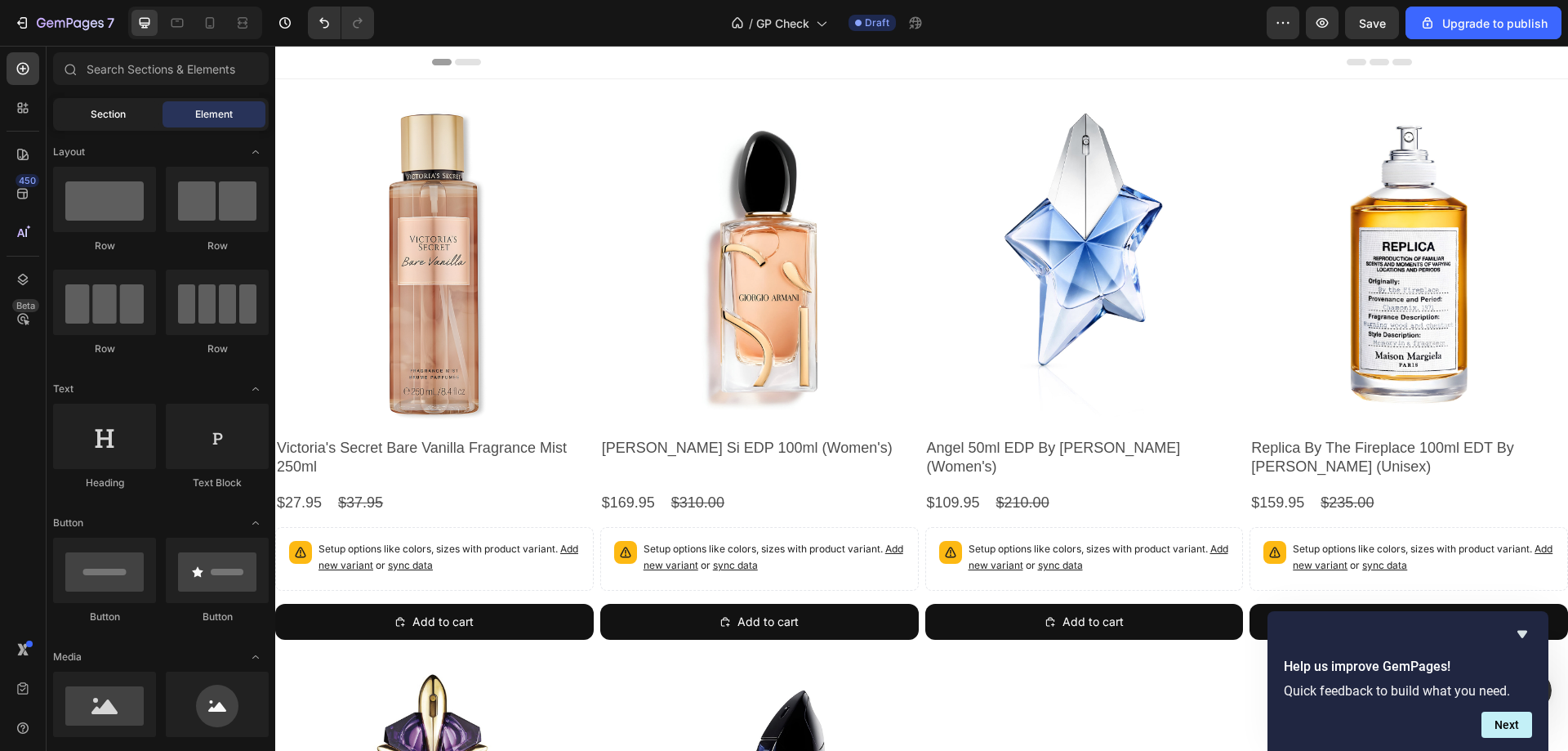
click at [117, 117] on span "Section" at bounding box center [108, 115] width 35 height 15
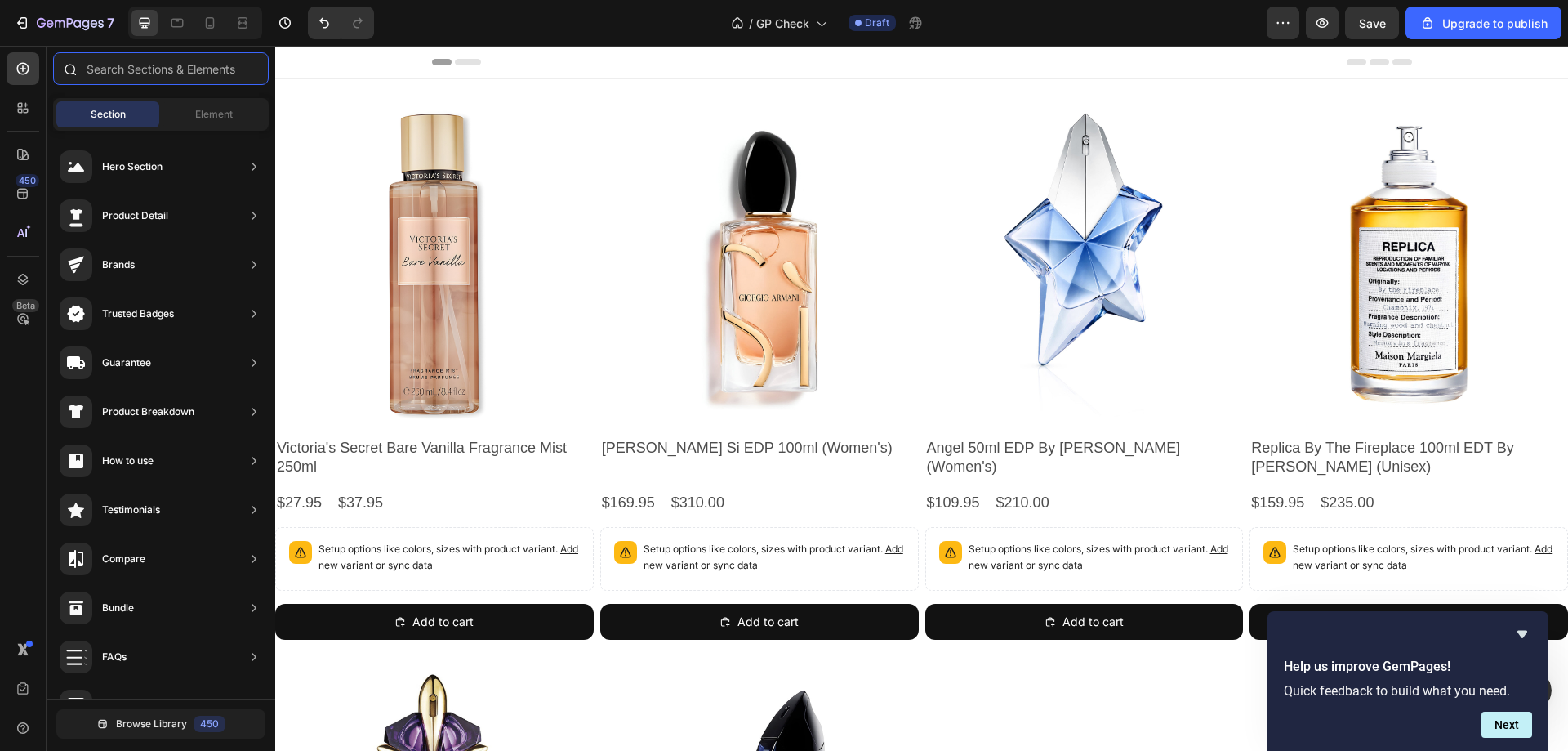
click at [169, 79] on input "text" at bounding box center [160, 68] width 216 height 33
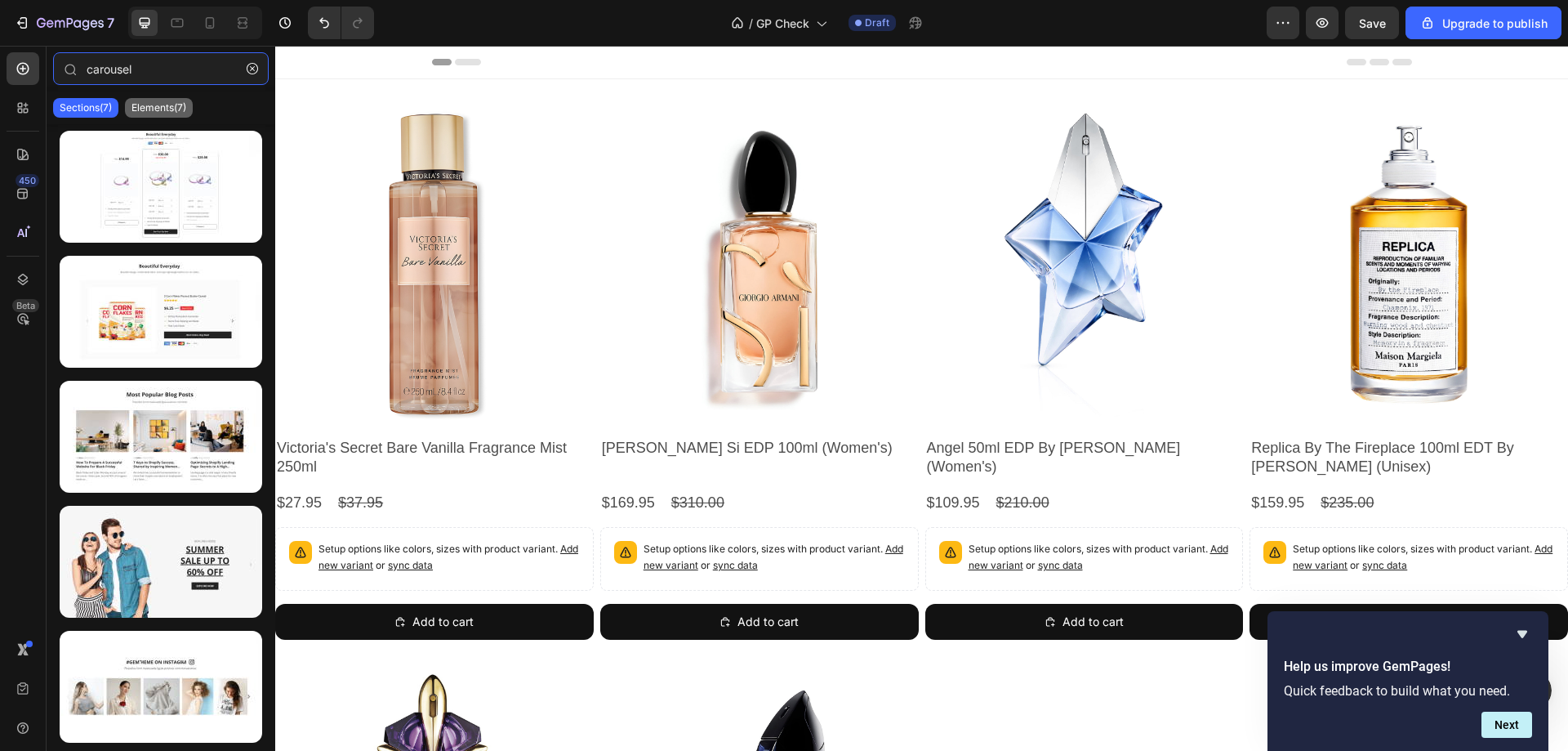
type input "carousel"
click at [169, 108] on p "Elements(7)" at bounding box center [158, 107] width 55 height 13
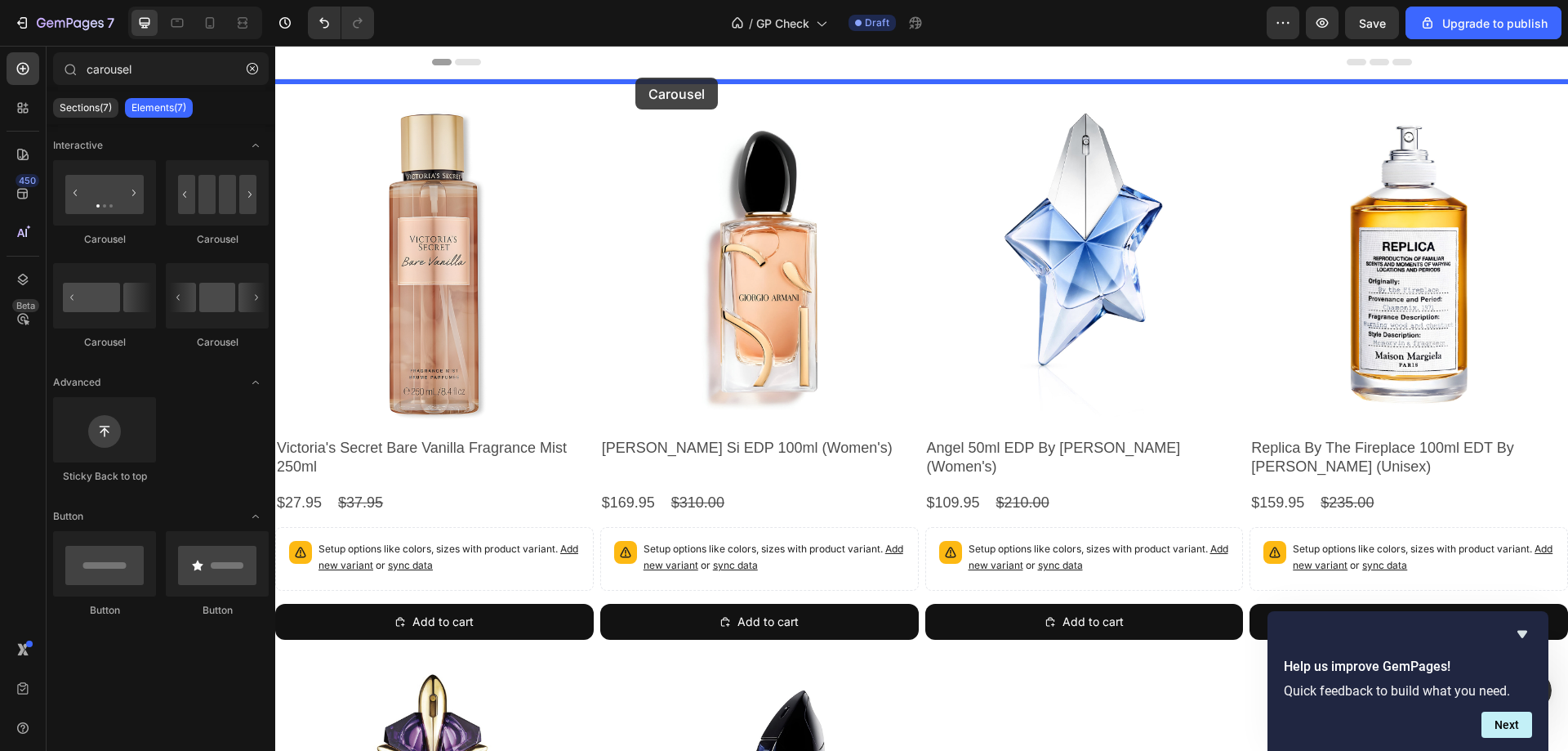
drag, startPoint x: 391, startPoint y: 242, endPoint x: 635, endPoint y: 77, distance: 294.6
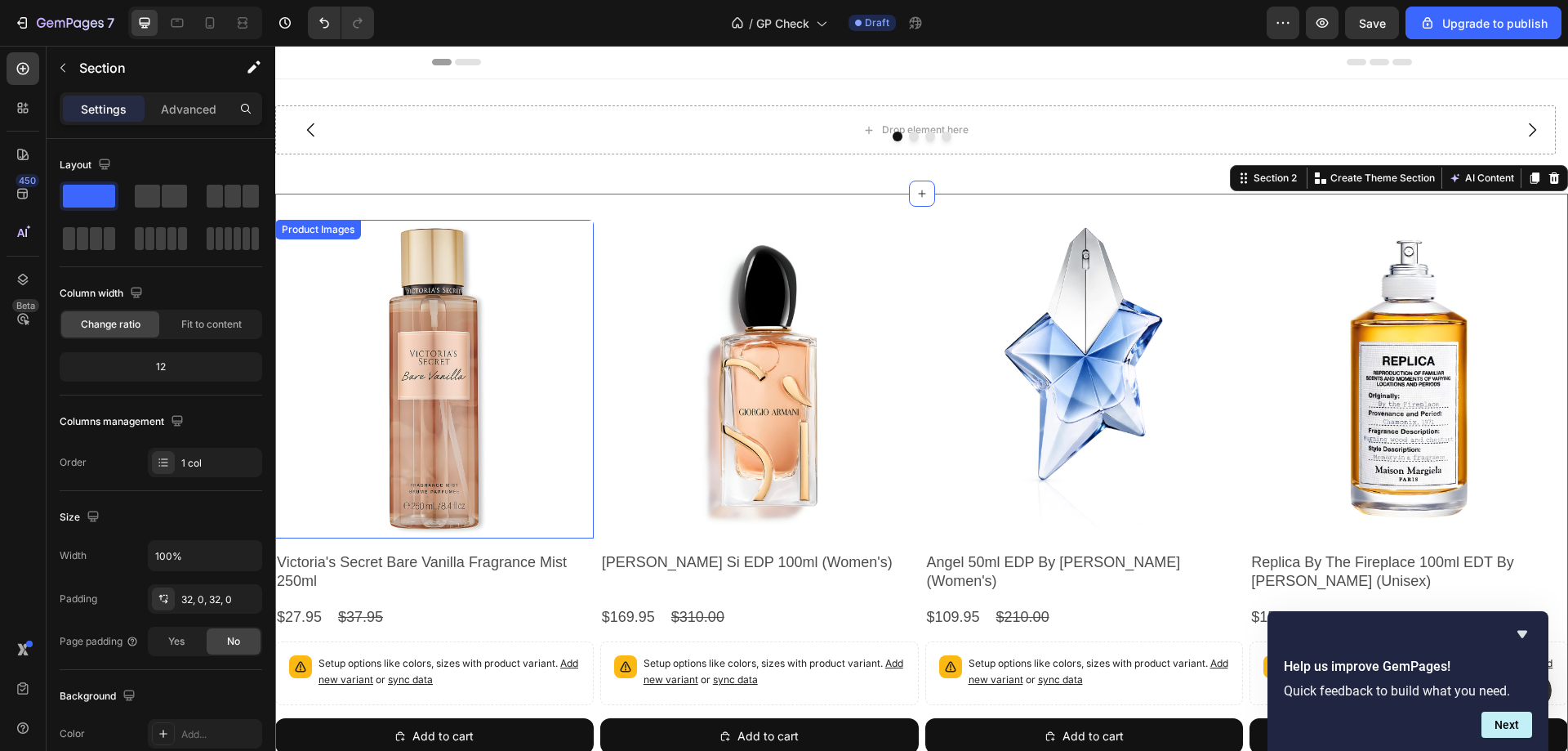
click at [315, 250] on img at bounding box center [434, 379] width 319 height 319
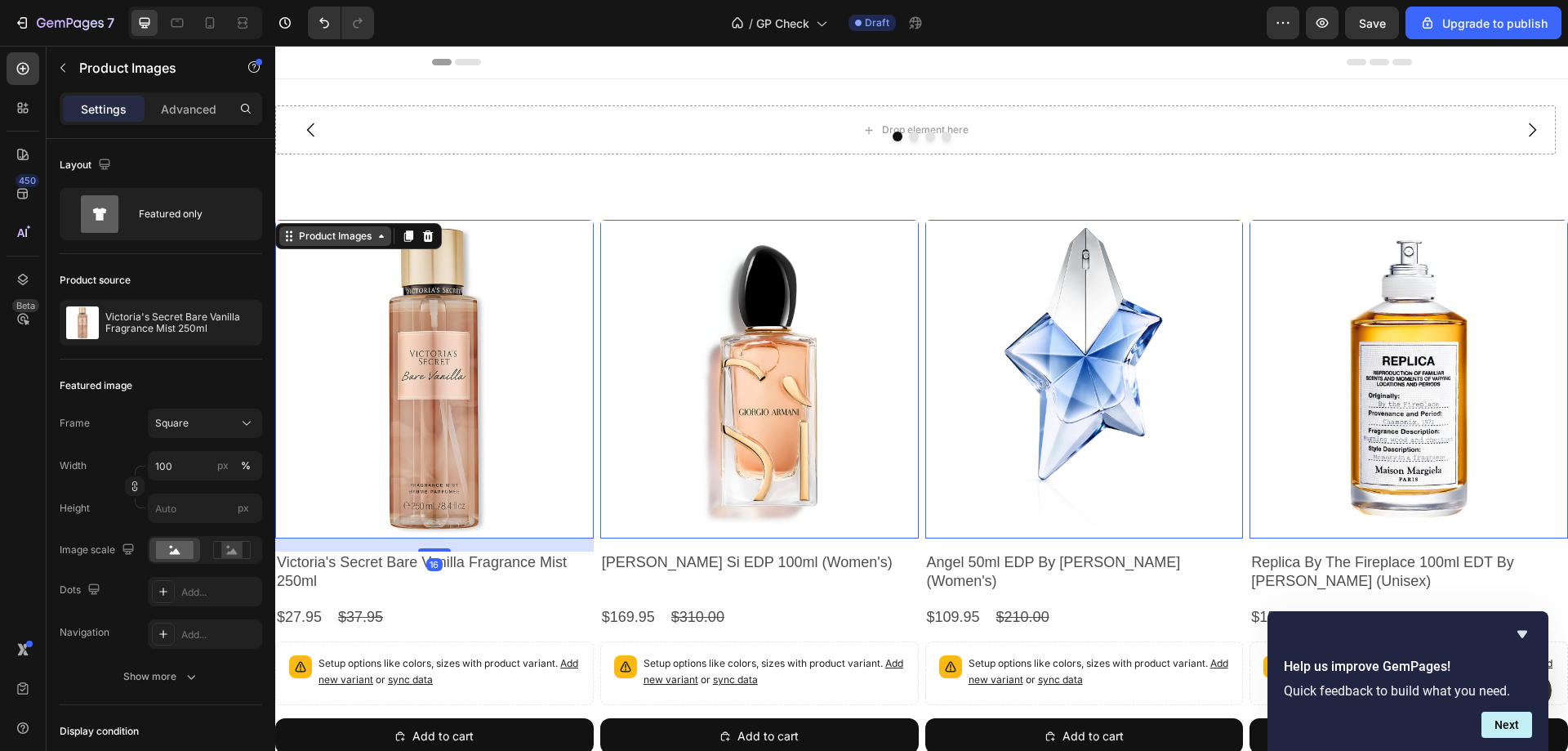
click at [289, 236] on icon at bounding box center [288, 236] width 13 height 13
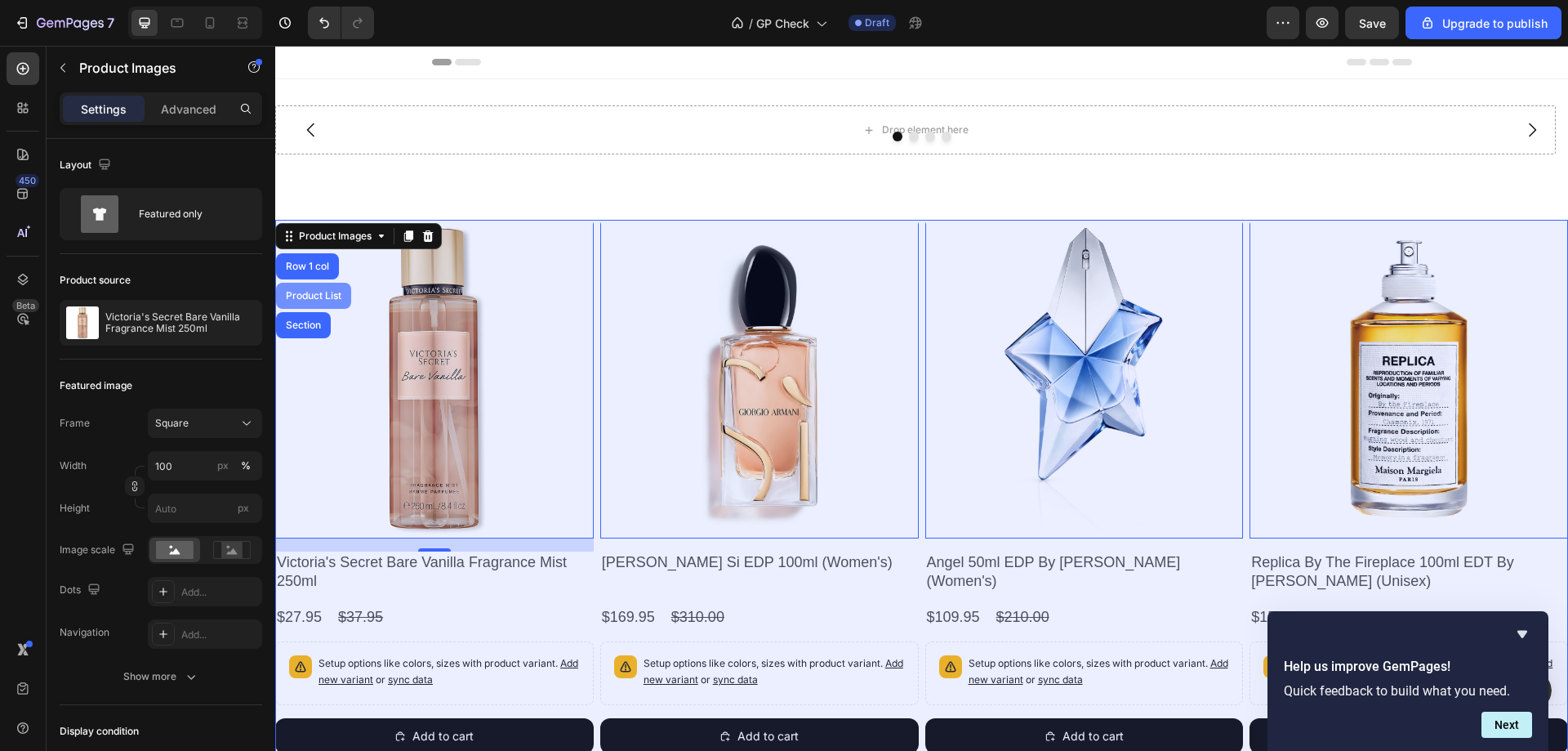
click at [309, 291] on div "Product List" at bounding box center [313, 295] width 62 height 10
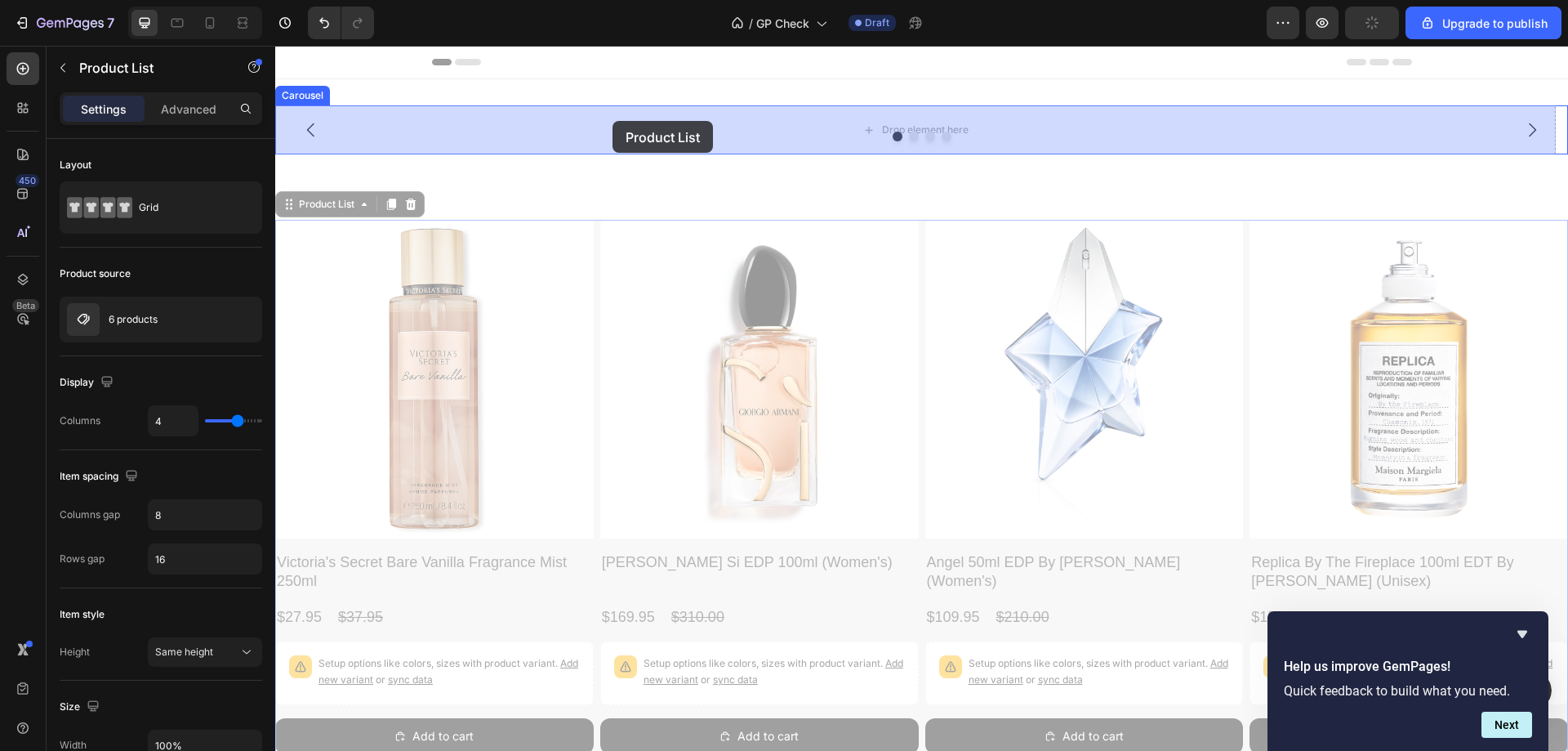
drag, startPoint x: 288, startPoint y: 208, endPoint x: 591, endPoint y: 121, distance: 315.2
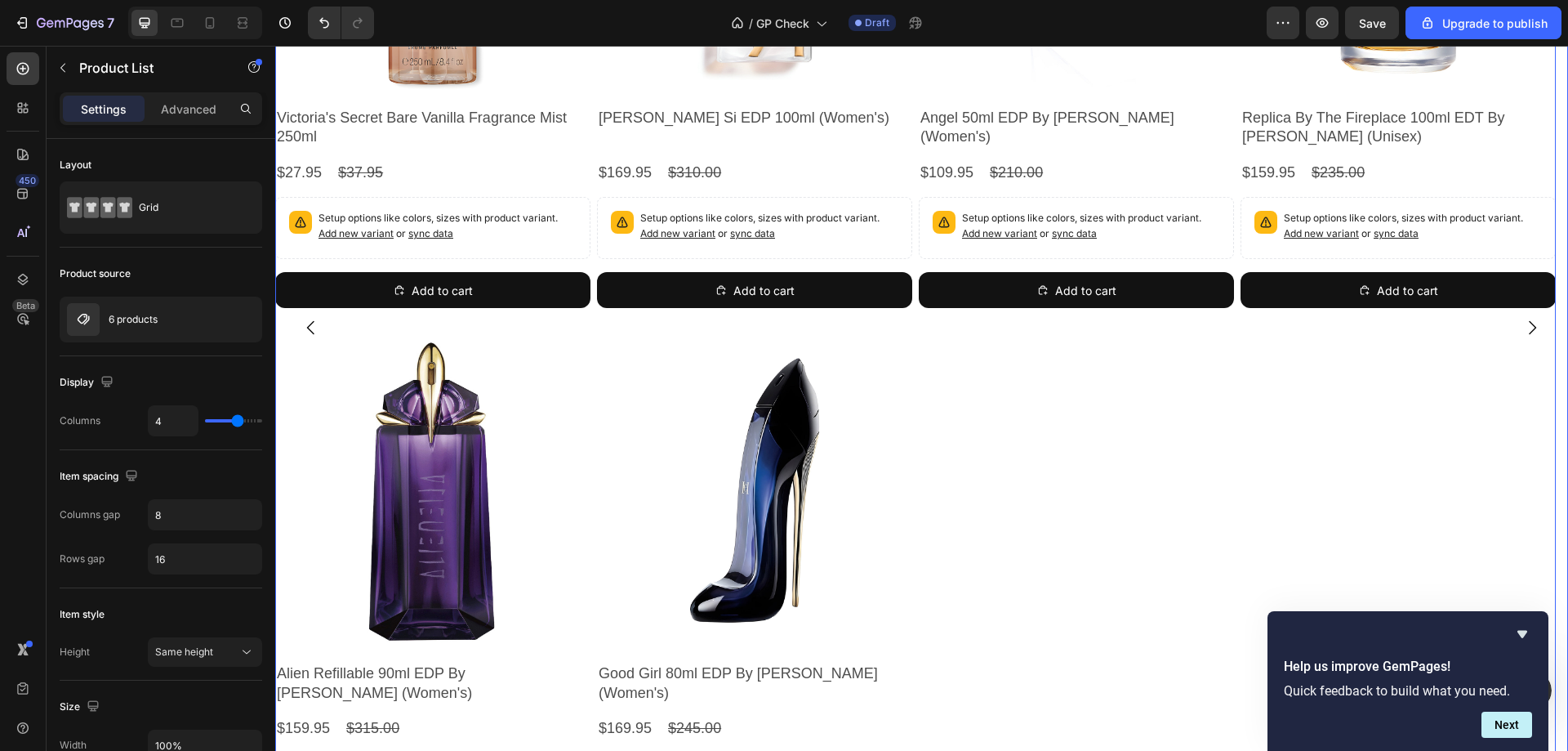
click at [310, 327] on icon "Carousel Back Arrow" at bounding box center [311, 328] width 20 height 20
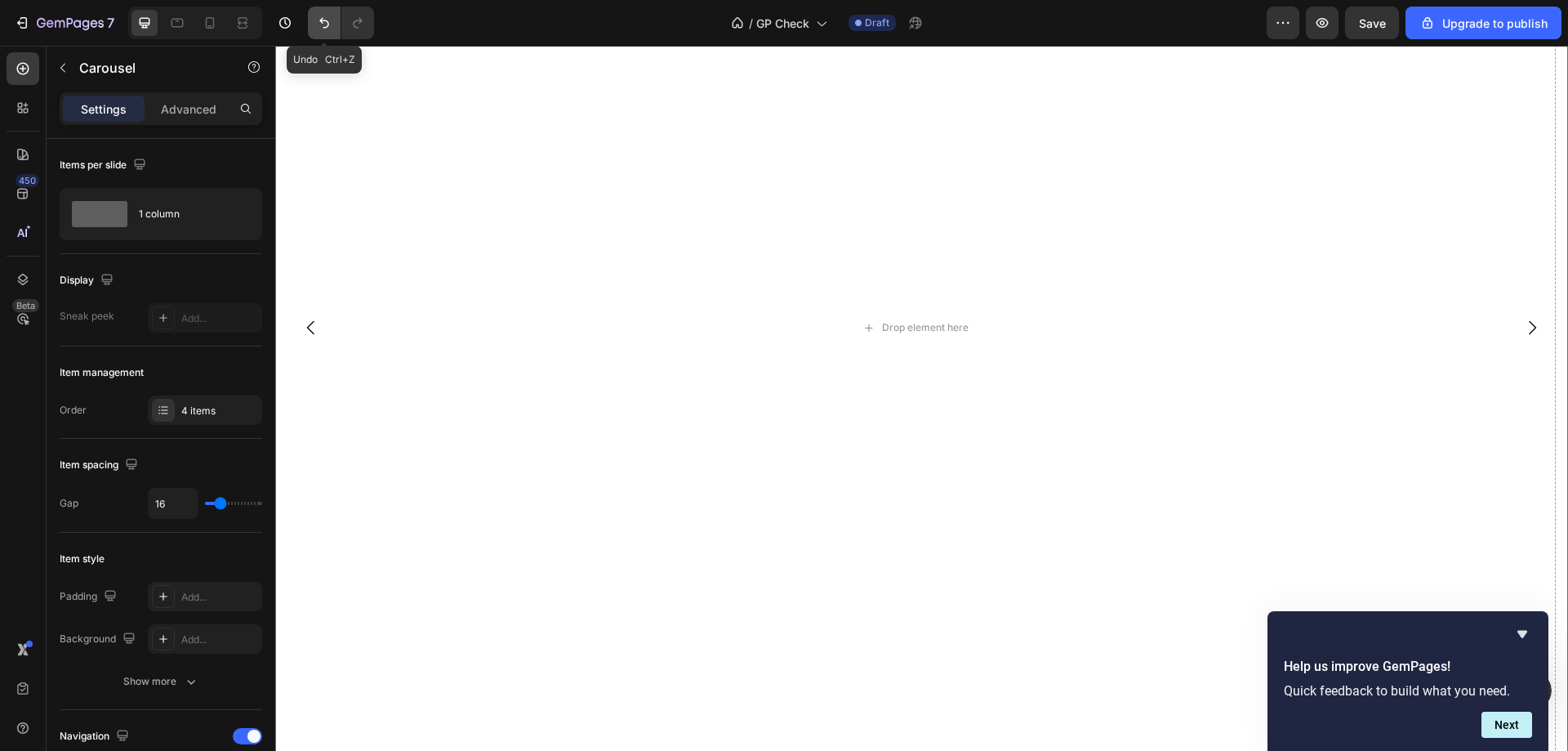
click at [325, 24] on icon "Undo/Redo" at bounding box center [324, 23] width 16 height 16
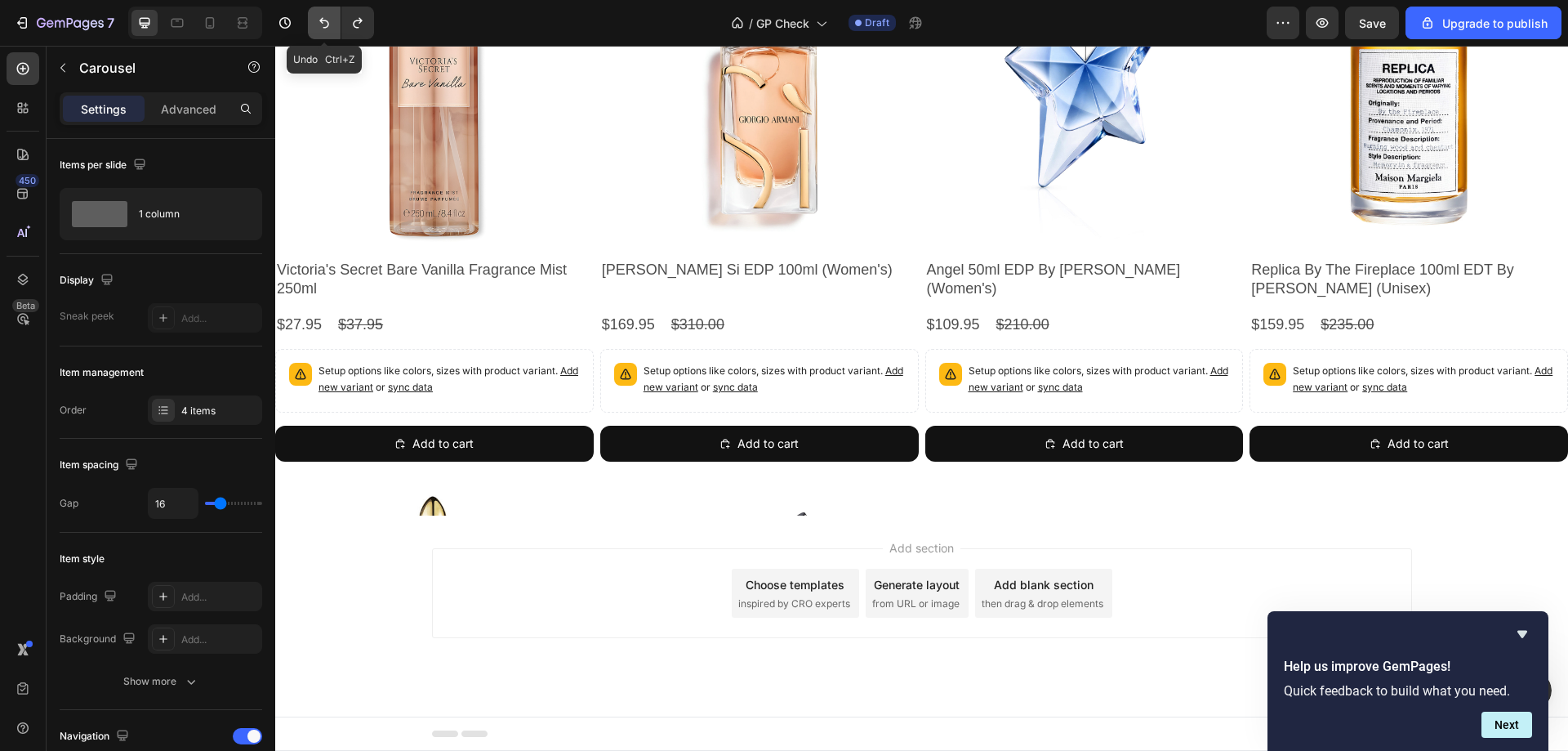
scroll to position [0, 0]
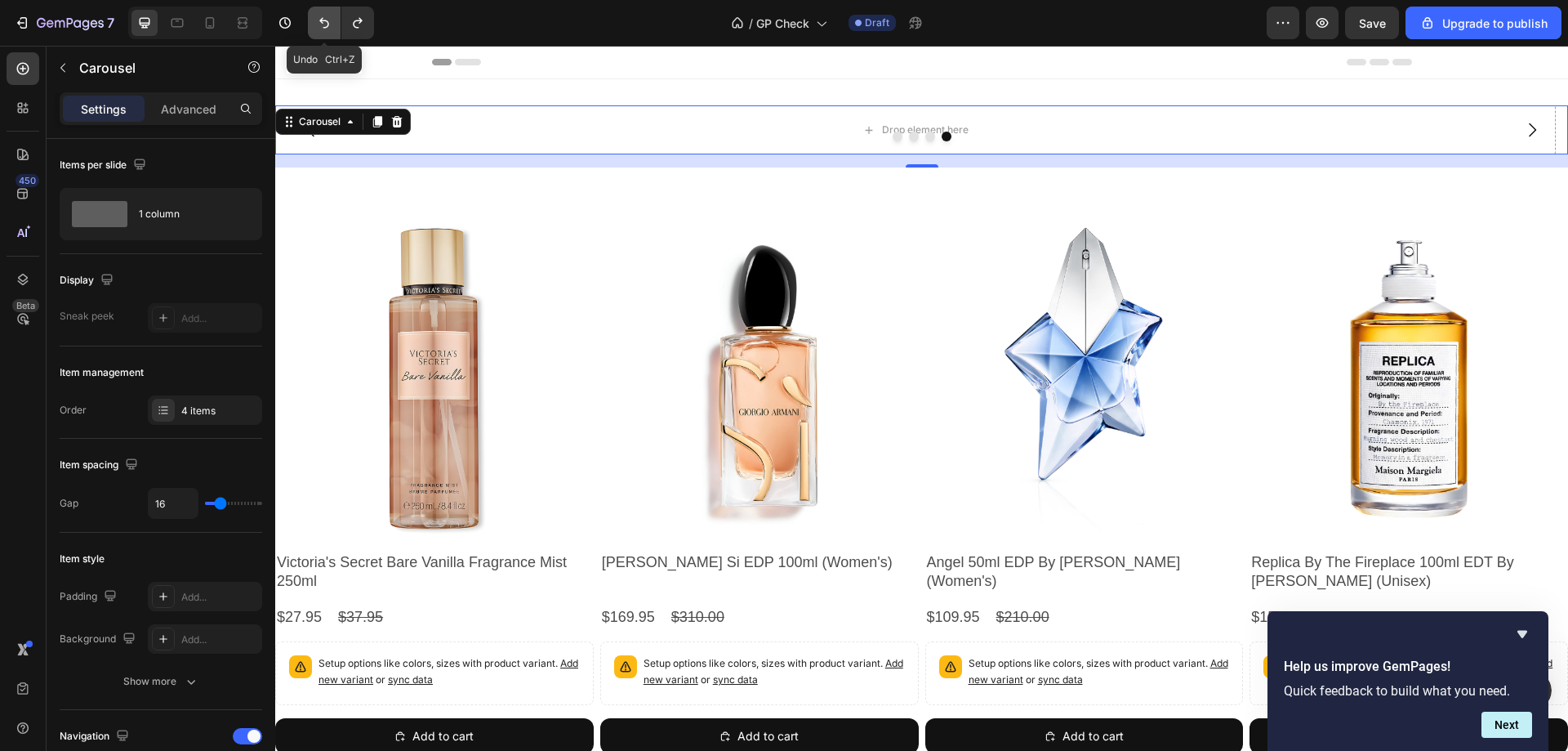
click at [325, 24] on icon "Undo/Redo" at bounding box center [324, 23] width 16 height 16
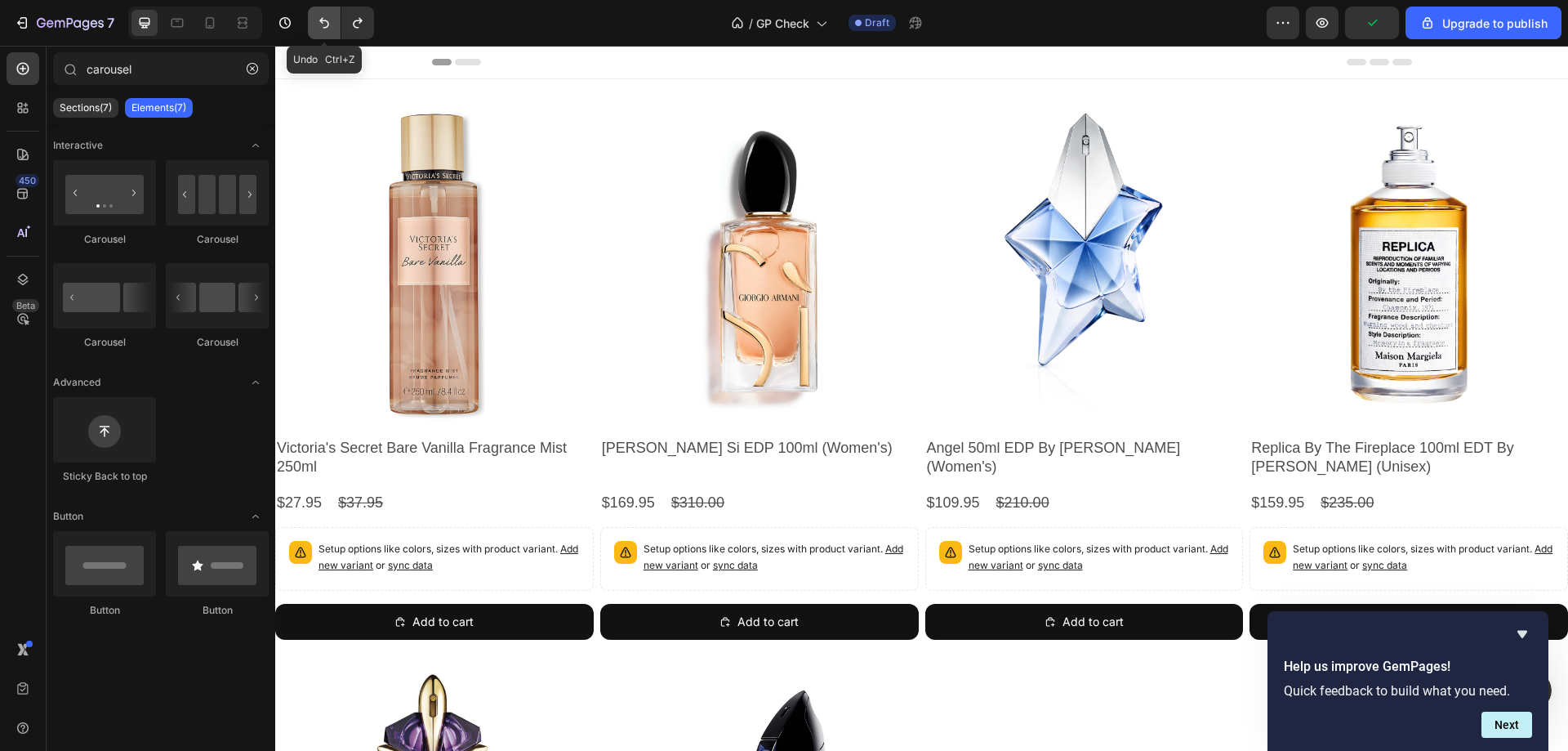
click at [315, 33] on button "Undo/Redo" at bounding box center [324, 23] width 33 height 33
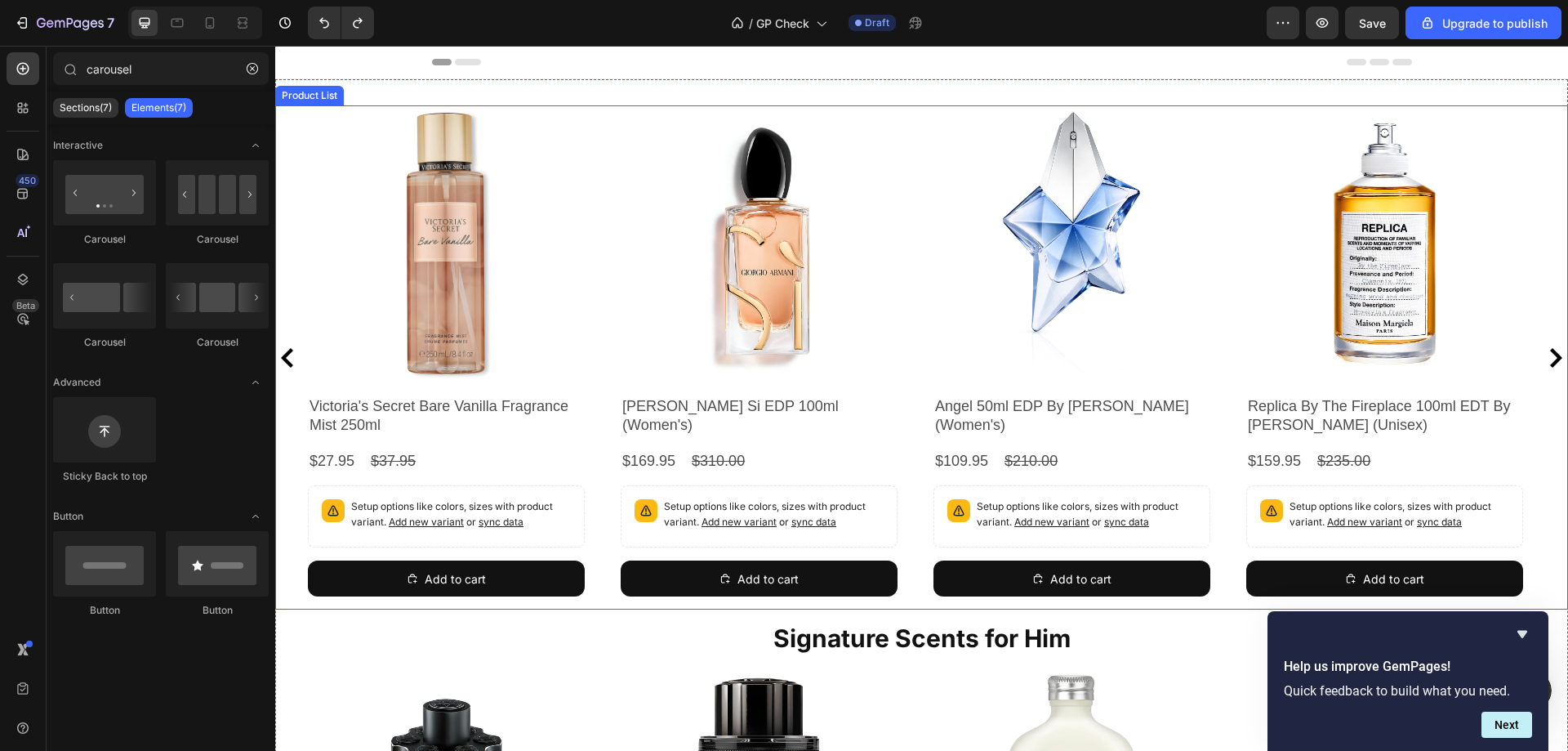
click at [295, 362] on icon "Carousel Back Arrow" at bounding box center [288, 358] width 20 height 20
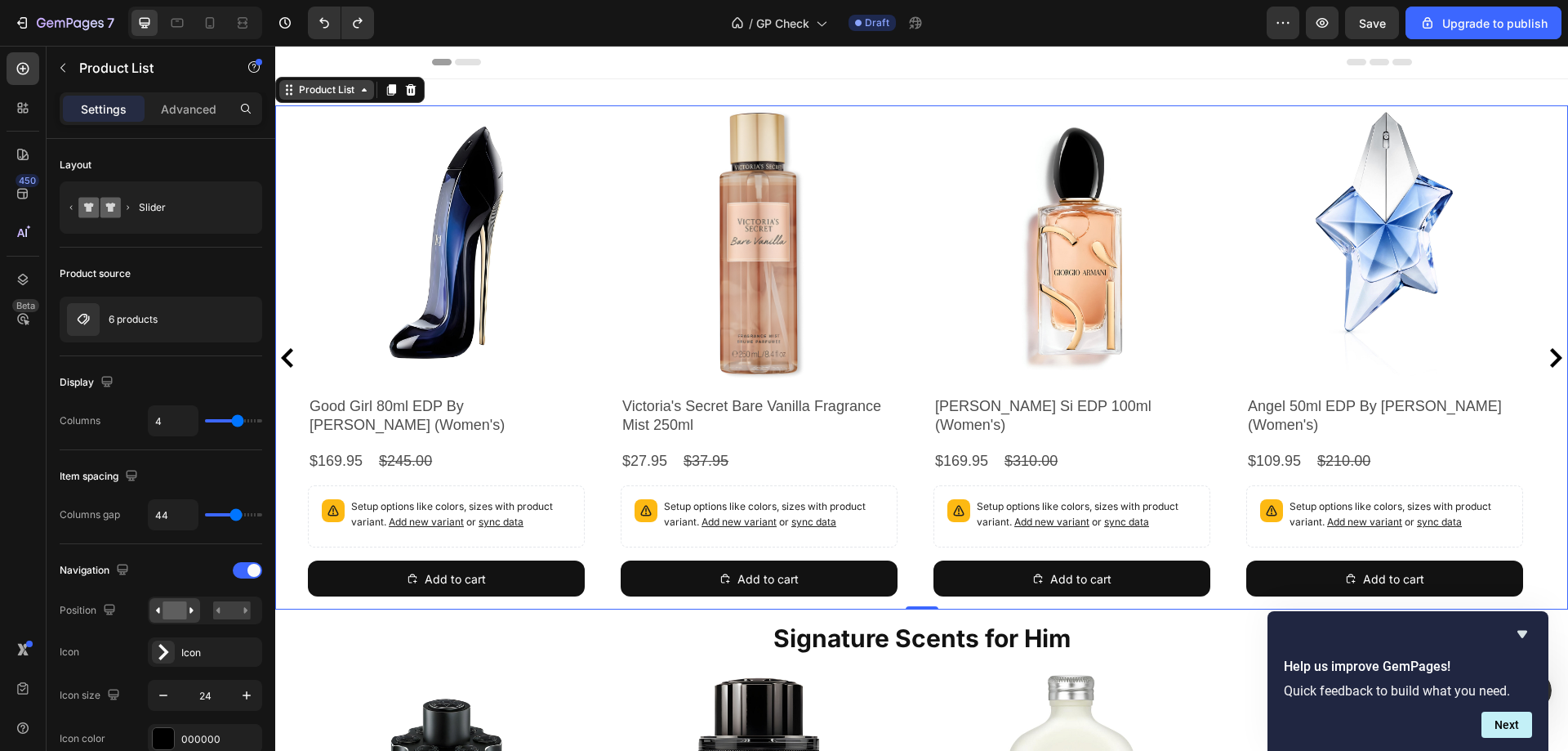
click at [288, 97] on div "Product List" at bounding box center [327, 90] width 95 height 20
click at [318, 116] on div "Product Images" at bounding box center [350, 115] width 79 height 15
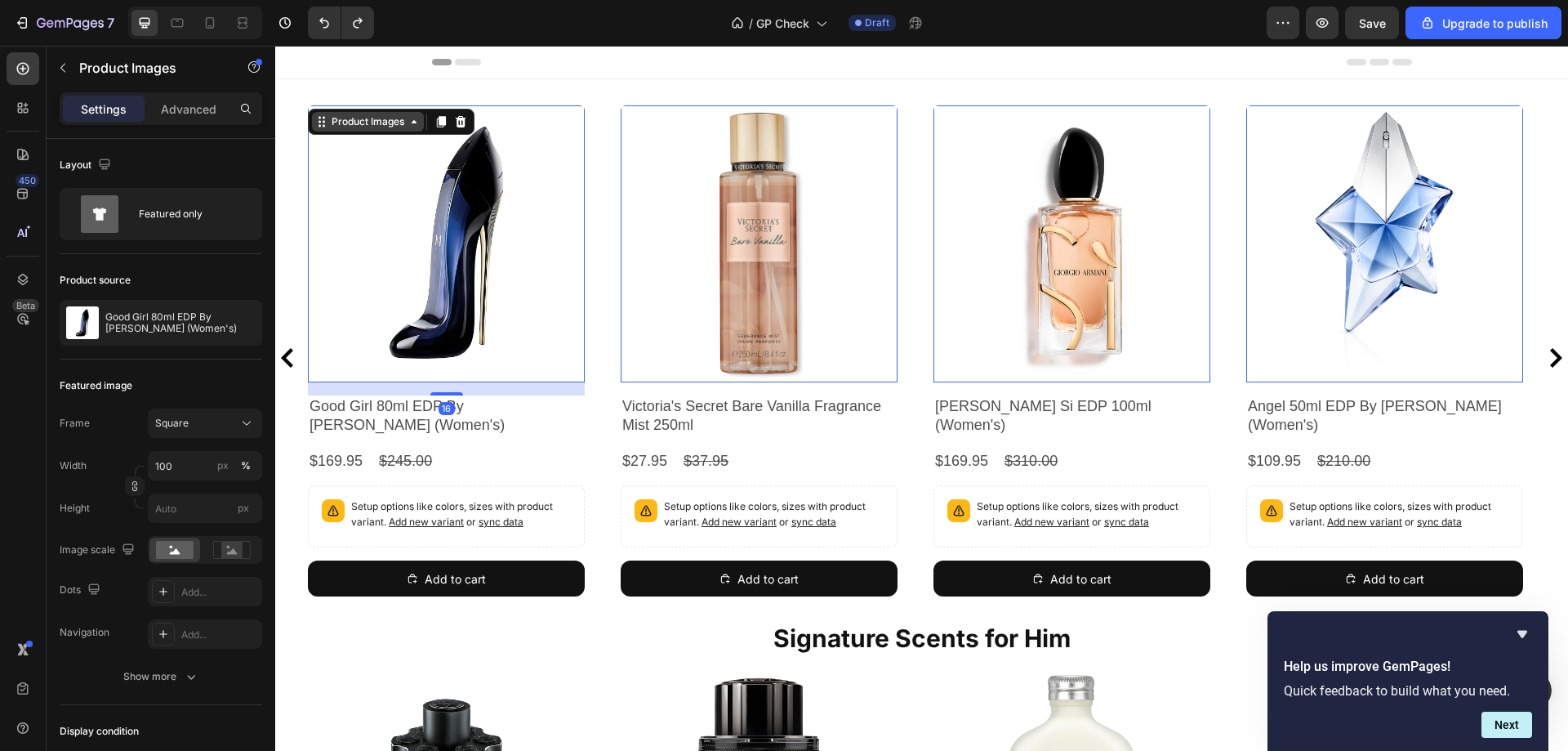
click at [321, 123] on icon at bounding box center [321, 122] width 13 height 13
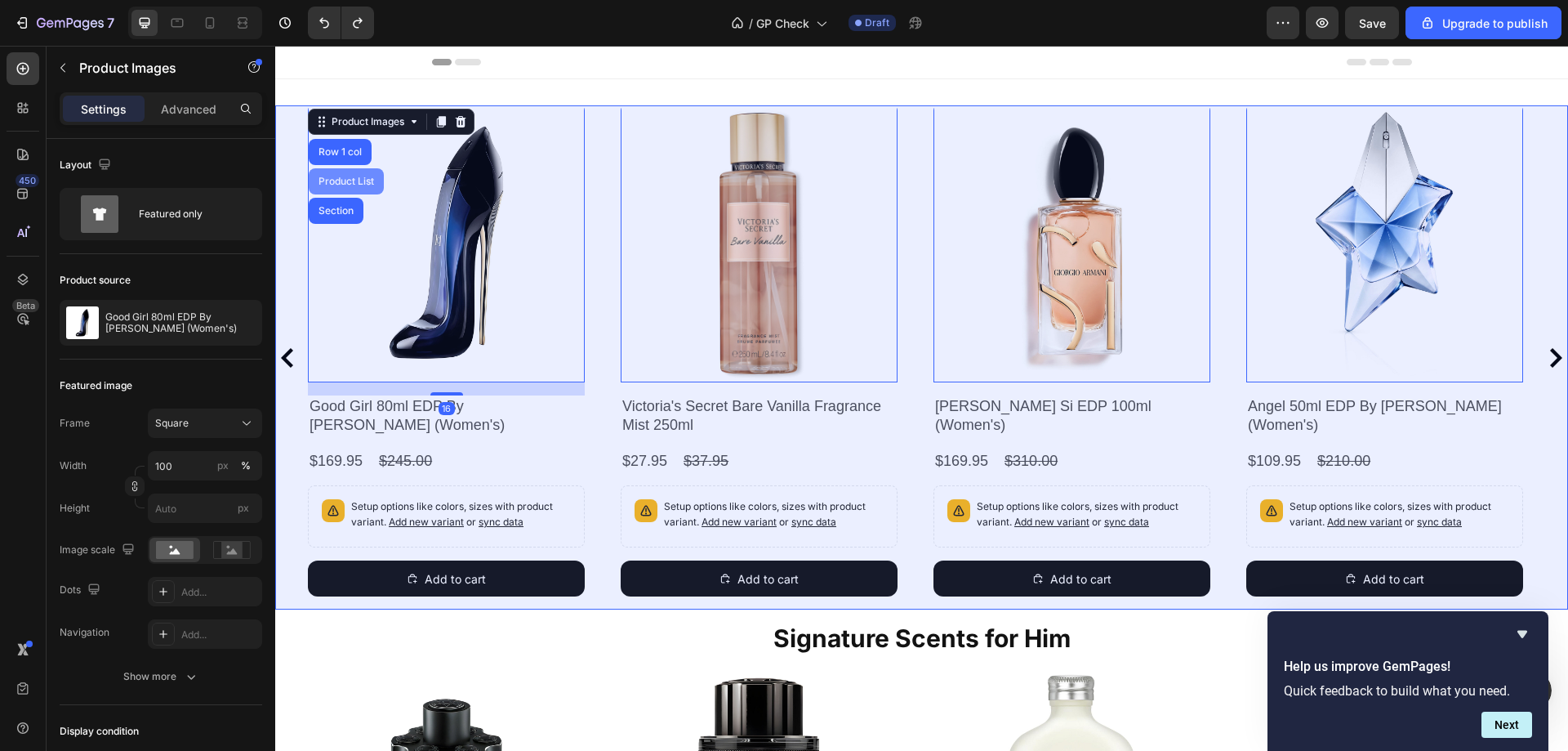
click at [335, 187] on div "Product List" at bounding box center [346, 181] width 76 height 26
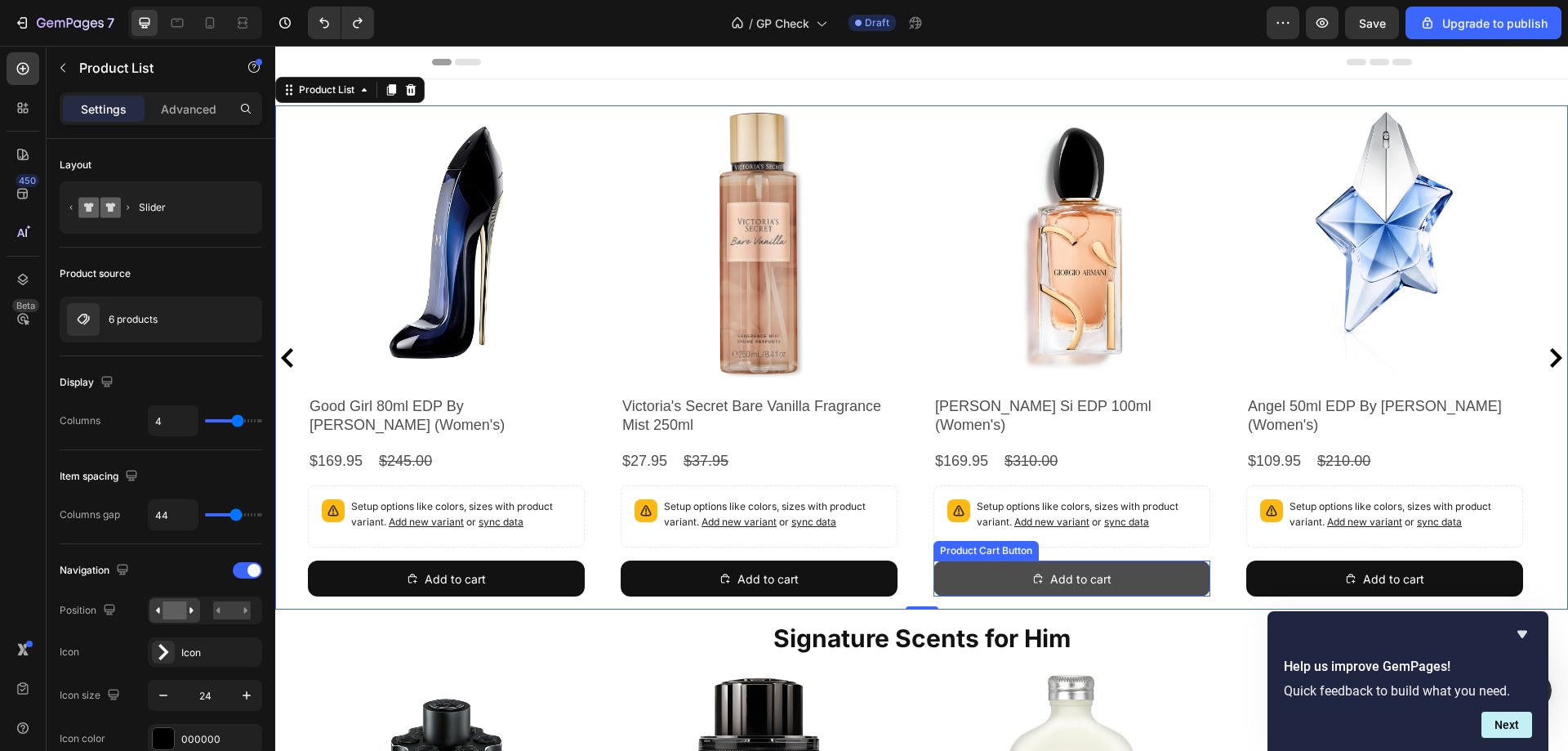
click at [995, 562] on button "Add to cart" at bounding box center [1072, 577] width 277 height 36
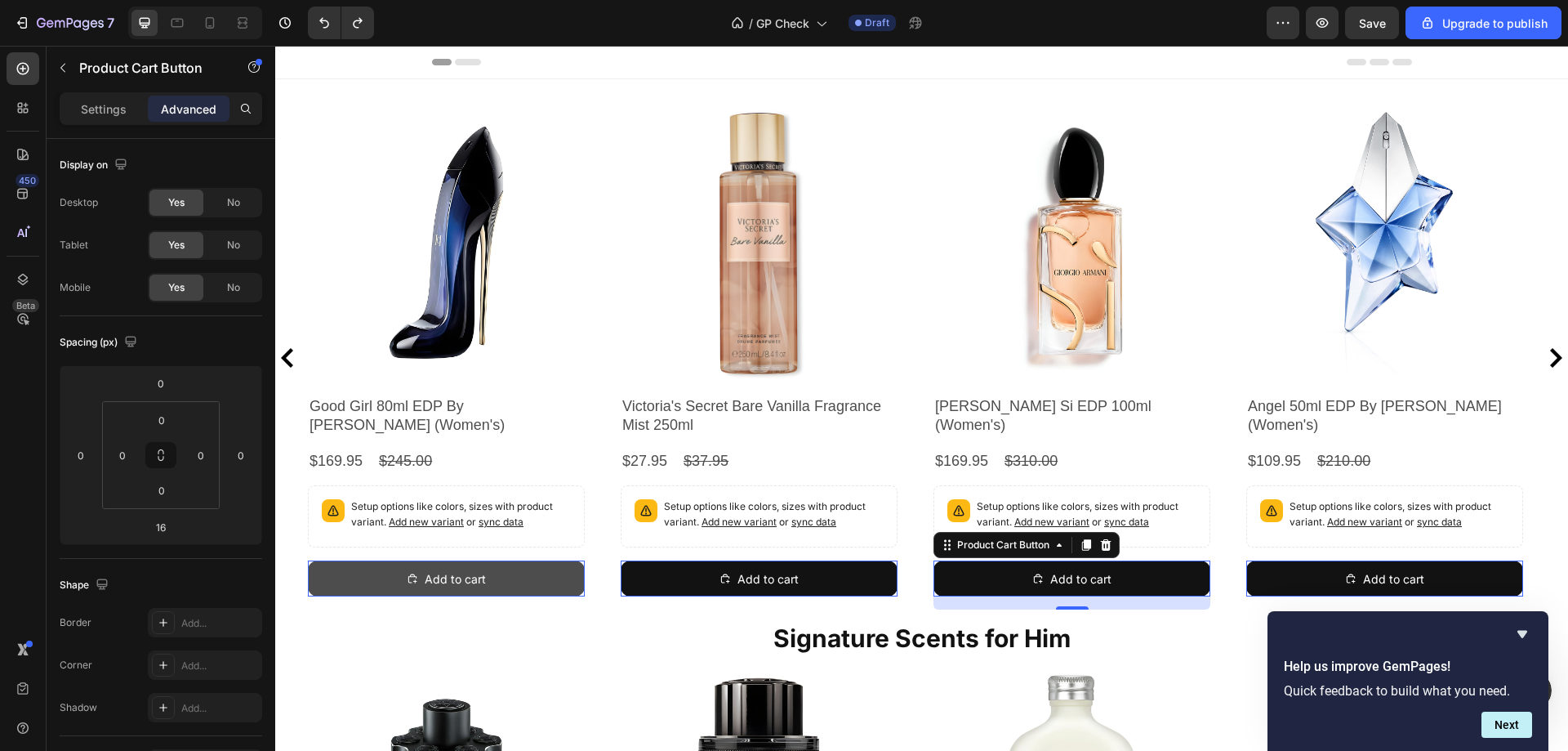
click at [565, 580] on button "Add to cart" at bounding box center [446, 577] width 277 height 36
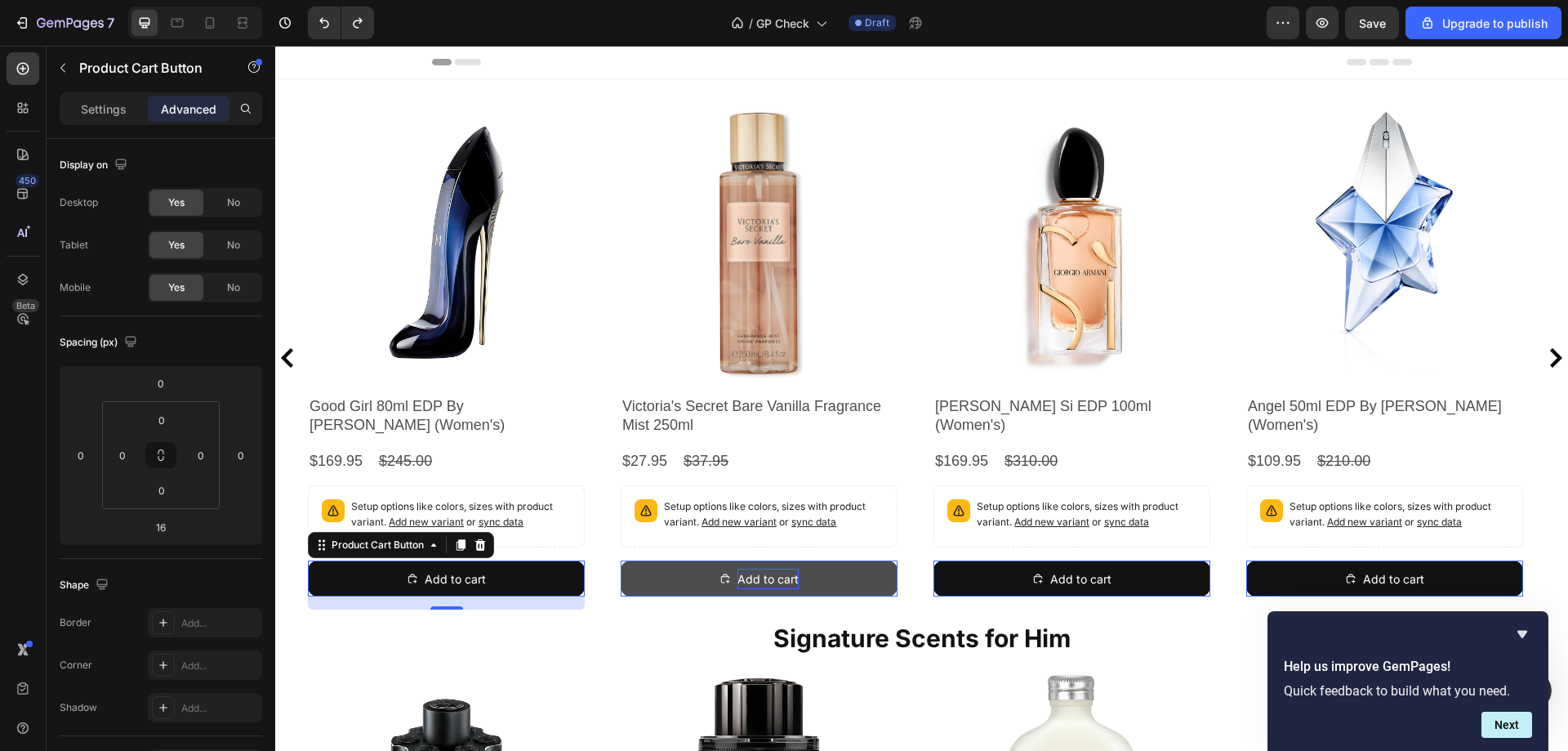
click at [754, 579] on div "Add to cart" at bounding box center [767, 578] width 61 height 20
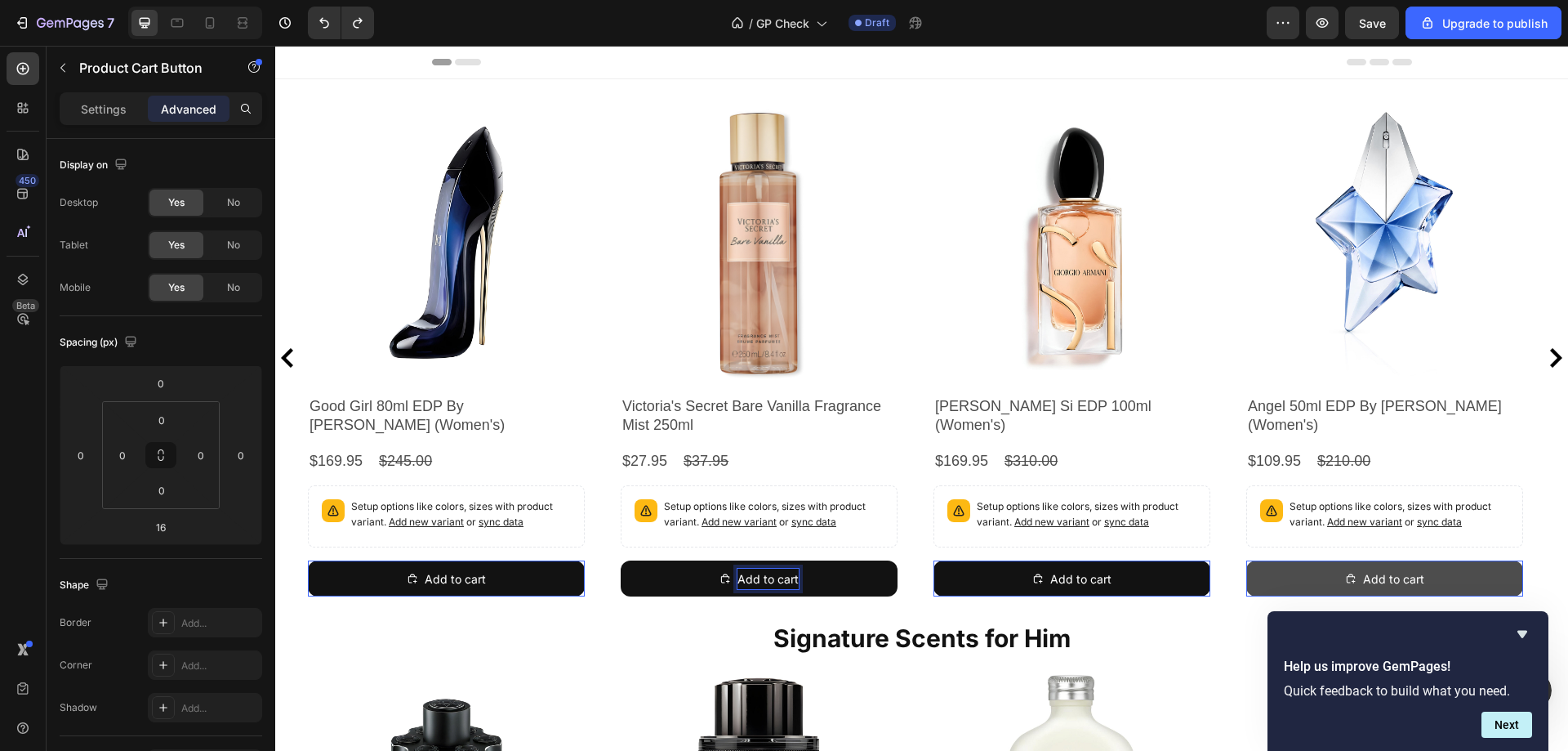
click at [1295, 576] on button "Add to cart" at bounding box center [1384, 577] width 277 height 36
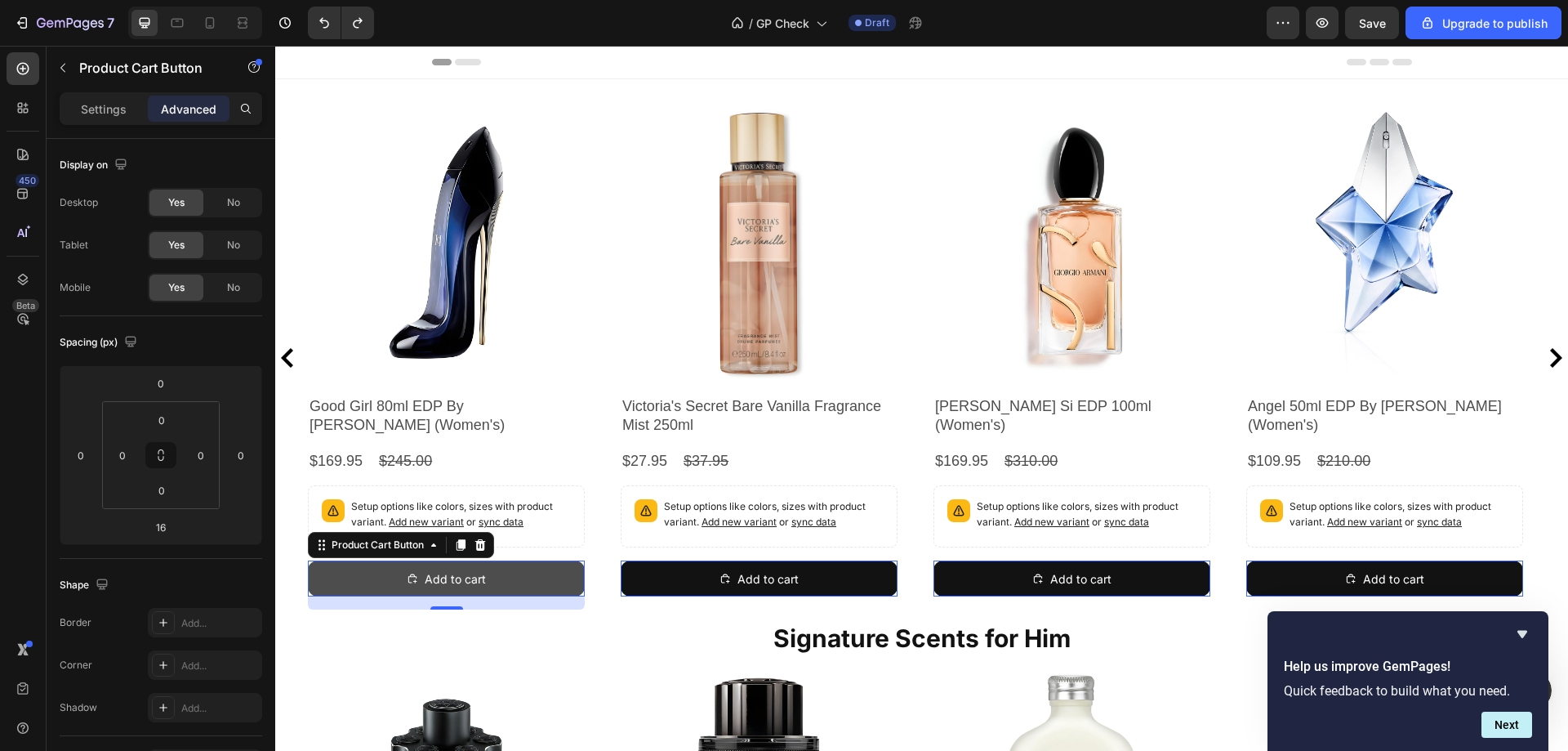
click at [568, 572] on button "Add to cart" at bounding box center [446, 577] width 277 height 36
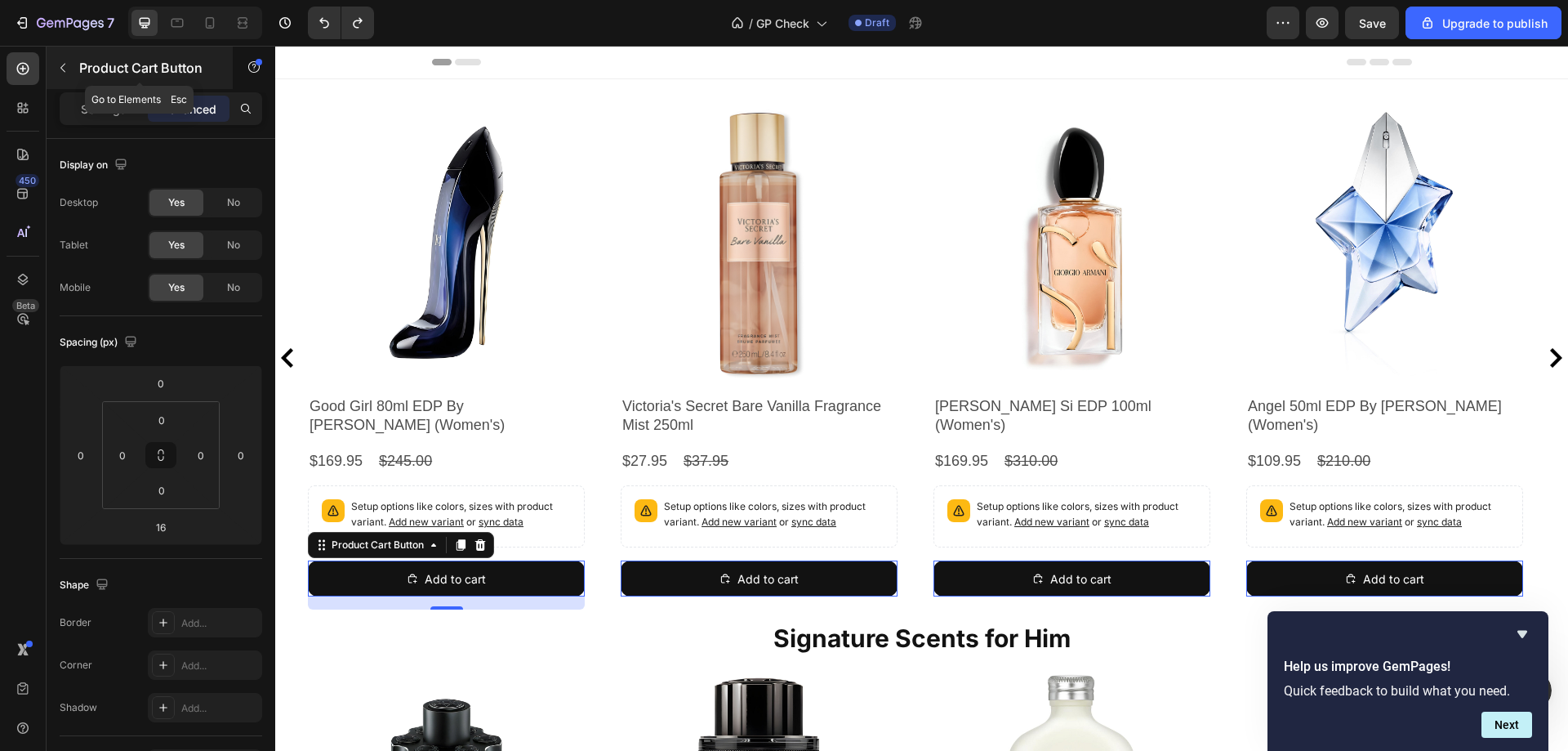
click at [58, 71] on icon "button" at bounding box center [63, 67] width 13 height 13
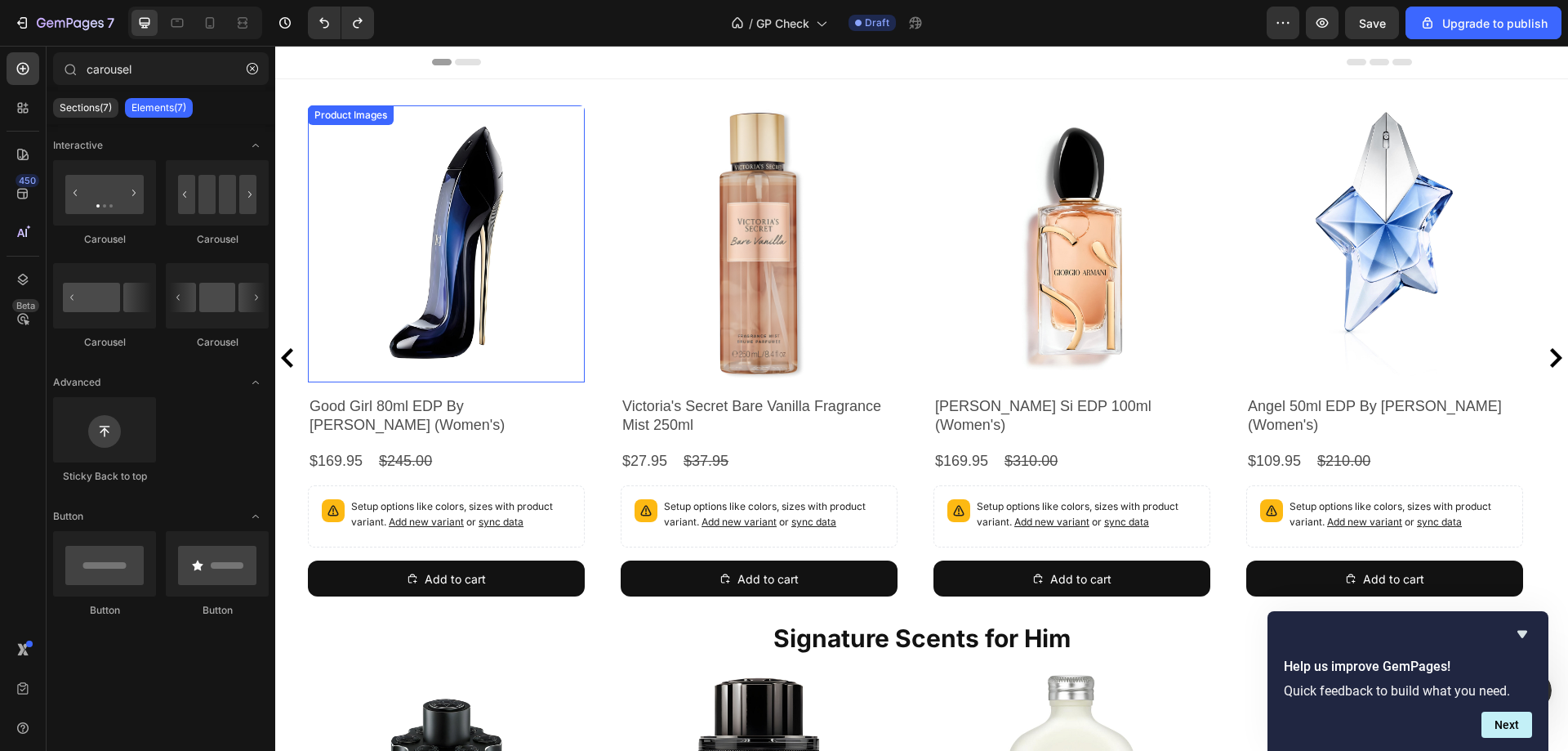
click at [521, 310] on img at bounding box center [446, 244] width 277 height 277
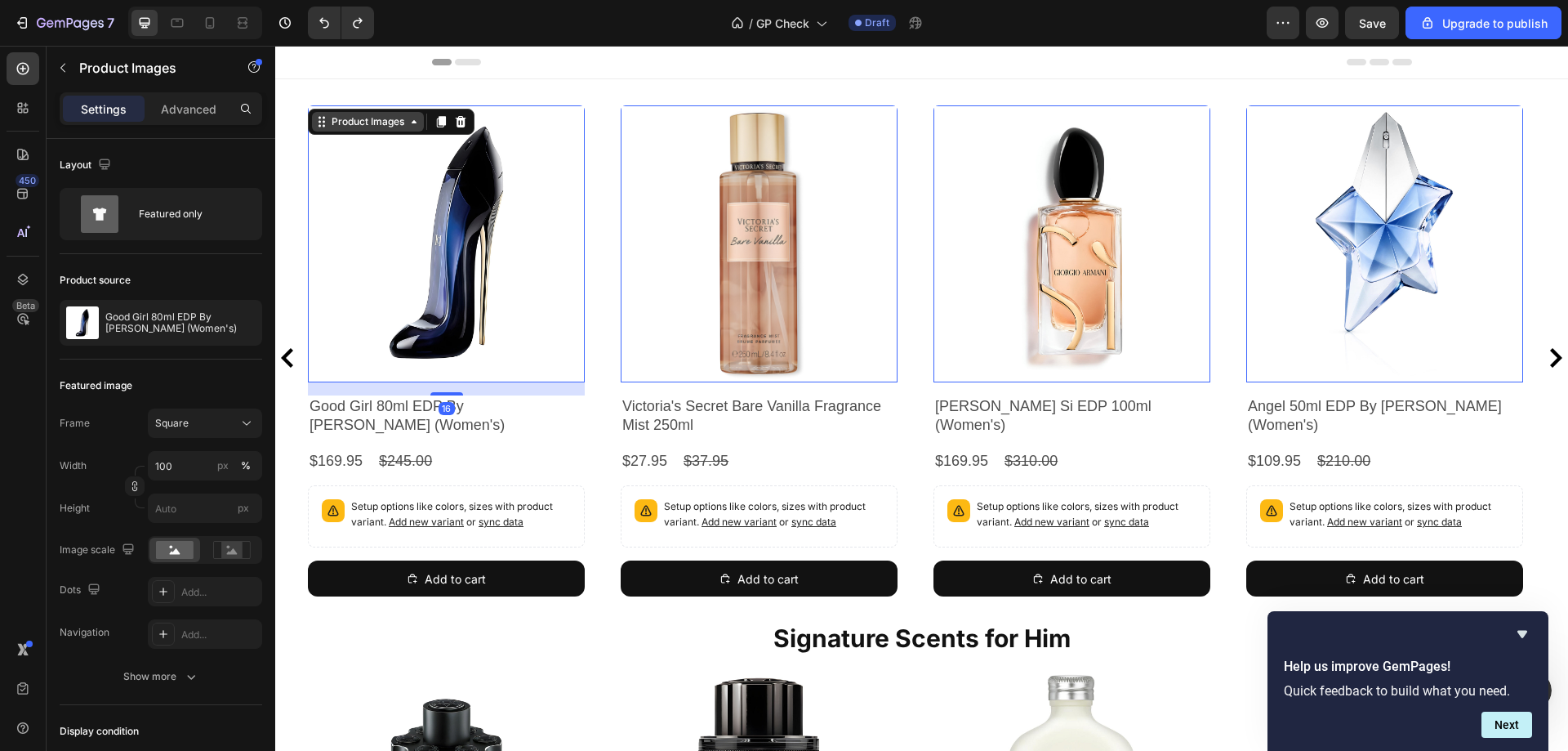
click at [327, 123] on icon at bounding box center [321, 122] width 13 height 13
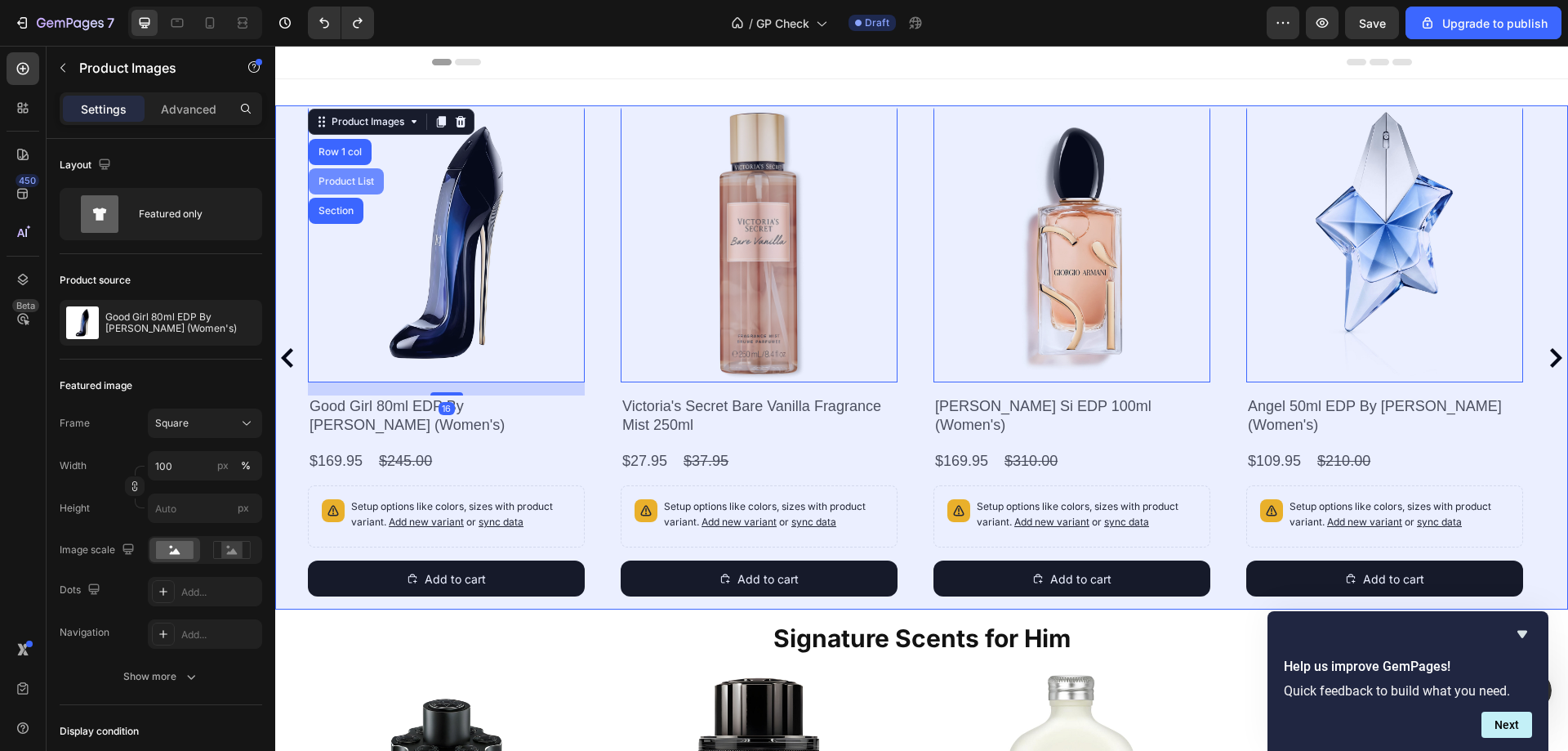
click at [340, 188] on div "Product List" at bounding box center [346, 181] width 76 height 26
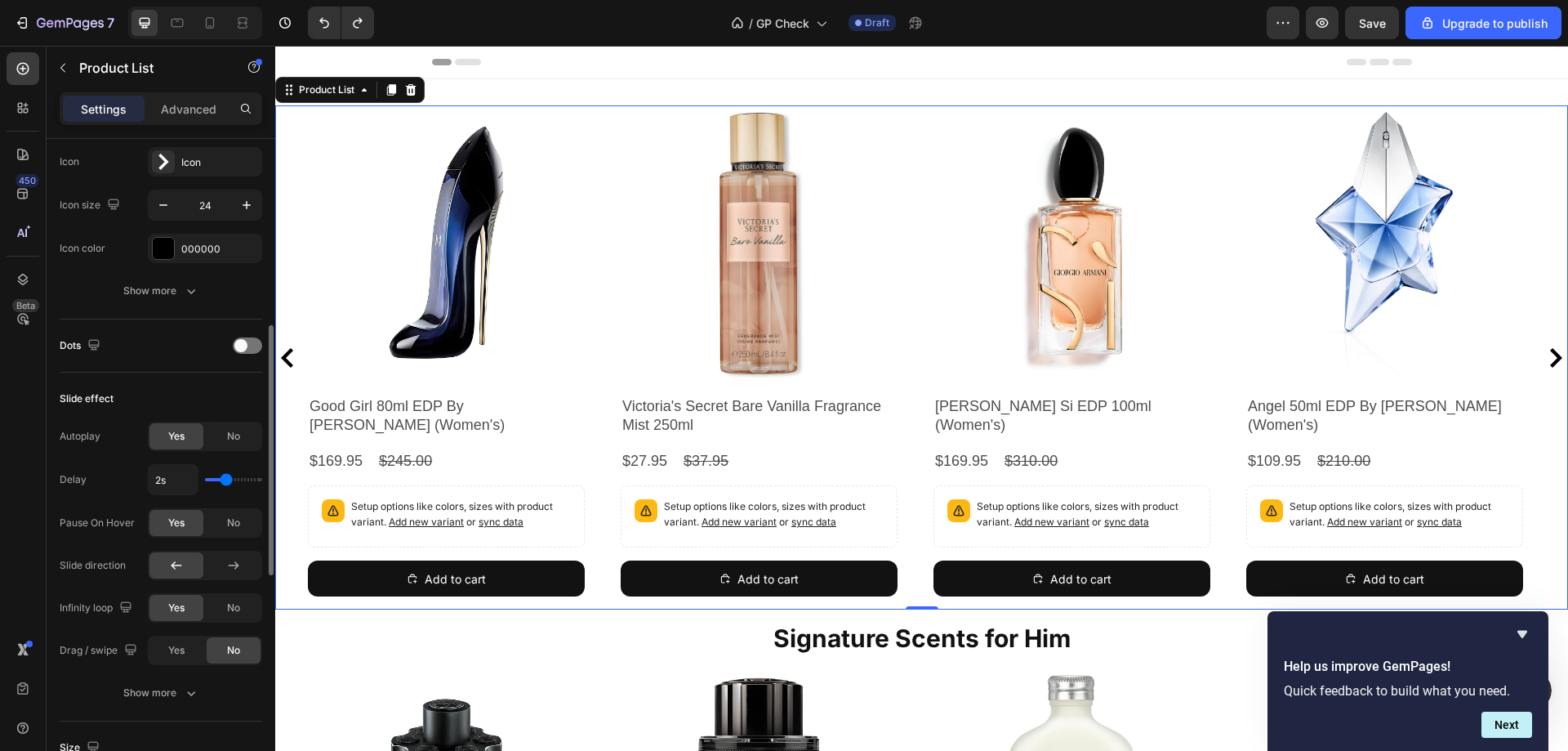
scroll to position [327, 0]
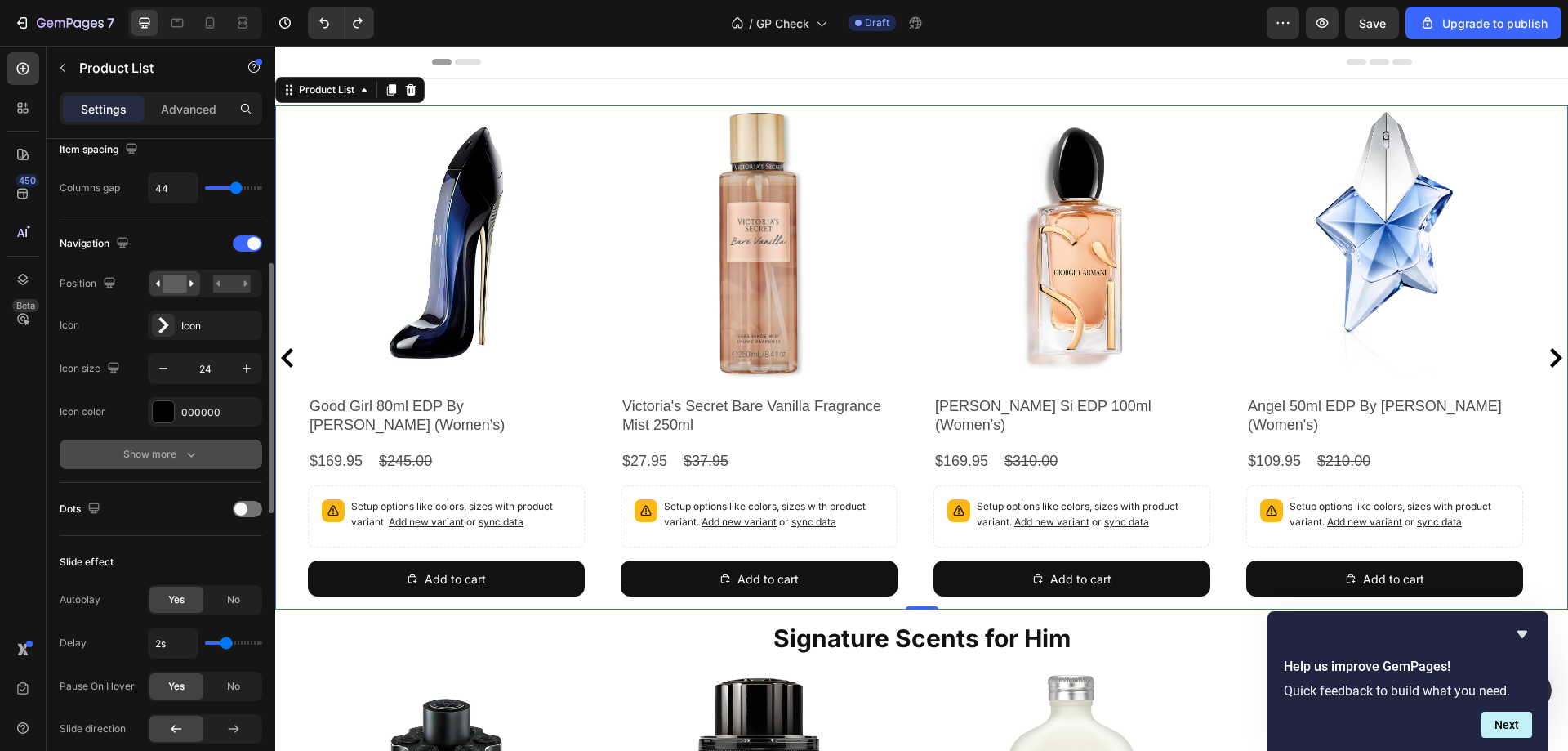
click at [140, 459] on div "Show more" at bounding box center [160, 454] width 76 height 16
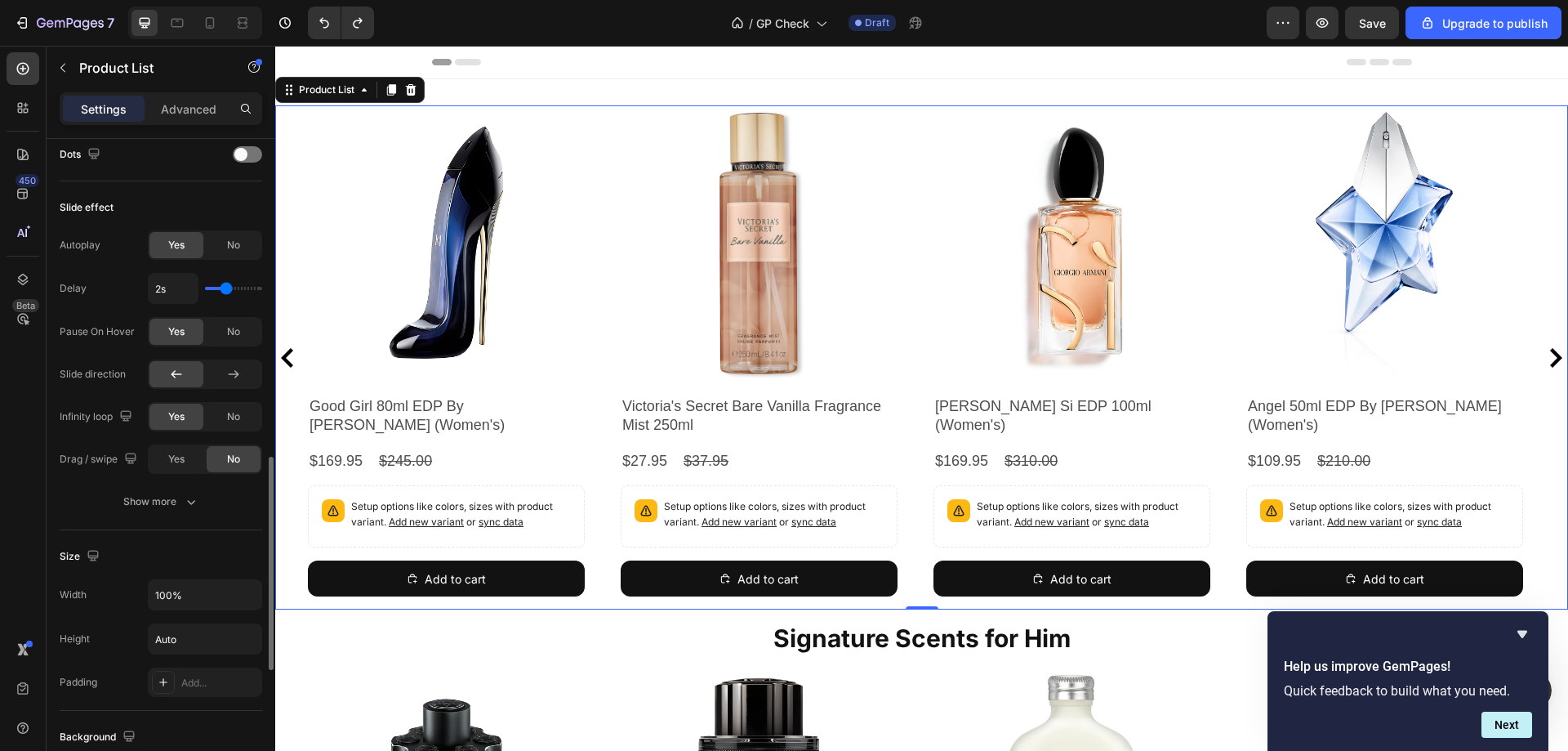
scroll to position [1061, 0]
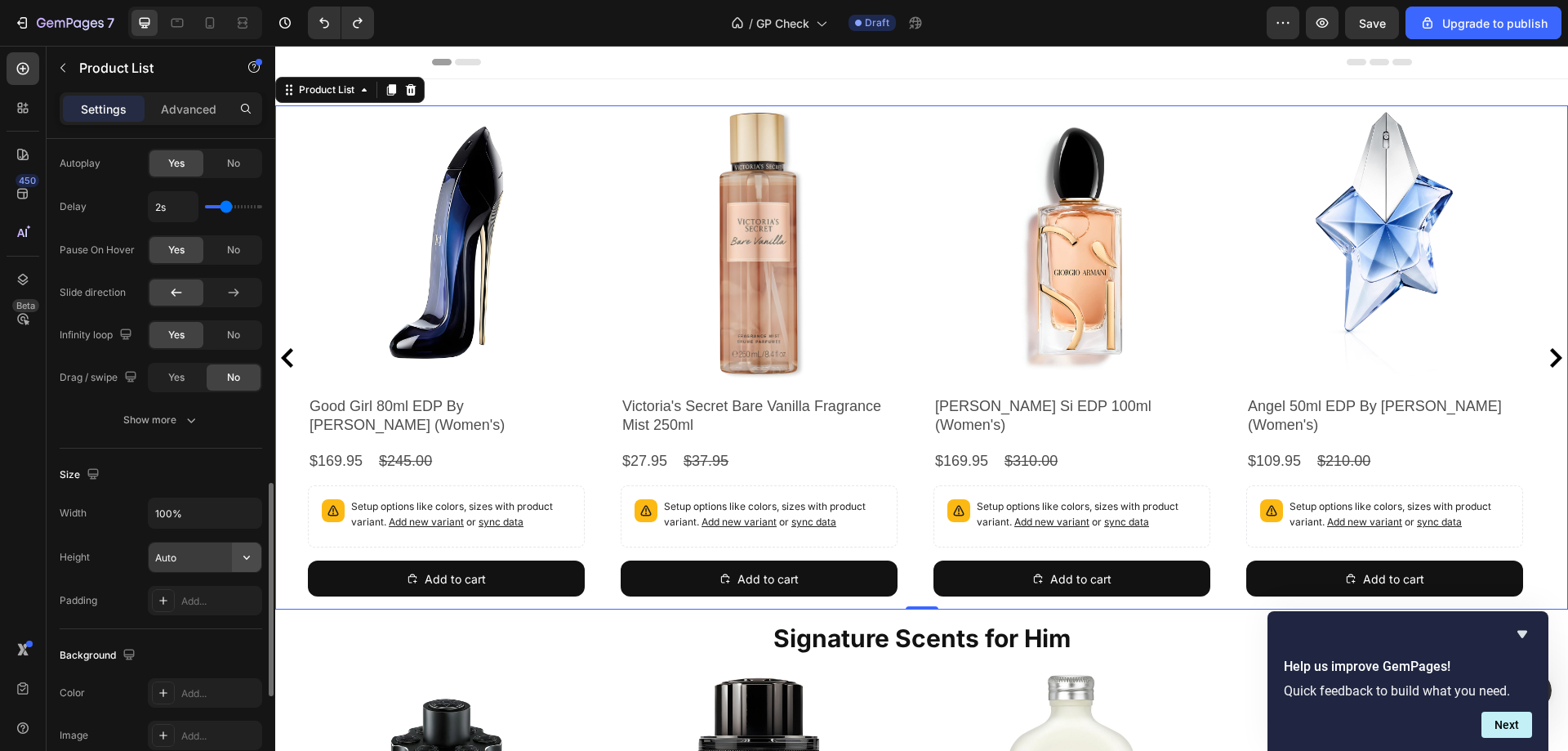
click at [251, 553] on icon "button" at bounding box center [247, 557] width 16 height 16
click at [249, 472] on div "Size" at bounding box center [160, 474] width 203 height 26
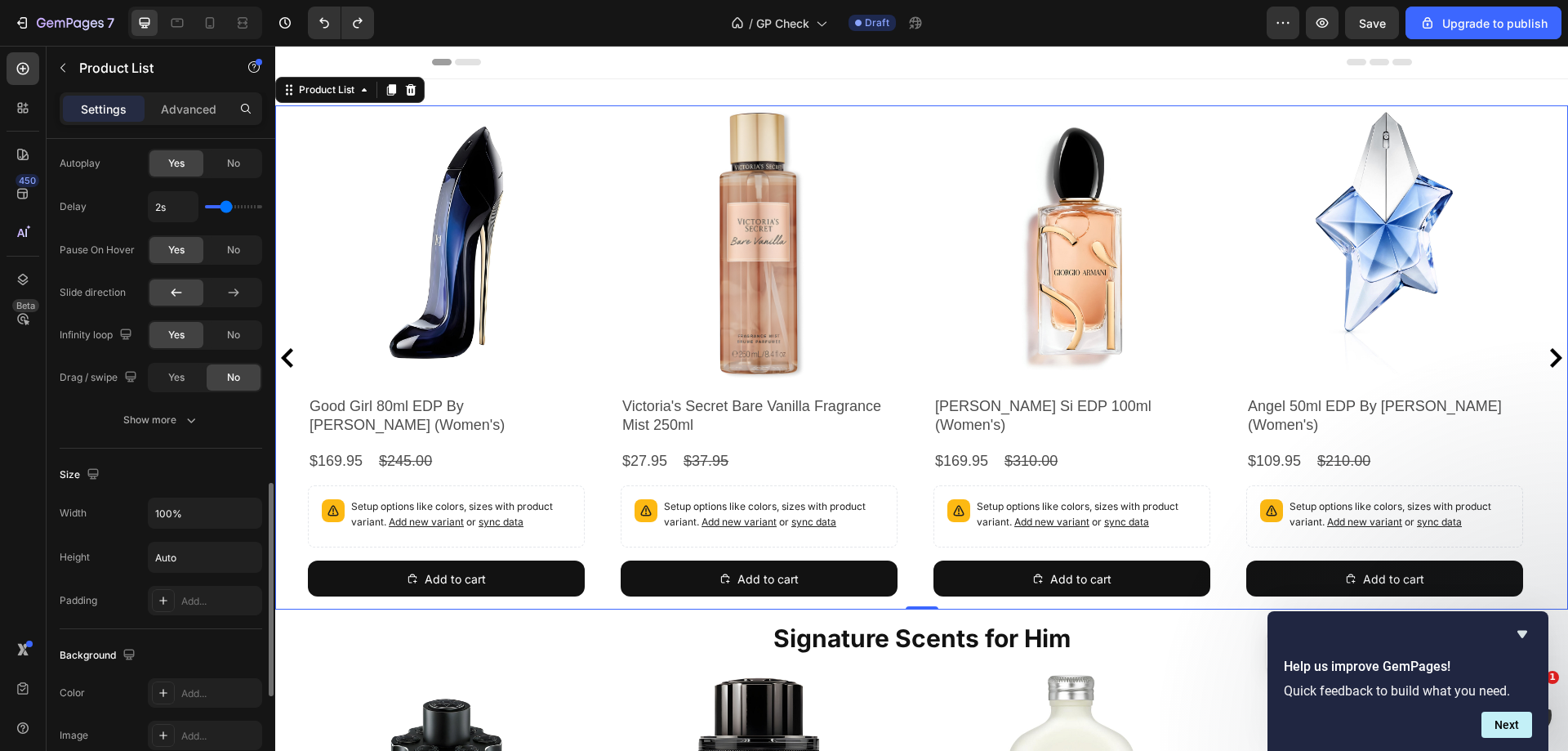
scroll to position [0, 0]
